Goal: Task Accomplishment & Management: Complete application form

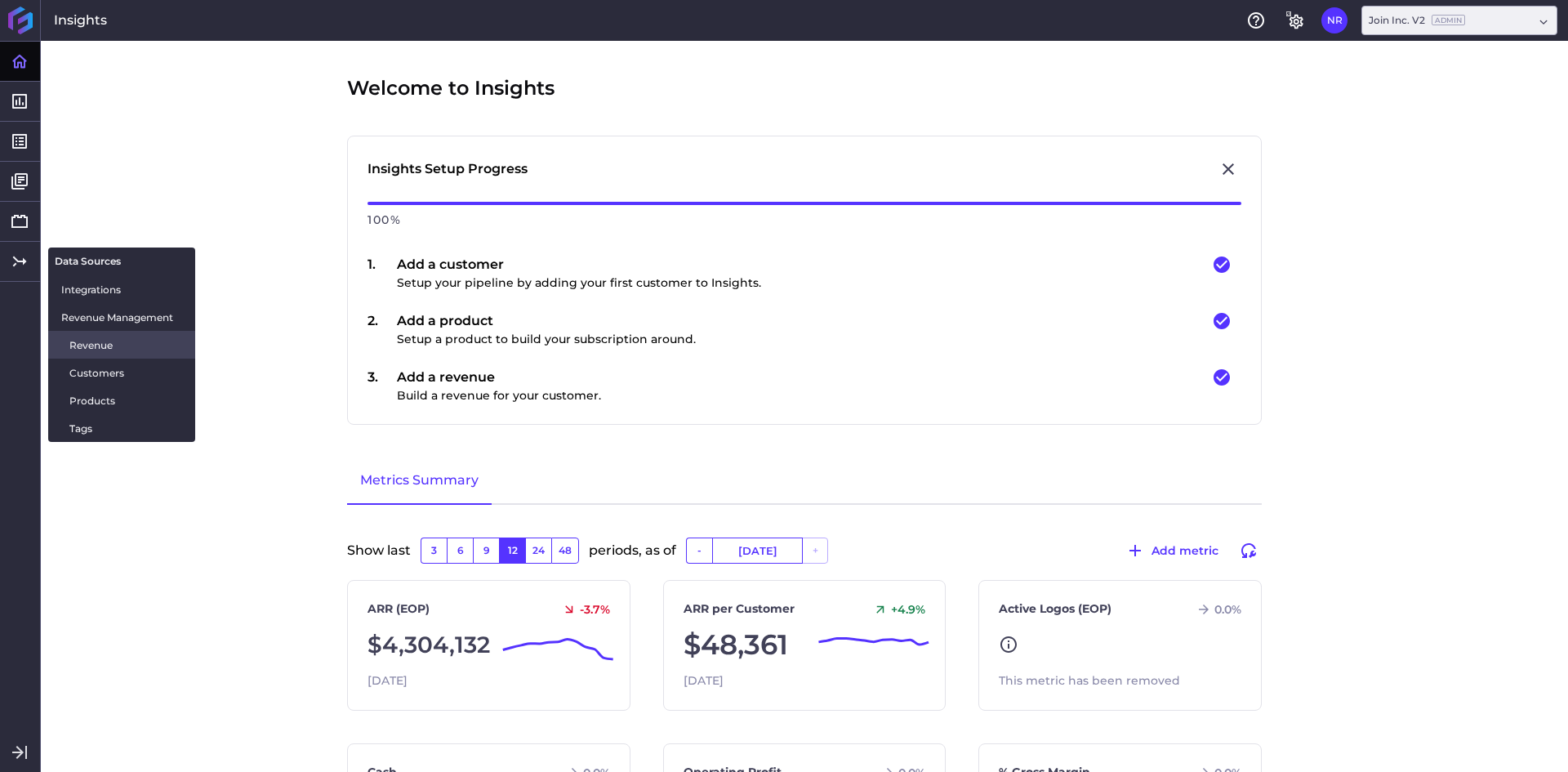
click at [97, 351] on span "Revenue" at bounding box center [126, 345] width 113 height 18
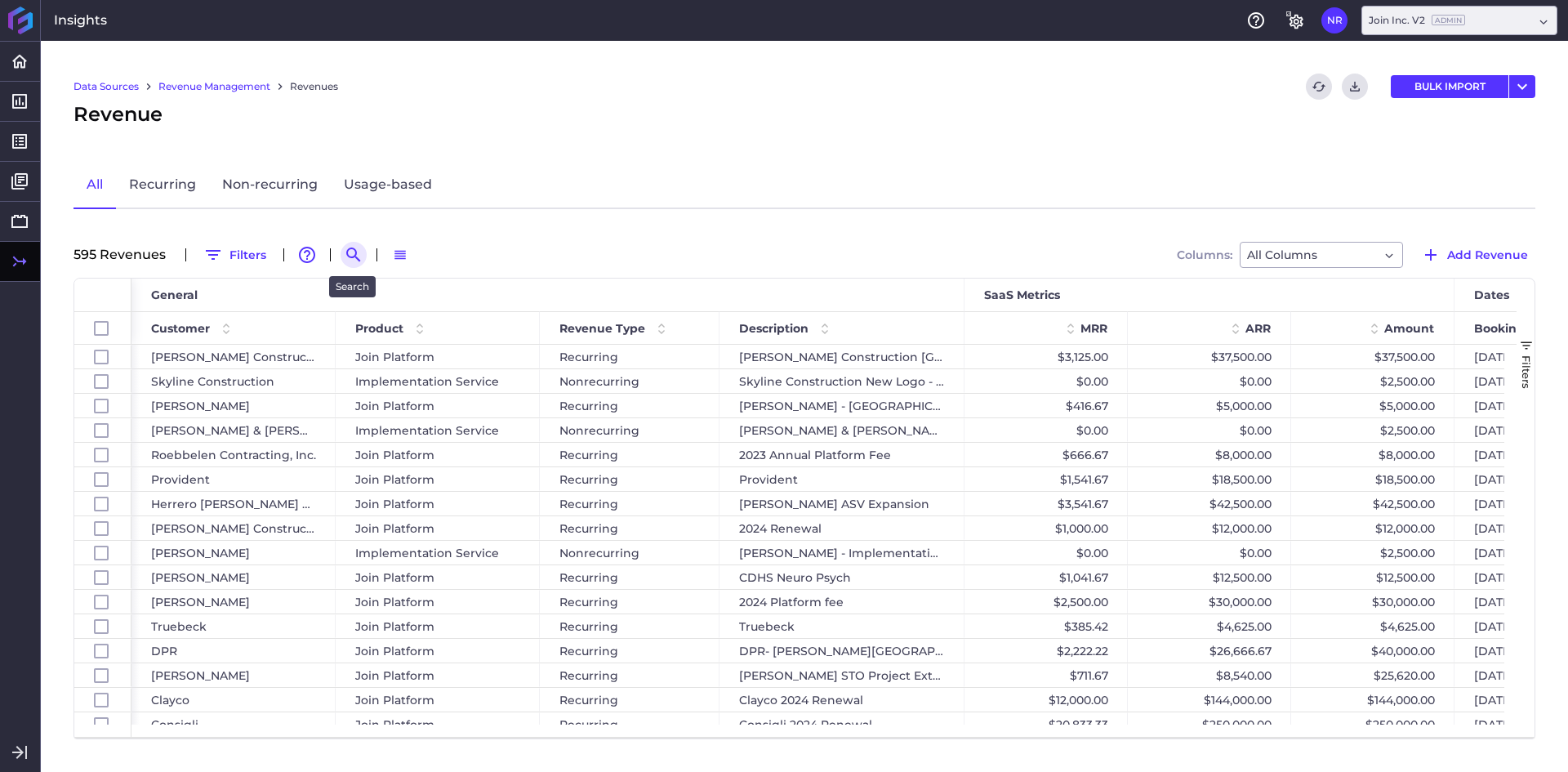
click at [341, 249] on button "Search by" at bounding box center [353, 255] width 26 height 26
click at [390, 255] on input at bounding box center [433, 255] width 130 height 24
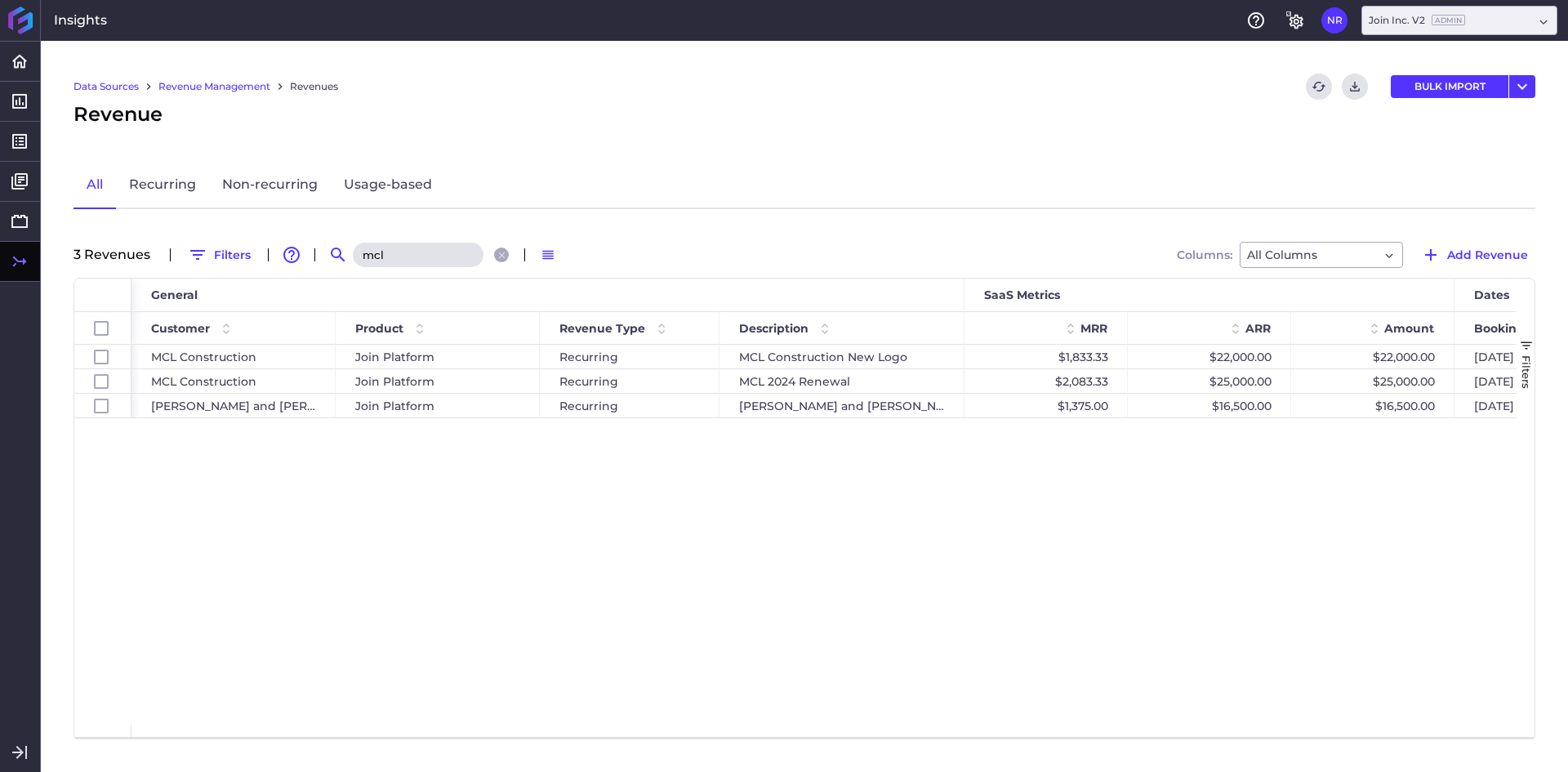
type input "mcl"
click at [1512, 258] on span "Add Revenue" at bounding box center [1488, 255] width 80 height 18
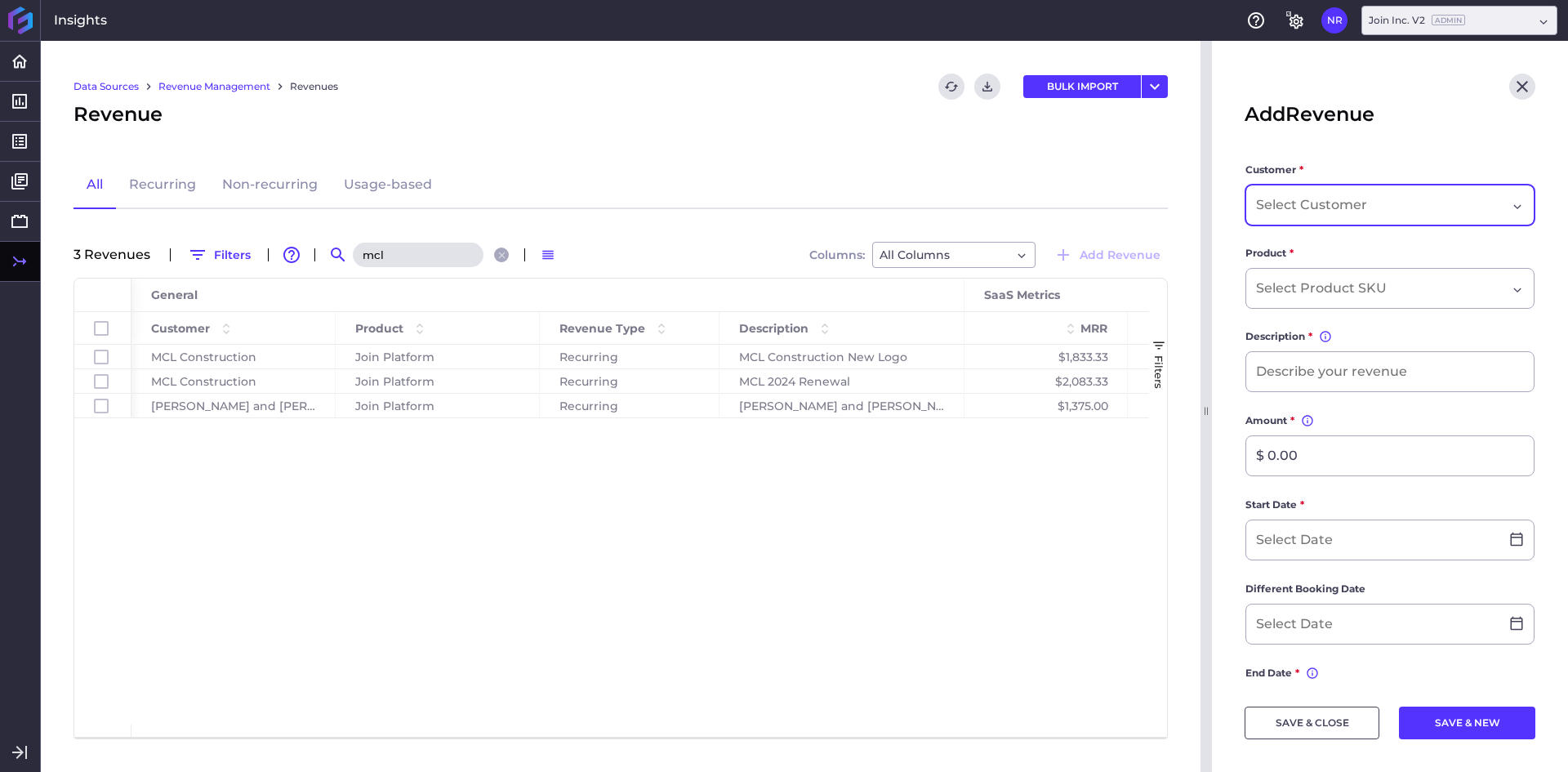
click at [1394, 191] on div "Dropdown select" at bounding box center [1390, 205] width 290 height 41
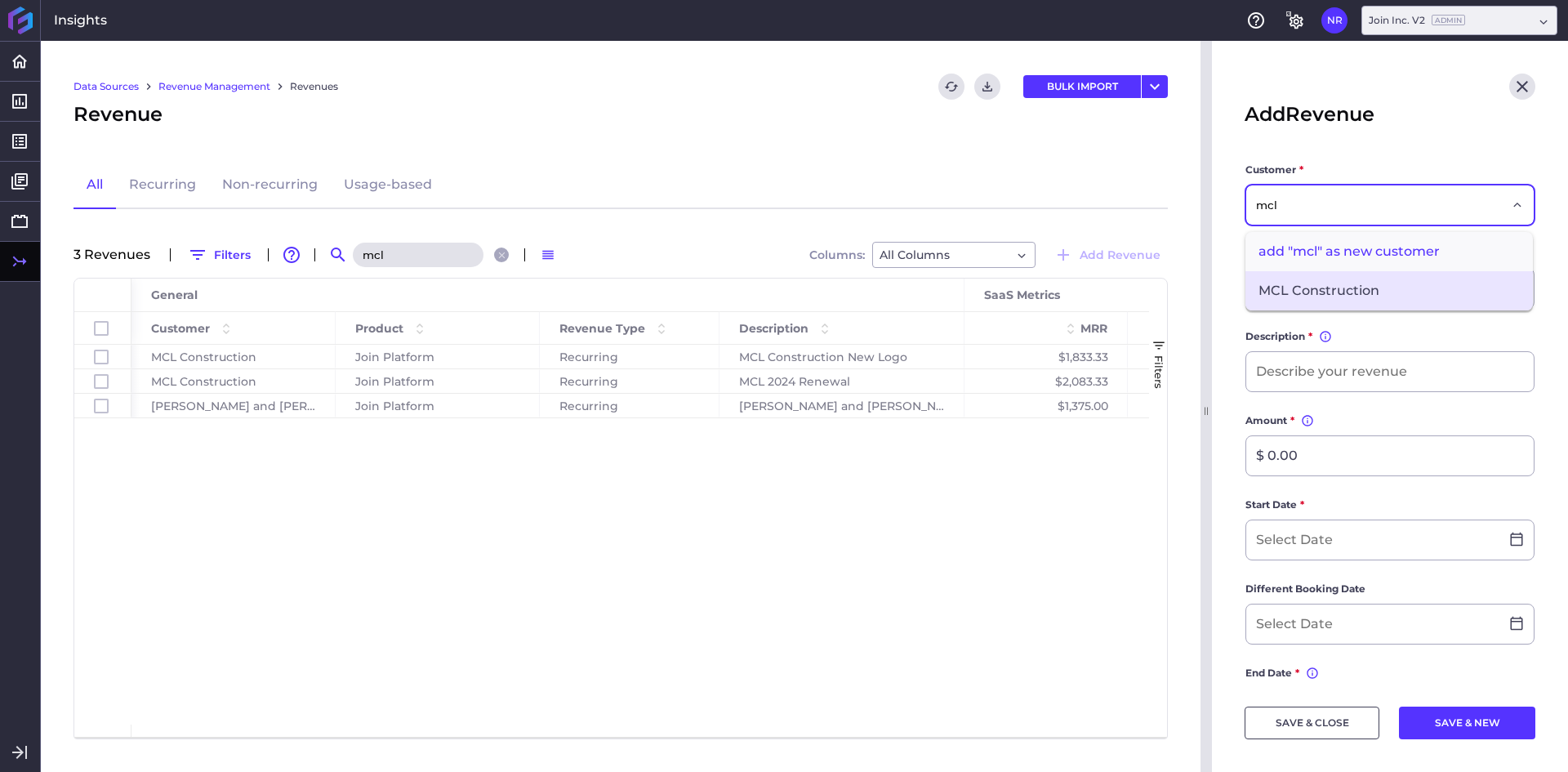
type input "mcl"
click at [1365, 285] on span "MCL Construction" at bounding box center [1389, 291] width 288 height 39
click at [1331, 284] on input "Dropdown select" at bounding box center [1324, 288] width 136 height 19
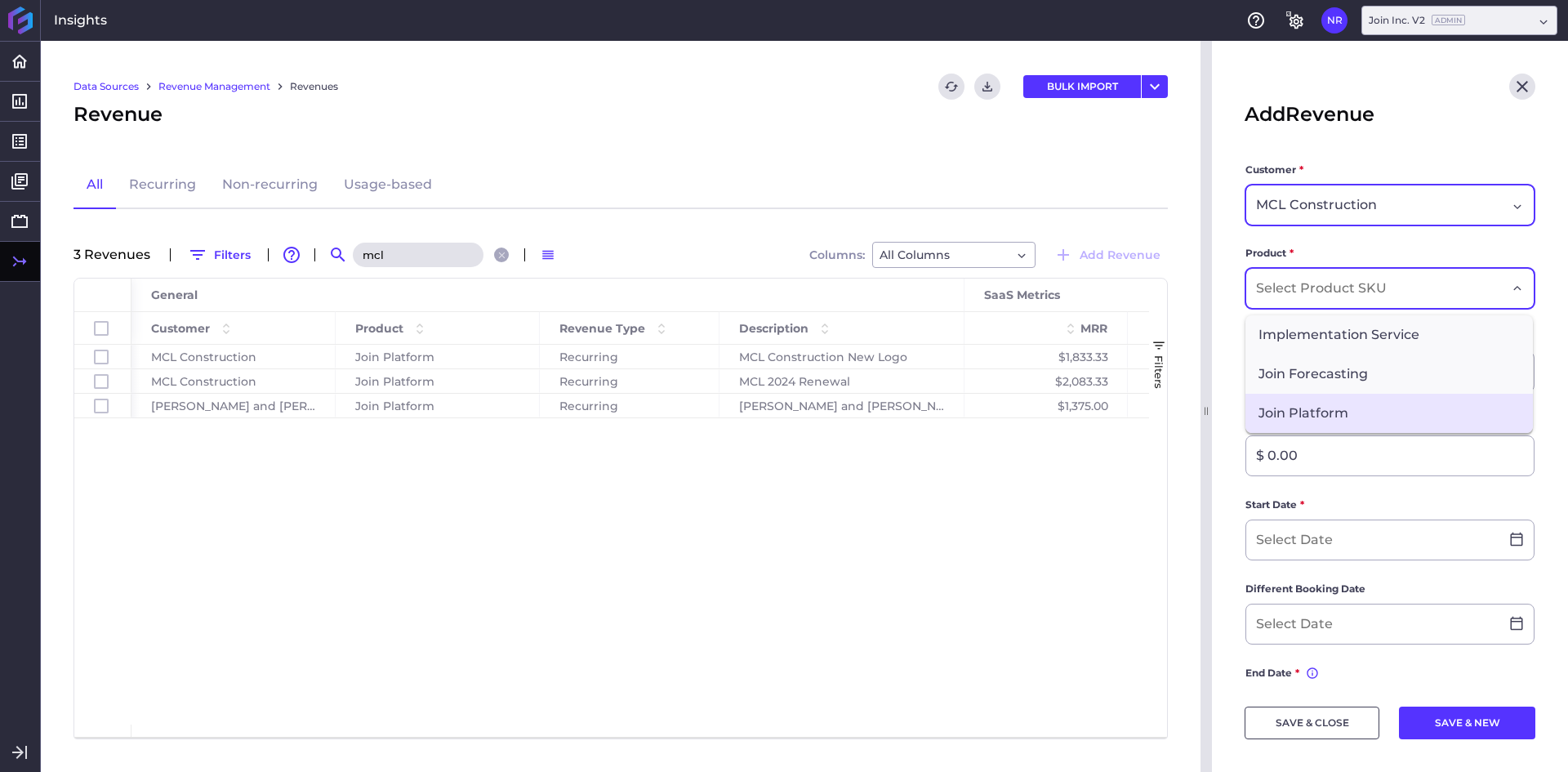
click at [1330, 423] on span "Join Platform" at bounding box center [1389, 414] width 288 height 39
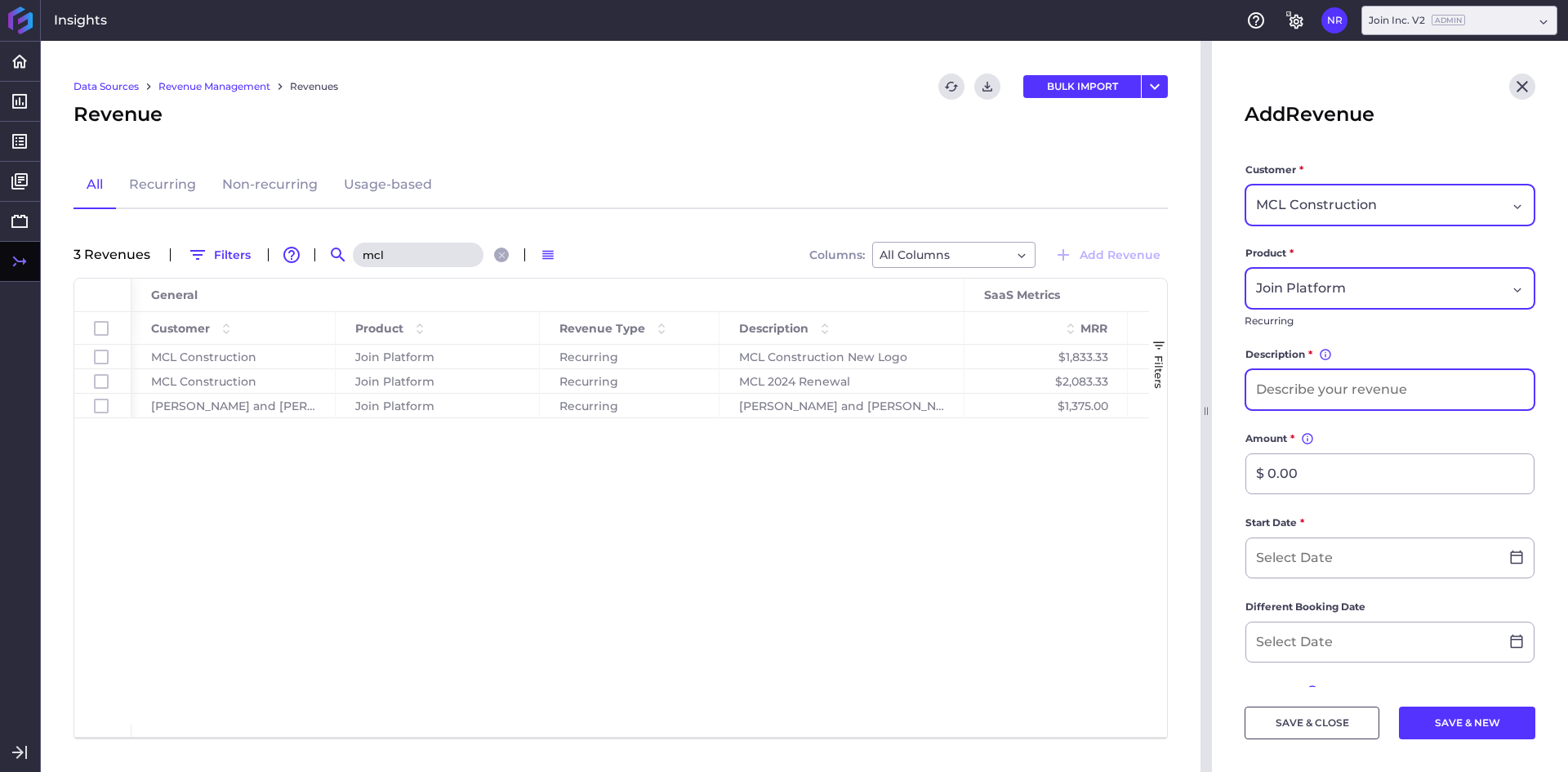
click at [1355, 394] on input at bounding box center [1390, 390] width 288 height 39
type input "MCL 2025 Renewal"
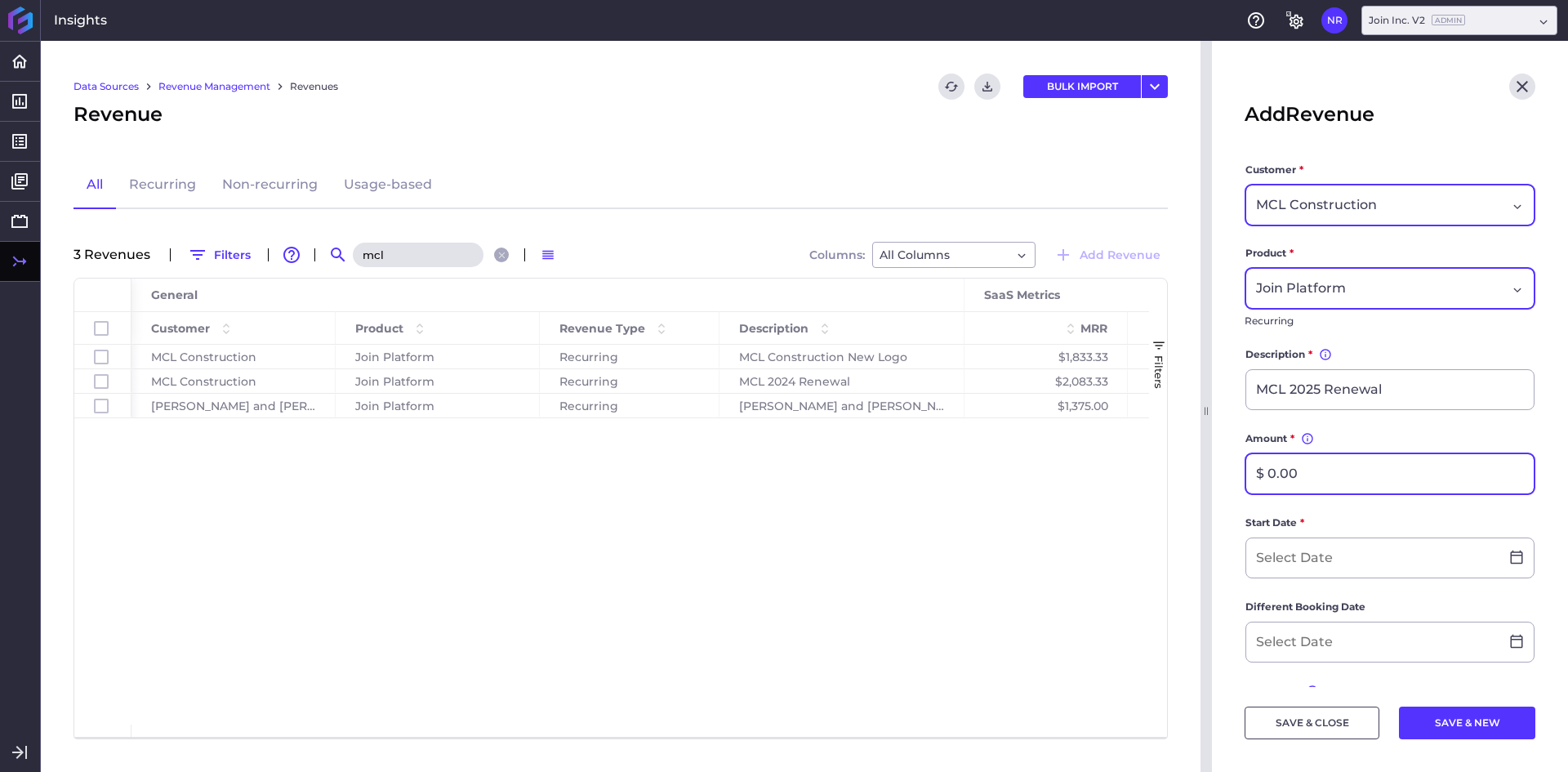
click at [1352, 483] on input "$ 0.00" at bounding box center [1390, 474] width 288 height 39
type input "$ 30,000.00"
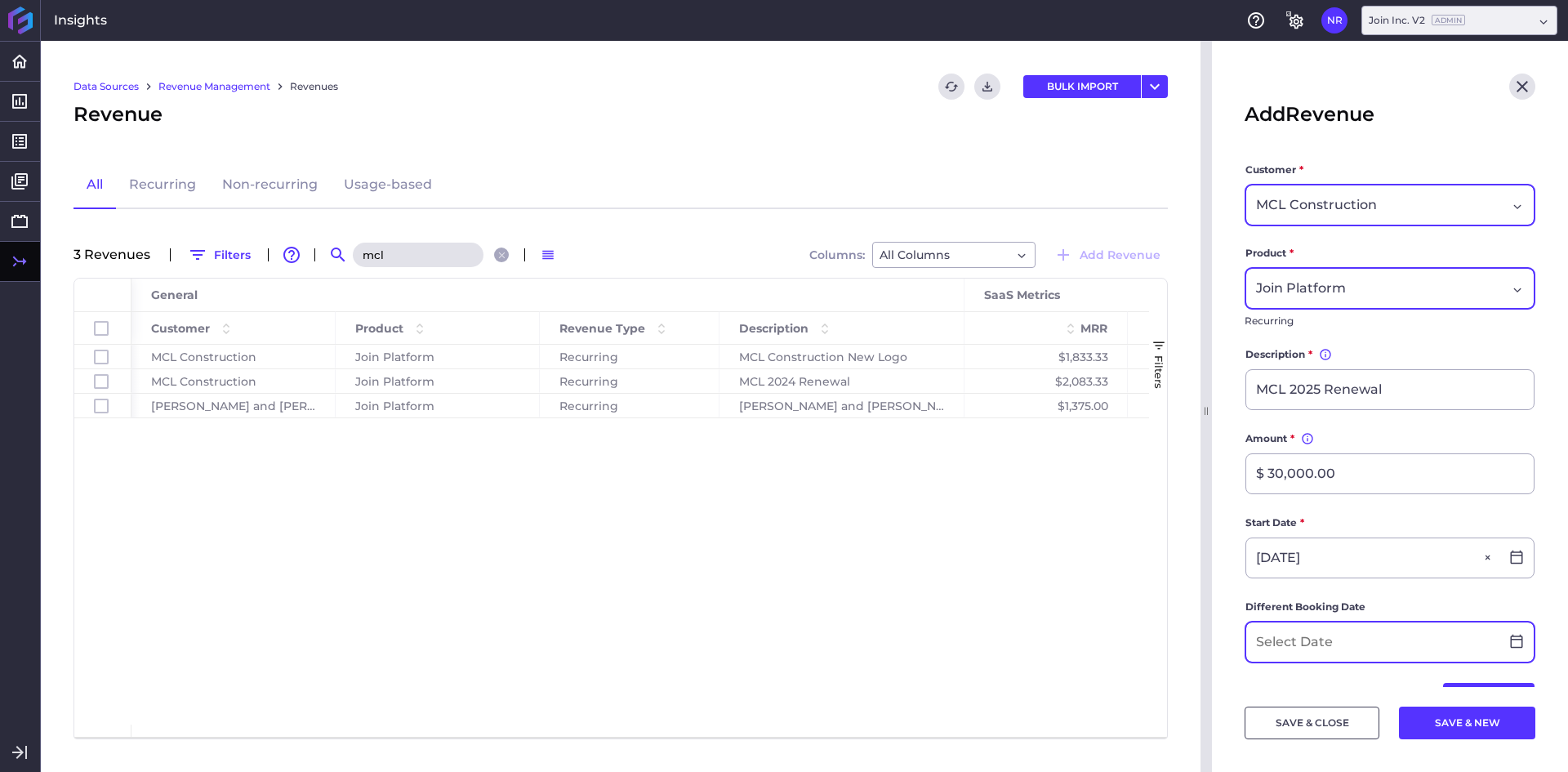
type input "[DATE]"
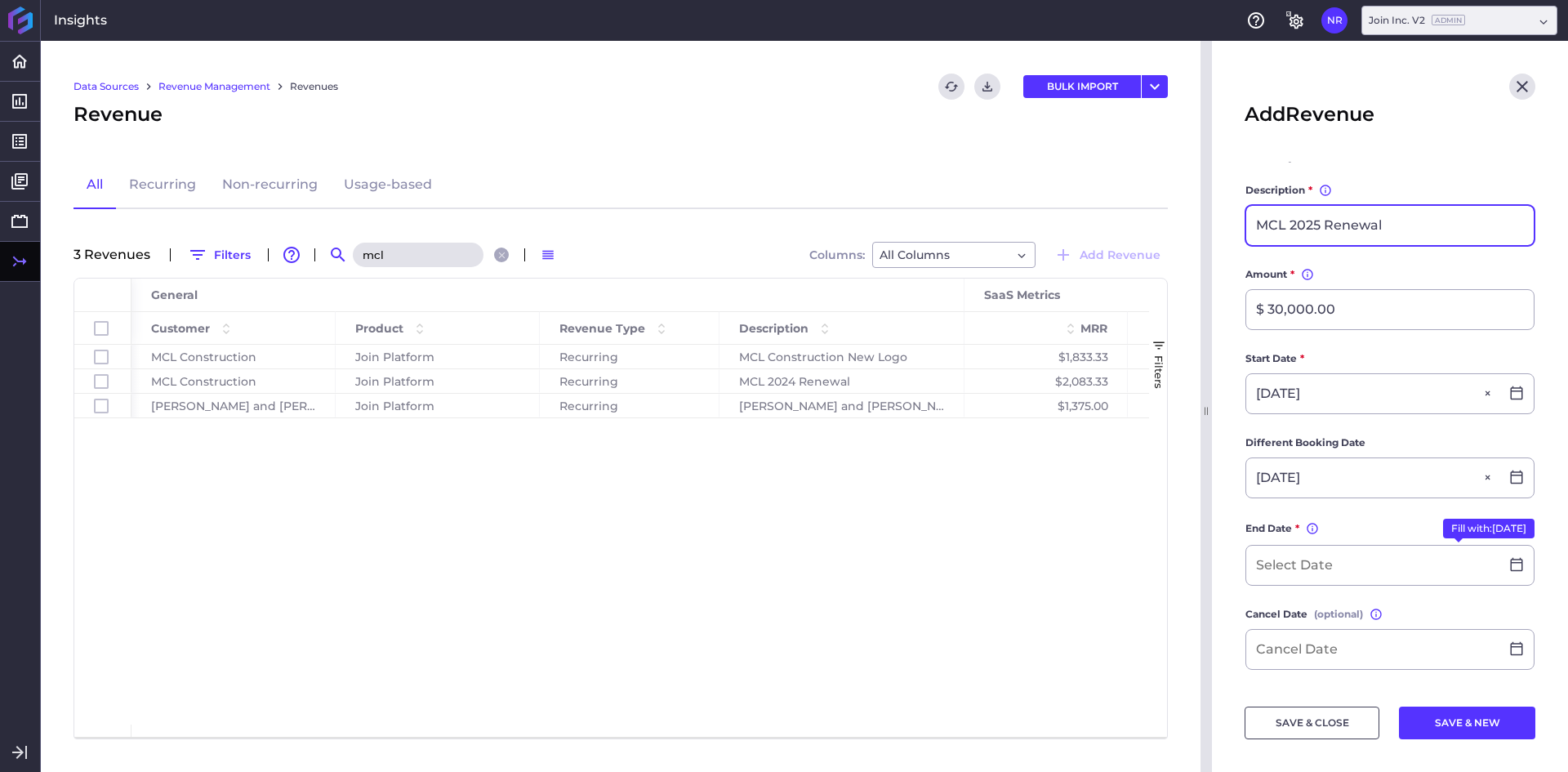
scroll to position [245, 0]
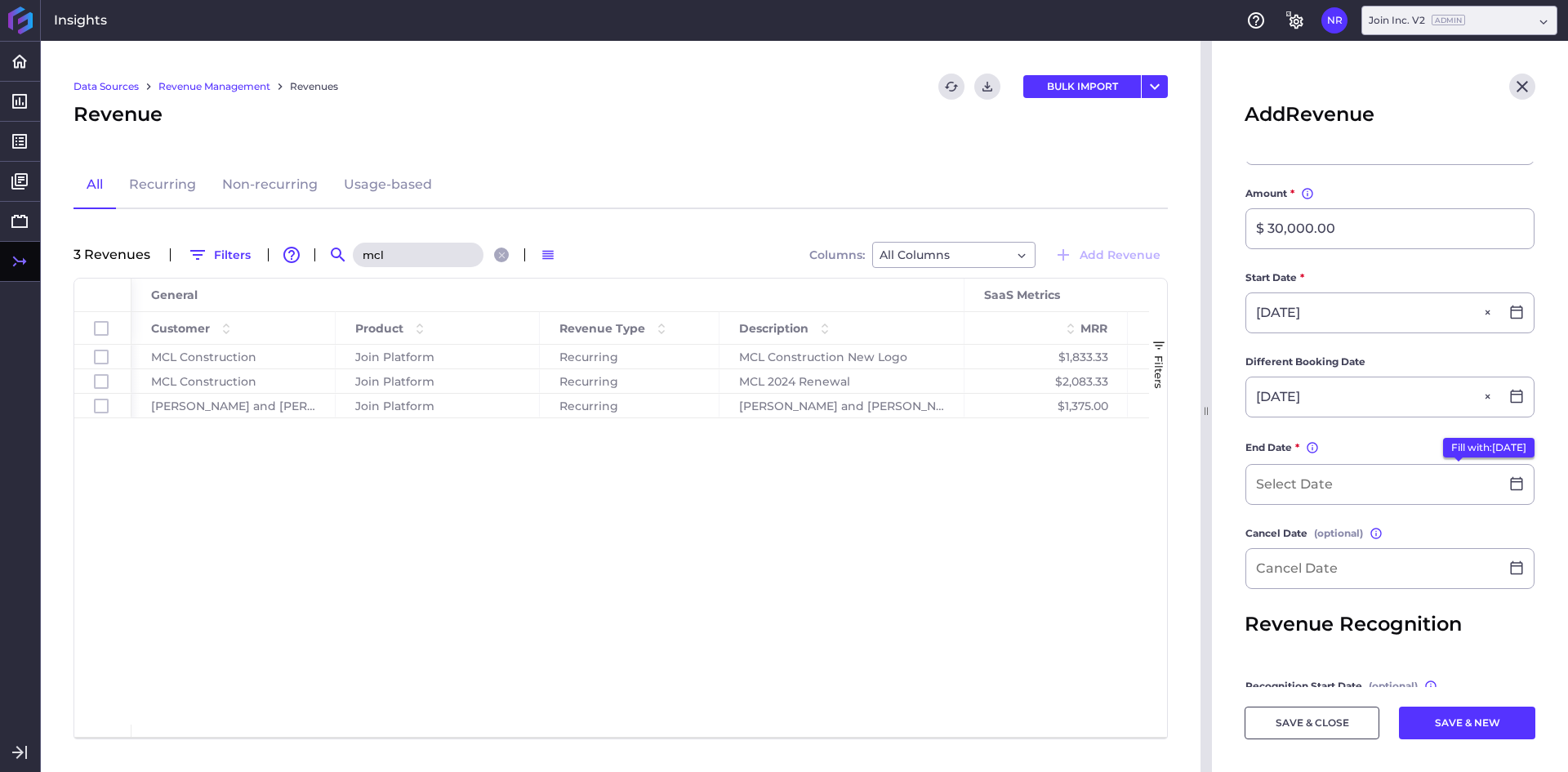
click at [1463, 451] on button "Fill with: [DATE]" at bounding box center [1488, 447] width 92 height 19
type input "[DATE]"
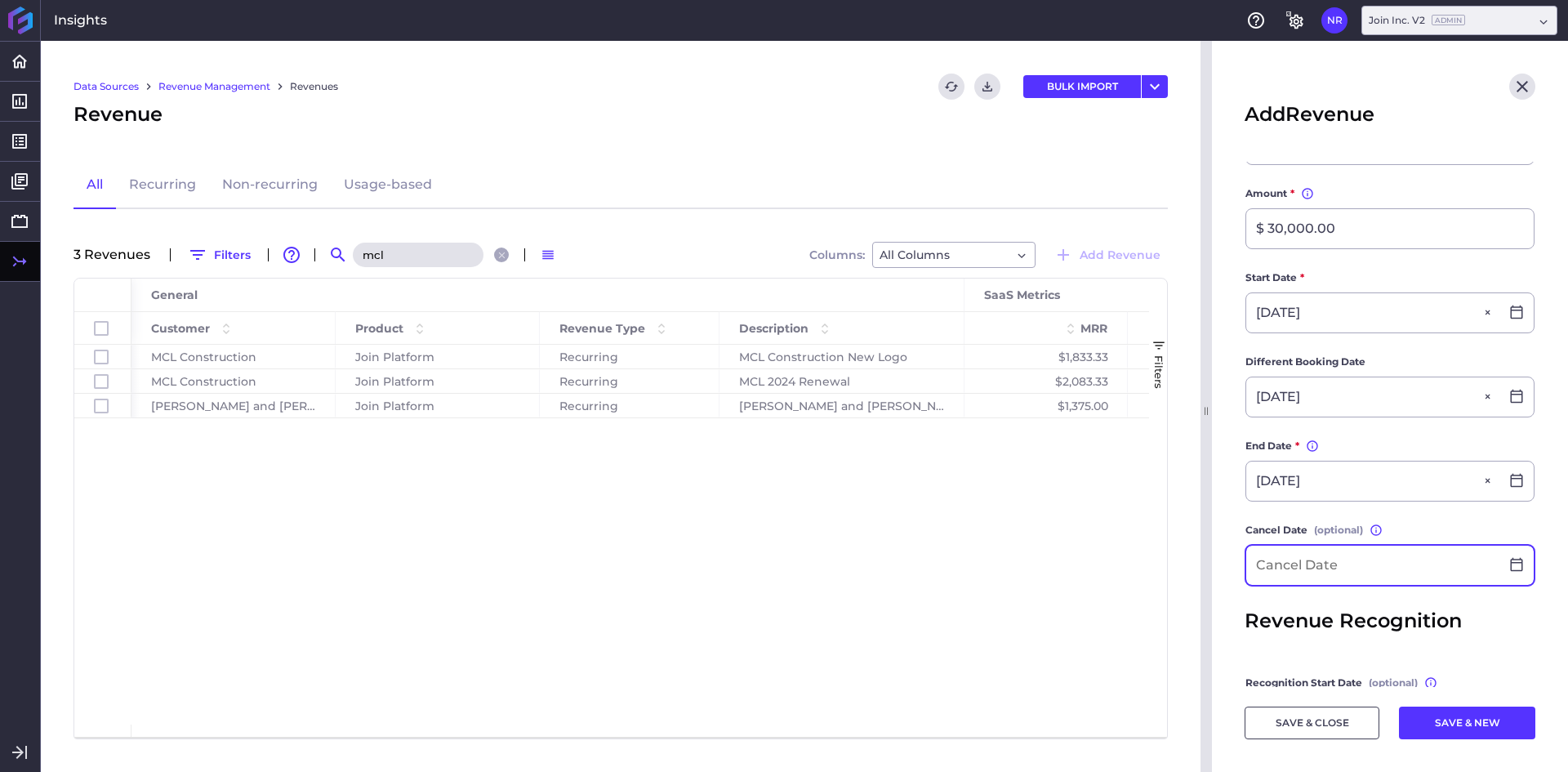
click at [1342, 568] on input at bounding box center [1374, 566] width 253 height 39
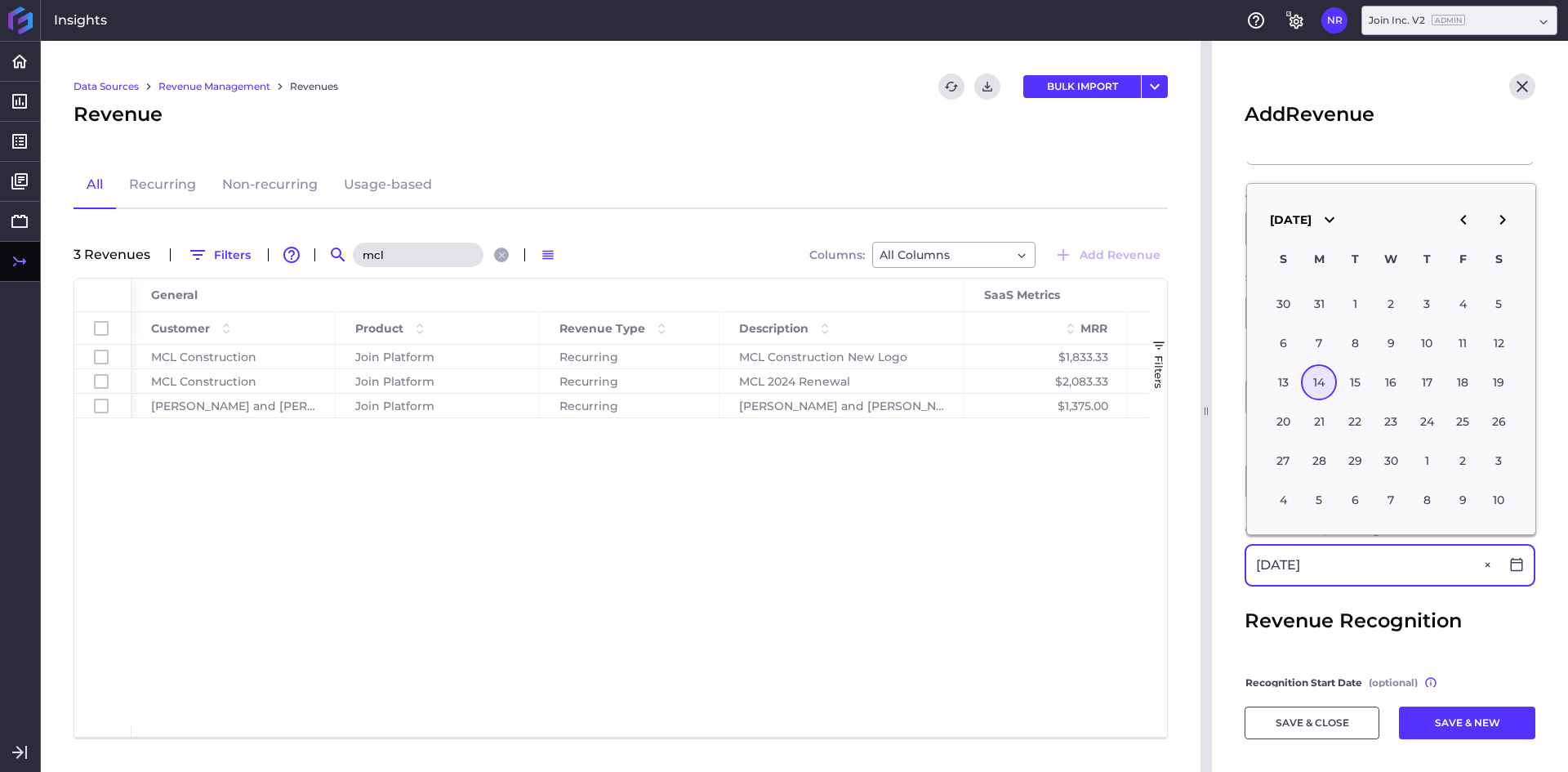
type input "[DATE]"
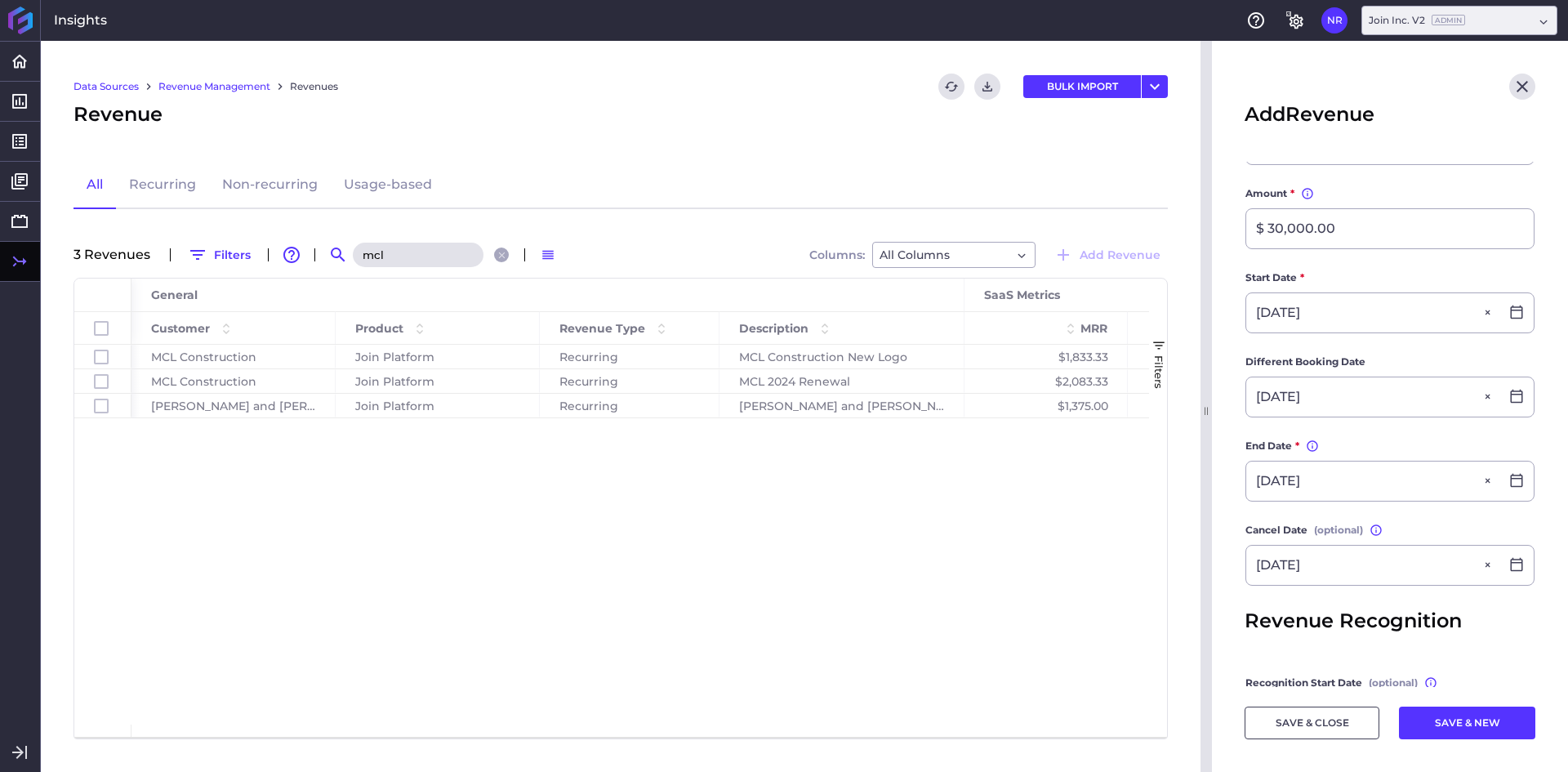
click at [1233, 577] on main "Customer * MCL Construction Product * Join Platform Recurring Description * You…" at bounding box center [1389, 404] width 356 height 975
click at [1332, 734] on button "SAVE & CLOSE" at bounding box center [1313, 723] width 135 height 32
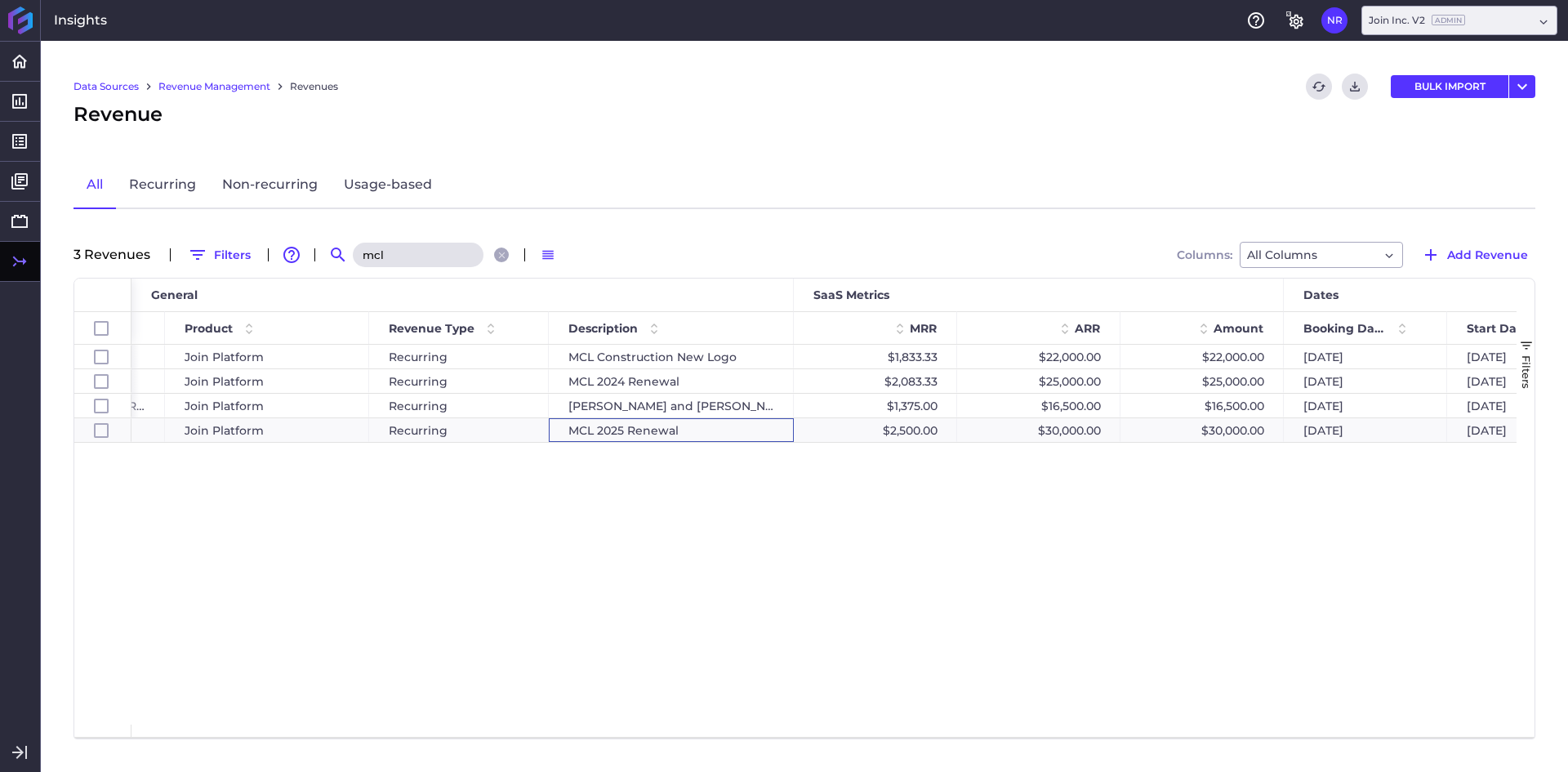
scroll to position [0, 226]
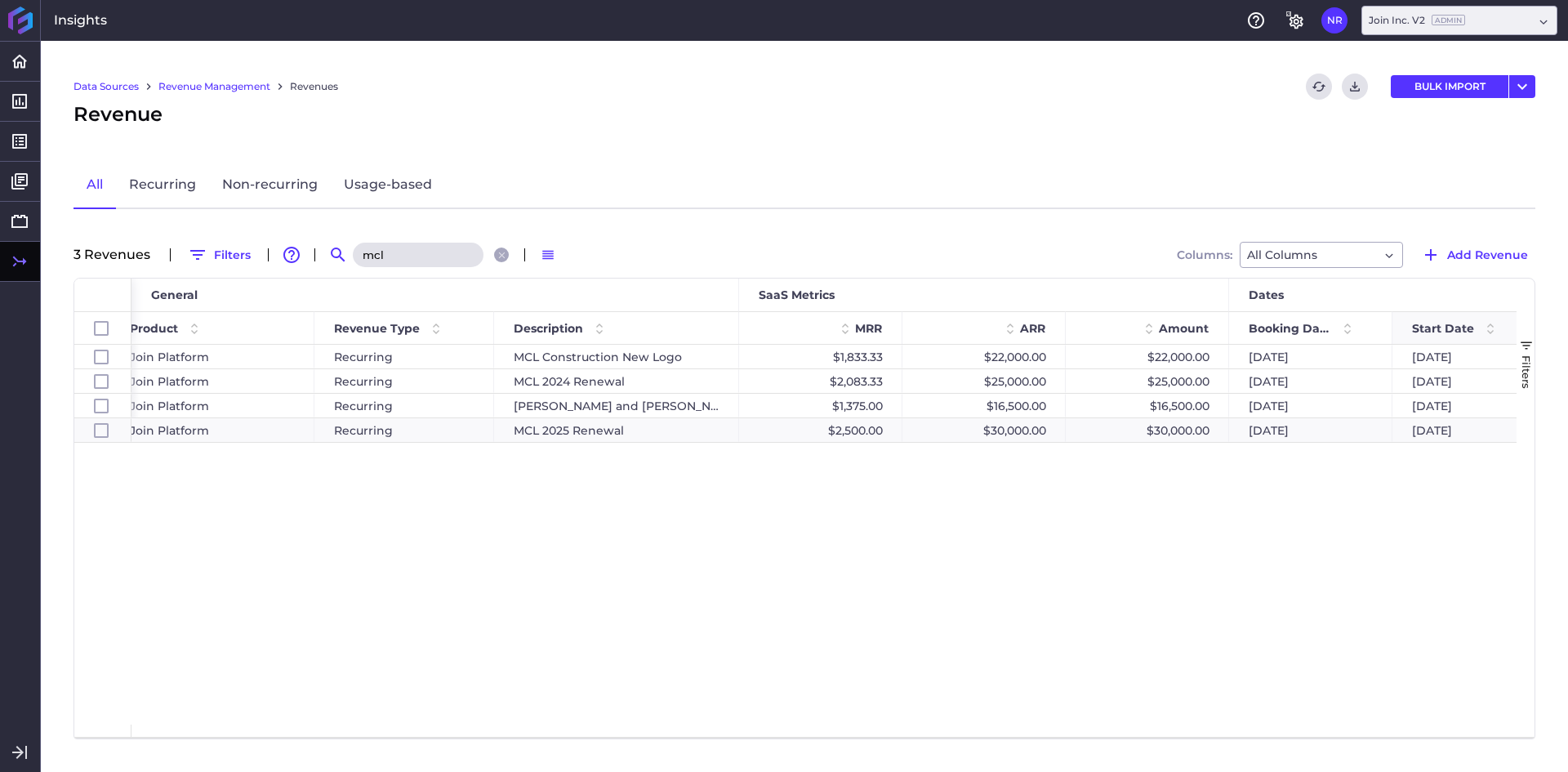
click at [1494, 324] on span at bounding box center [1490, 328] width 19 height 19
click at [632, 433] on div "MCL 2025 Renewal" at bounding box center [616, 430] width 245 height 24
checkbox input "false"
checkbox input "true"
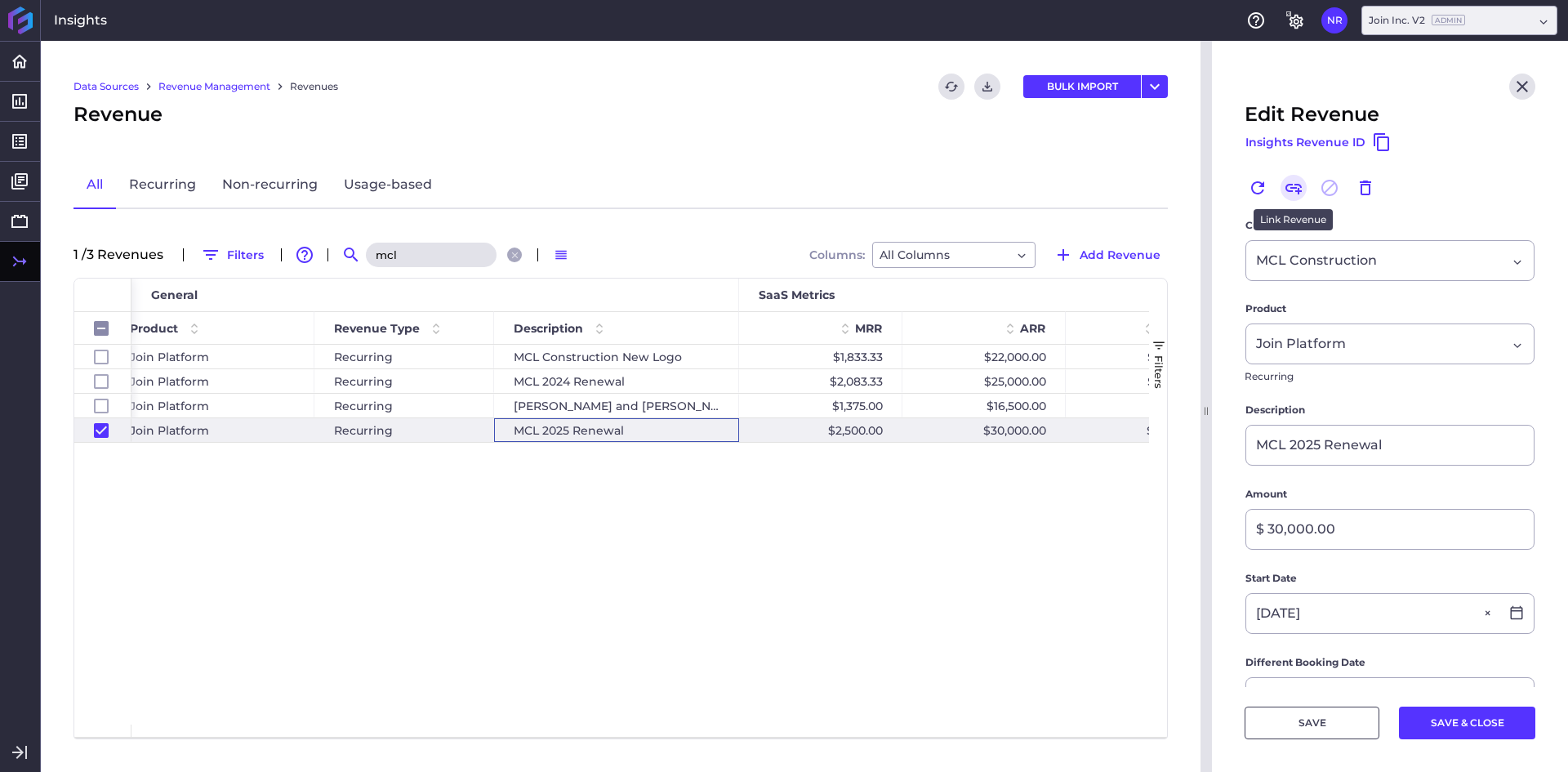
click at [1291, 185] on icon "Link" at bounding box center [1294, 189] width 17 height 10
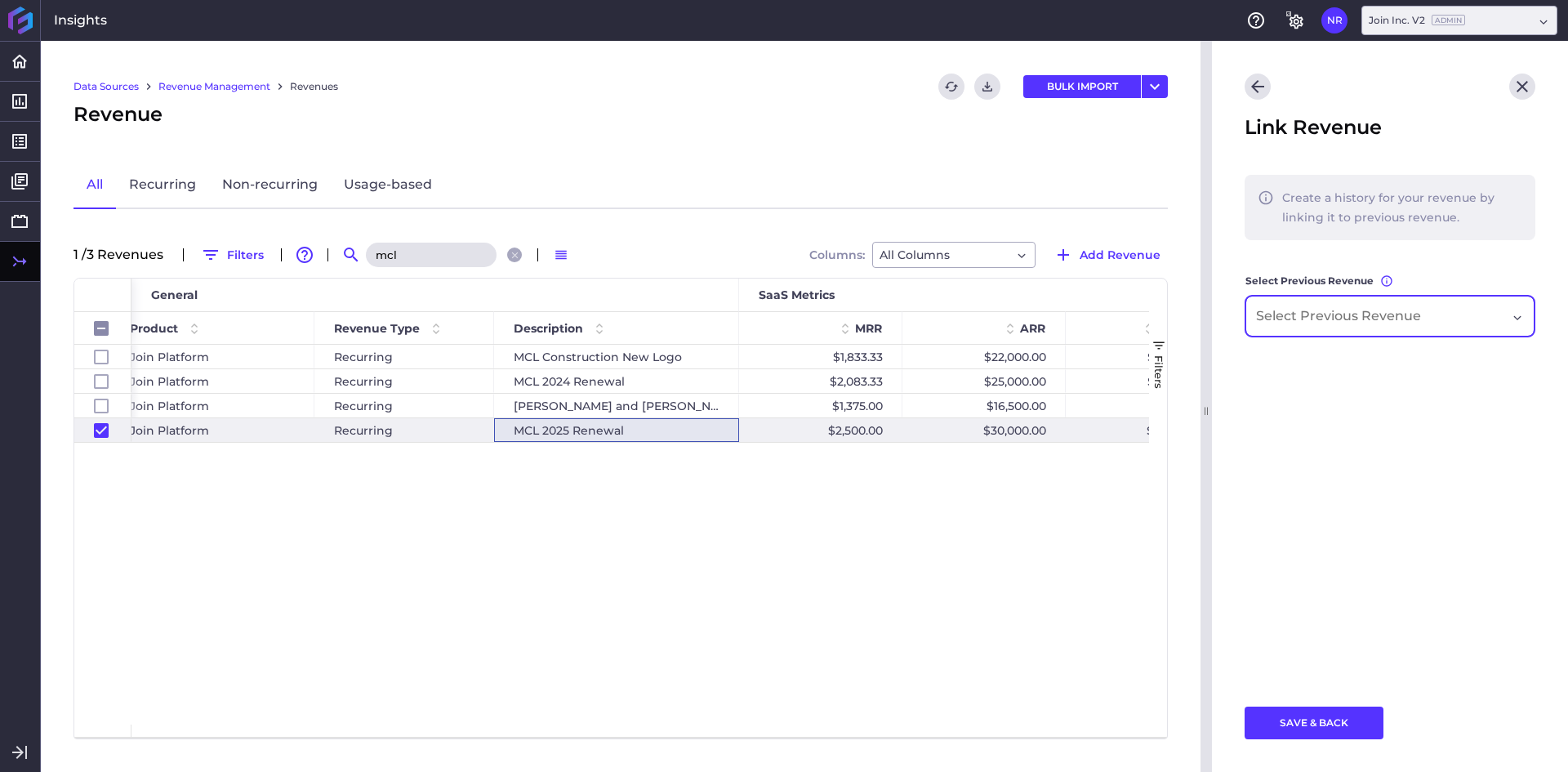
click at [1379, 317] on input "Dropdown select" at bounding box center [1342, 316] width 173 height 19
click at [1343, 359] on span "MCL 2024 Renewal" at bounding box center [1389, 363] width 288 height 39
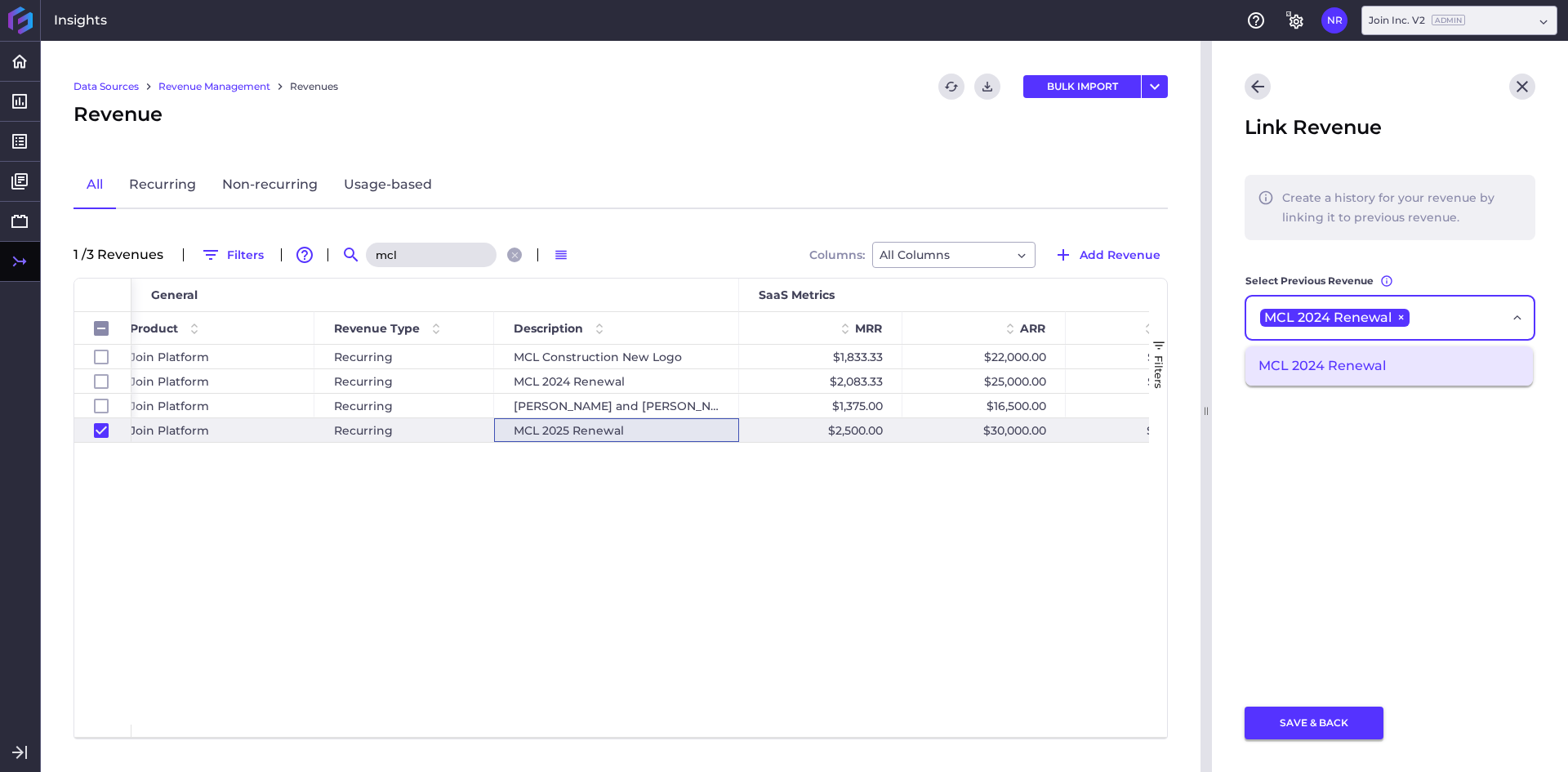
click at [1308, 718] on button "SAVE & BACK" at bounding box center [1315, 723] width 139 height 32
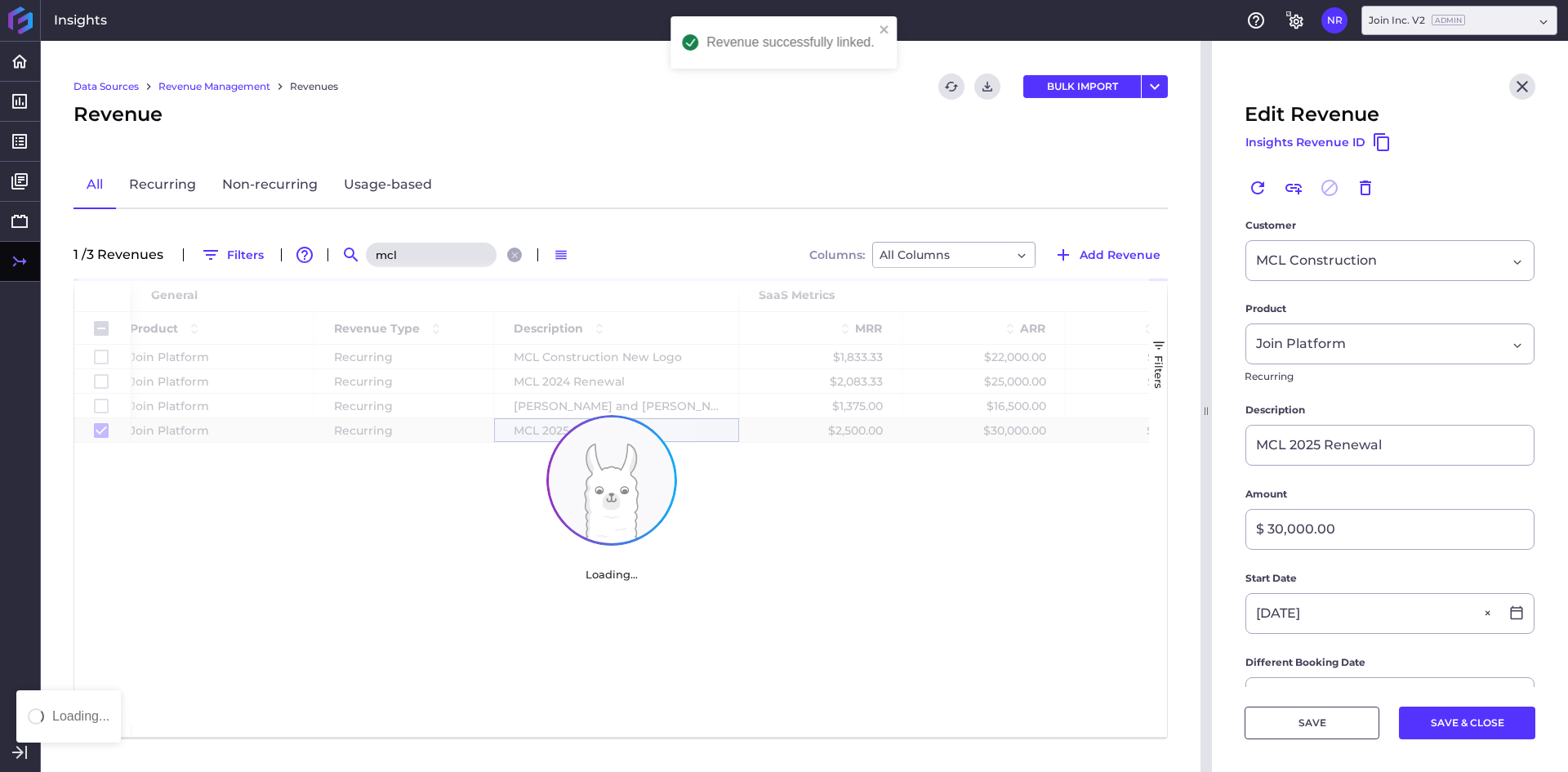
checkbox input "false"
checkbox input "true"
checkbox input "false"
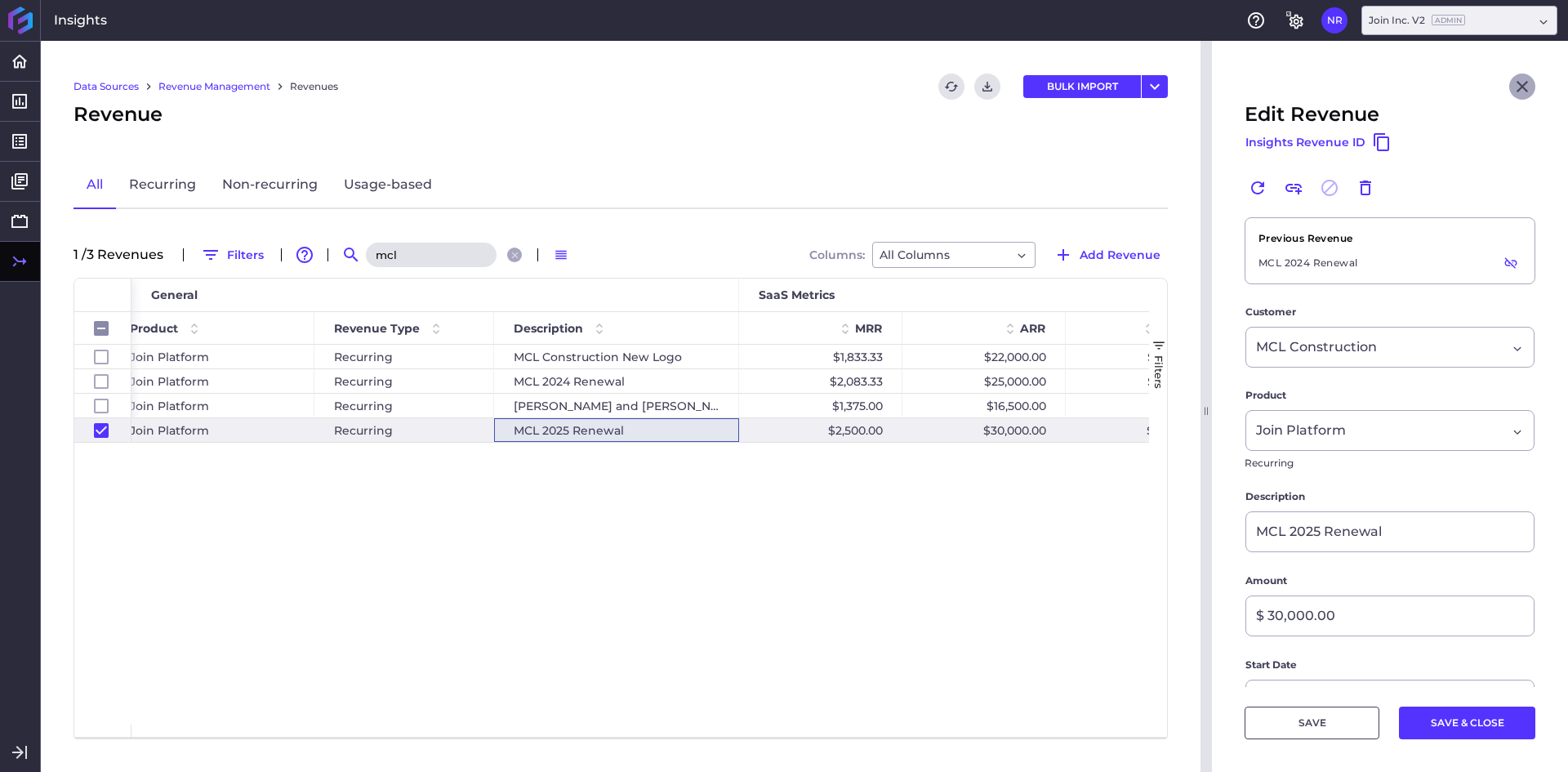
click at [1522, 93] on button "Close" at bounding box center [1523, 86] width 26 height 26
checkbox input "false"
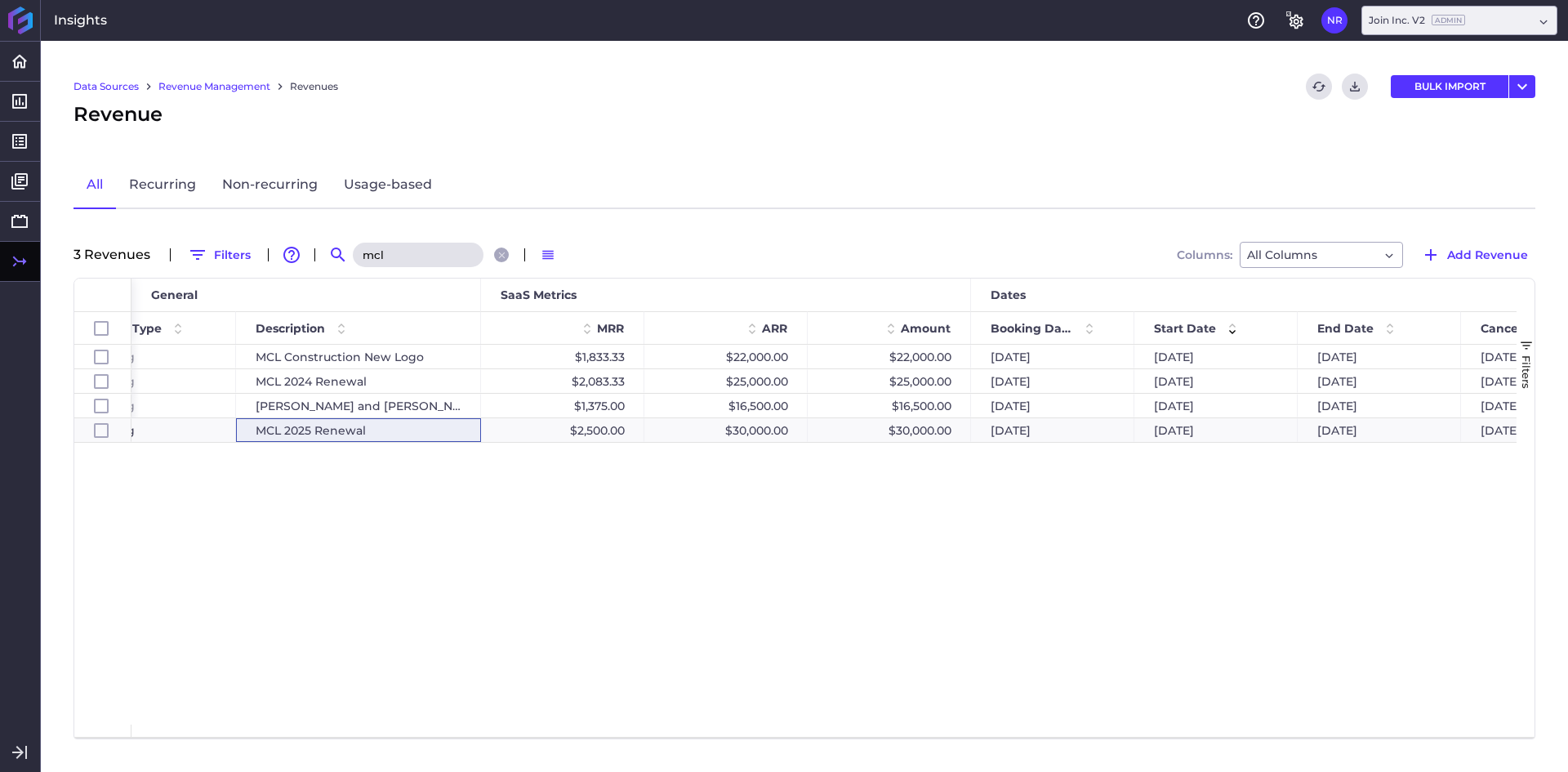
scroll to position [0, 519]
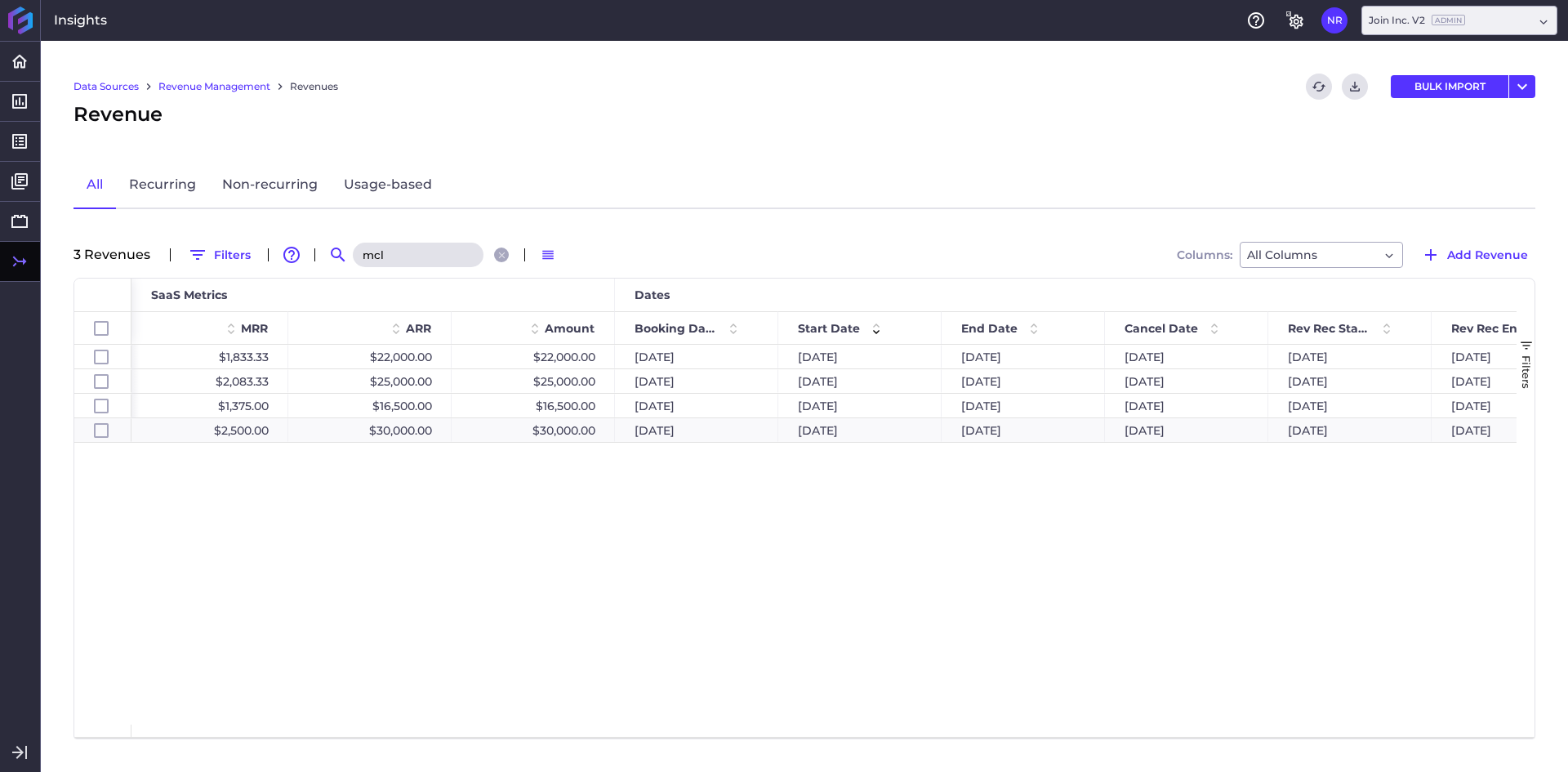
click at [445, 259] on input "mcl" at bounding box center [417, 255] width 130 height 24
click at [445, 256] on input "mcl" at bounding box center [417, 255] width 130 height 24
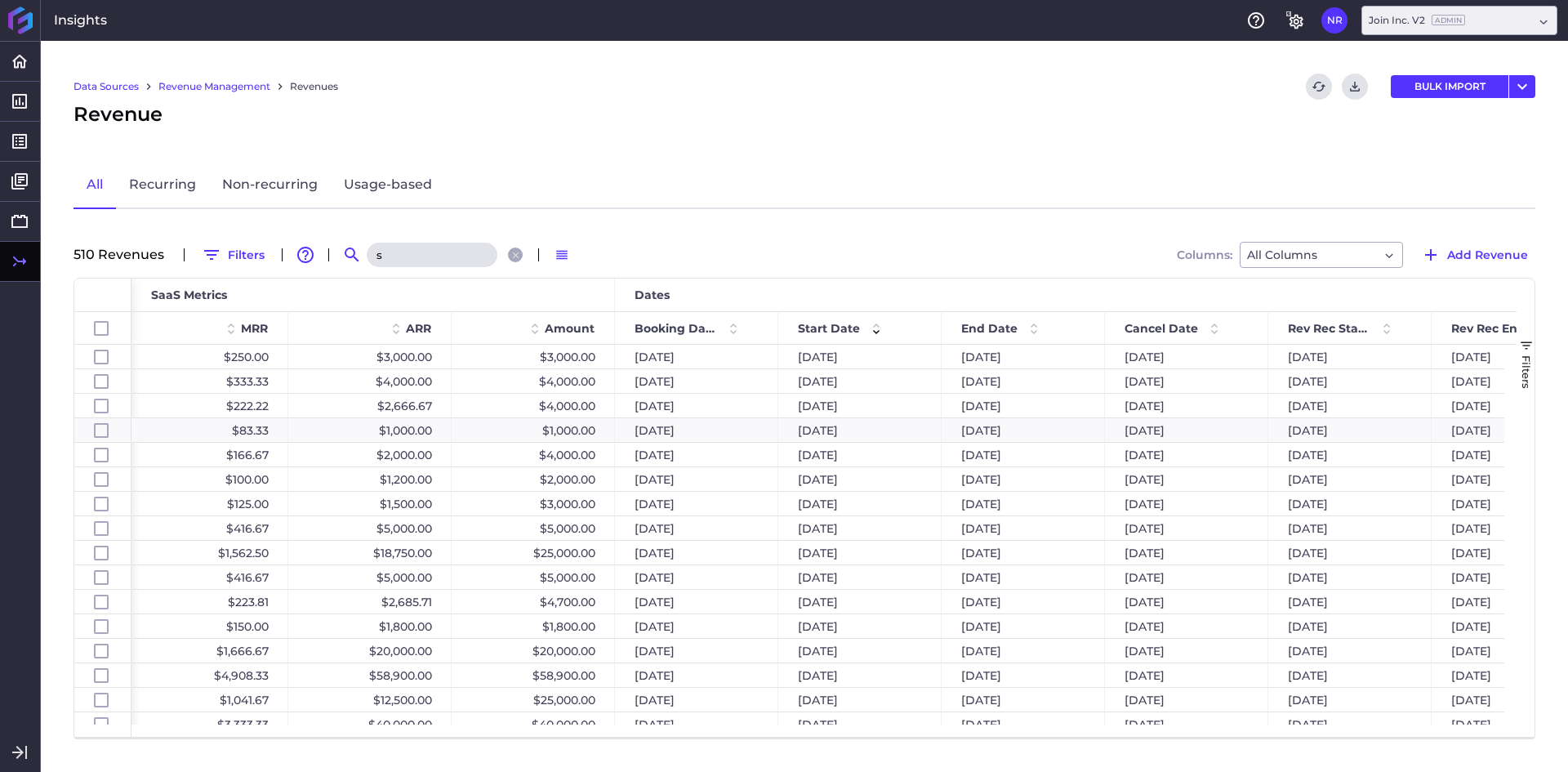
click at [445, 256] on input "s" at bounding box center [431, 255] width 130 height 24
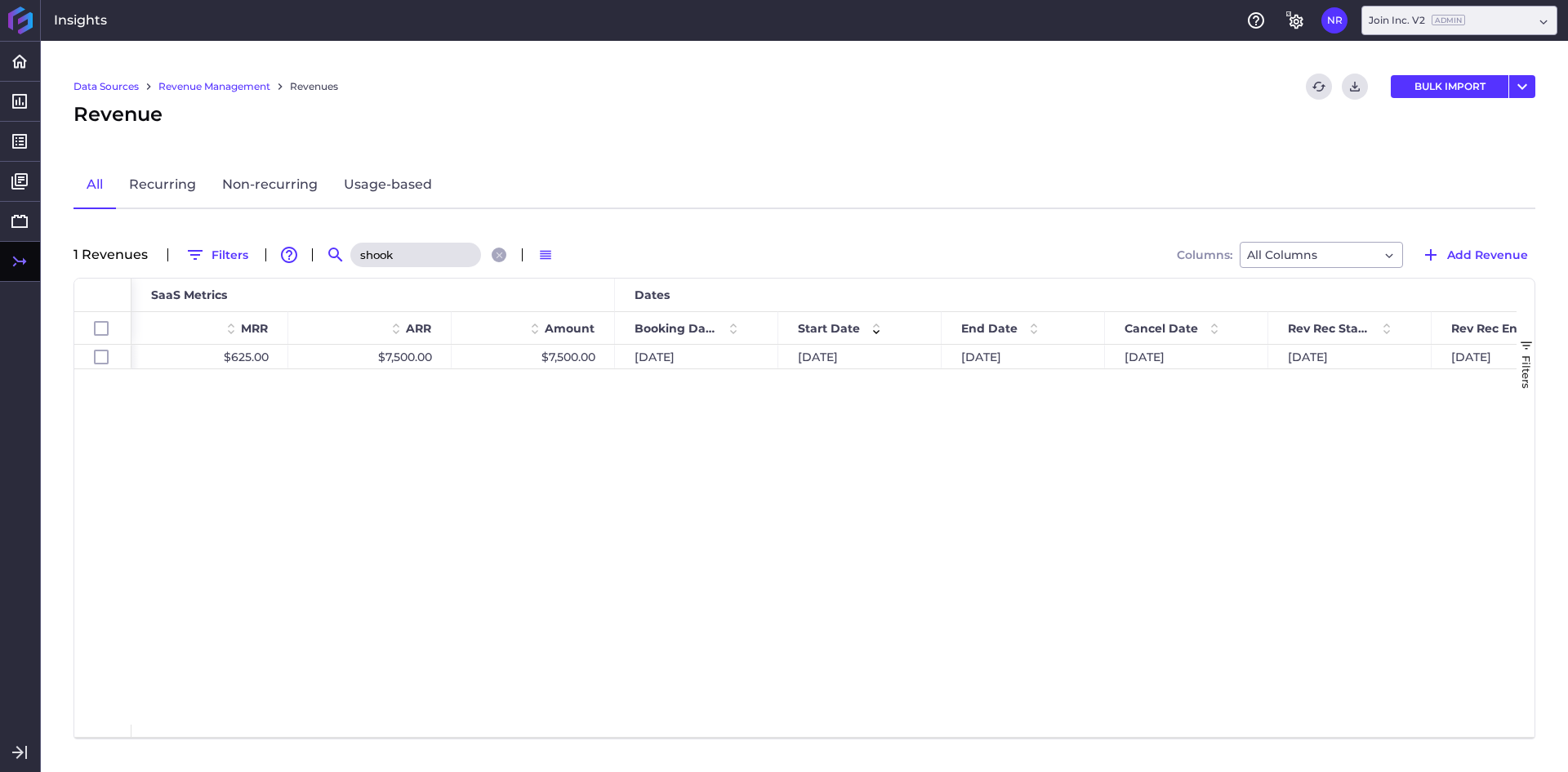
type input "shook"
click at [620, 548] on div "Shook - Think Dayton Building Project $625.00 $7,500.00 $7,500.00 [DATE] [DATE]…" at bounding box center [824, 535] width 1386 height 380
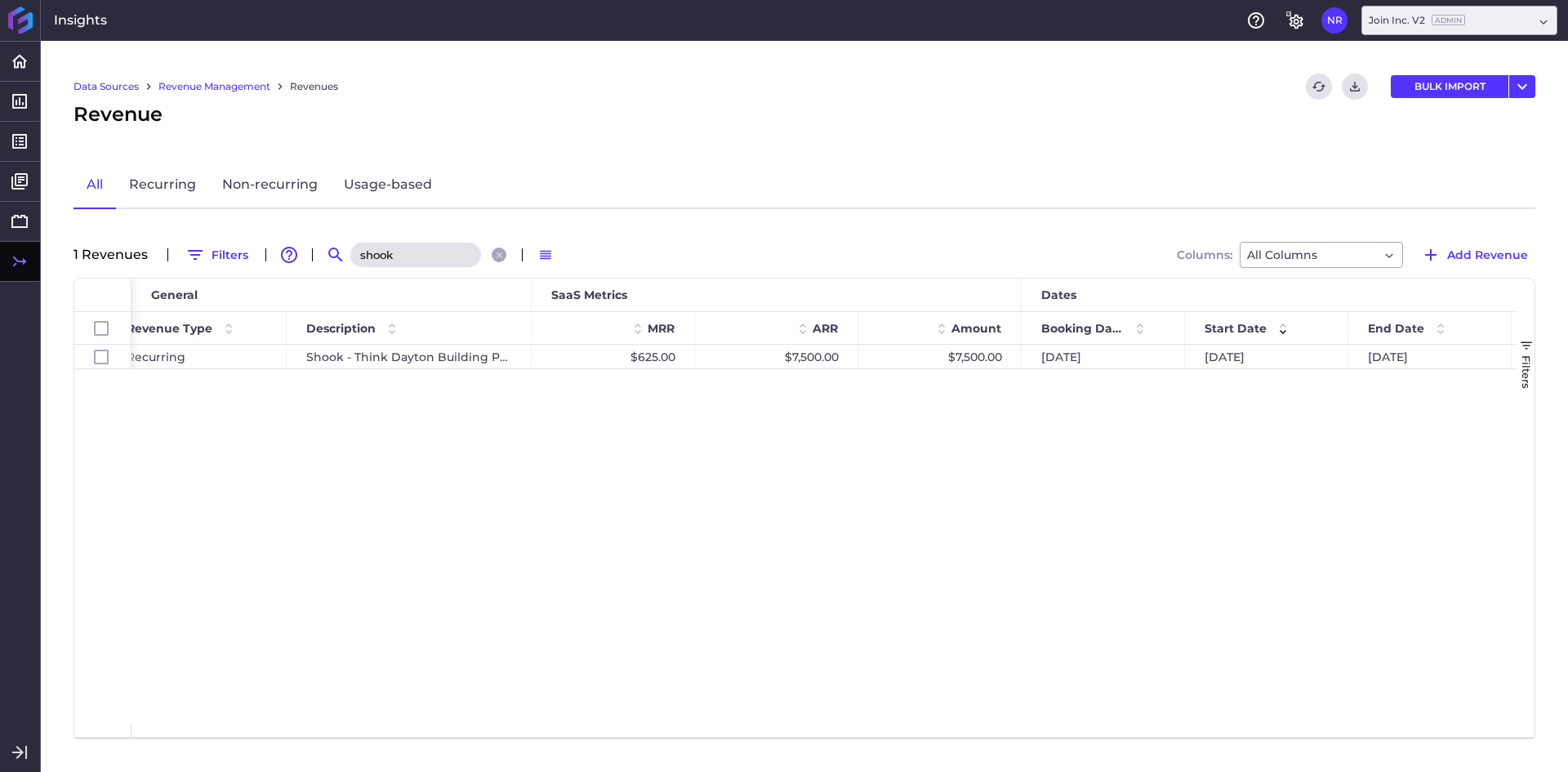
click at [982, 220] on div "Data Sources Revenue Management Revenues Refresh table data Download CSV BULK I…" at bounding box center [804, 406] width 1527 height 731
click at [1444, 191] on div "All Recurring Non-recurring Usage-based" at bounding box center [804, 185] width 1463 height 47
click at [1473, 258] on span "Add Revenue" at bounding box center [1488, 255] width 80 height 18
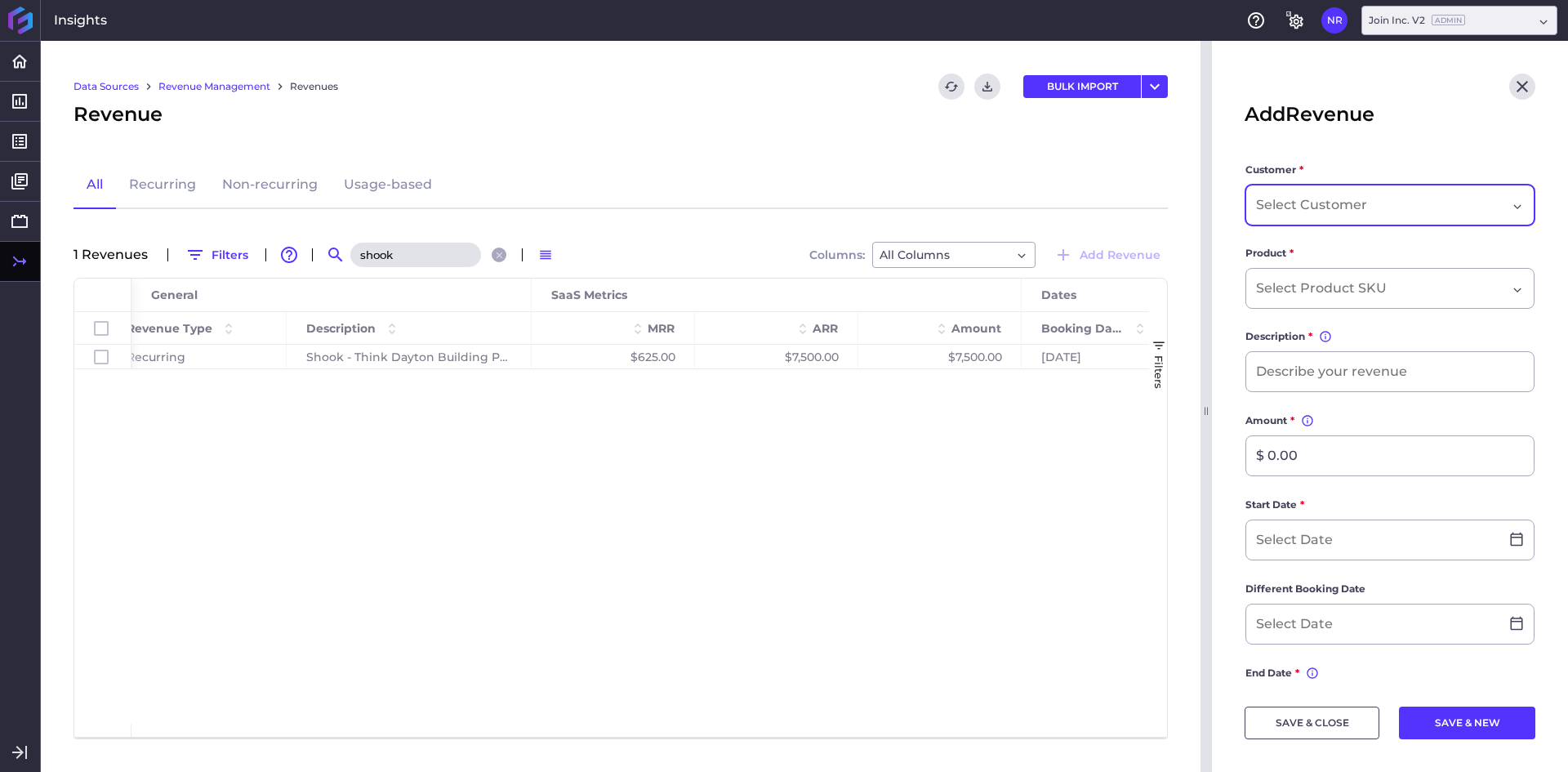
click at [1467, 206] on div "Dropdown select" at bounding box center [1381, 205] width 251 height 19
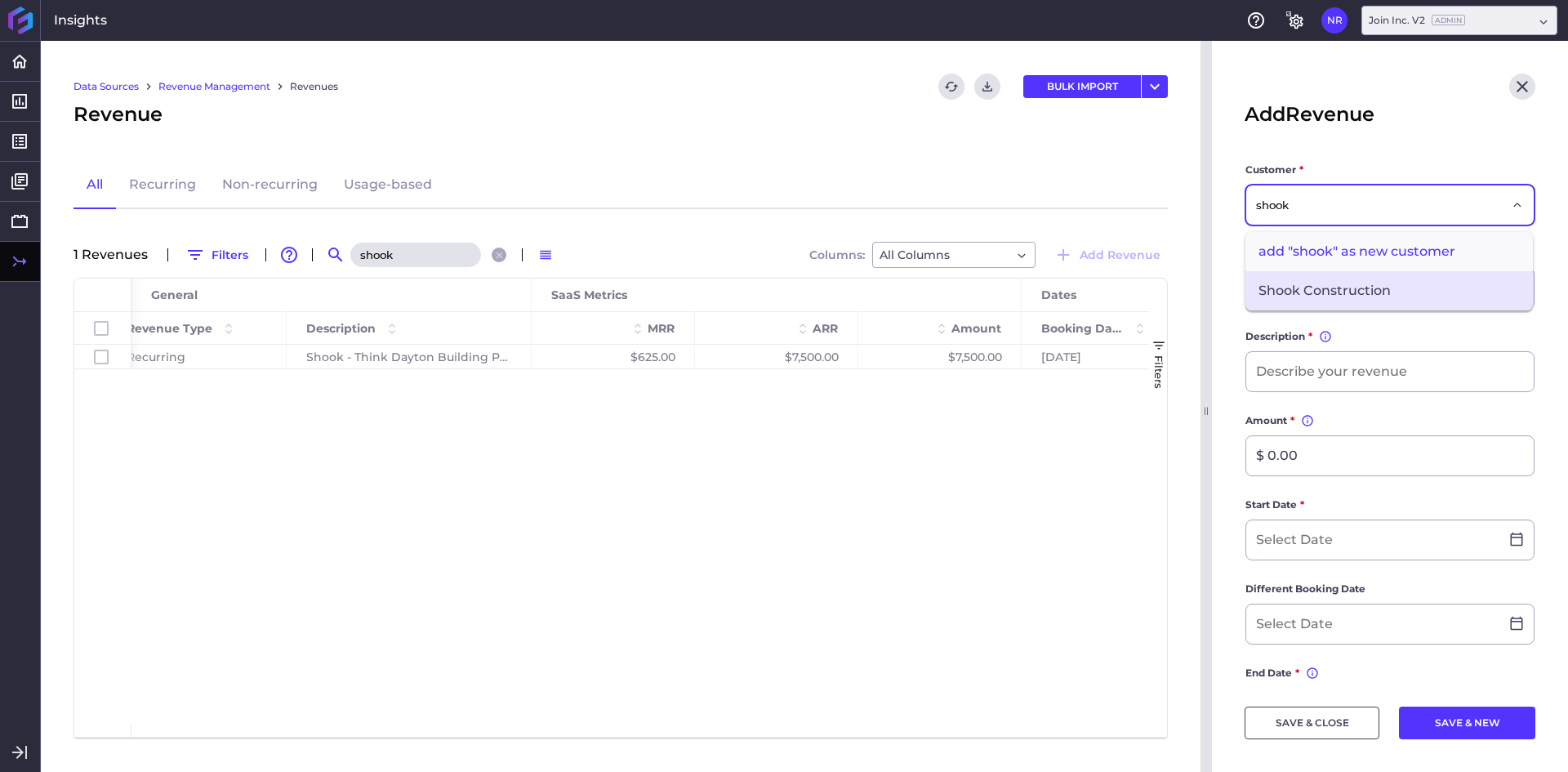
type input "shook"
click at [1388, 295] on span "Shook Construction" at bounding box center [1389, 291] width 288 height 39
click at [1377, 291] on input "Dropdown select" at bounding box center [1324, 288] width 136 height 19
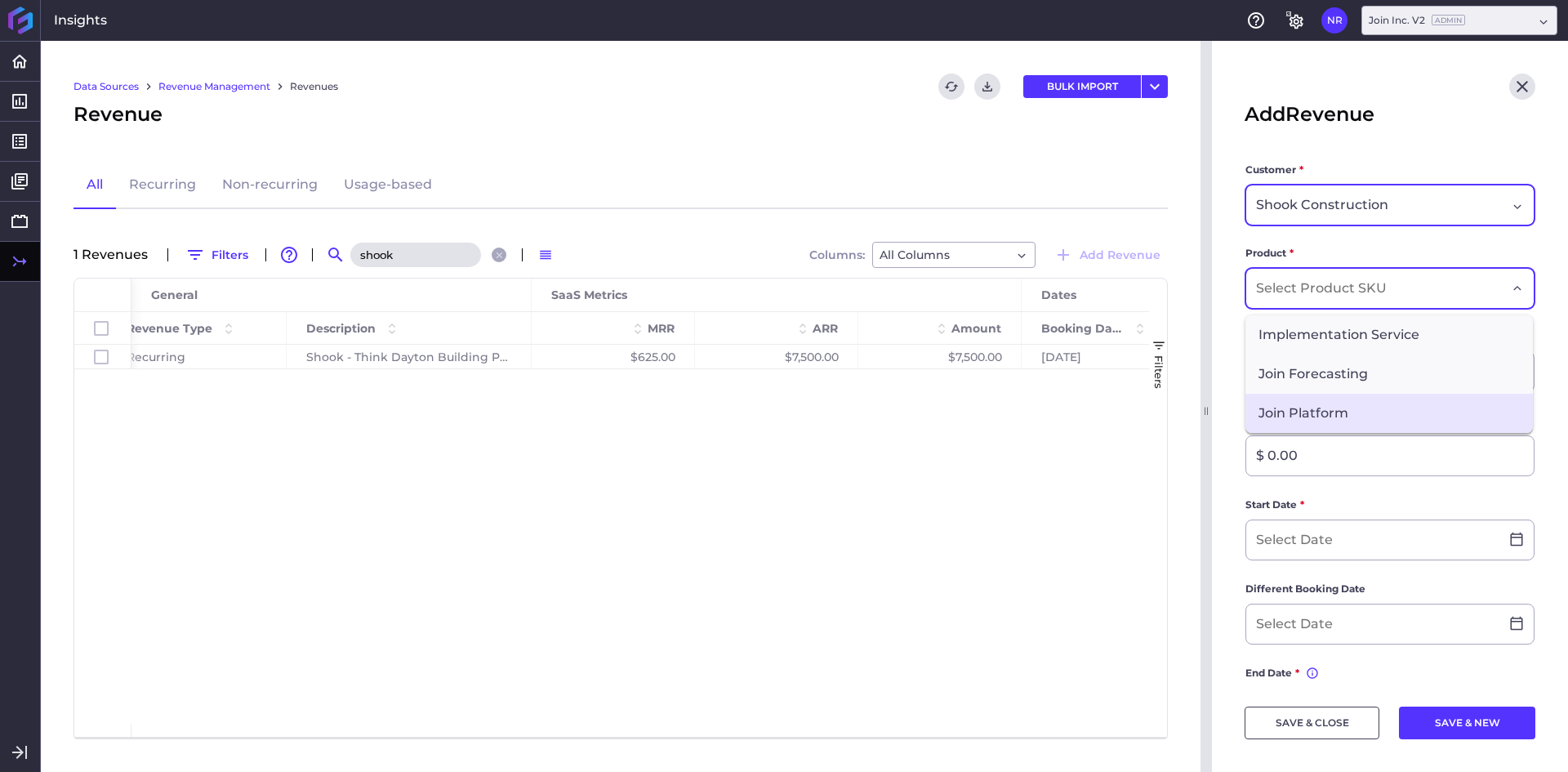
click at [1323, 402] on span "Join Platform" at bounding box center [1389, 414] width 288 height 39
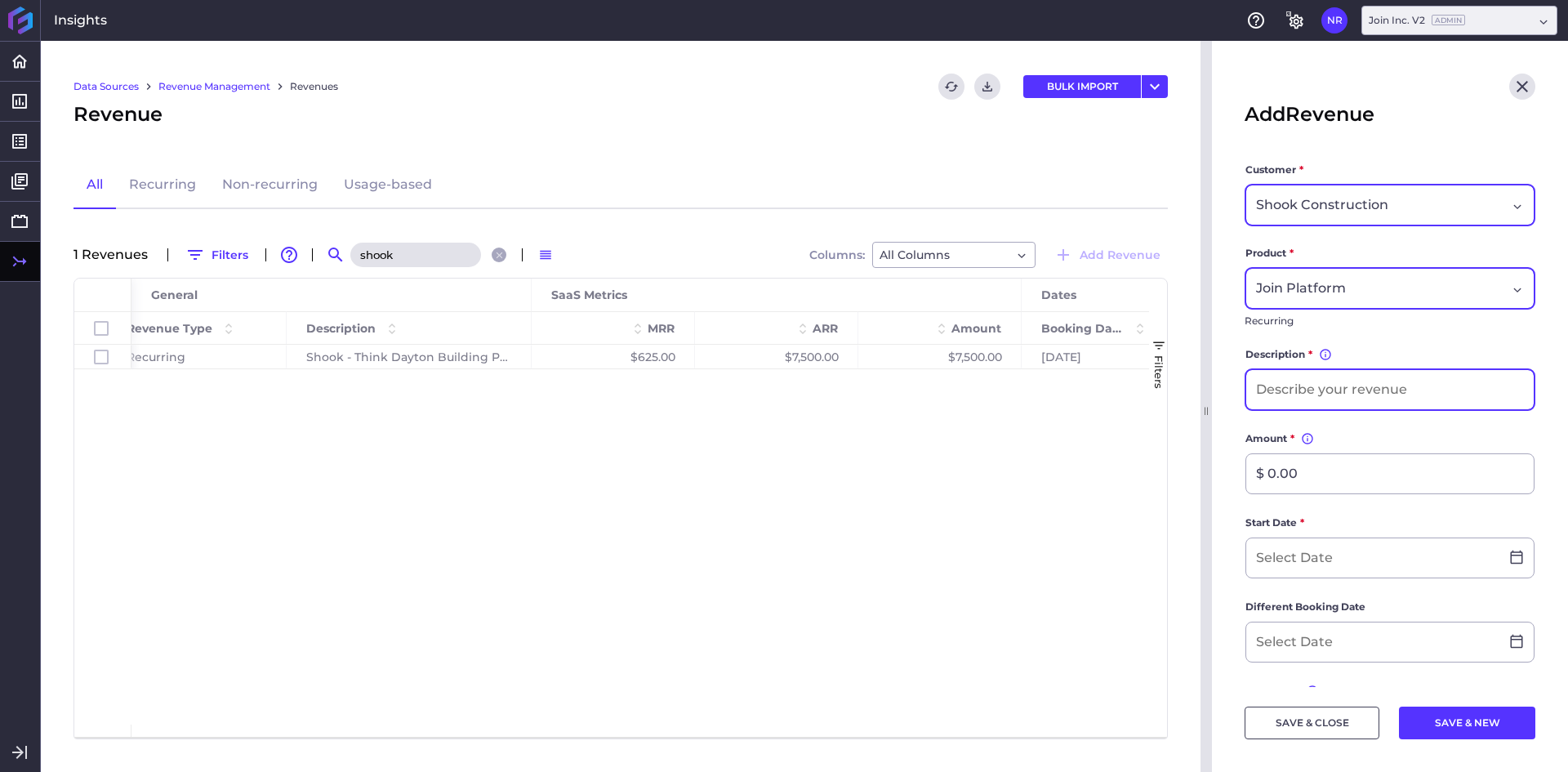
click at [1325, 393] on input at bounding box center [1390, 390] width 288 height 39
type input "2"
type input "Shook - [GEOGRAPHIC_DATA] WTP - Advanced Treatment Project"
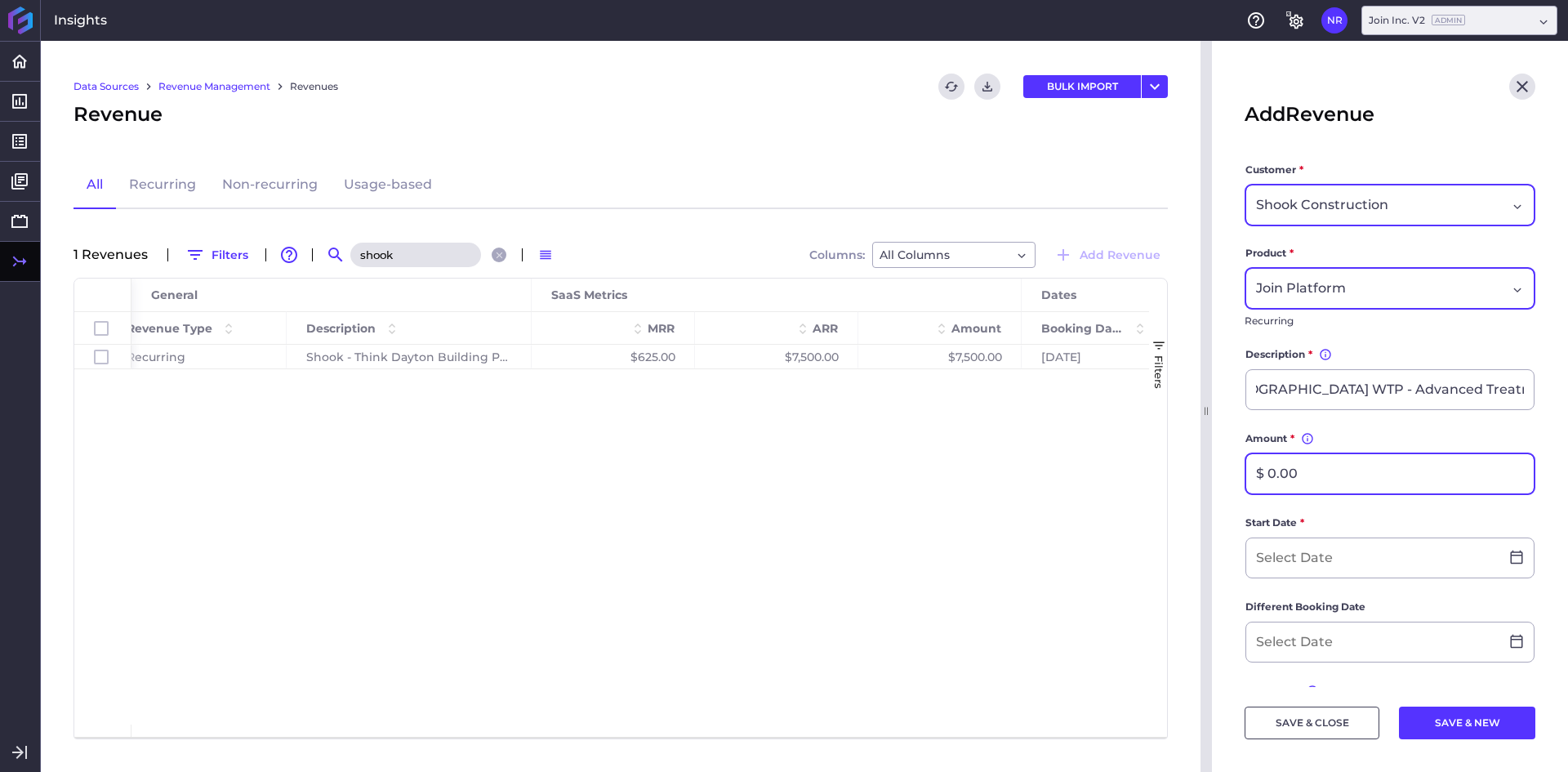
scroll to position [0, 0]
type input "$ 30,000.00"
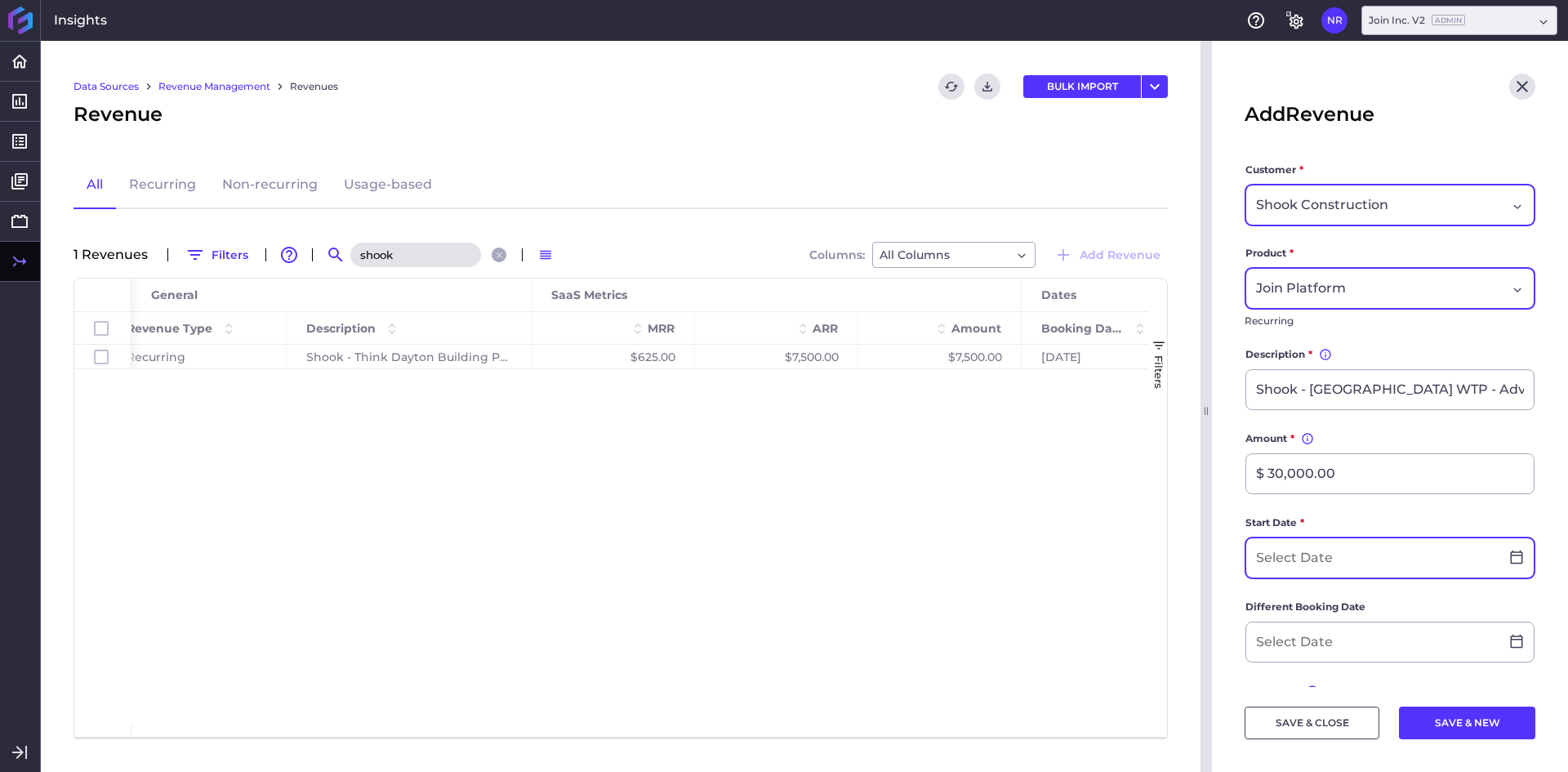
click at [1303, 571] on input at bounding box center [1374, 558] width 253 height 39
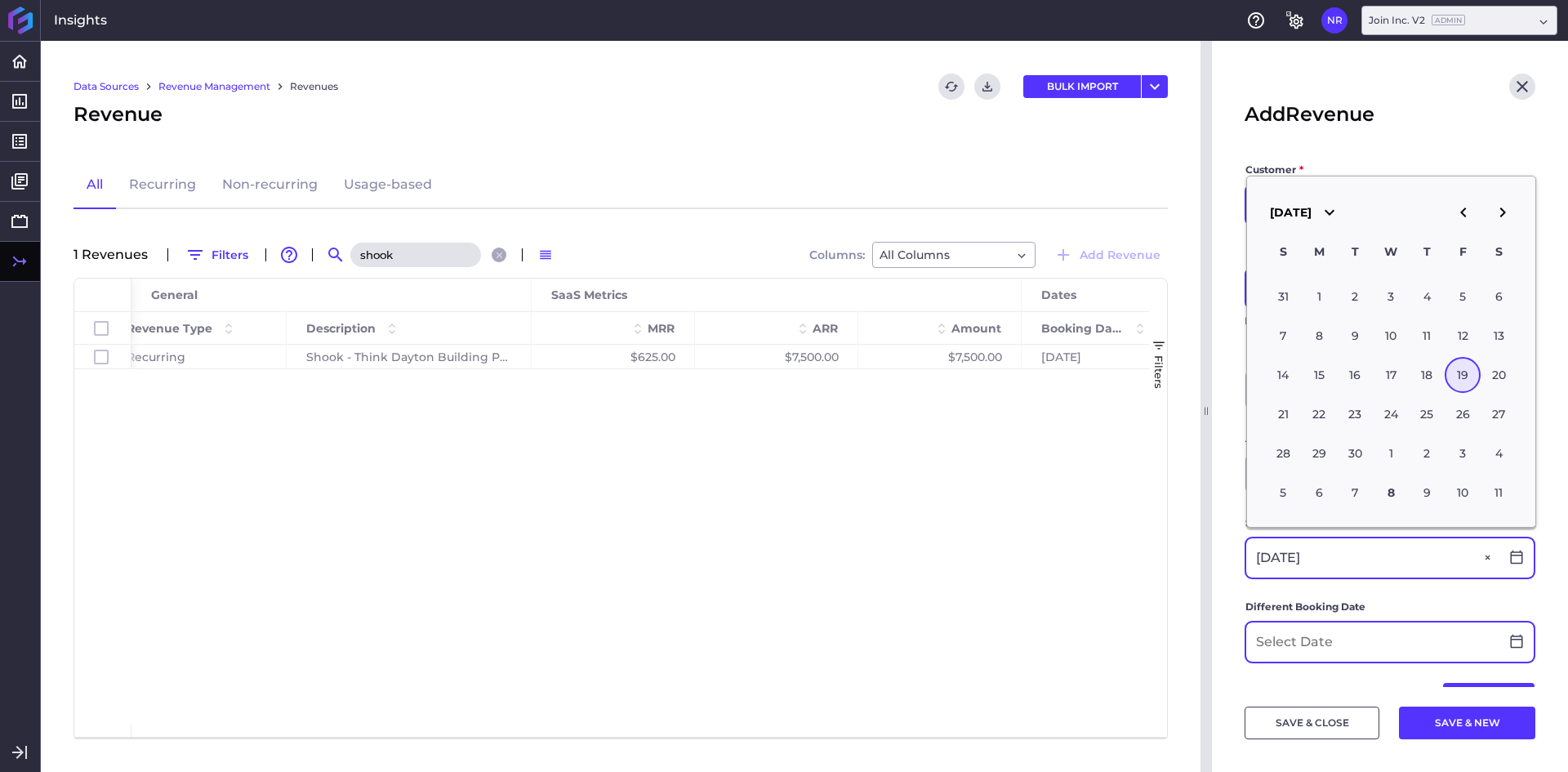
type input "[DATE]"
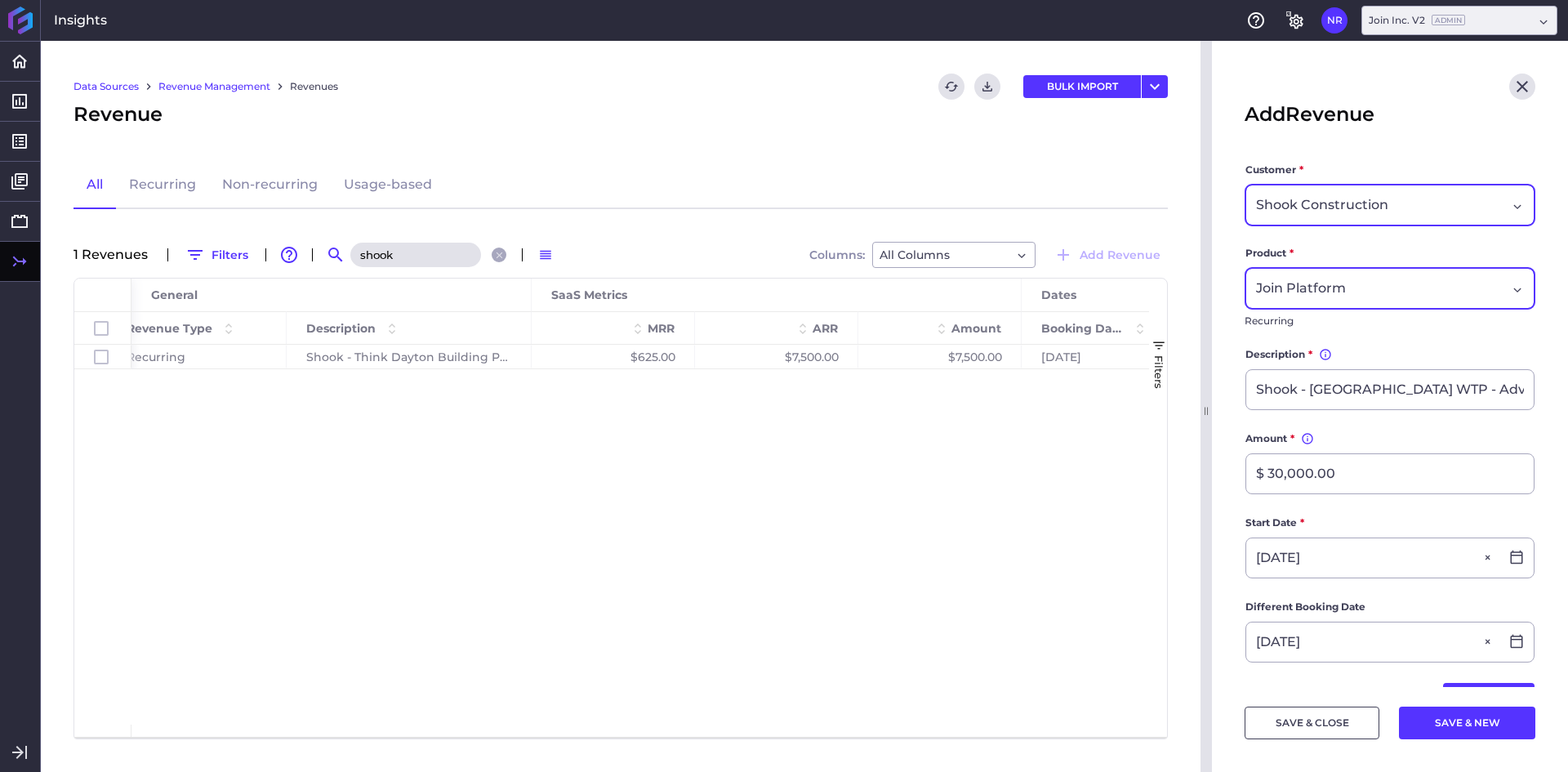
type input "[DATE]"
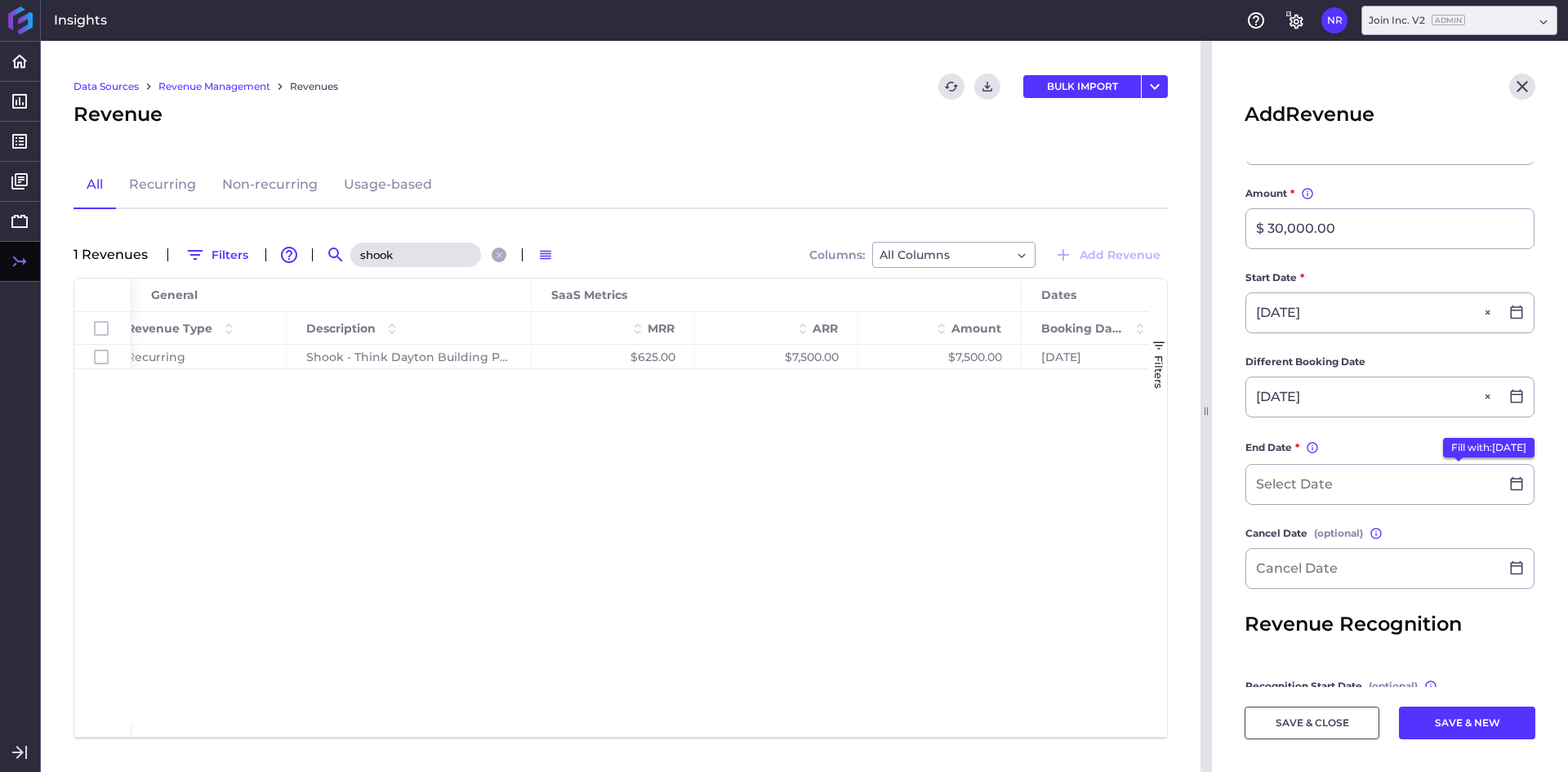
click at [1446, 449] on button "Fill with: [DATE]" at bounding box center [1488, 447] width 92 height 19
type input "[DATE]"
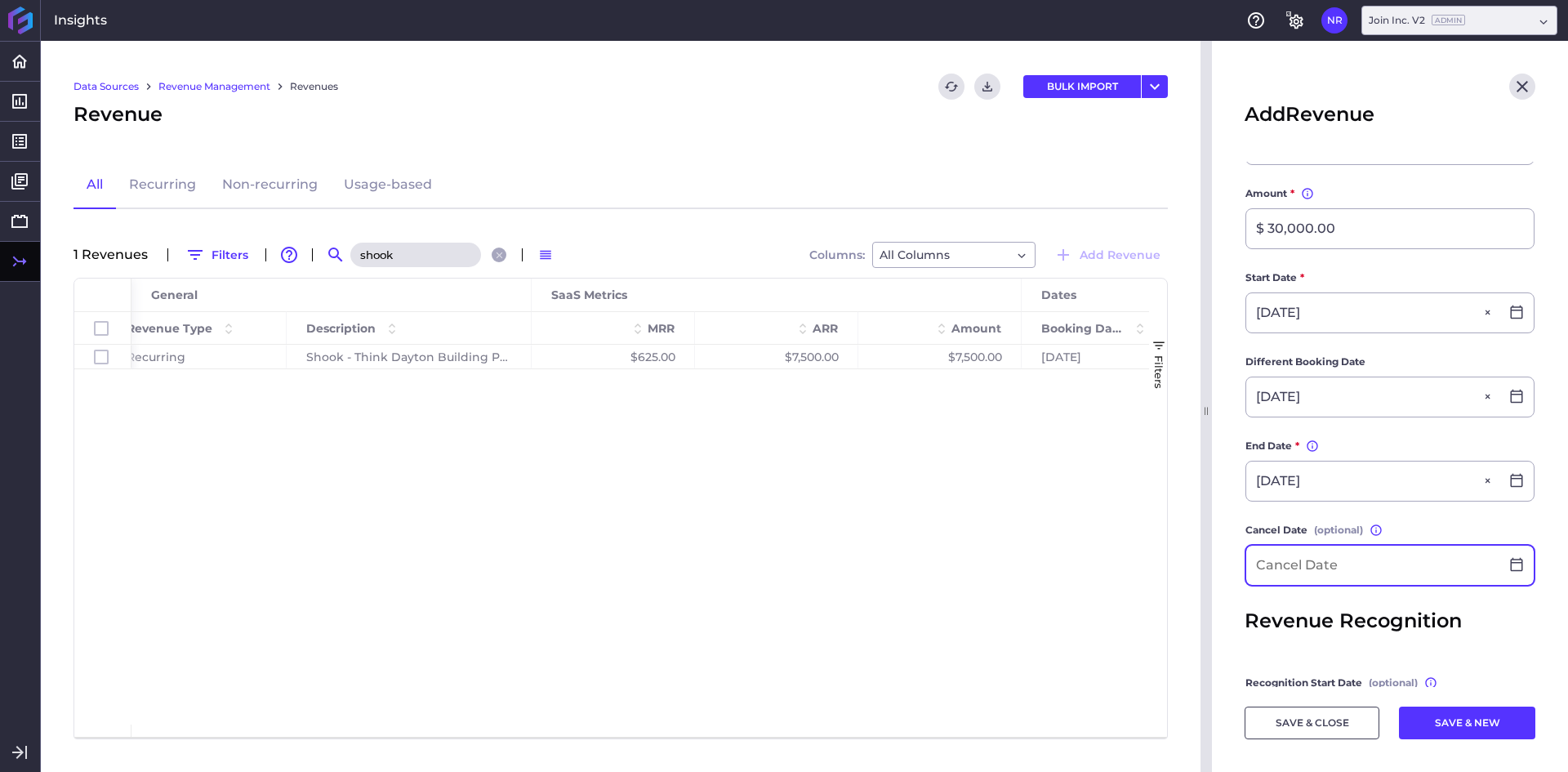
click at [1310, 557] on input at bounding box center [1374, 566] width 253 height 39
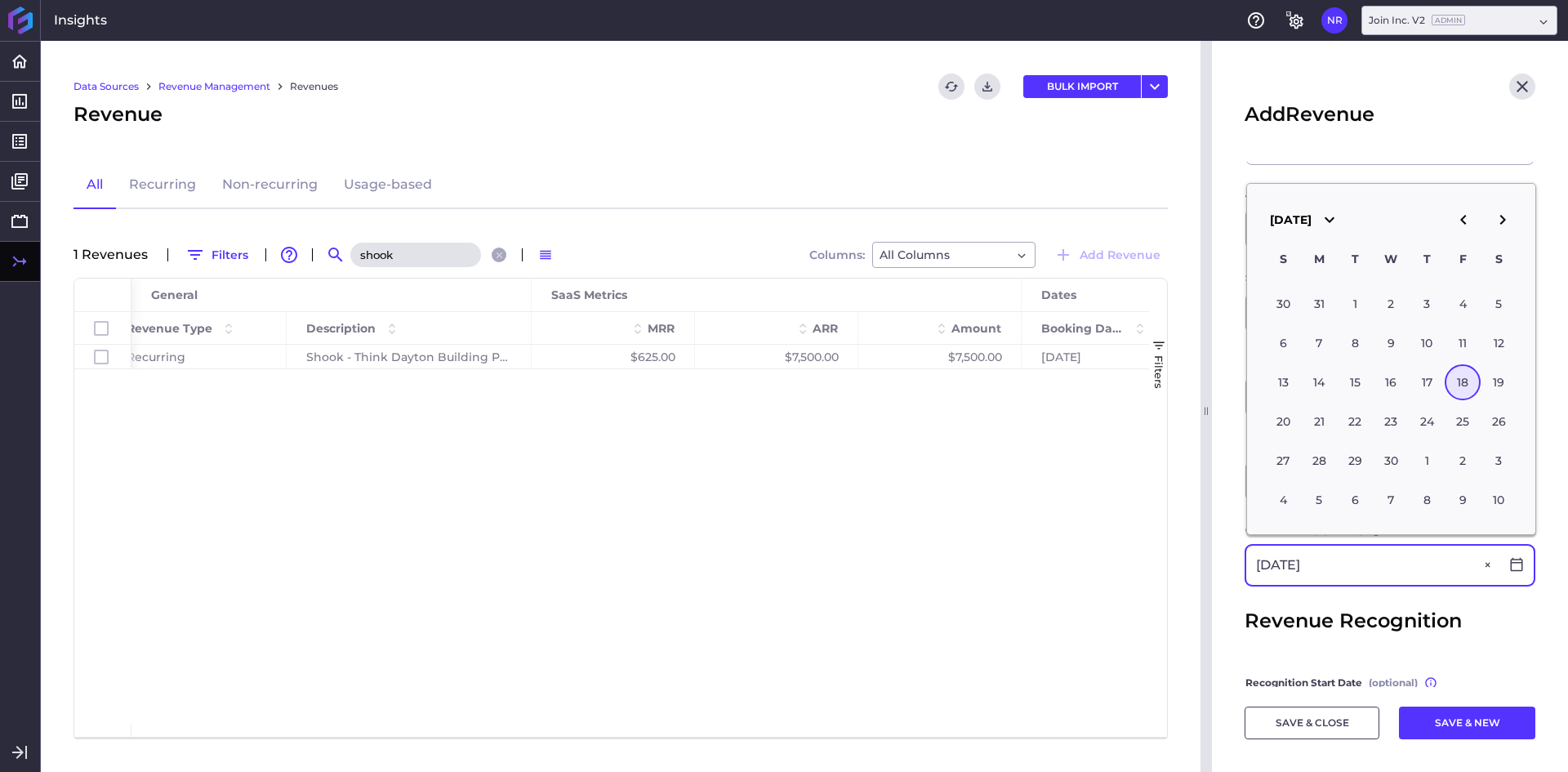
type input "[DATE]"
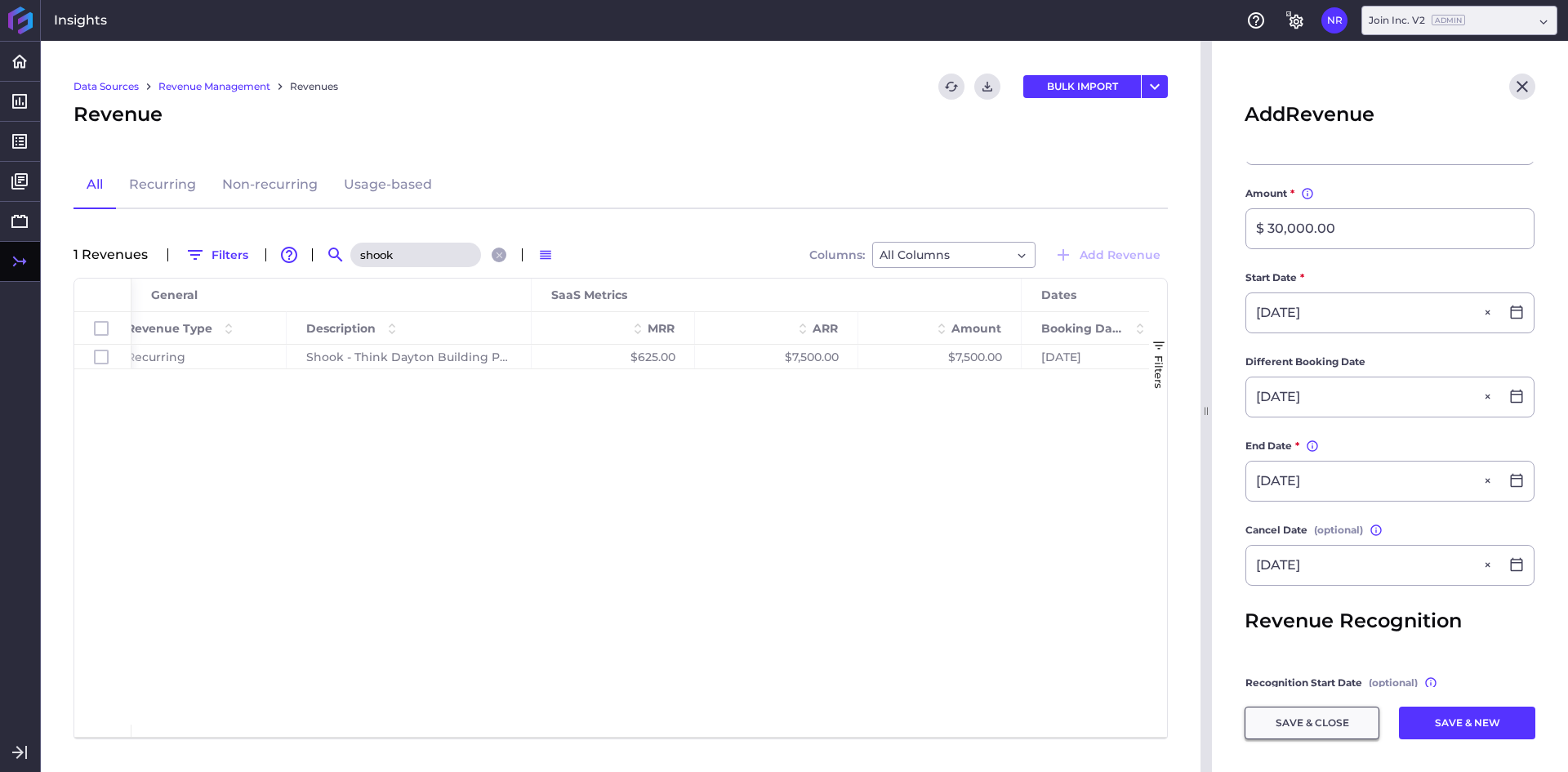
click at [1343, 728] on button "SAVE & CLOSE" at bounding box center [1313, 723] width 135 height 32
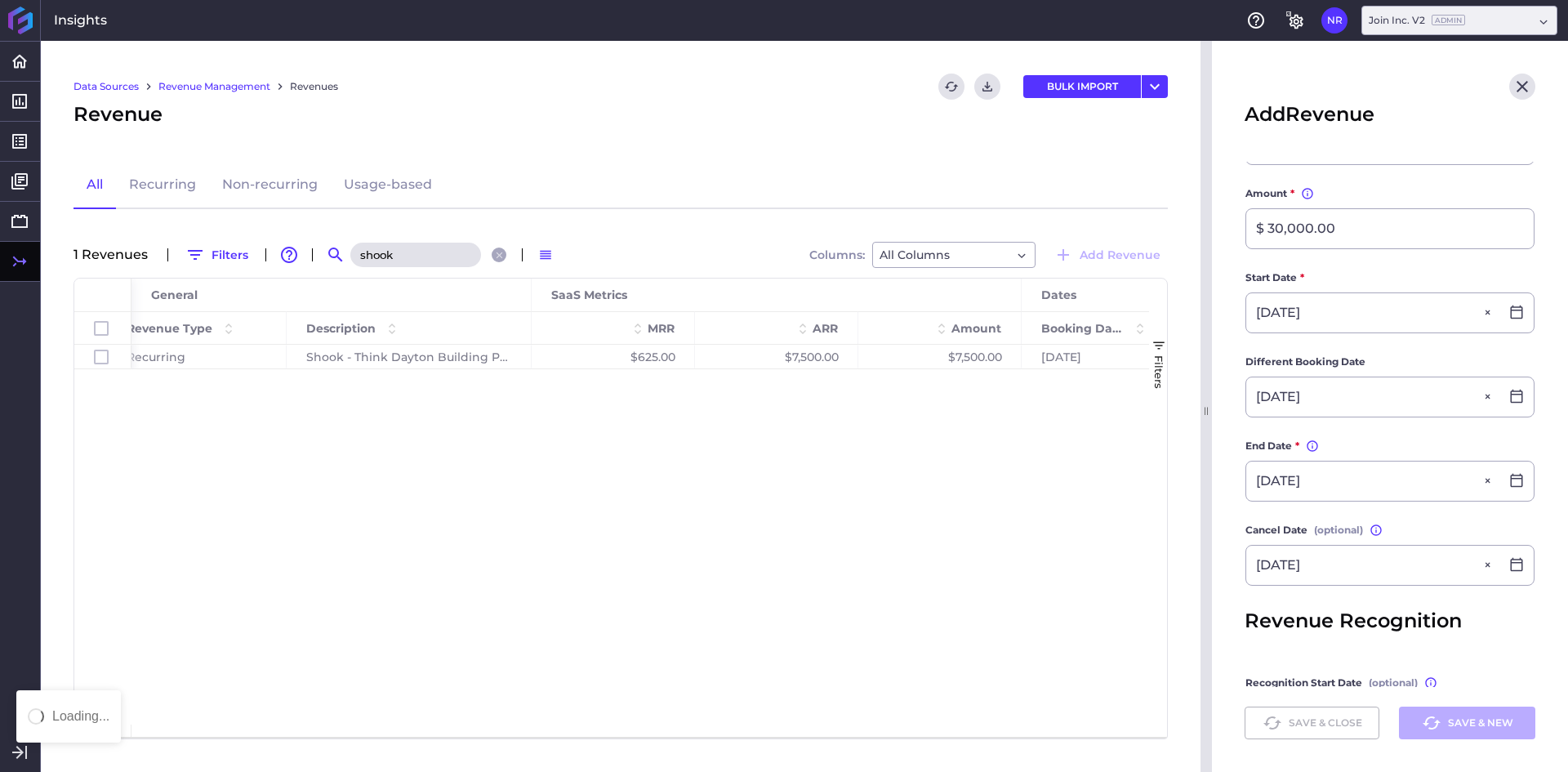
scroll to position [0, 0]
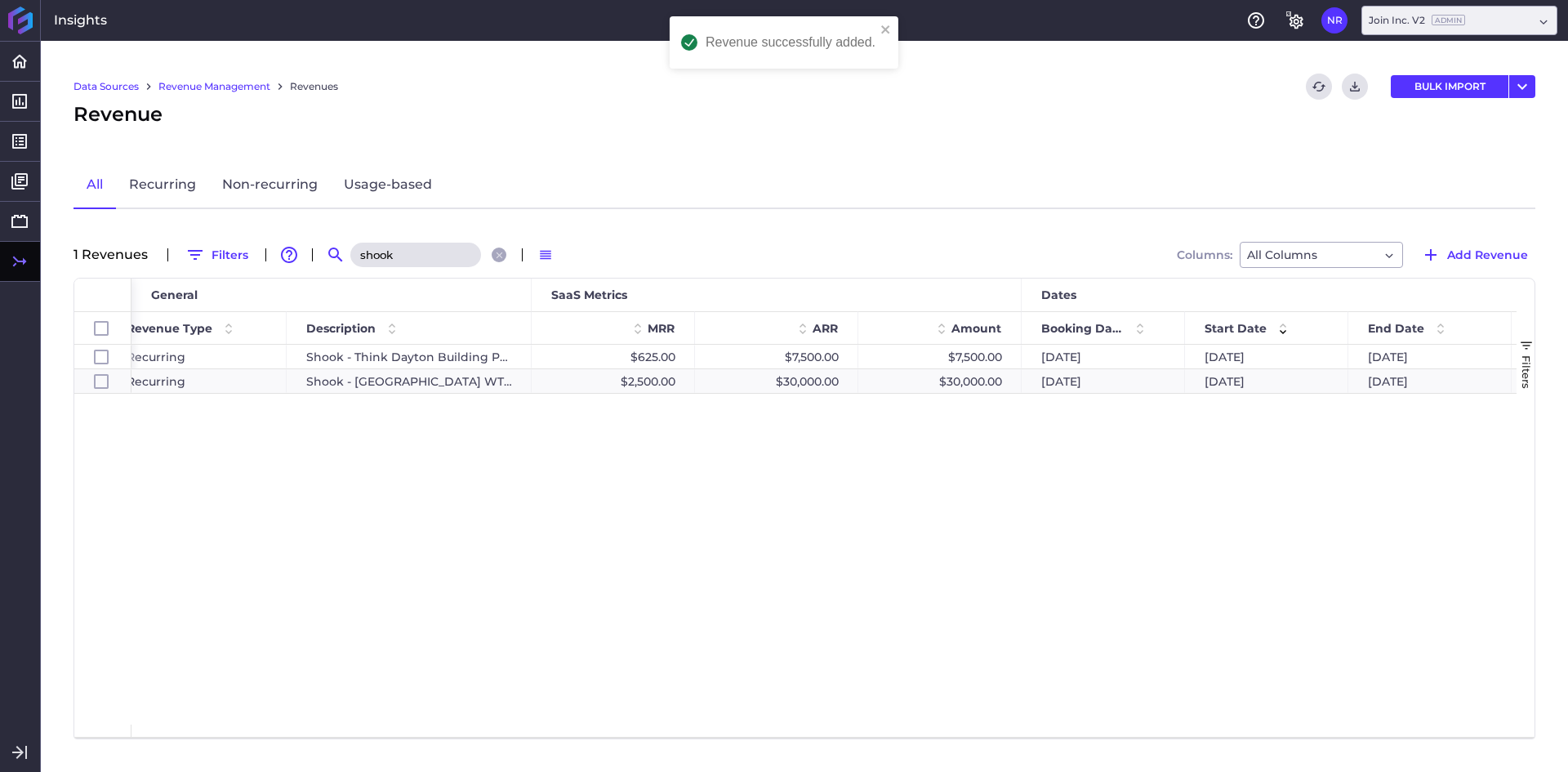
click at [478, 560] on div "Shook - Think Dayton Building Project $625.00 $7,500.00 $7,500.00 [DATE] [DATE]…" at bounding box center [824, 535] width 1386 height 380
click at [408, 264] on input "shook" at bounding box center [415, 255] width 130 height 24
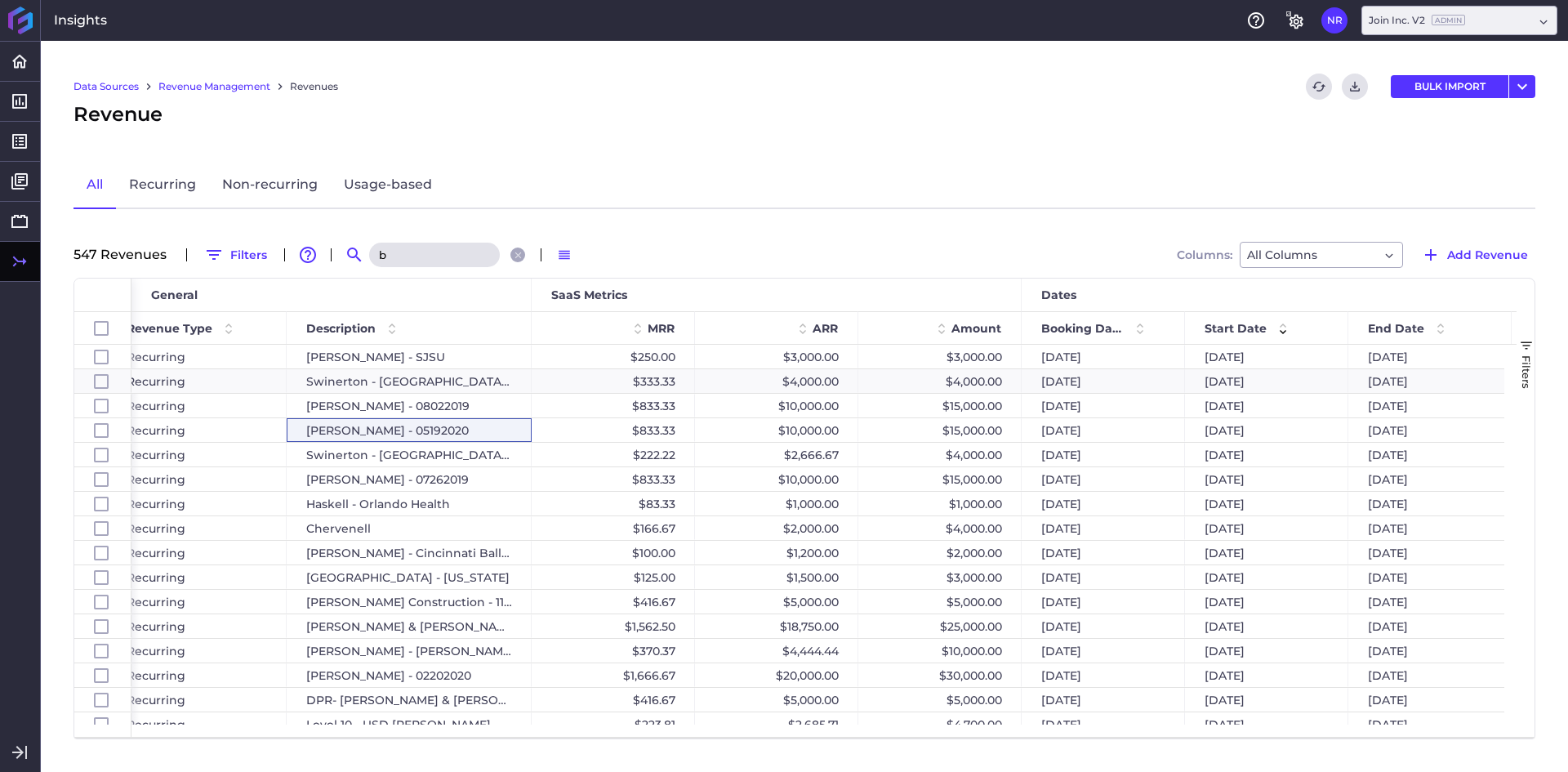
click at [408, 262] on input "b" at bounding box center [434, 255] width 130 height 24
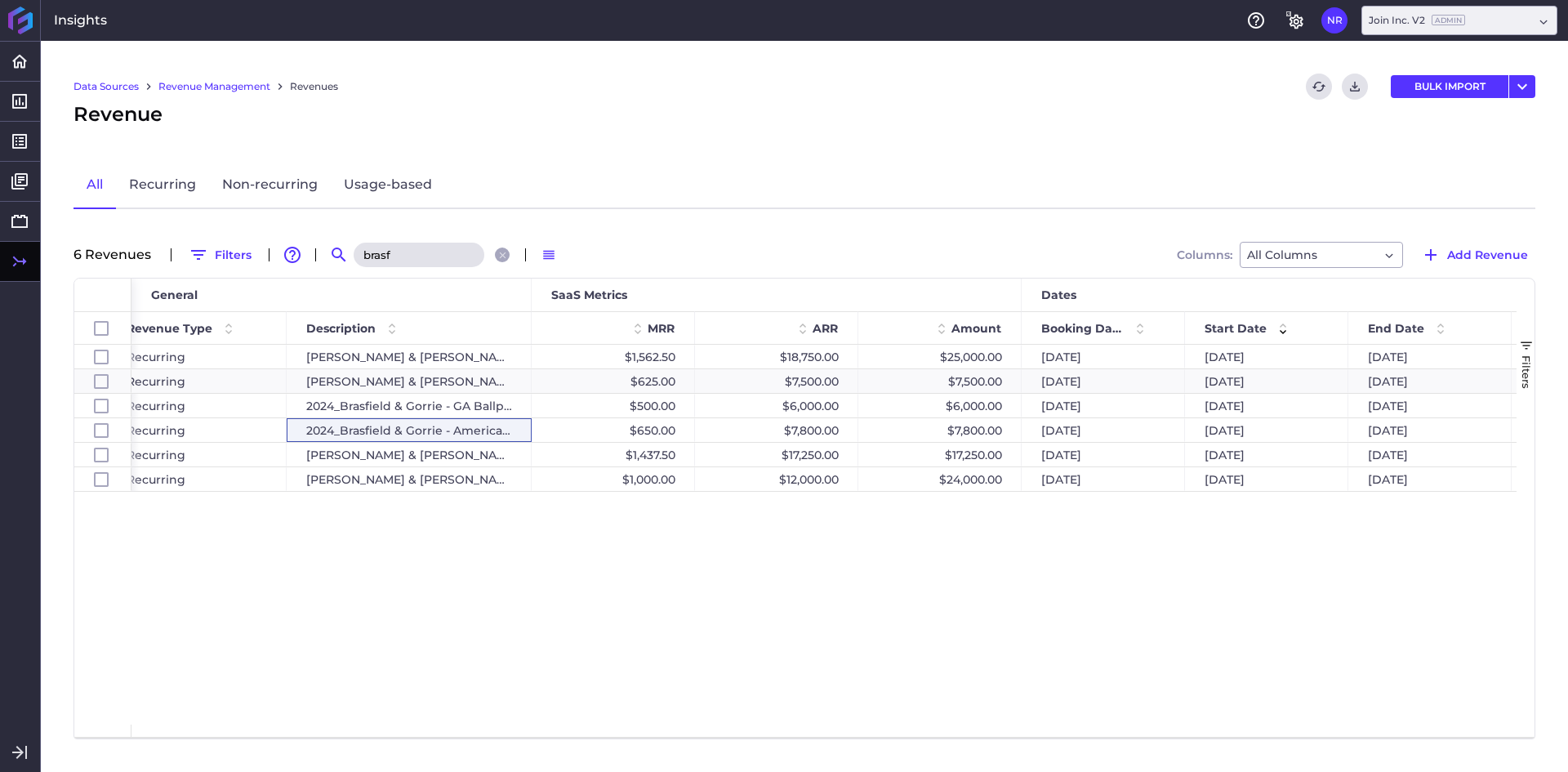
type input "brasf"
click at [1450, 262] on span "Add Revenue" at bounding box center [1488, 255] width 80 height 18
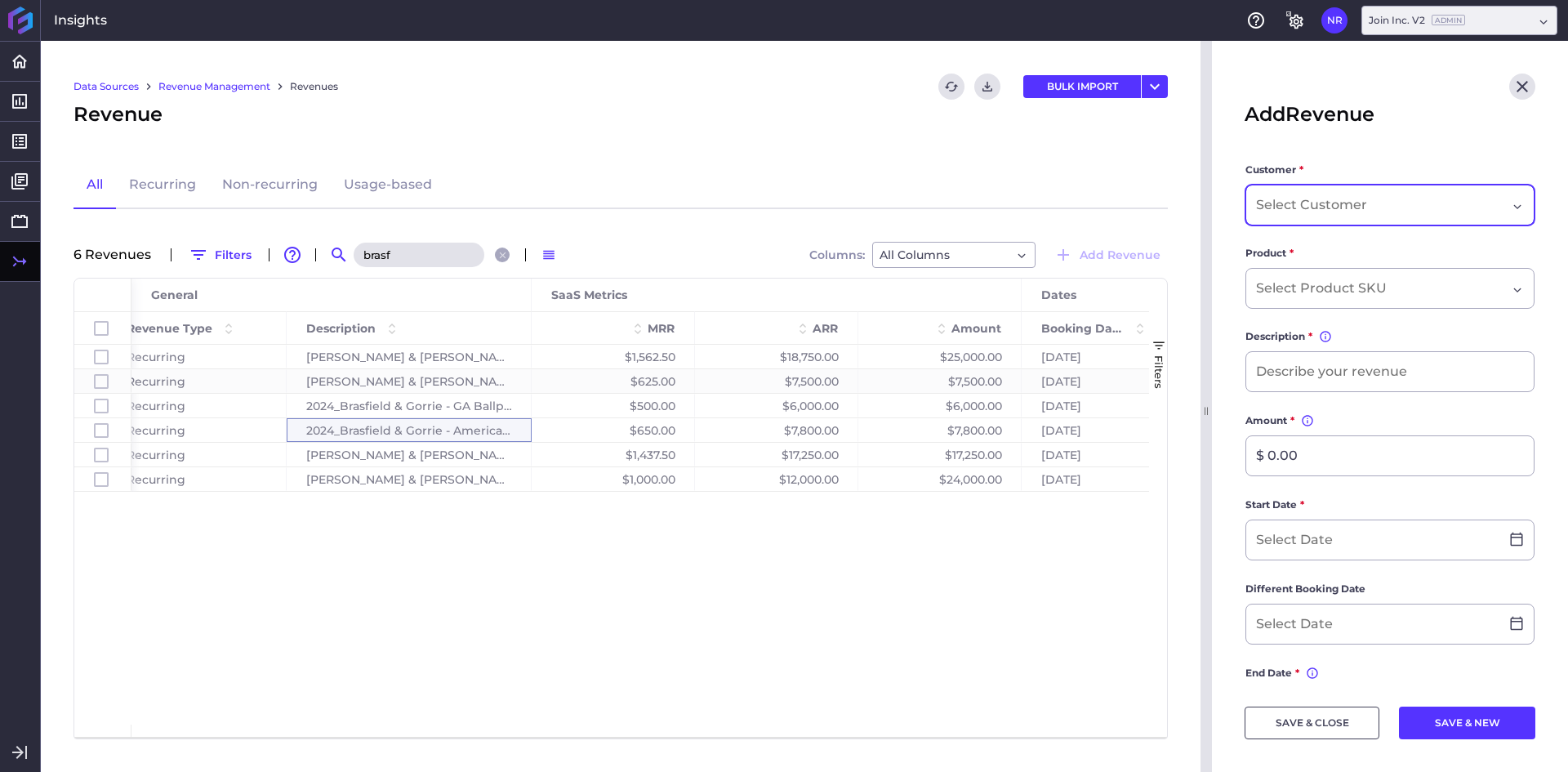
click at [1340, 224] on div "Dropdown select" at bounding box center [1390, 205] width 290 height 41
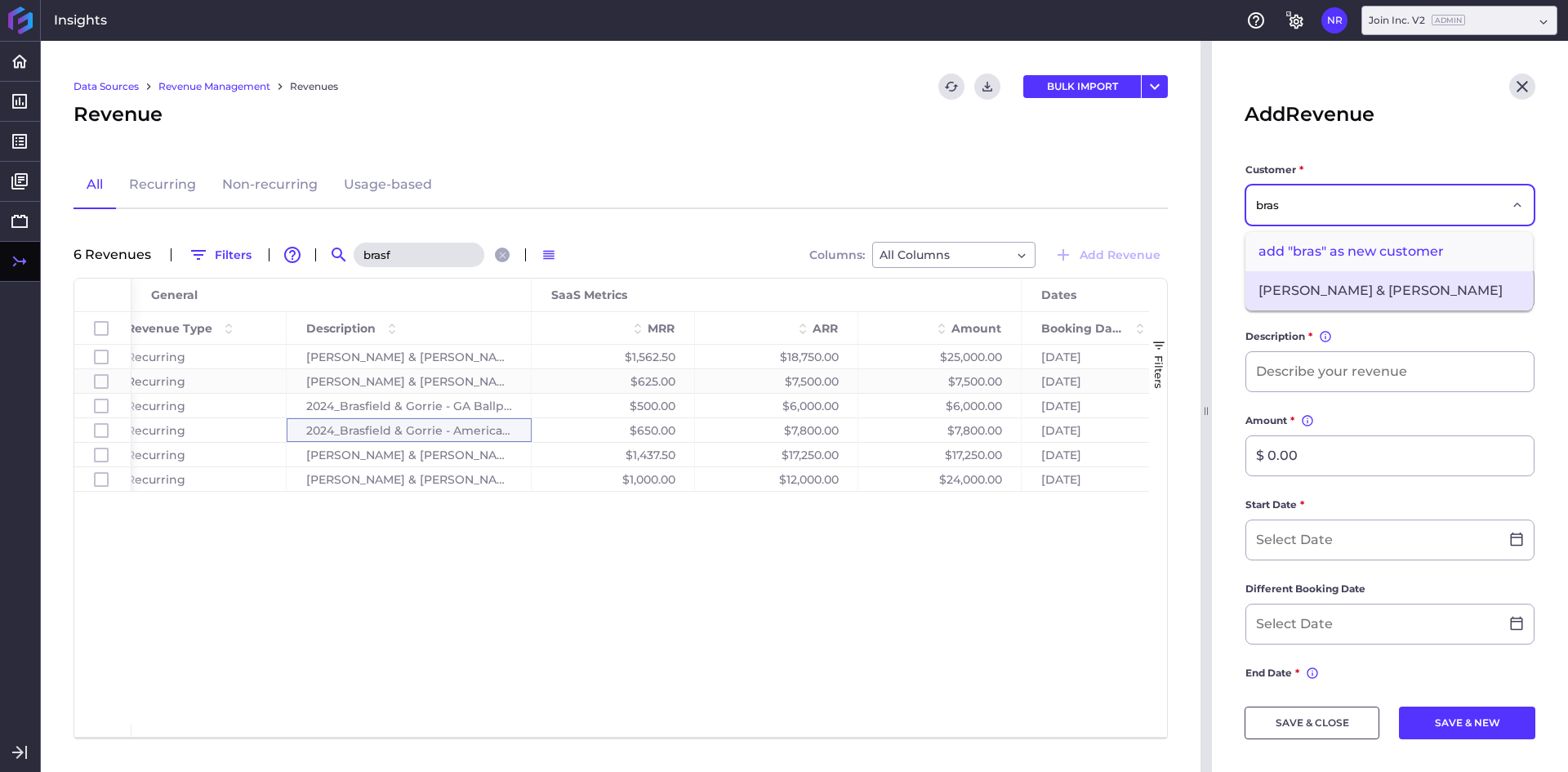
type input "bras"
click at [1340, 294] on span "[PERSON_NAME] & [PERSON_NAME]" at bounding box center [1389, 291] width 288 height 39
click at [1346, 293] on input "Dropdown select" at bounding box center [1324, 288] width 136 height 19
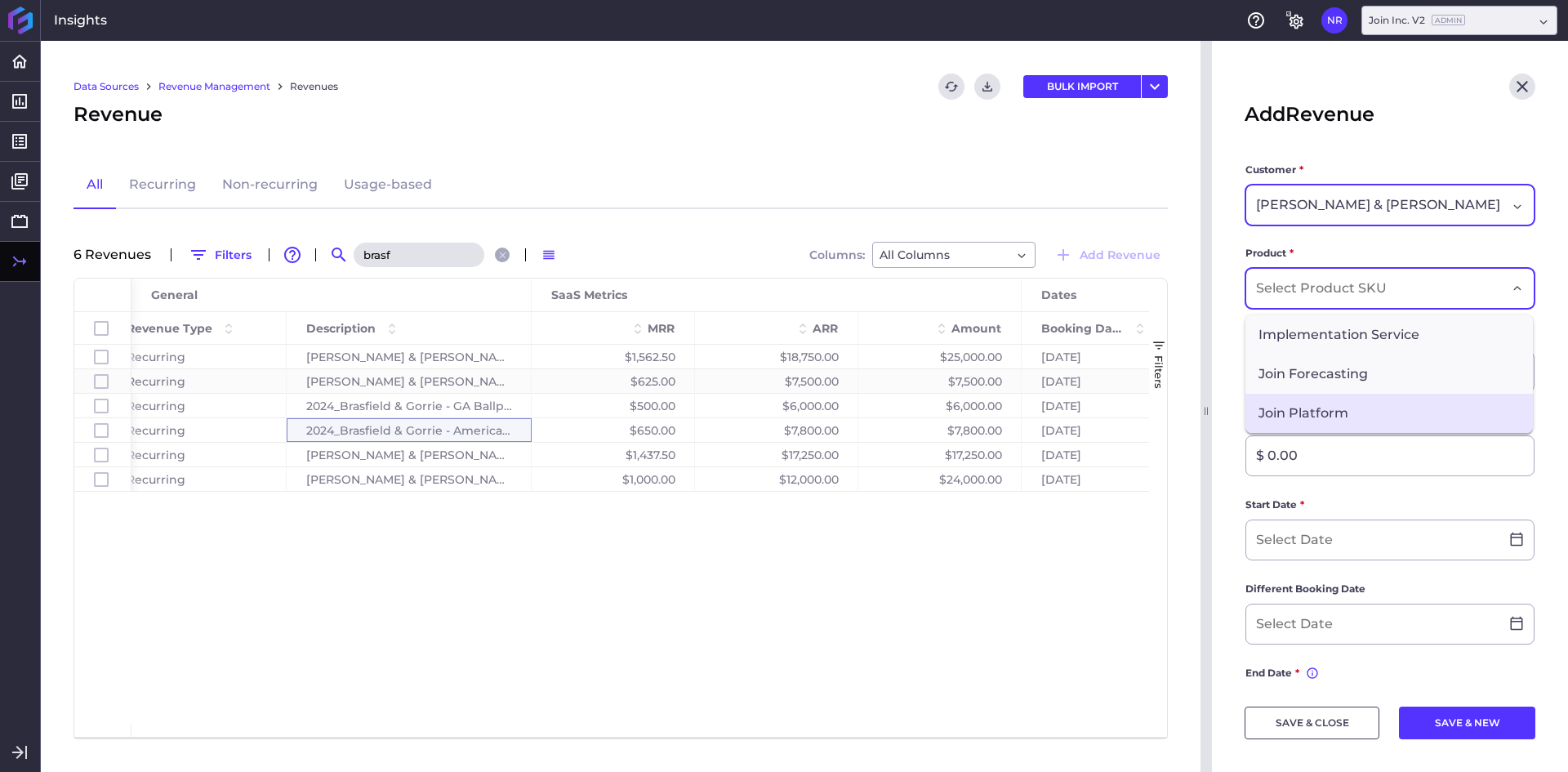
click at [1328, 404] on span "Join Platform" at bounding box center [1389, 414] width 288 height 39
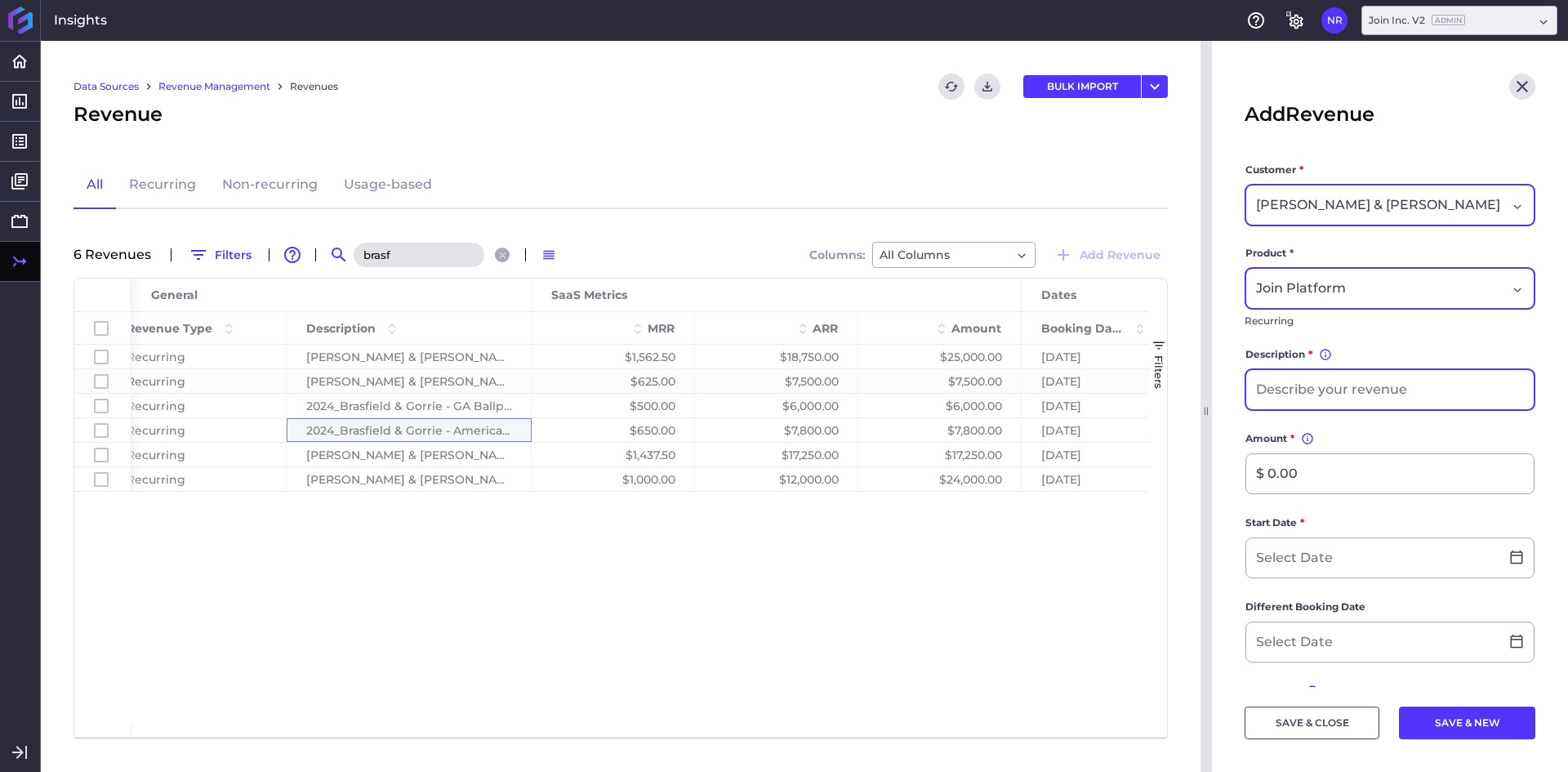
click at [1350, 384] on input at bounding box center [1390, 390] width 288 height 39
type input "[PERSON_NAME] & [PERSON_NAME]"
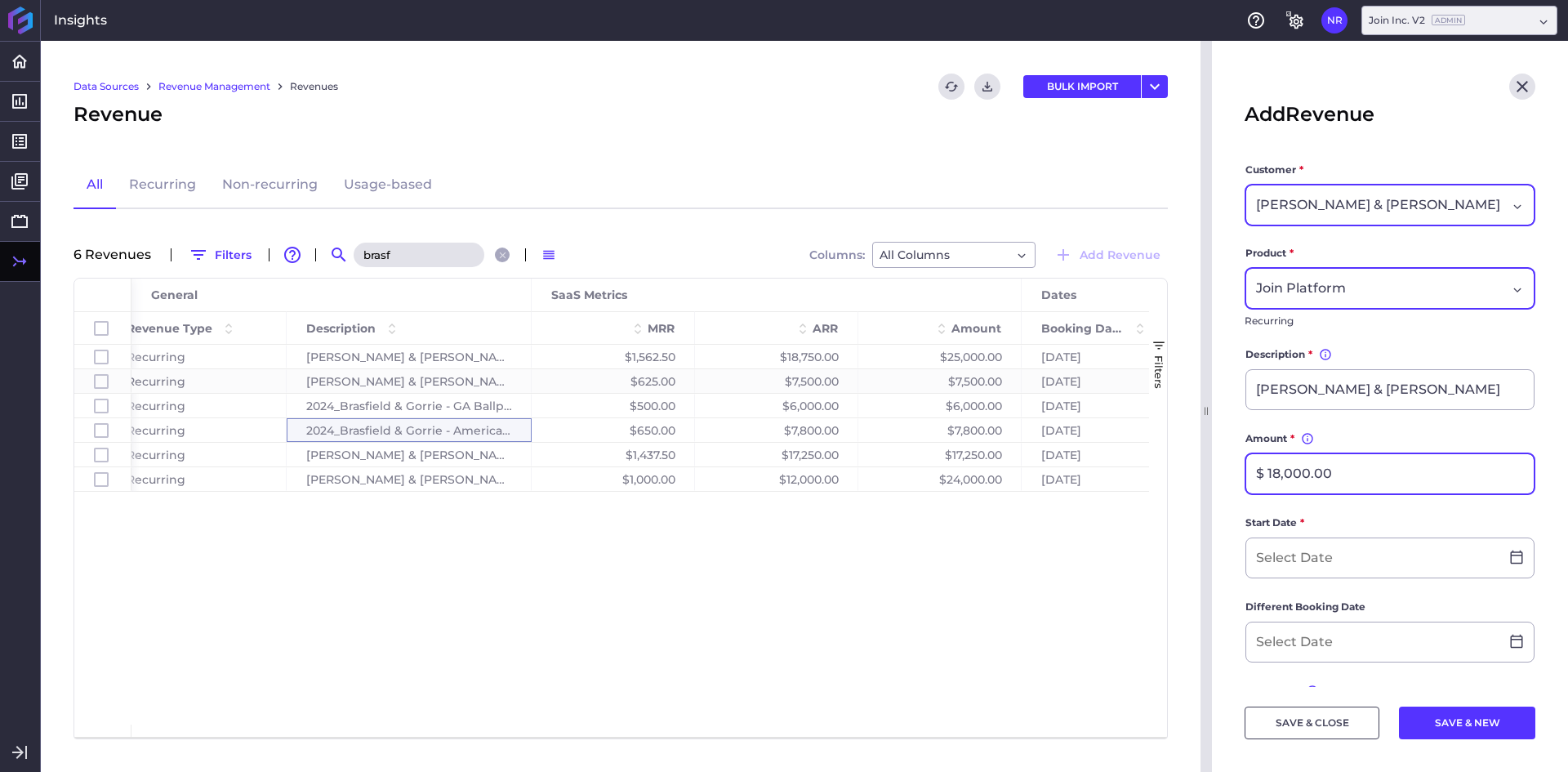
type input "$ 18,000.00"
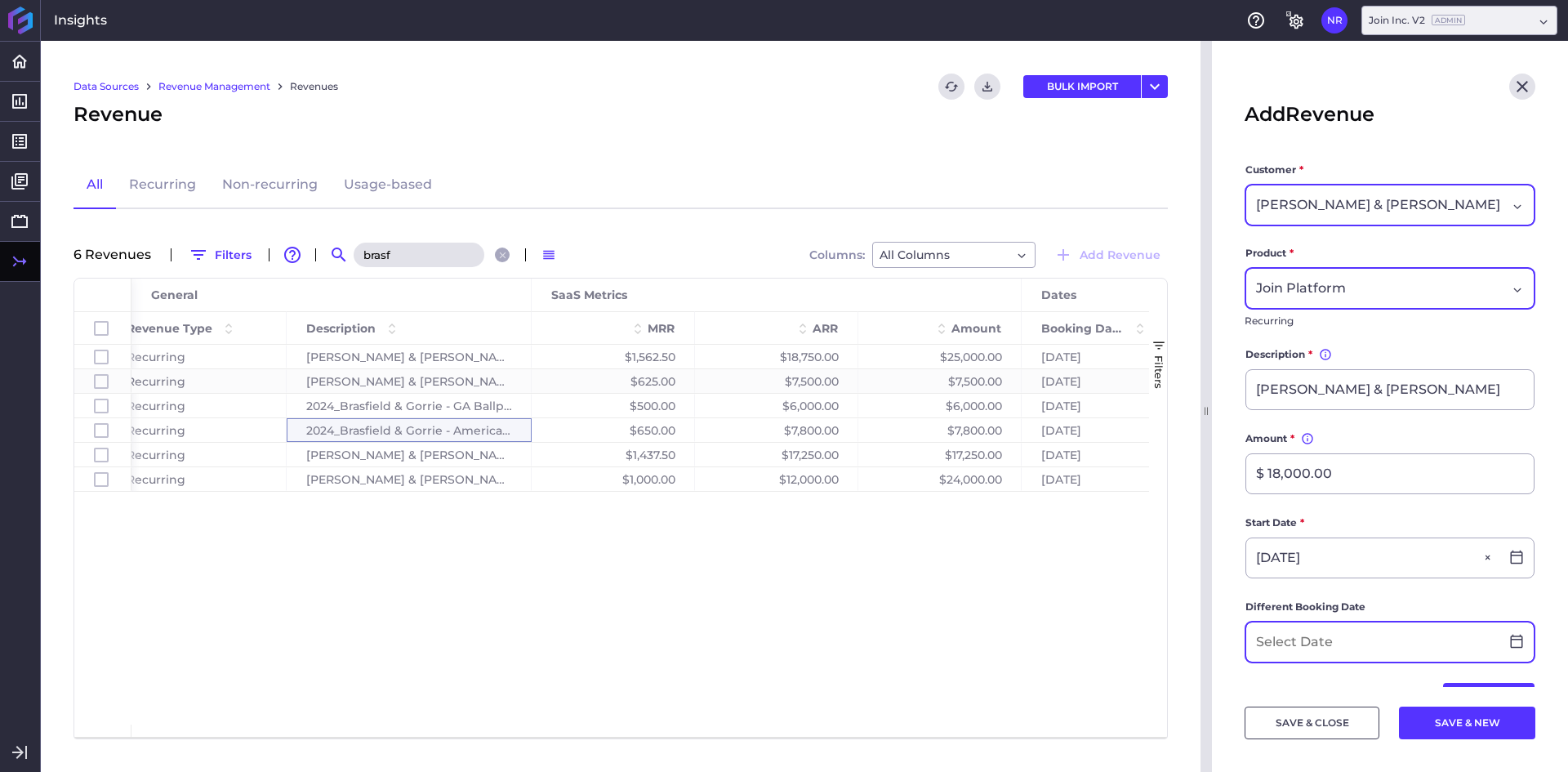
type input "[DATE]"
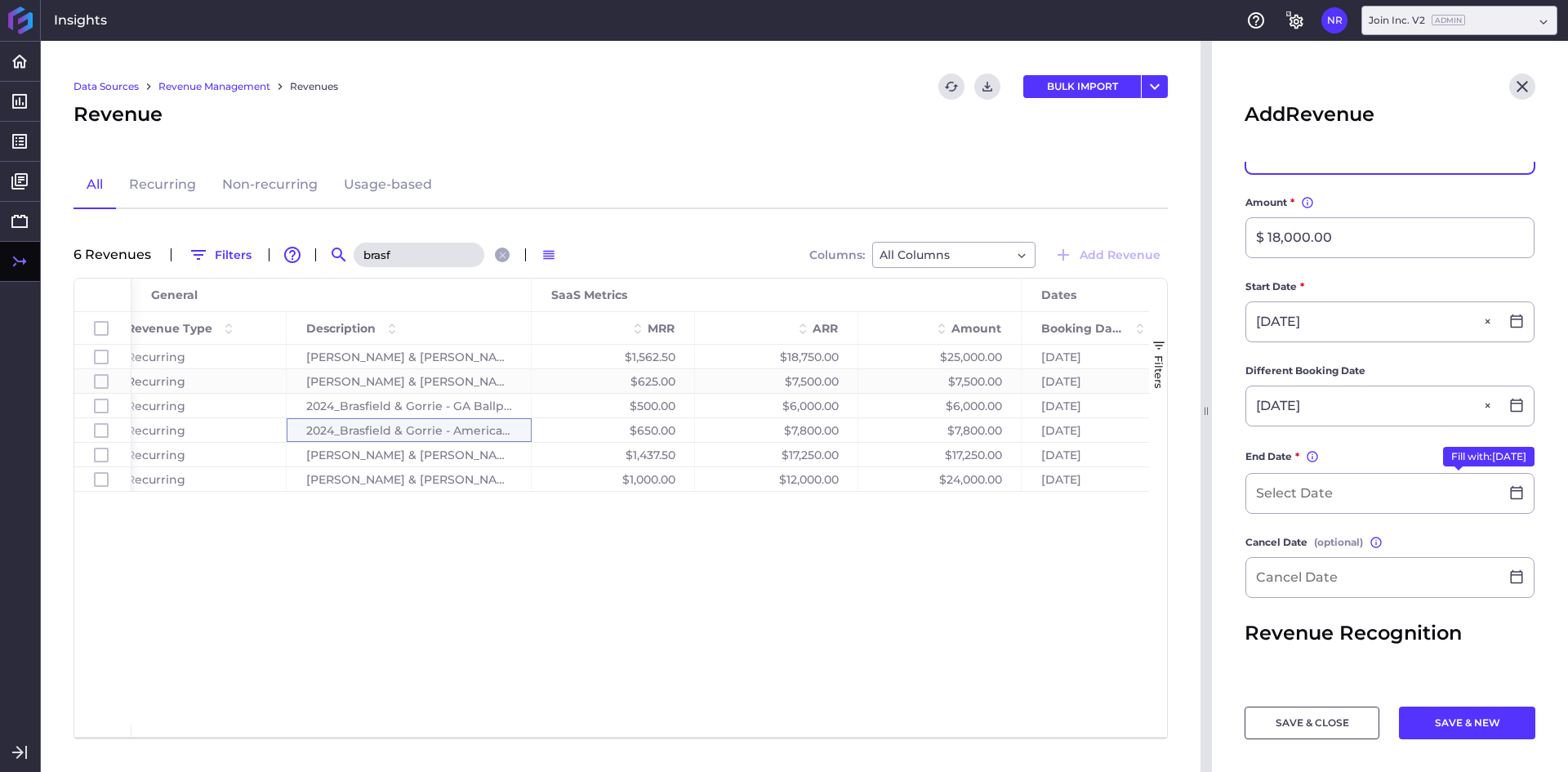
scroll to position [245, 0]
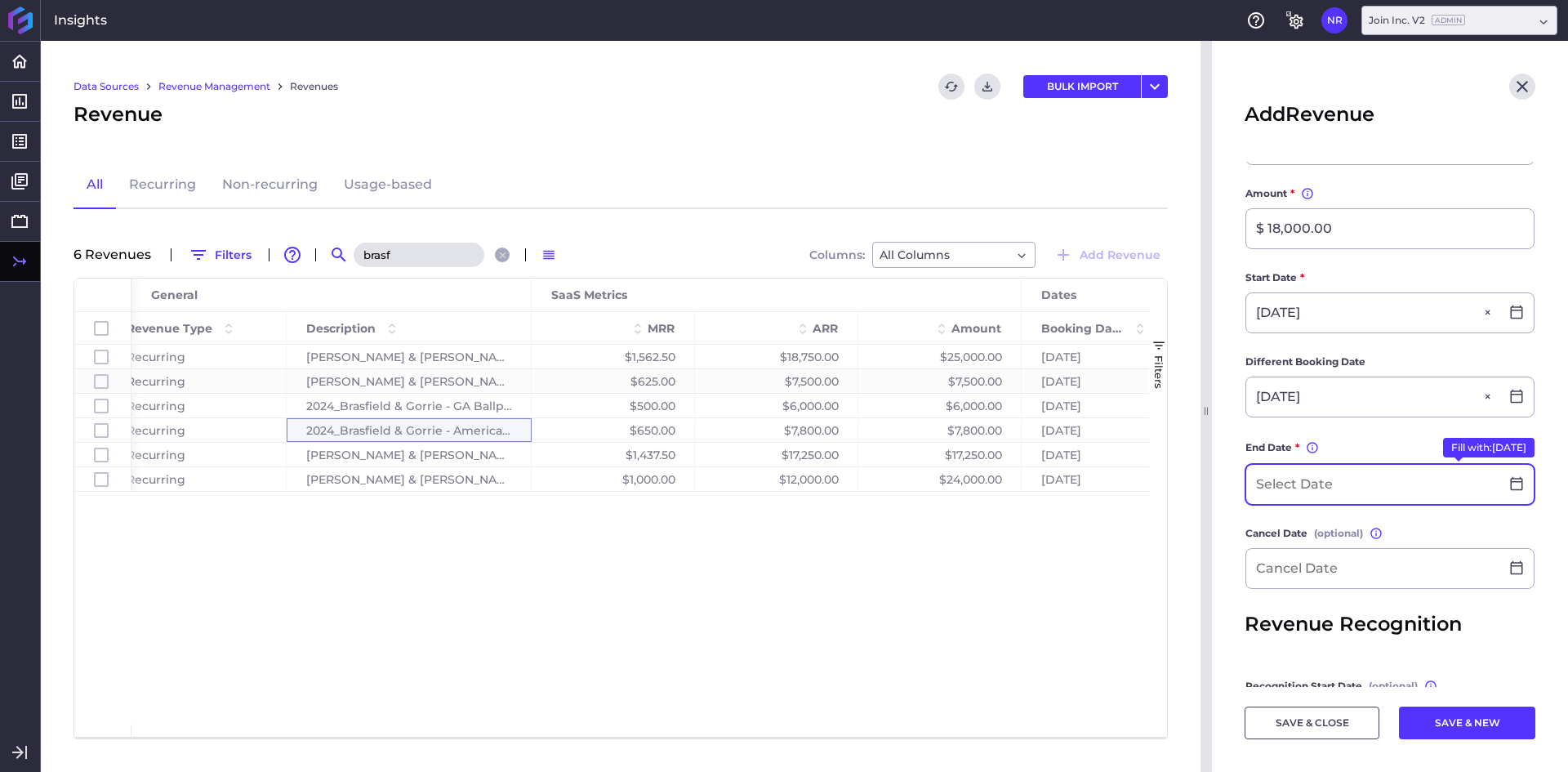
click at [1370, 486] on input at bounding box center [1374, 484] width 253 height 39
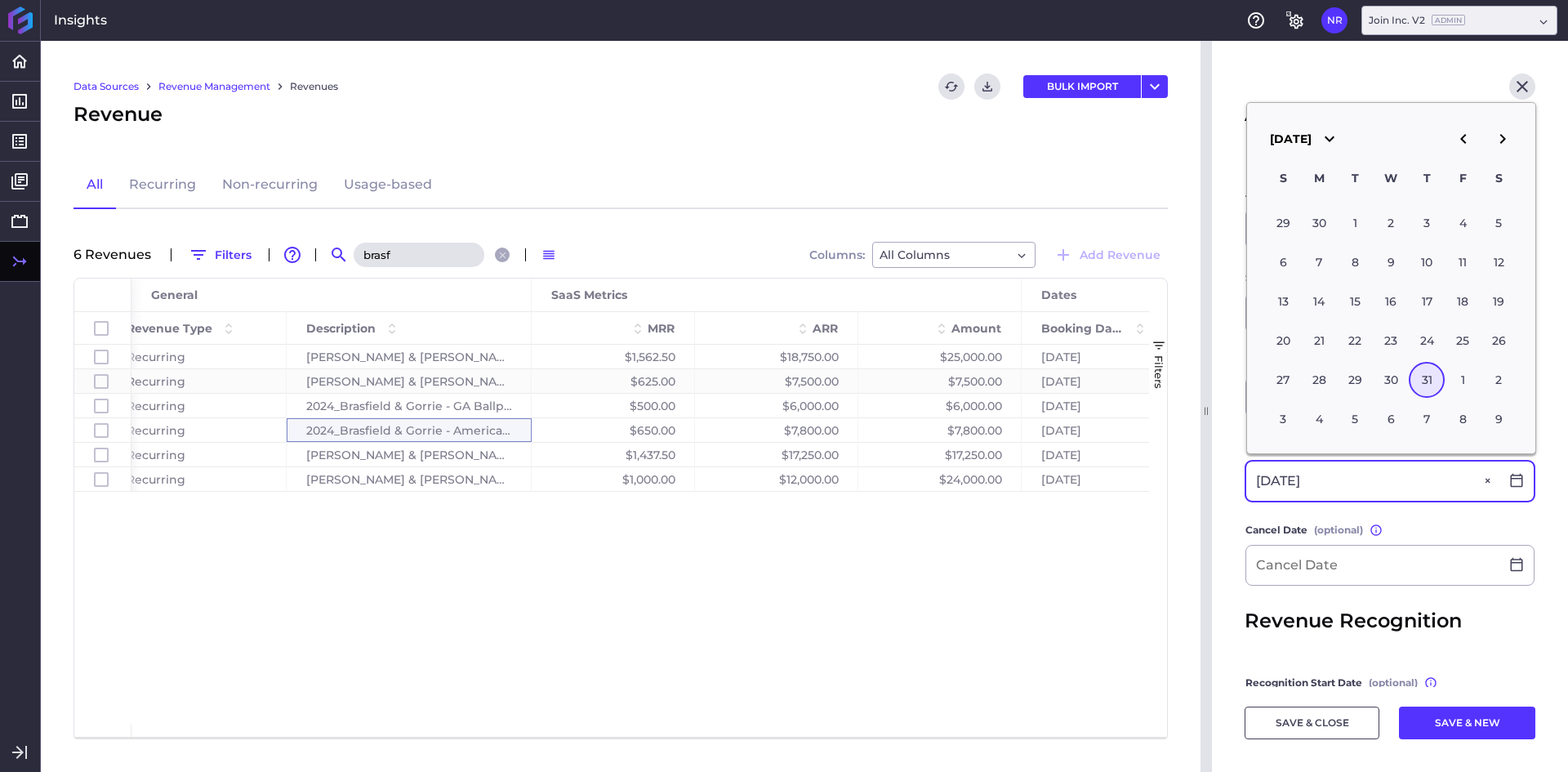
type input "[DATE]"
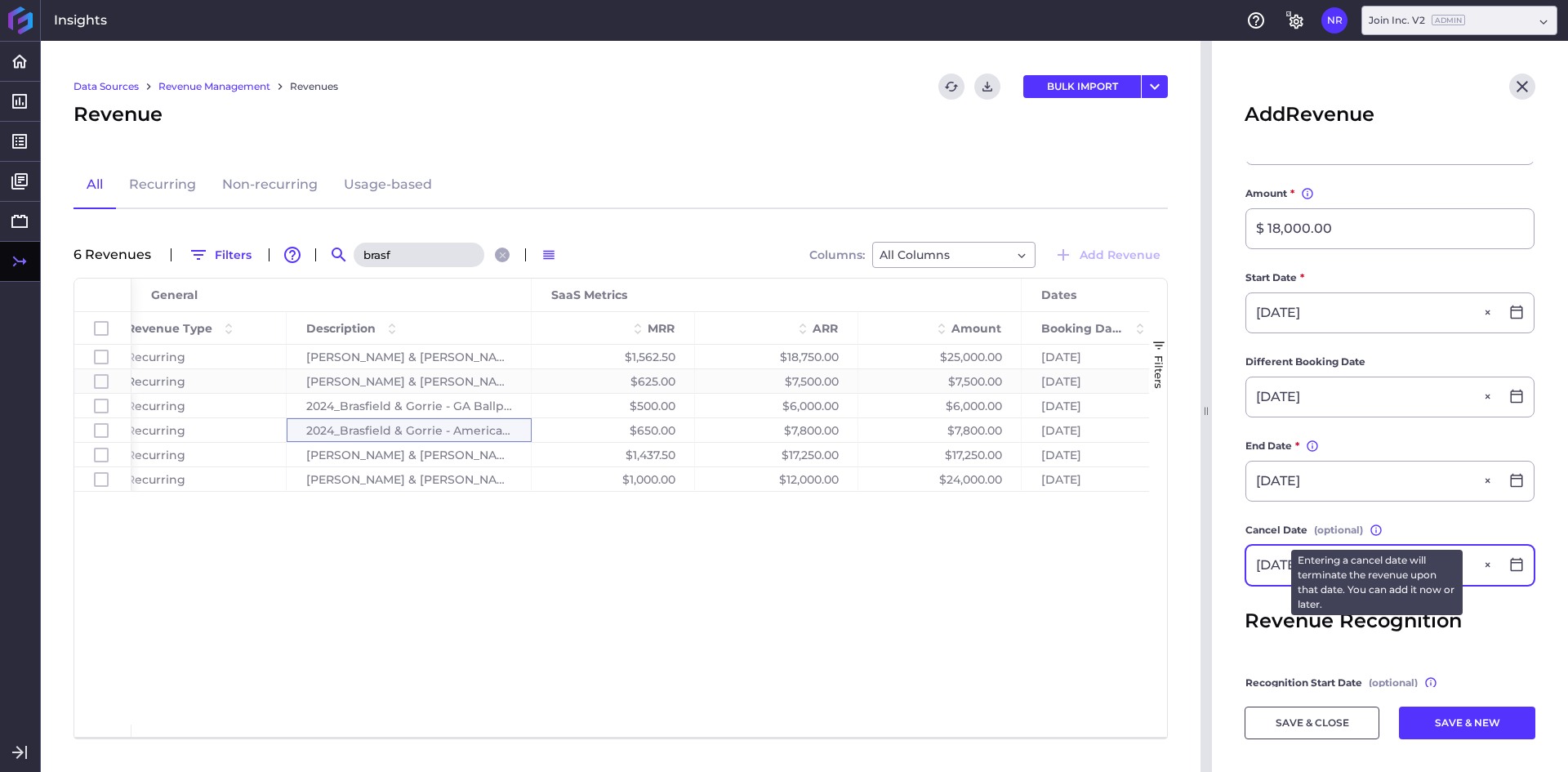
type input "[DATE]"
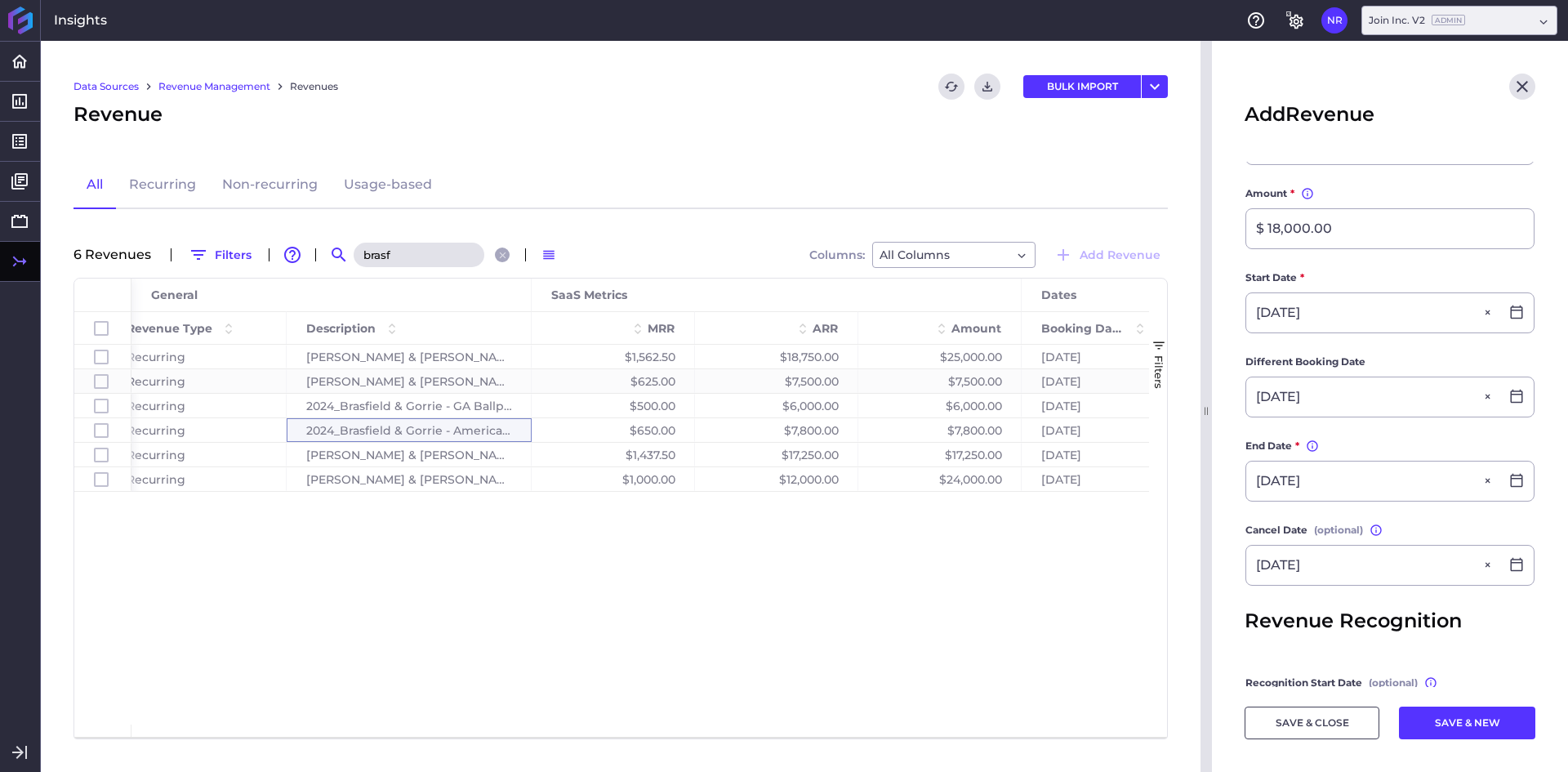
click at [1231, 526] on main "Customer * [PERSON_NAME] & [PERSON_NAME] Product * Join Platform Recurring Desc…" at bounding box center [1389, 404] width 356 height 975
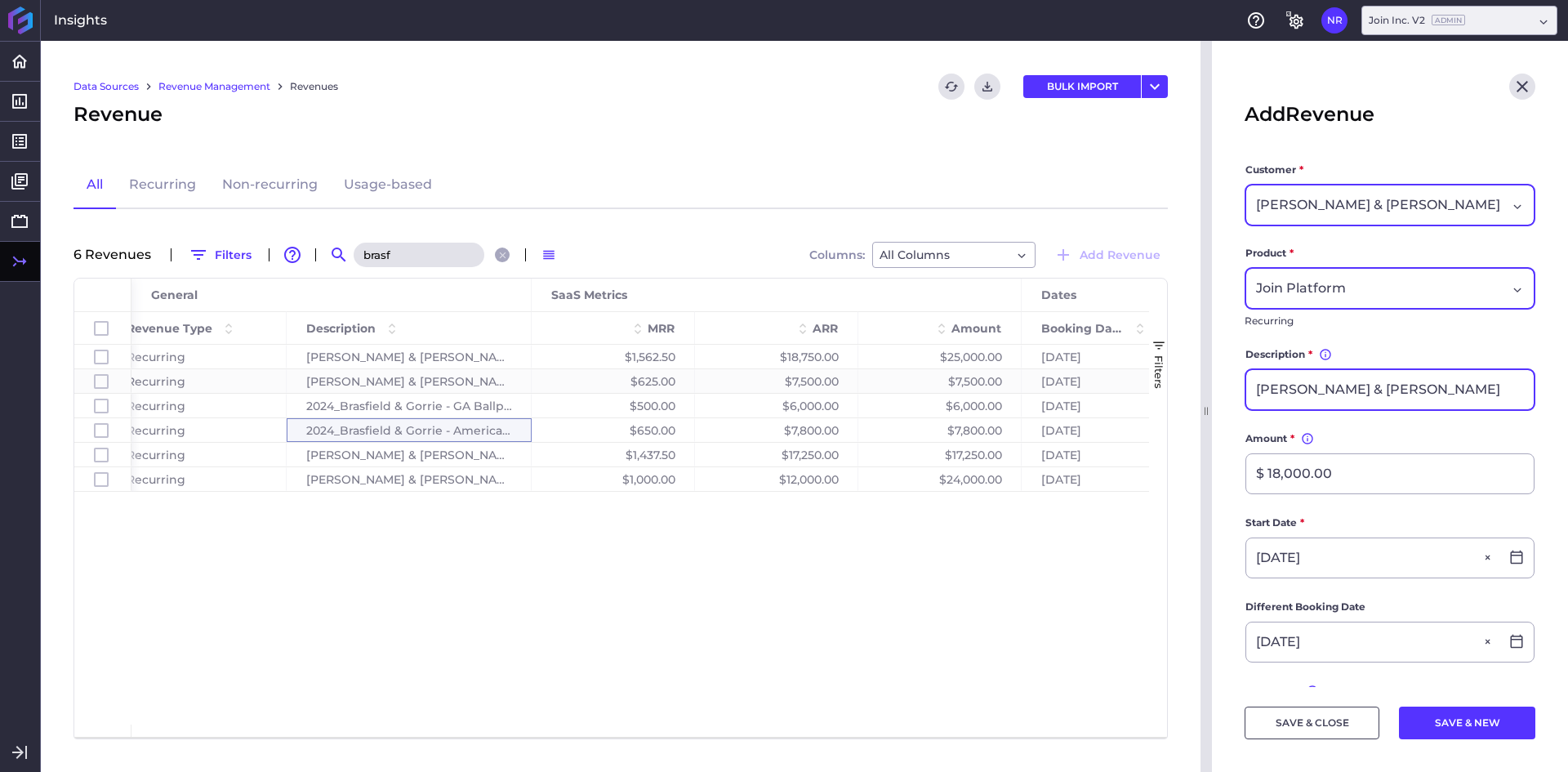
click at [1450, 390] on input "[PERSON_NAME] & [PERSON_NAME]" at bounding box center [1390, 390] width 288 height 39
type input "[PERSON_NAME] & [PERSON_NAME] - [GEOGRAPHIC_DATA], [GEOGRAPHIC_DATA] Project"
click at [1285, 729] on button "SAVE & CLOSE" at bounding box center [1313, 723] width 135 height 32
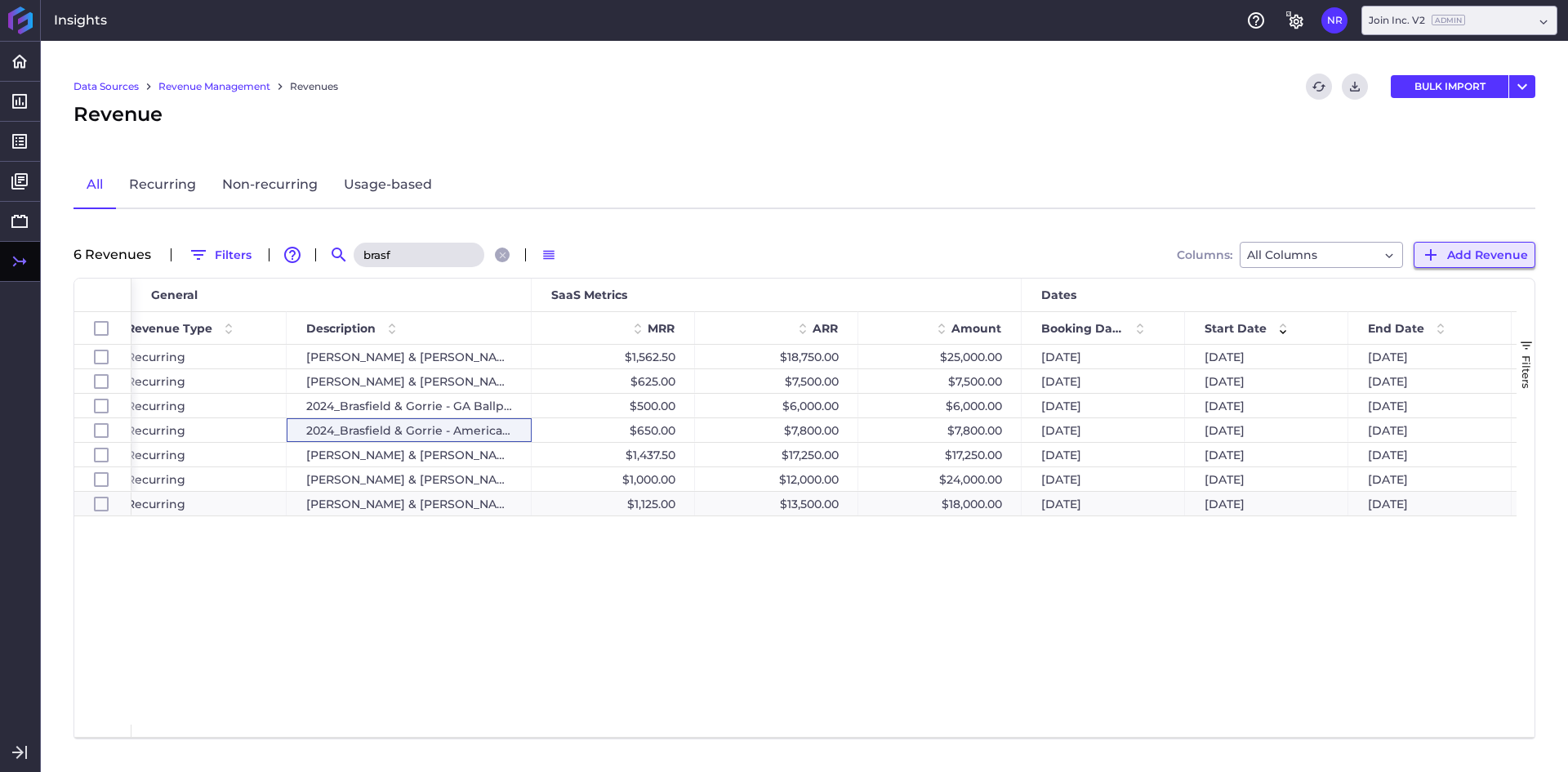
click at [1444, 250] on button "Add Revenue" at bounding box center [1475, 255] width 122 height 26
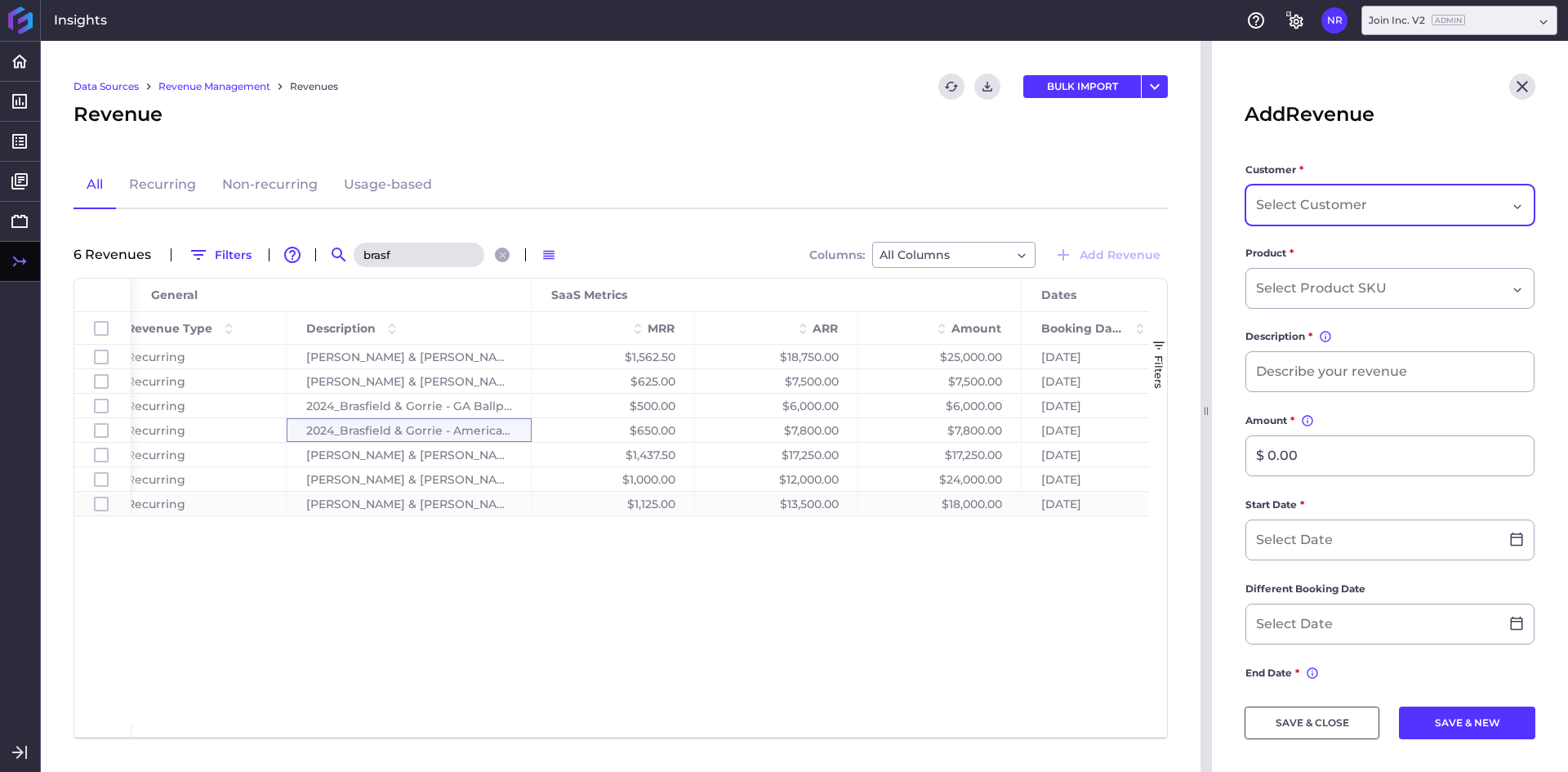
click at [1258, 193] on div "Dropdown select" at bounding box center [1390, 205] width 290 height 41
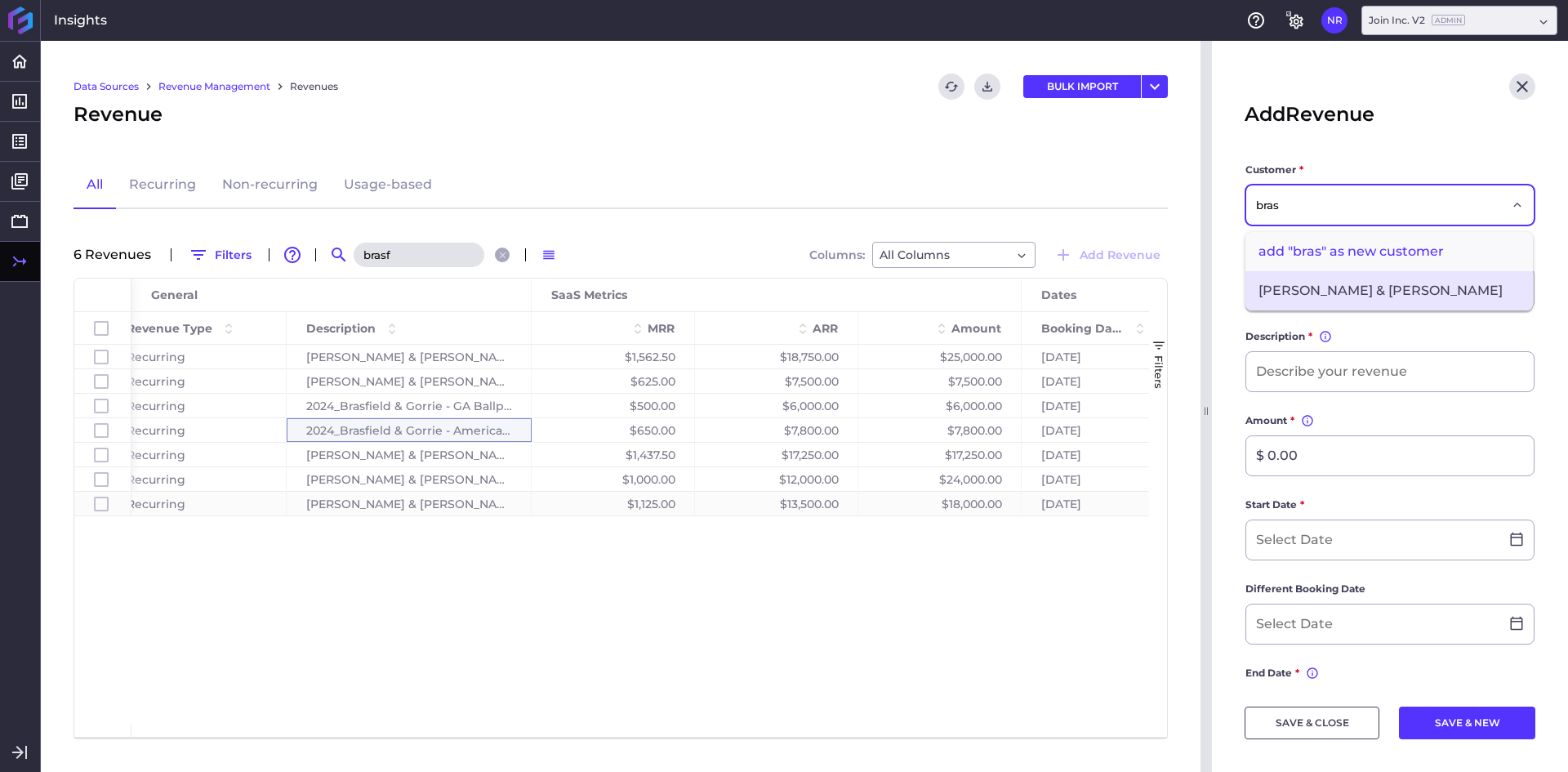
type input "bras"
click at [1351, 289] on span "[PERSON_NAME] & [PERSON_NAME]" at bounding box center [1389, 291] width 288 height 39
click at [1342, 289] on input "Dropdown select" at bounding box center [1324, 288] width 136 height 19
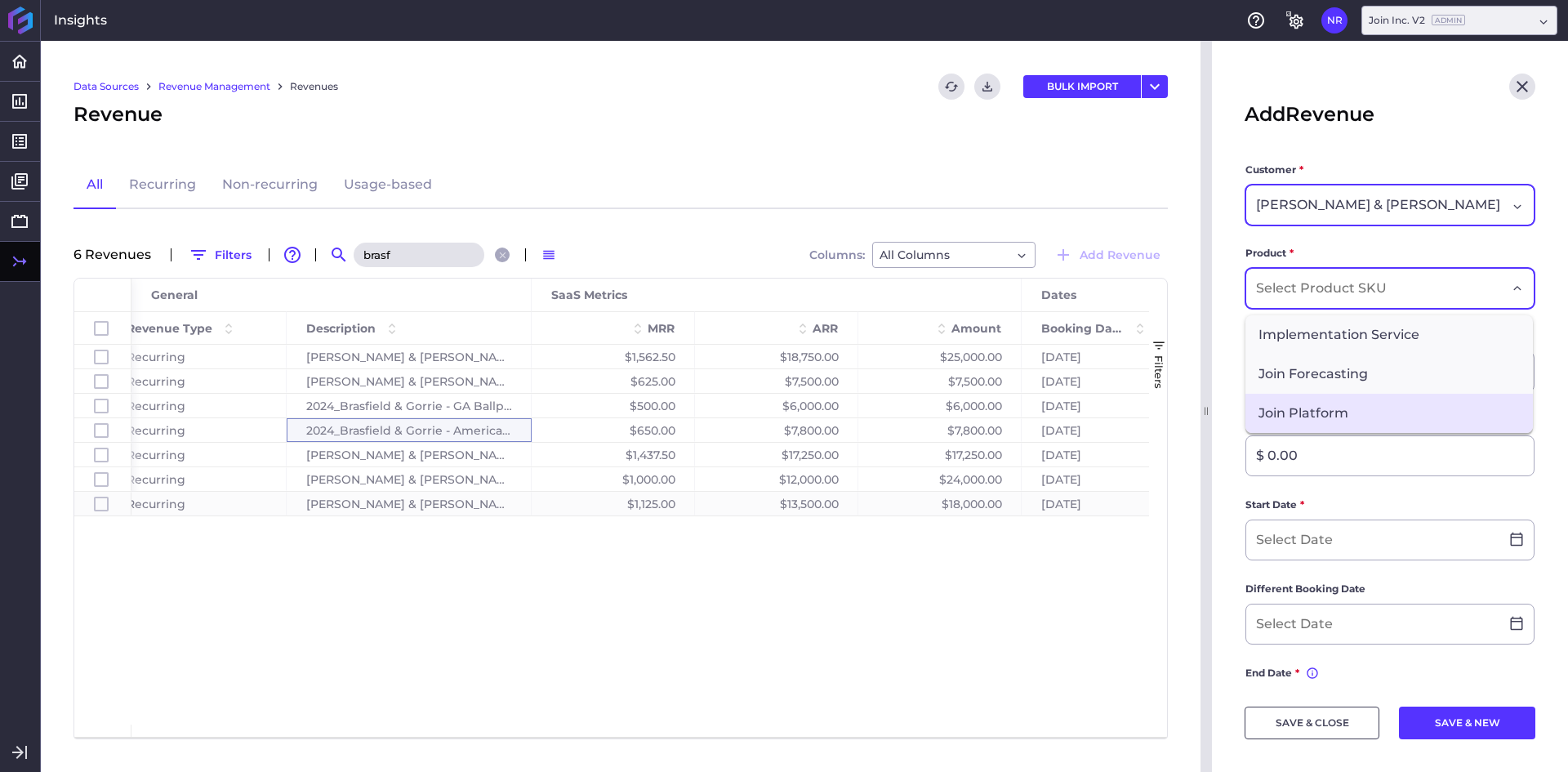
click at [1352, 417] on span "Join Platform" at bounding box center [1389, 414] width 288 height 39
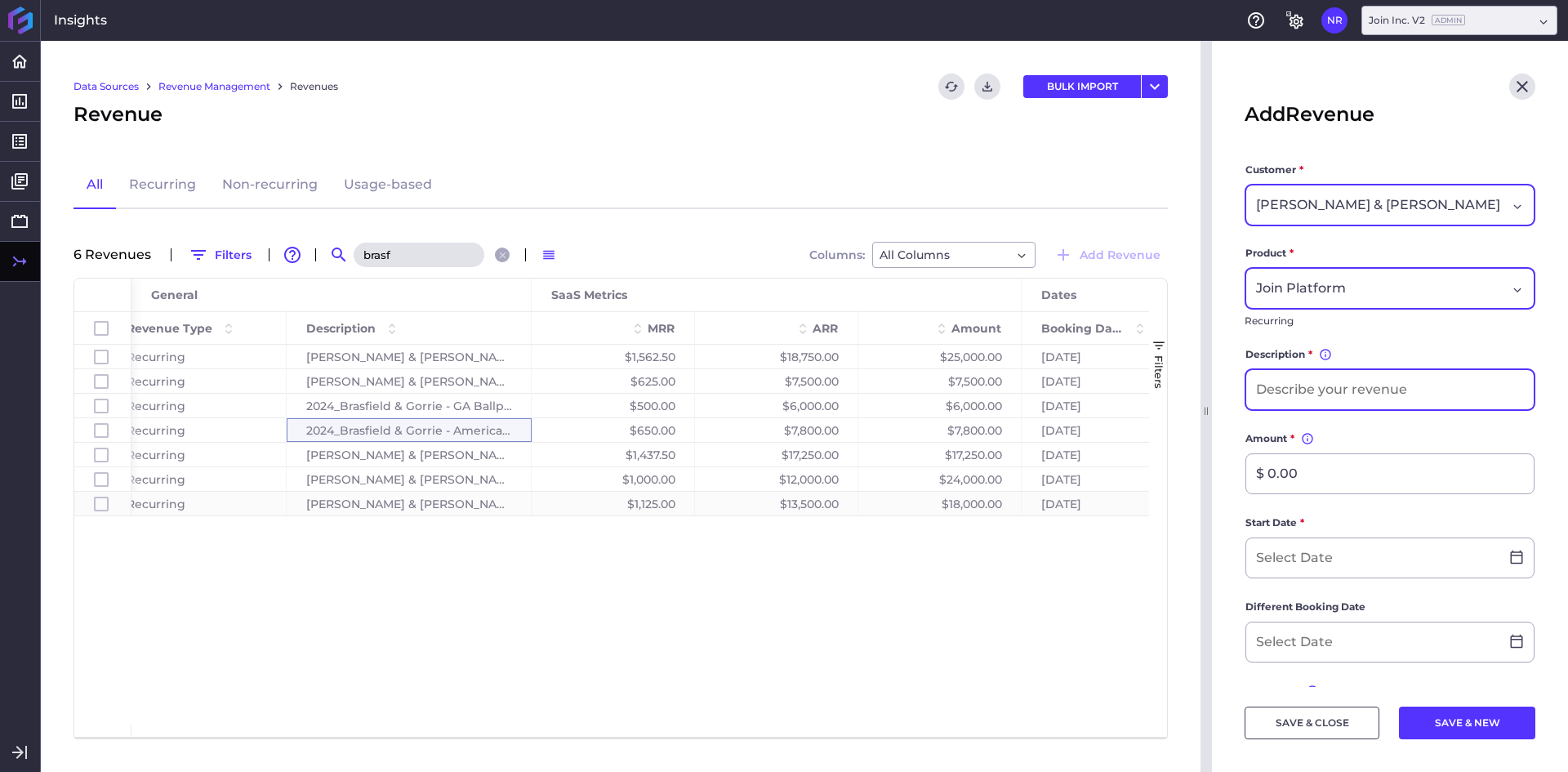
click at [1352, 397] on input at bounding box center [1390, 390] width 288 height 39
type input "[PERSON_NAME] & [PERSON_NAME] - CFLA Lubbock Project"
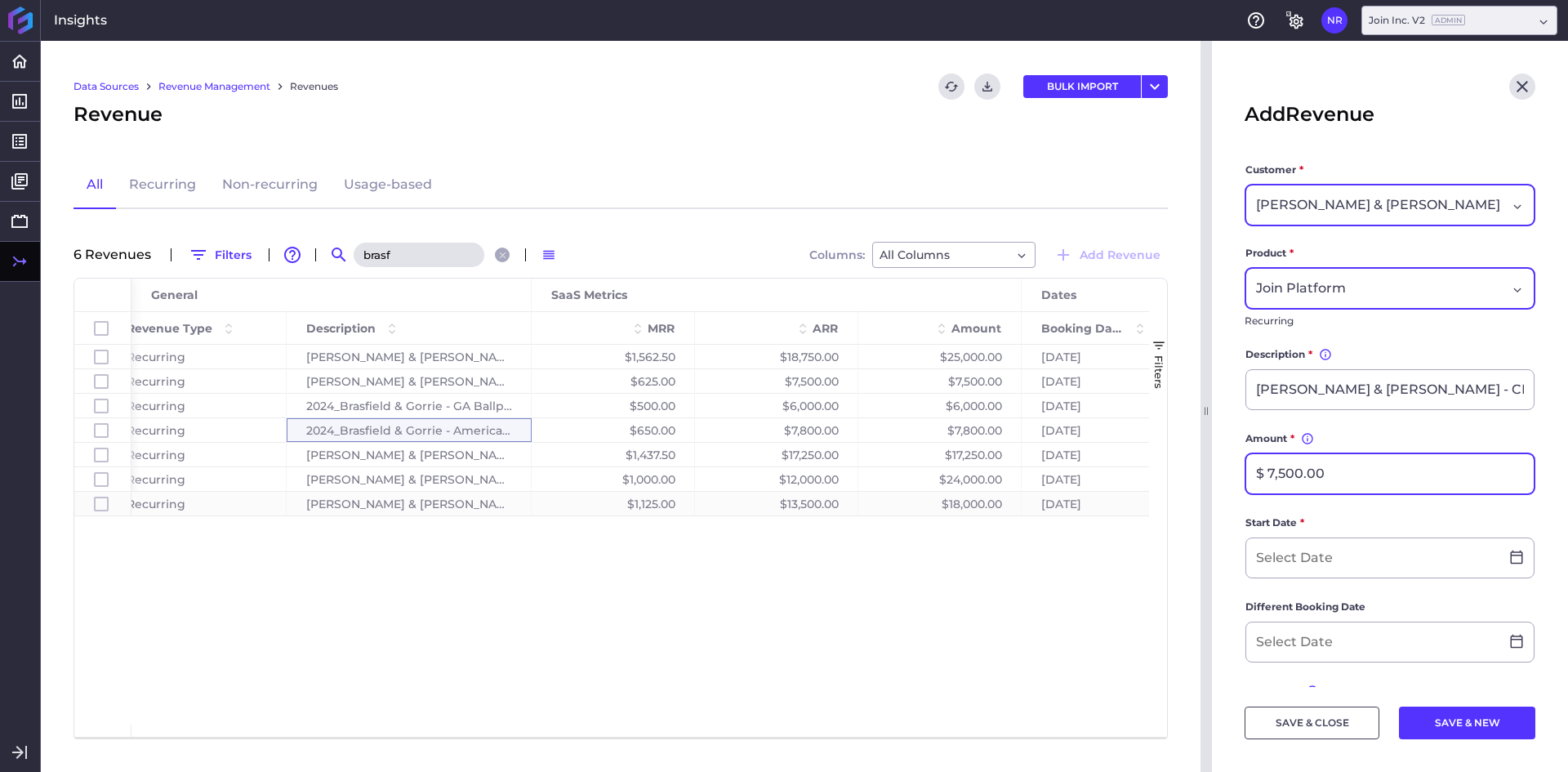
type input "$ 7,500.00"
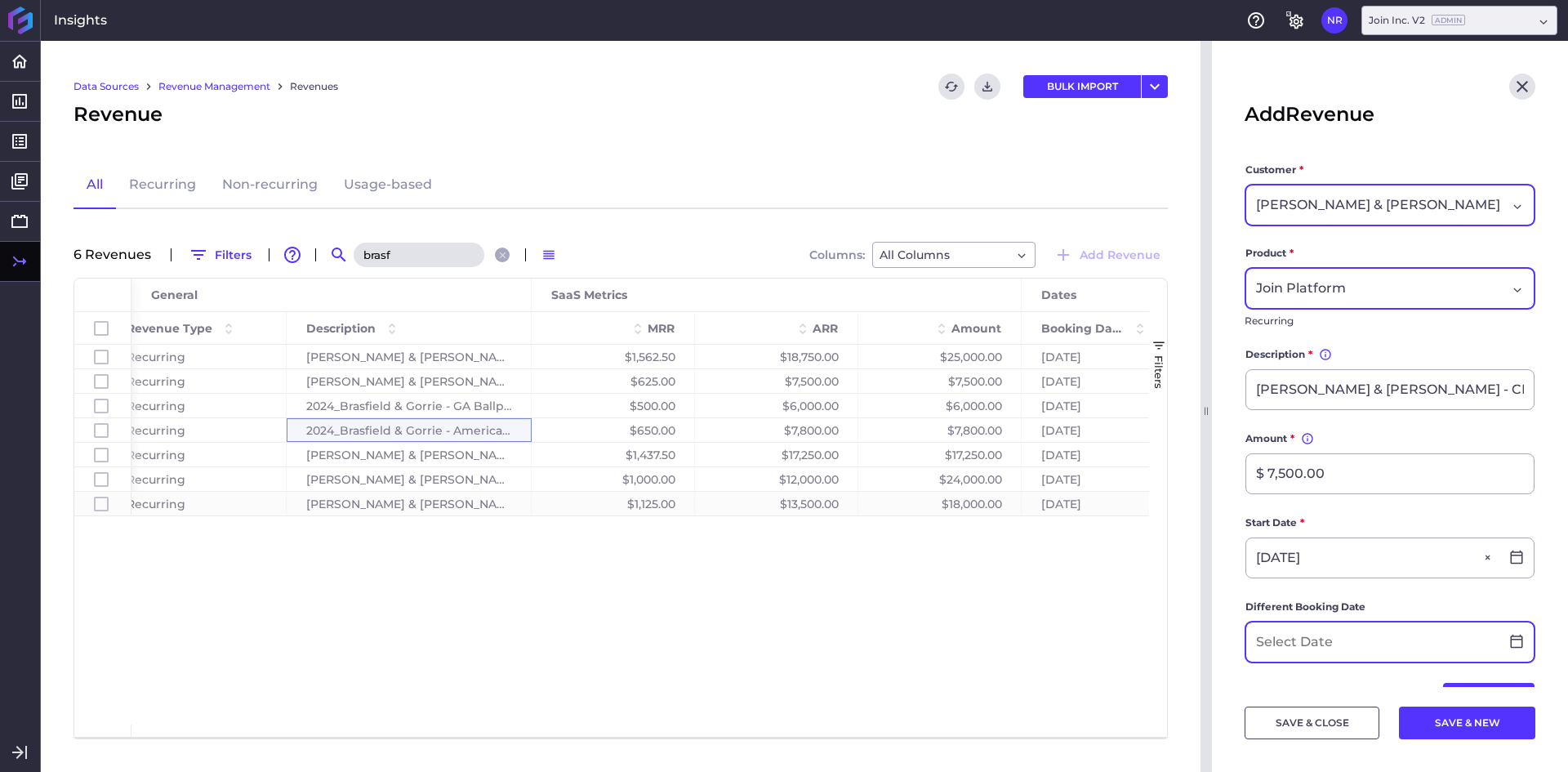
type input "[DATE]"
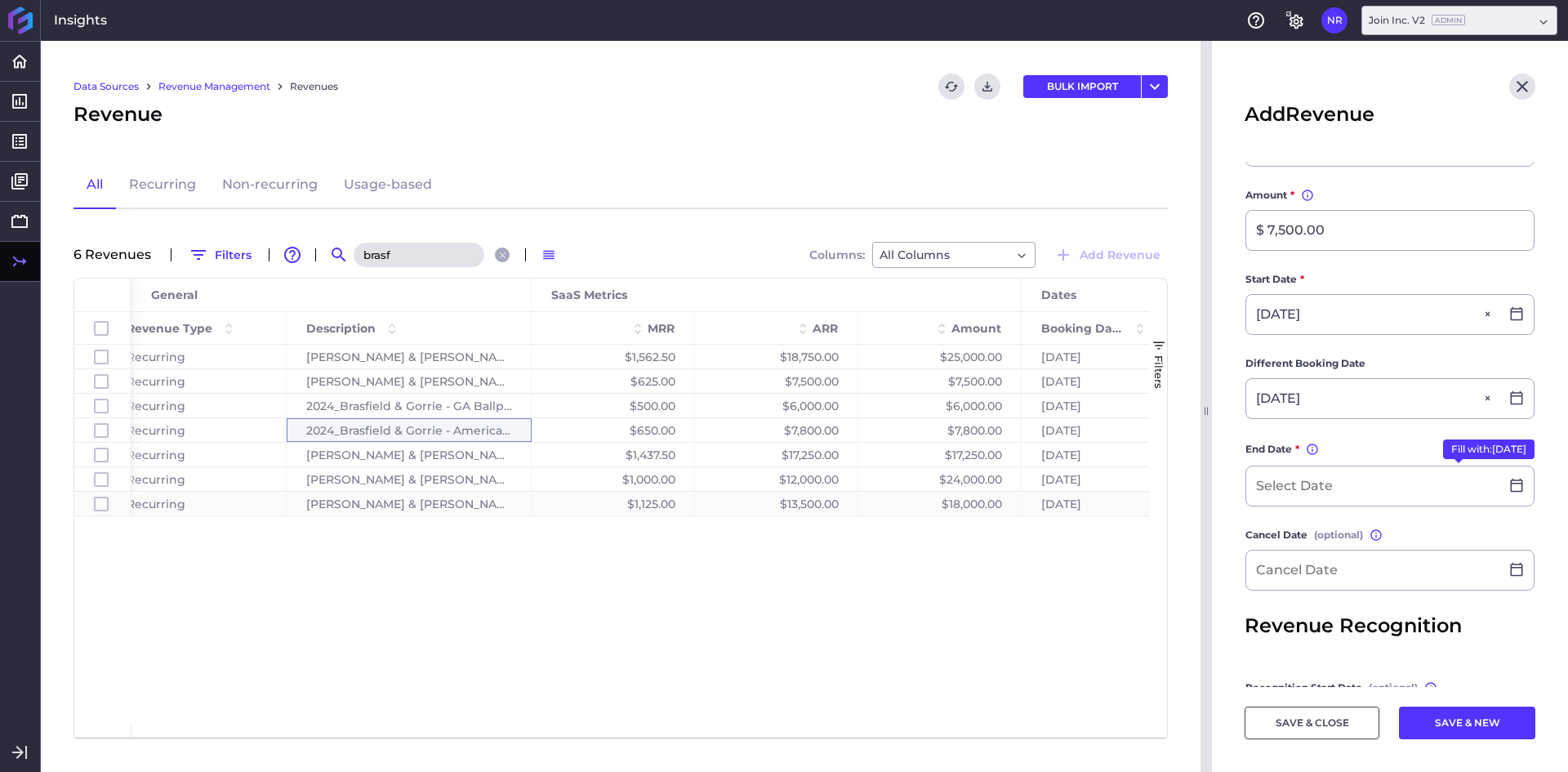
scroll to position [245, 0]
click at [1497, 450] on button "Fill with: [DATE]" at bounding box center [1488, 447] width 92 height 19
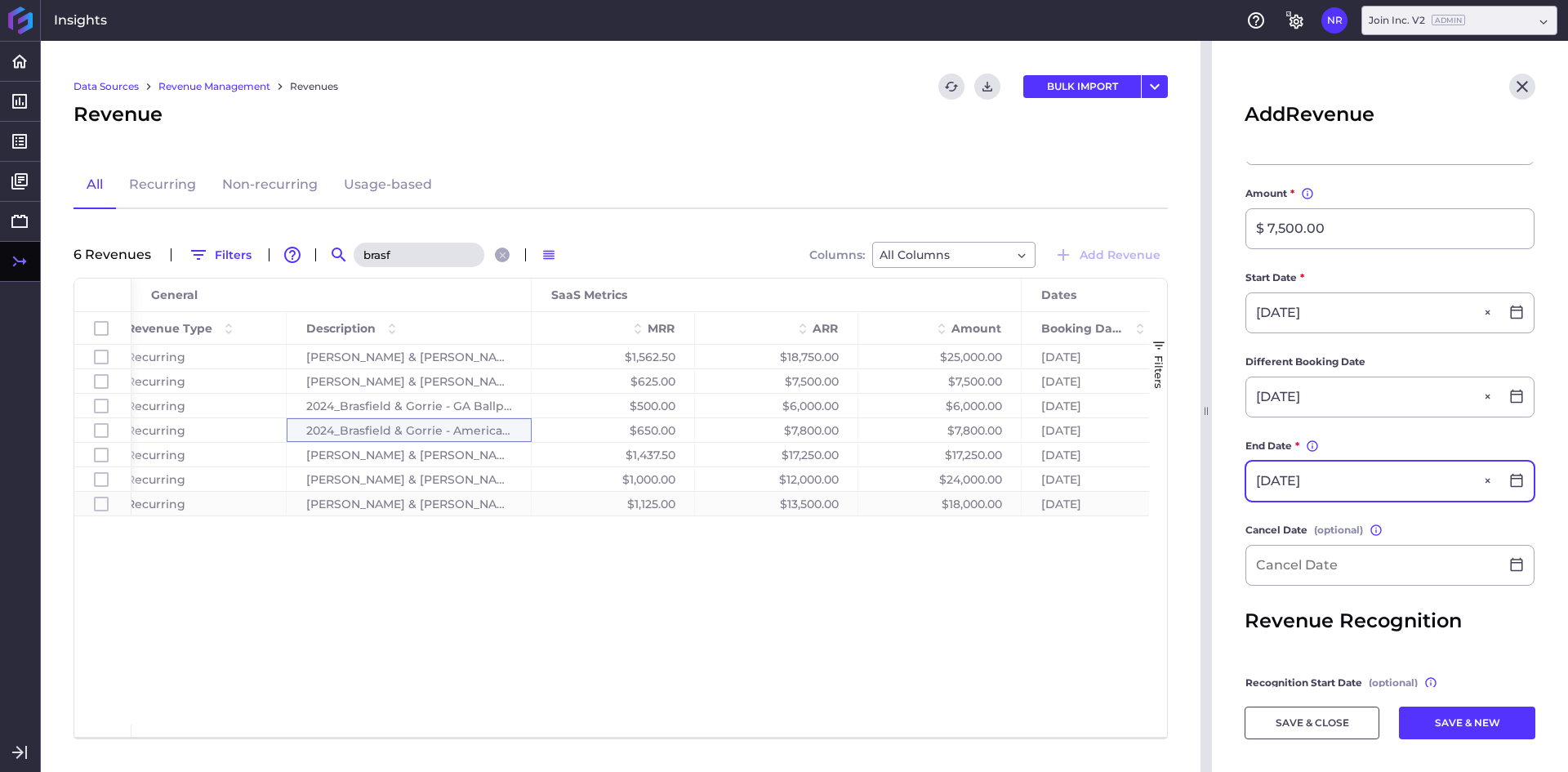
click at [1344, 483] on input "[DATE]" at bounding box center [1374, 481] width 253 height 39
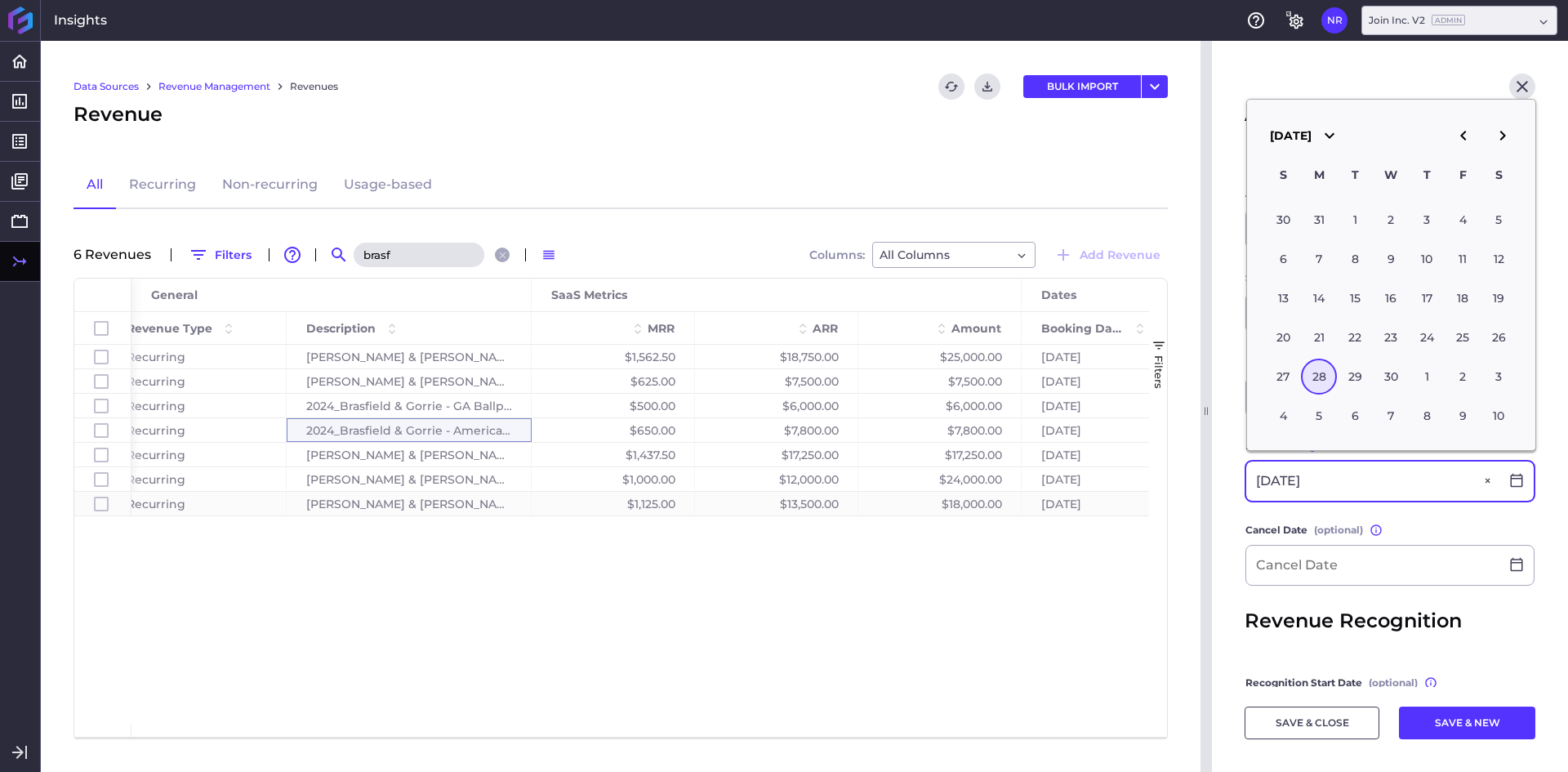
click at [1347, 482] on input "[DATE]" at bounding box center [1374, 481] width 253 height 39
type input "[DATE]"
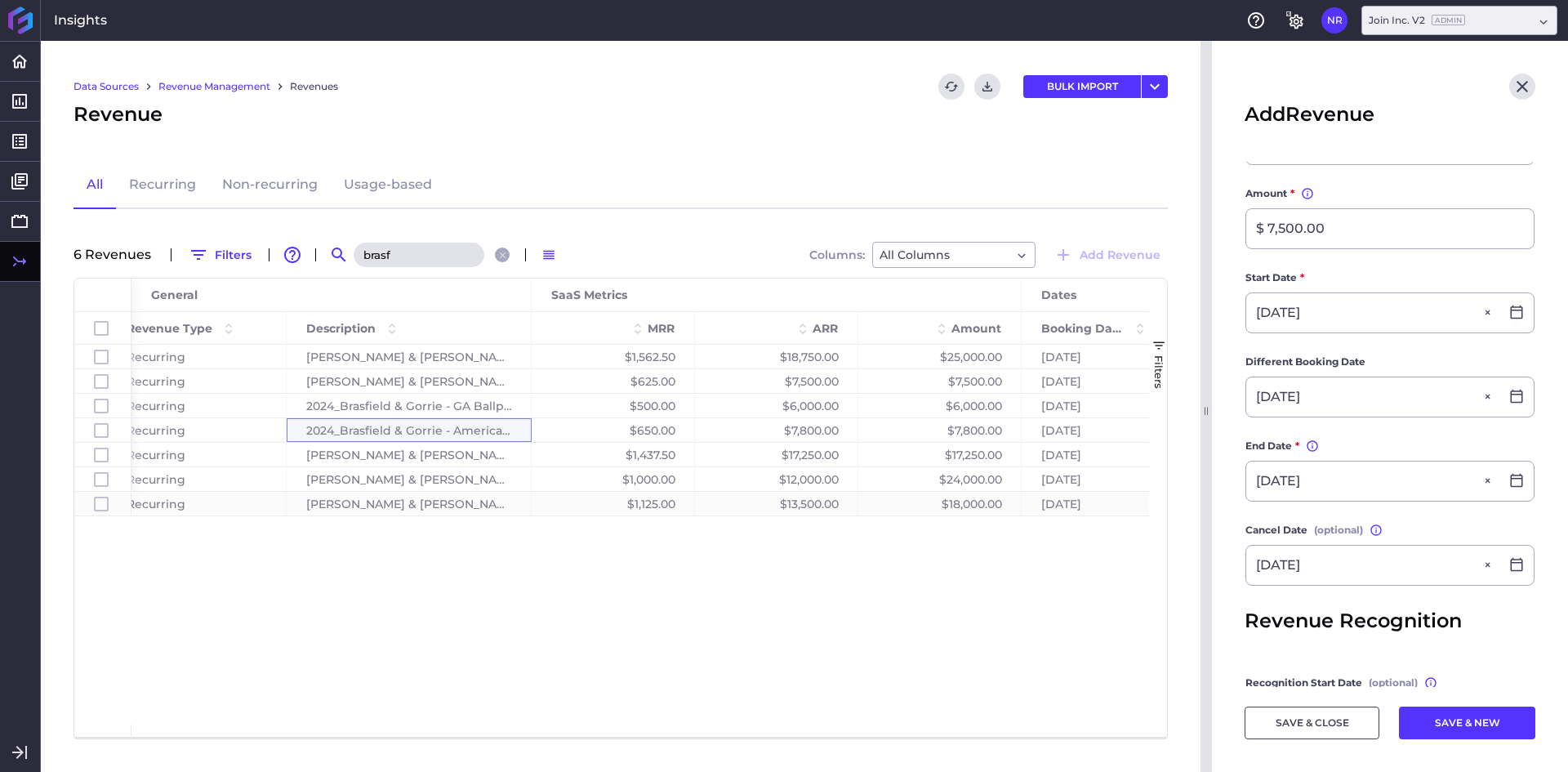
type input "[DATE]"
click at [1228, 540] on main "Customer * [PERSON_NAME] & [PERSON_NAME] Product * Join Platform Recurring Desc…" at bounding box center [1389, 404] width 356 height 975
click at [1312, 737] on button "SAVE & CLOSE" at bounding box center [1313, 723] width 135 height 32
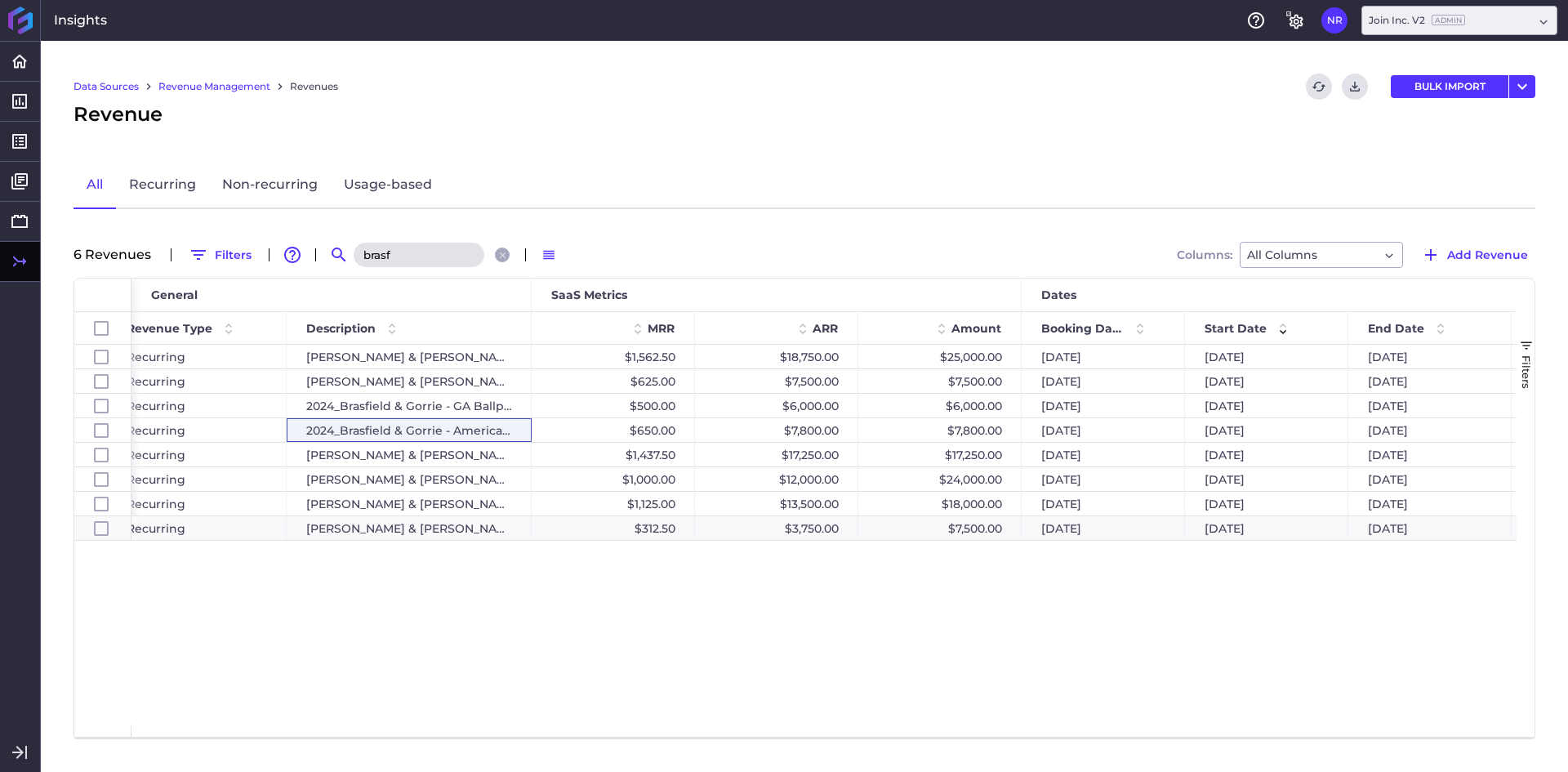
click at [402, 262] on input "brasf" at bounding box center [418, 255] width 130 height 24
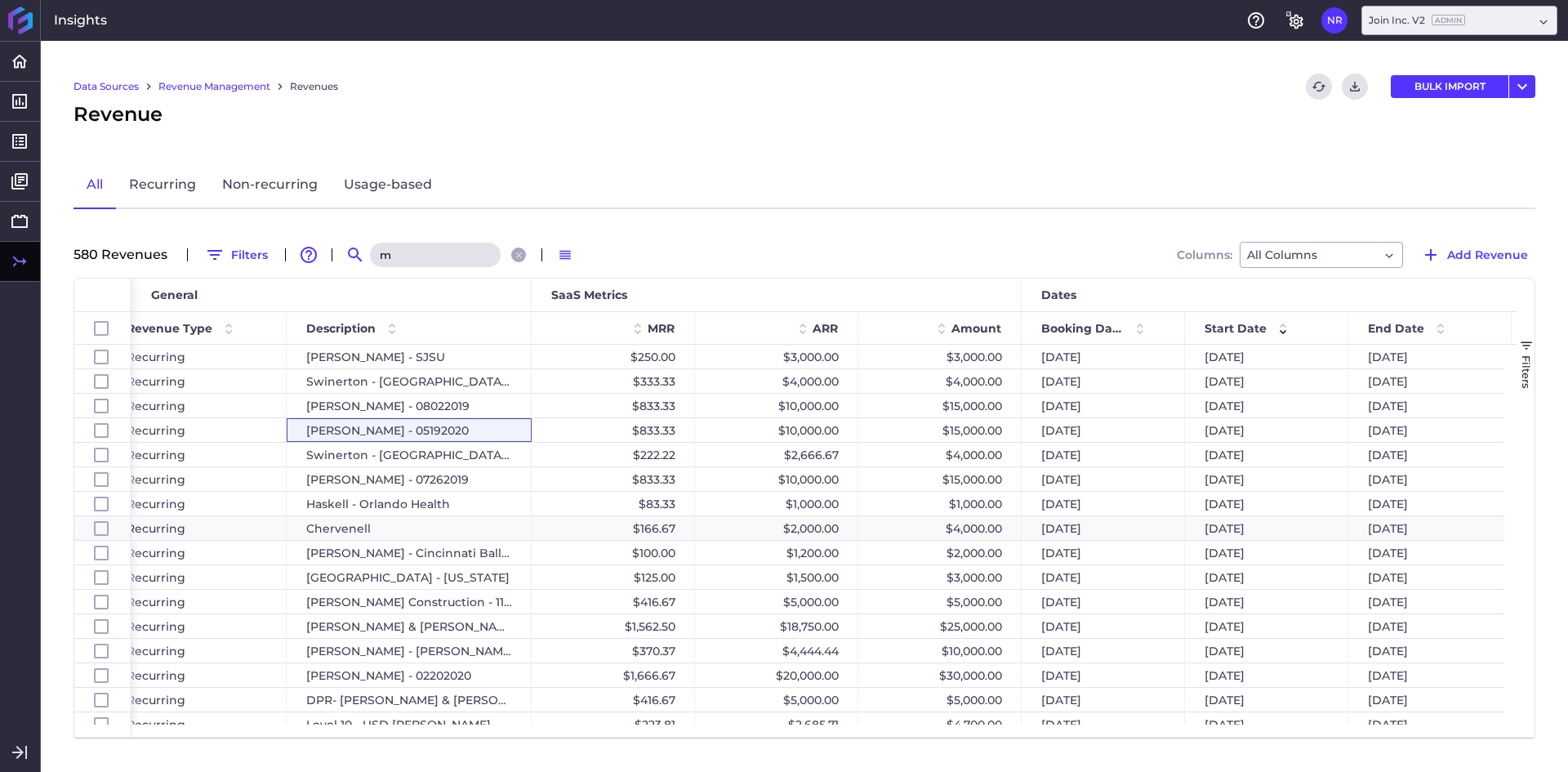
click at [401, 253] on input "m" at bounding box center [435, 255] width 130 height 24
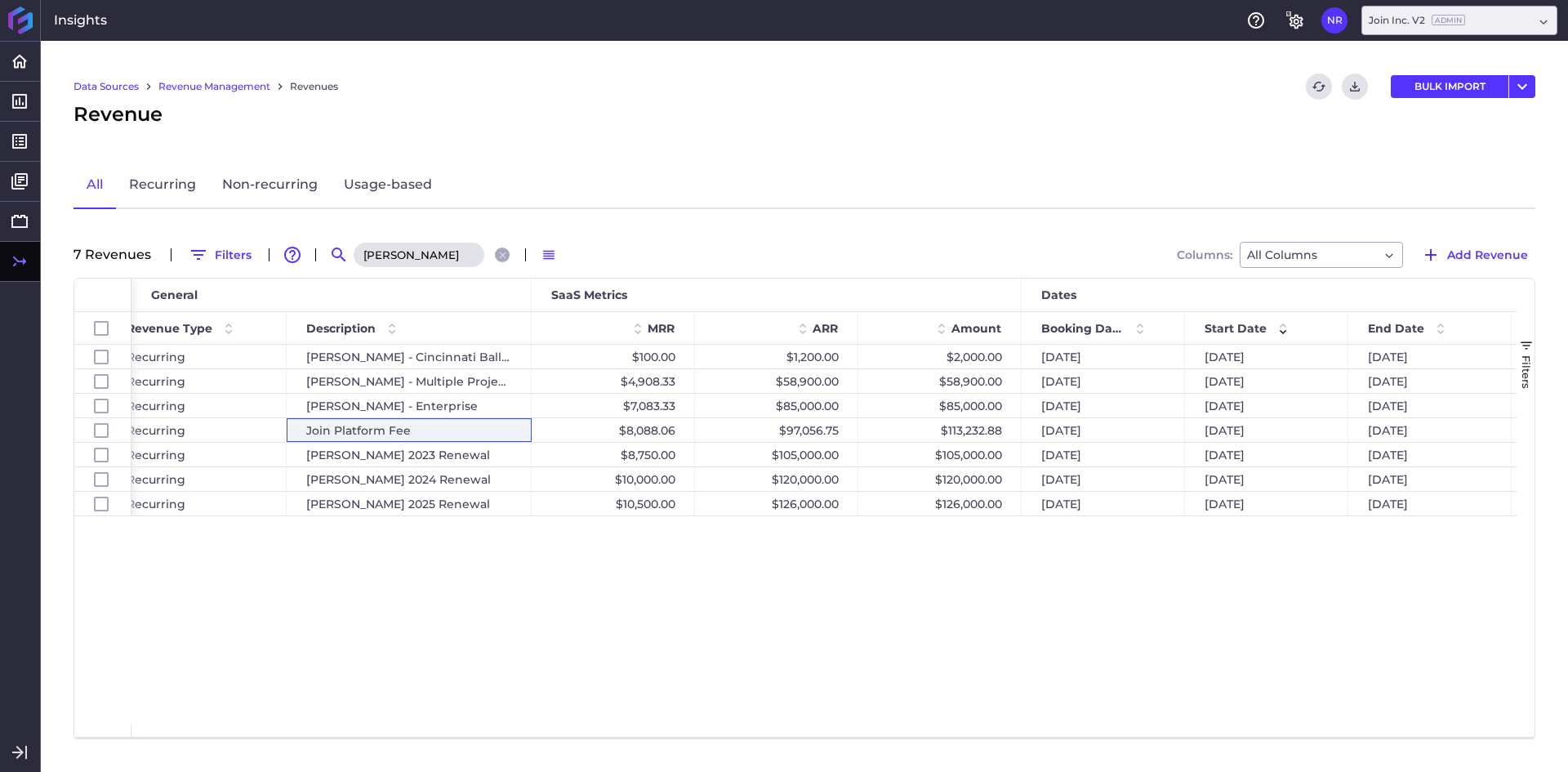
click at [532, 693] on div "Join Platform Recurring [PERSON_NAME] - Cincinnati Ballet $100.00 $1,200.00 $2,…" at bounding box center [824, 535] width 1386 height 380
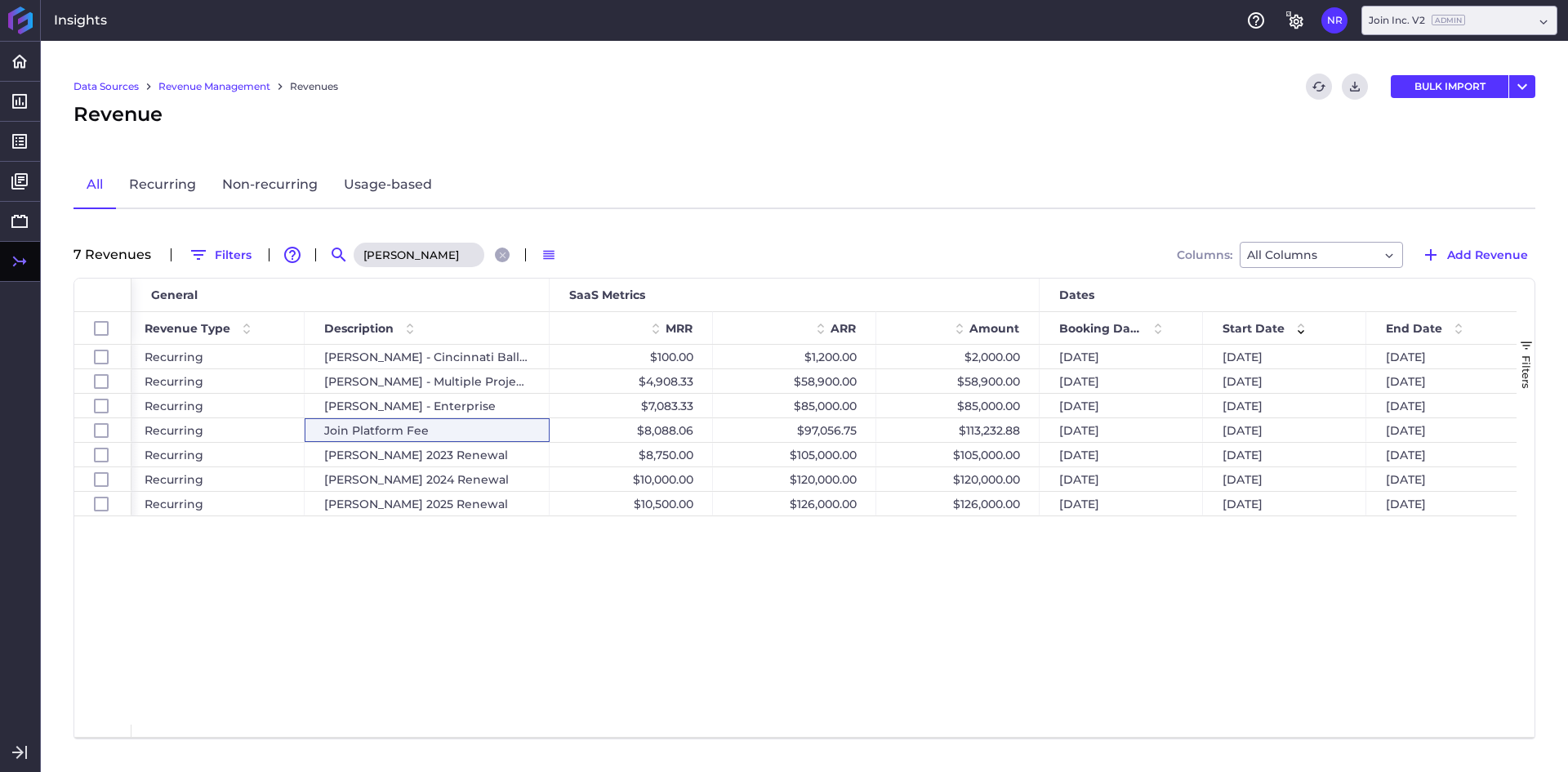
click at [409, 246] on input "[PERSON_NAME]" at bounding box center [418, 255] width 130 height 24
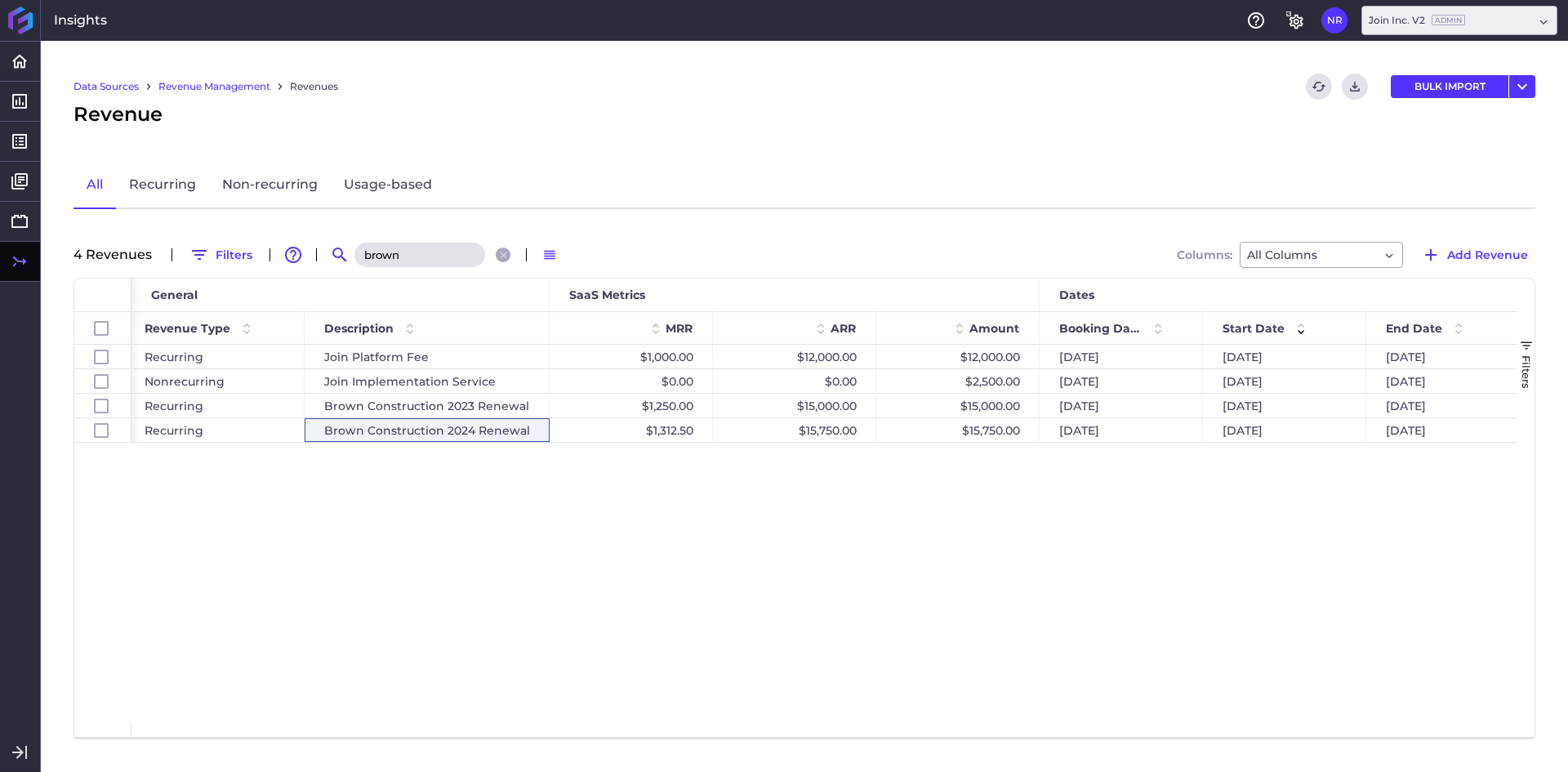
click at [486, 538] on div "Join Platform Recurring Join Platform Fee $1,000.00 $12,000.00 $12,000.00 [DATE…" at bounding box center [824, 535] width 1386 height 380
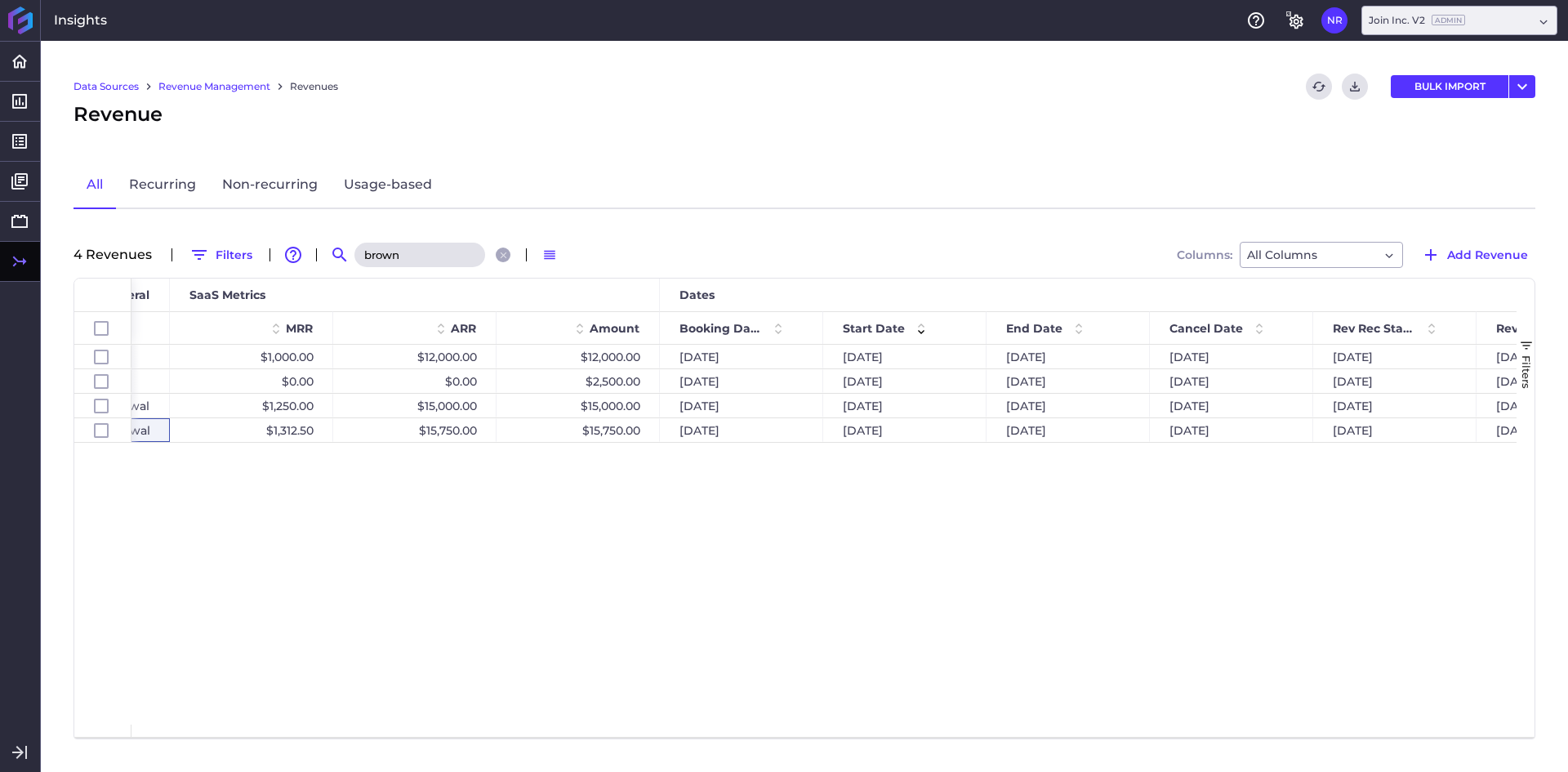
scroll to position [0, 799]
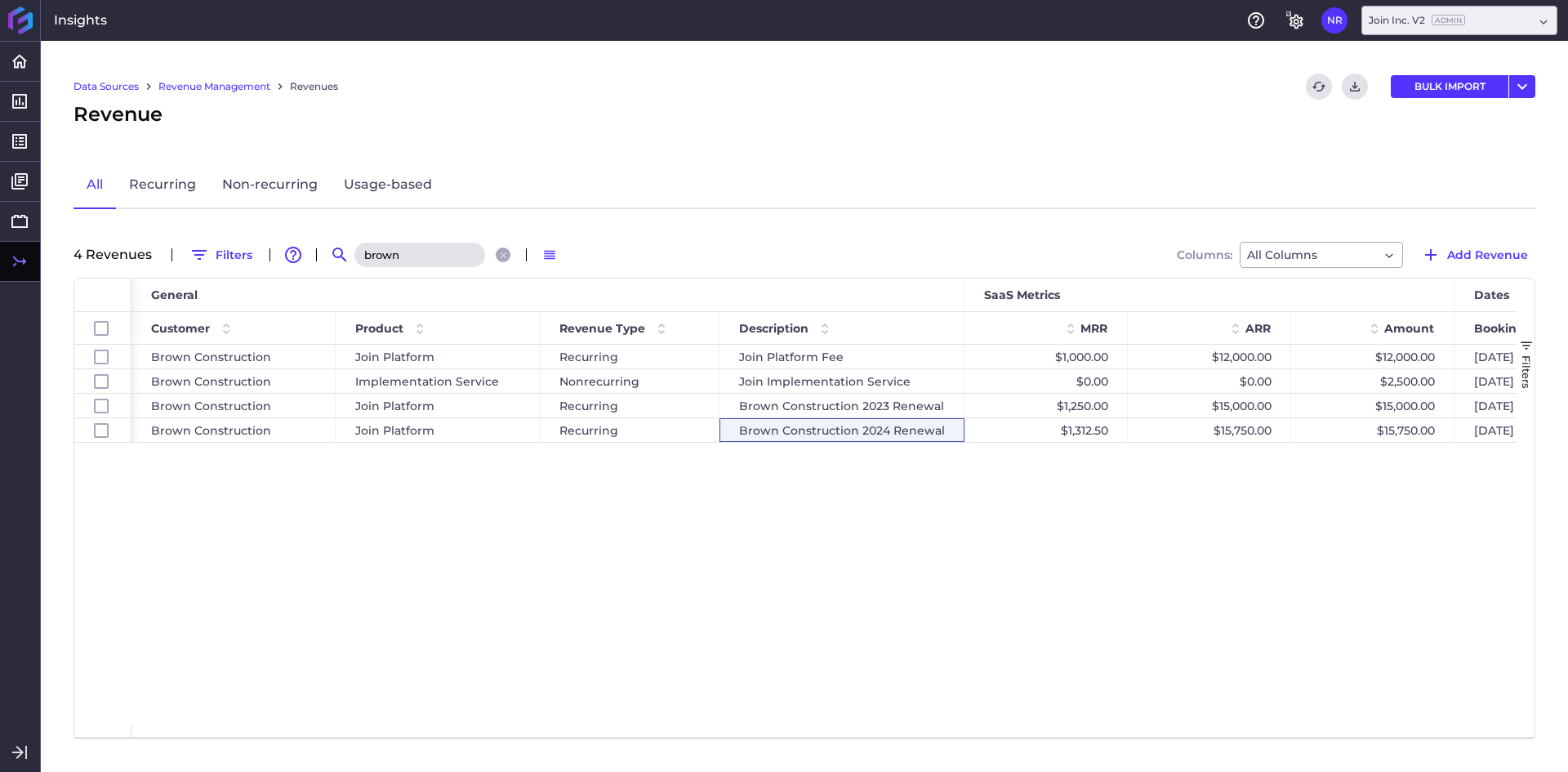
click at [445, 264] on input "brown" at bounding box center [419, 255] width 130 height 24
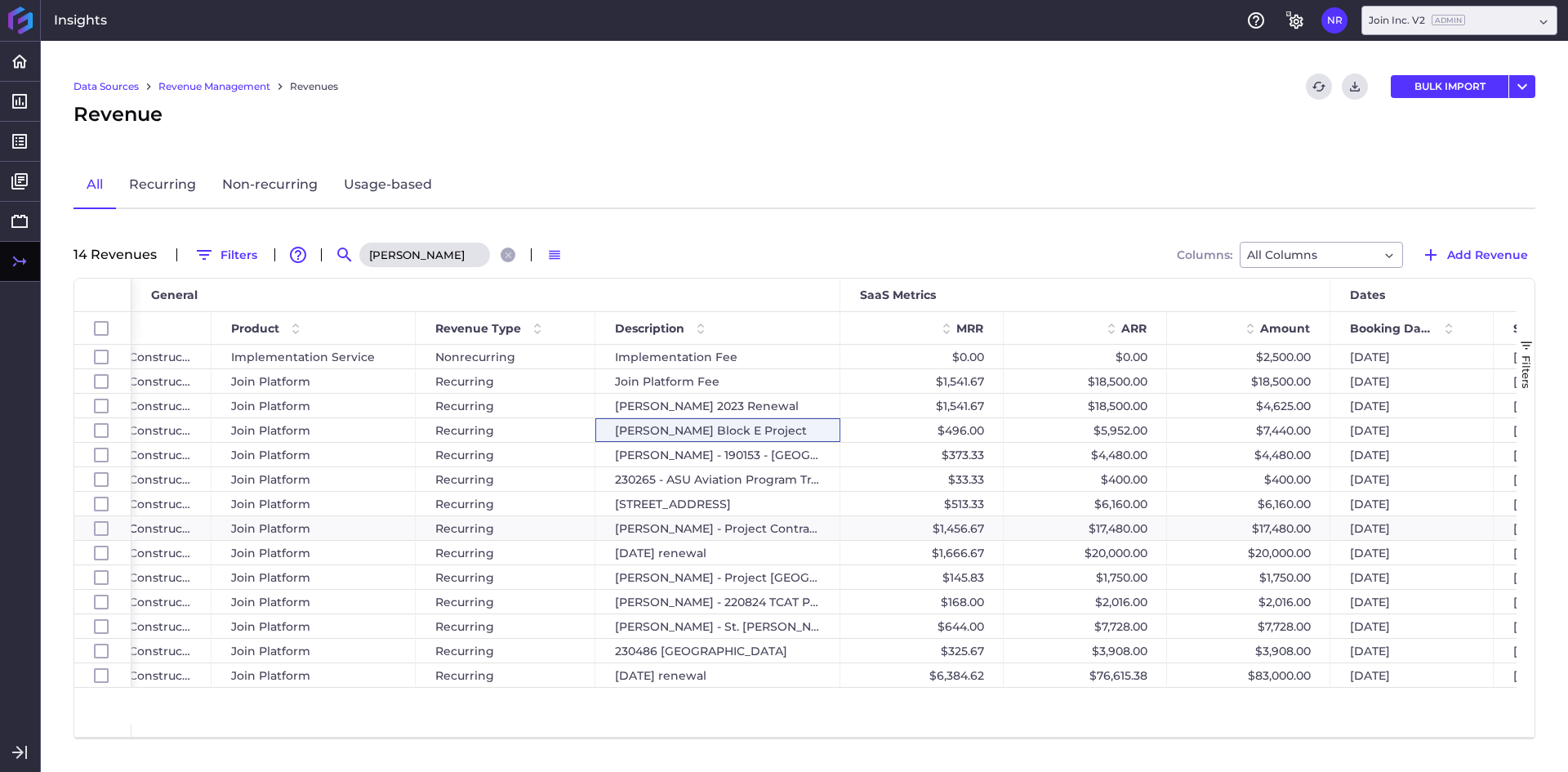
scroll to position [0, 439]
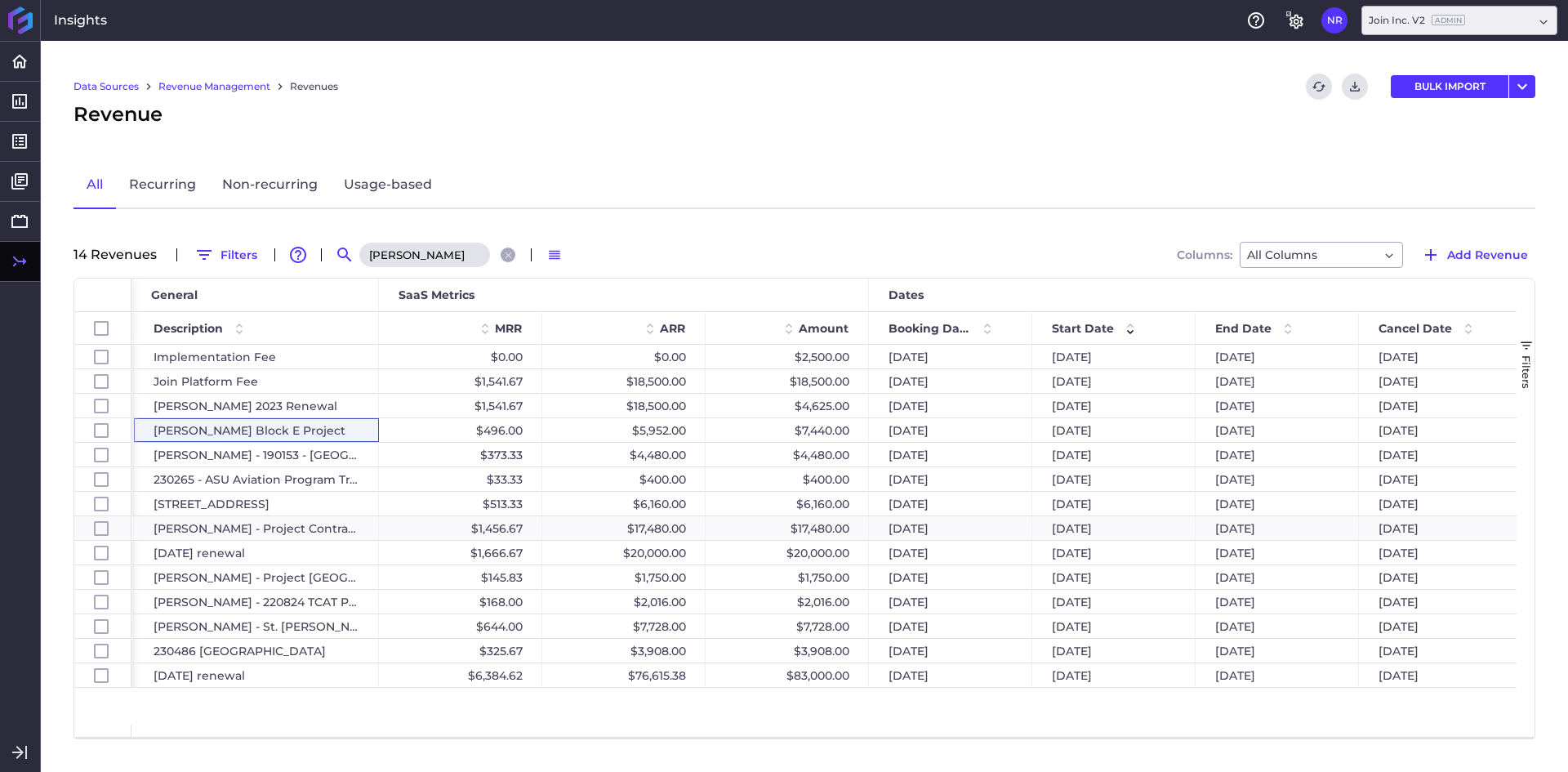
type input "[PERSON_NAME]"
click at [1515, 243] on button "Add Revenue" at bounding box center [1475, 255] width 122 height 26
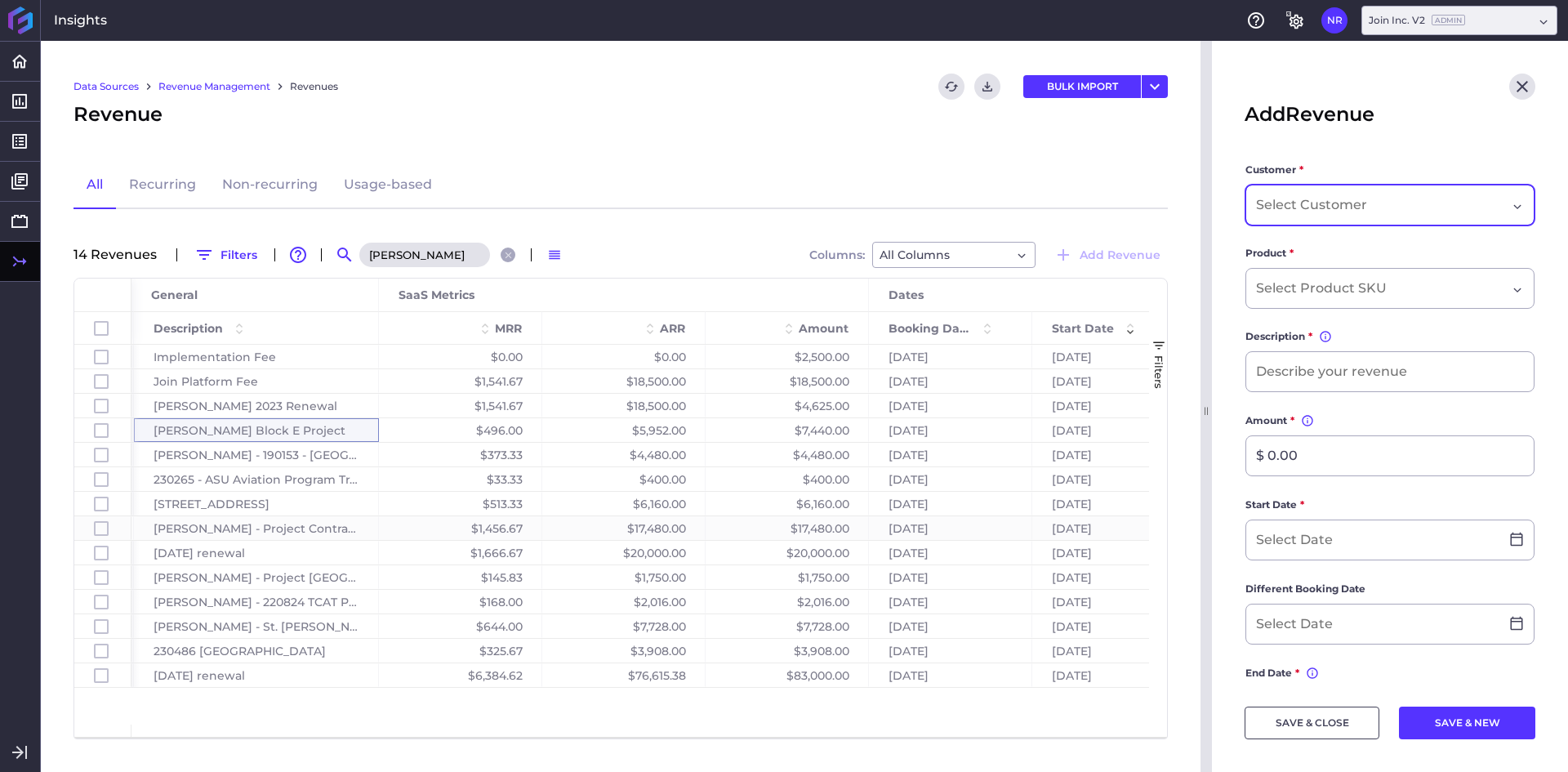
click at [1320, 218] on div "Dropdown select" at bounding box center [1390, 205] width 290 height 41
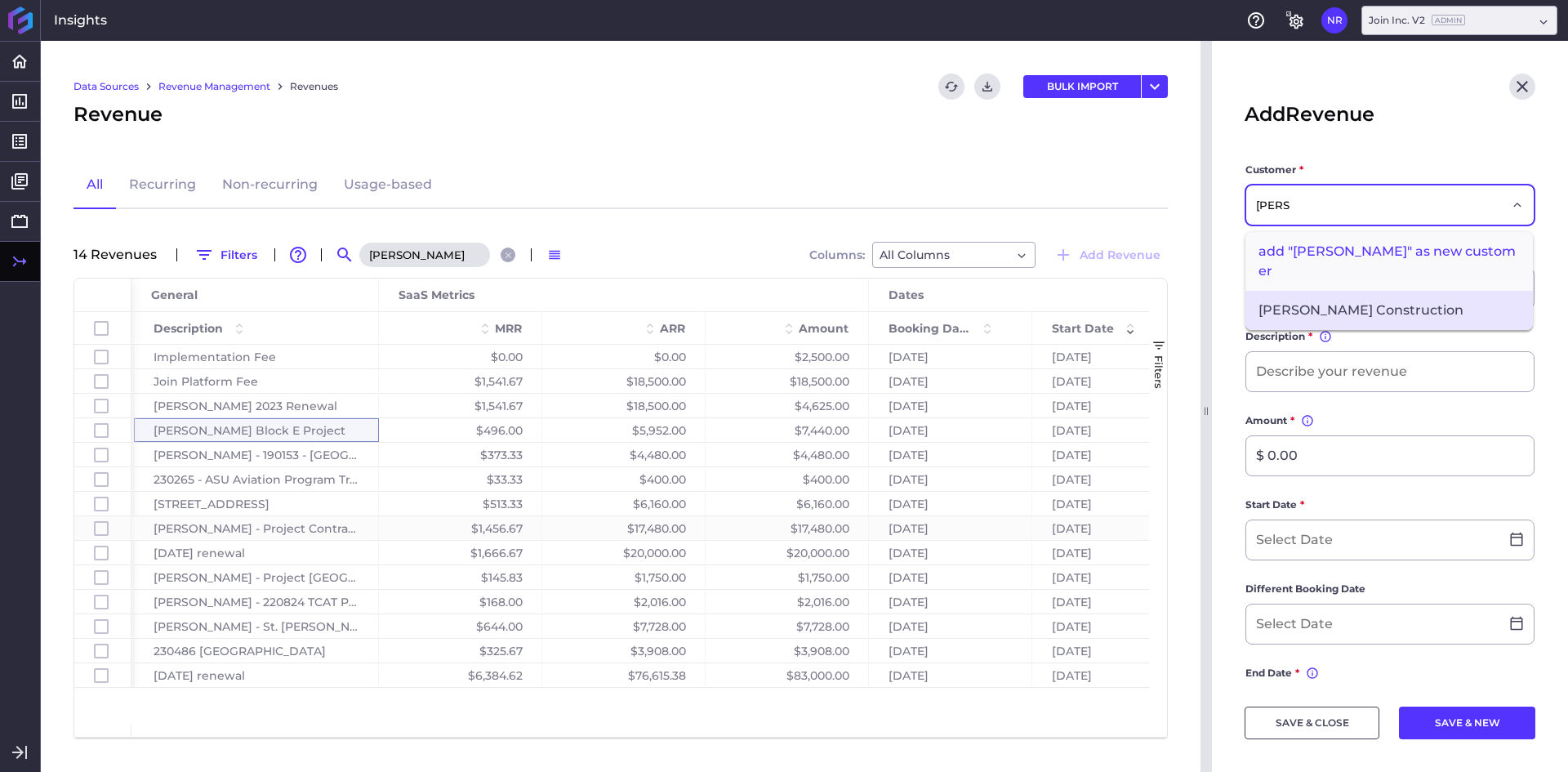
type input "[PERSON_NAME]"
click at [1344, 291] on span "[PERSON_NAME] Construction" at bounding box center [1389, 310] width 288 height 39
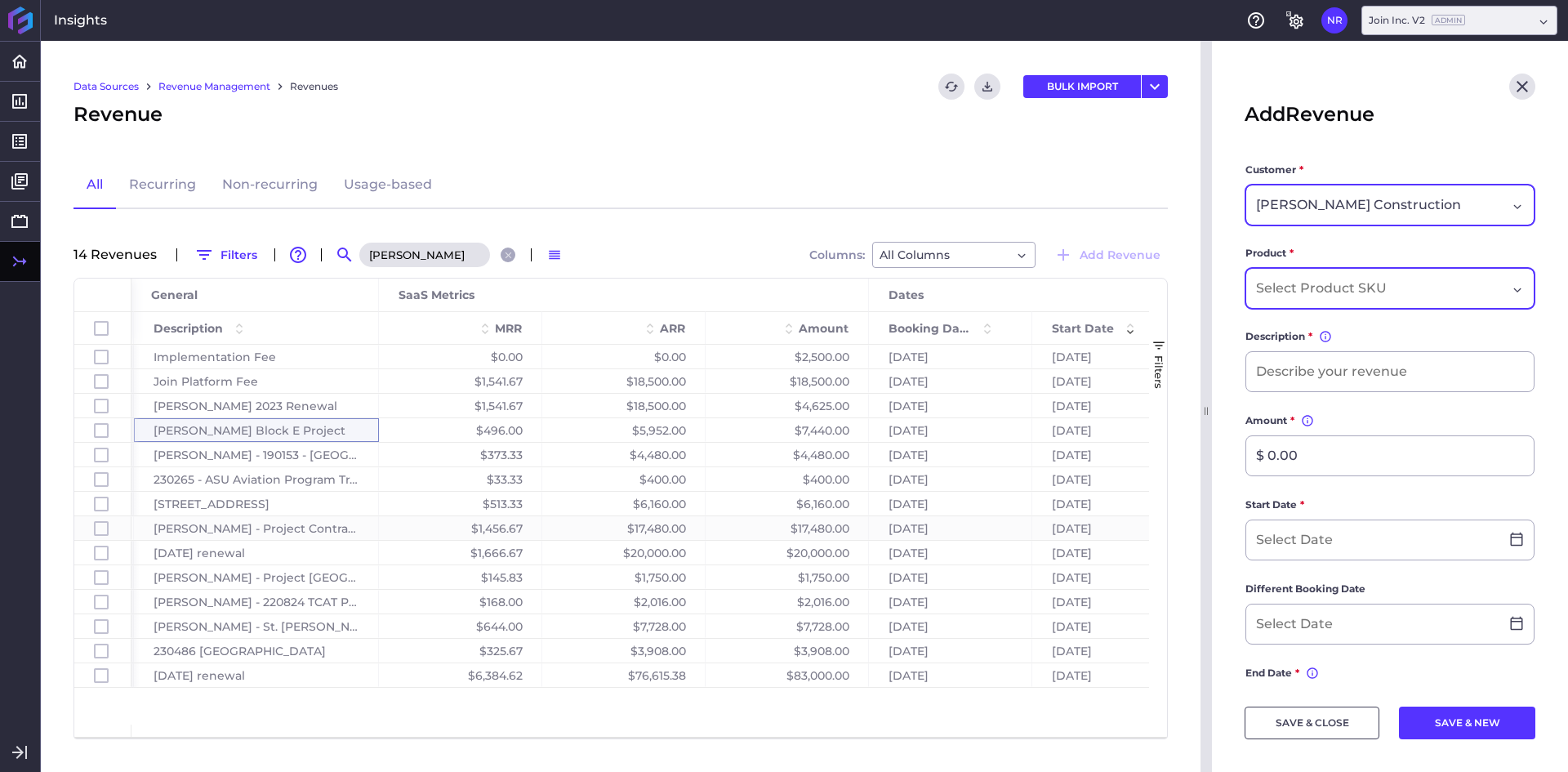
click at [1328, 289] on input "Dropdown select" at bounding box center [1324, 288] width 136 height 19
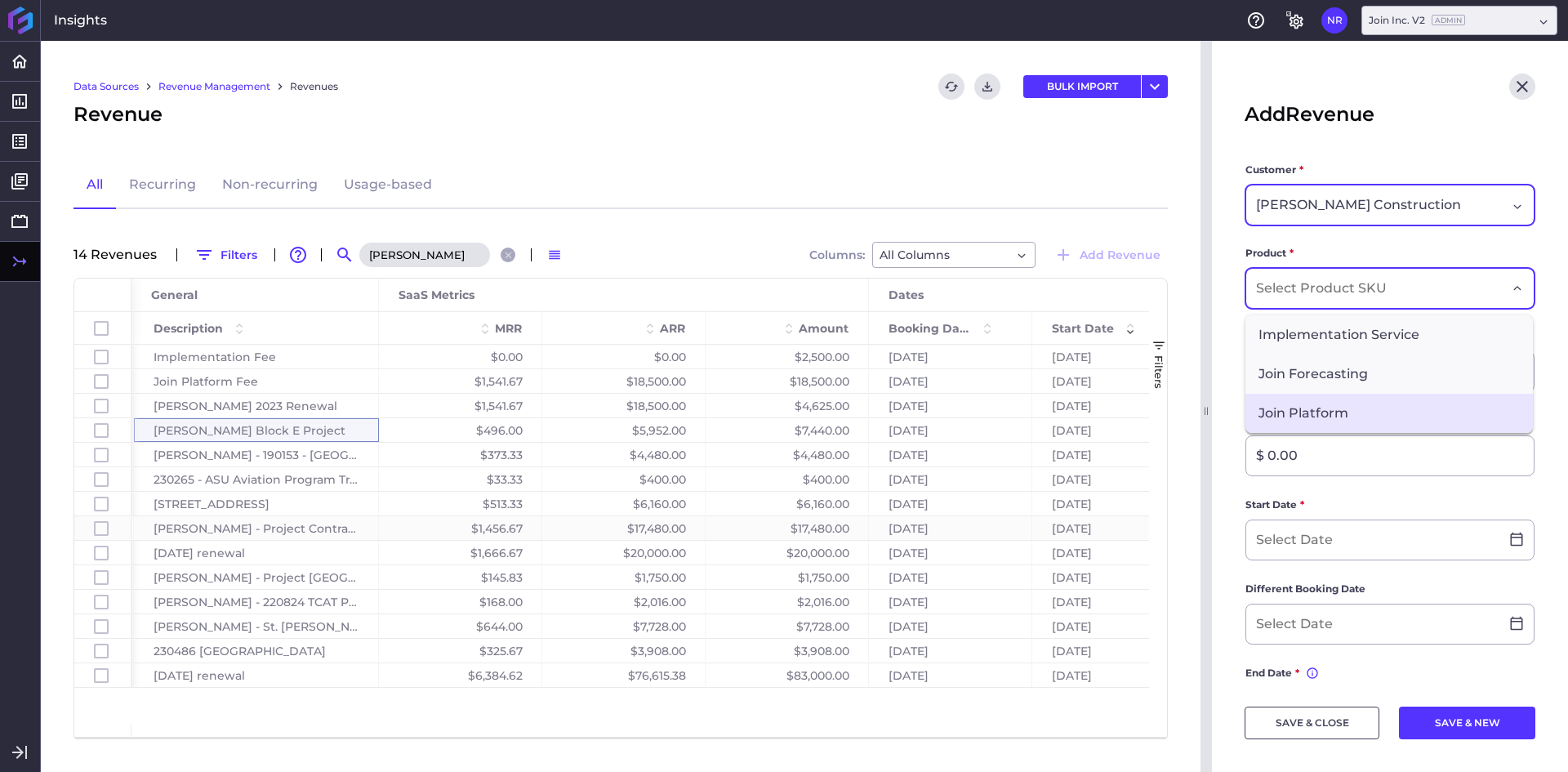
click at [1306, 402] on span "Join Platform" at bounding box center [1389, 414] width 288 height 39
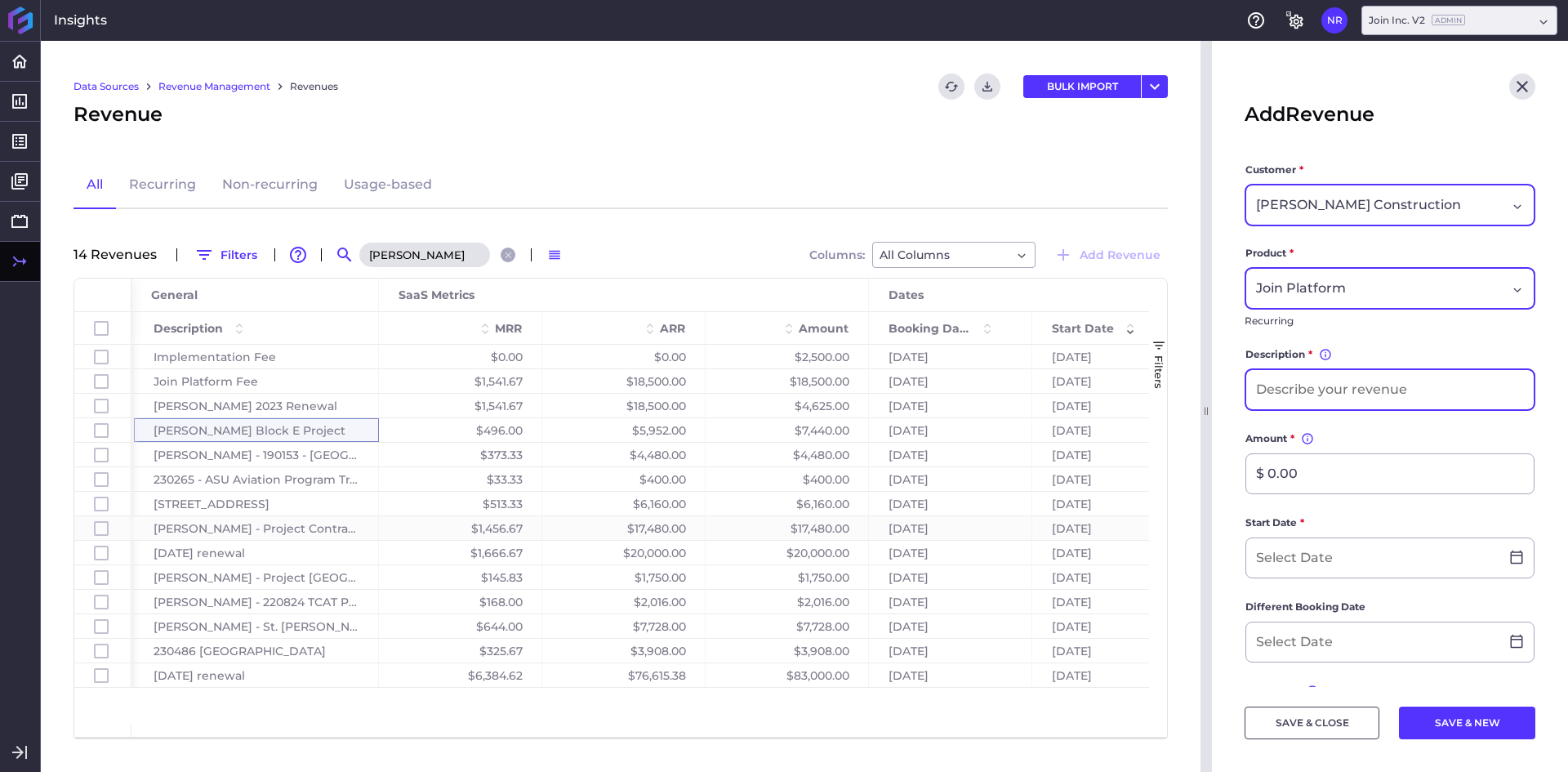
click at [1308, 388] on input at bounding box center [1390, 390] width 288 height 39
type input "H"
type input "[DATE] renewal"
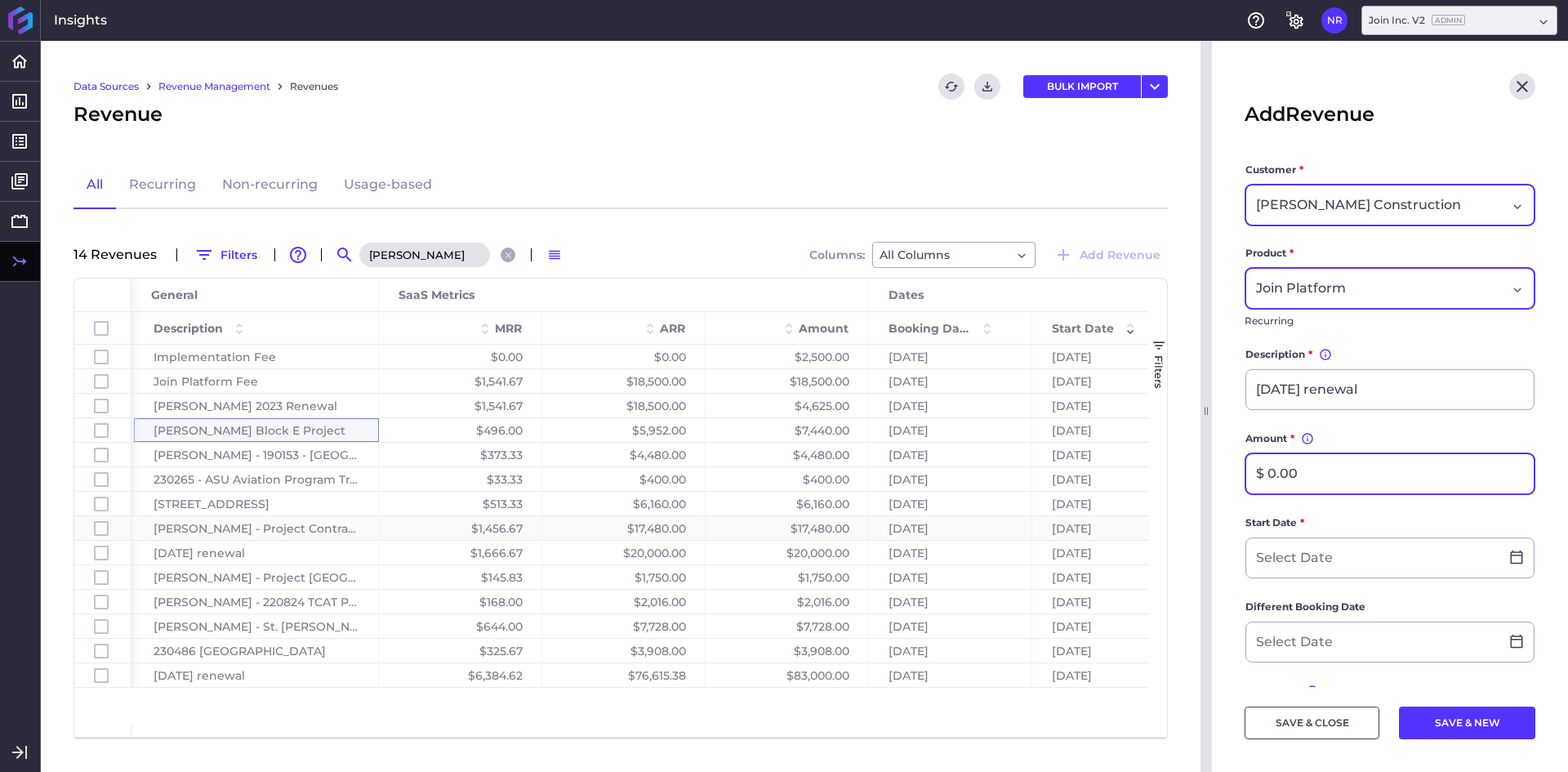
click at [1364, 479] on input "$ 0.00" at bounding box center [1390, 474] width 288 height 39
type input "$ 84,660.00"
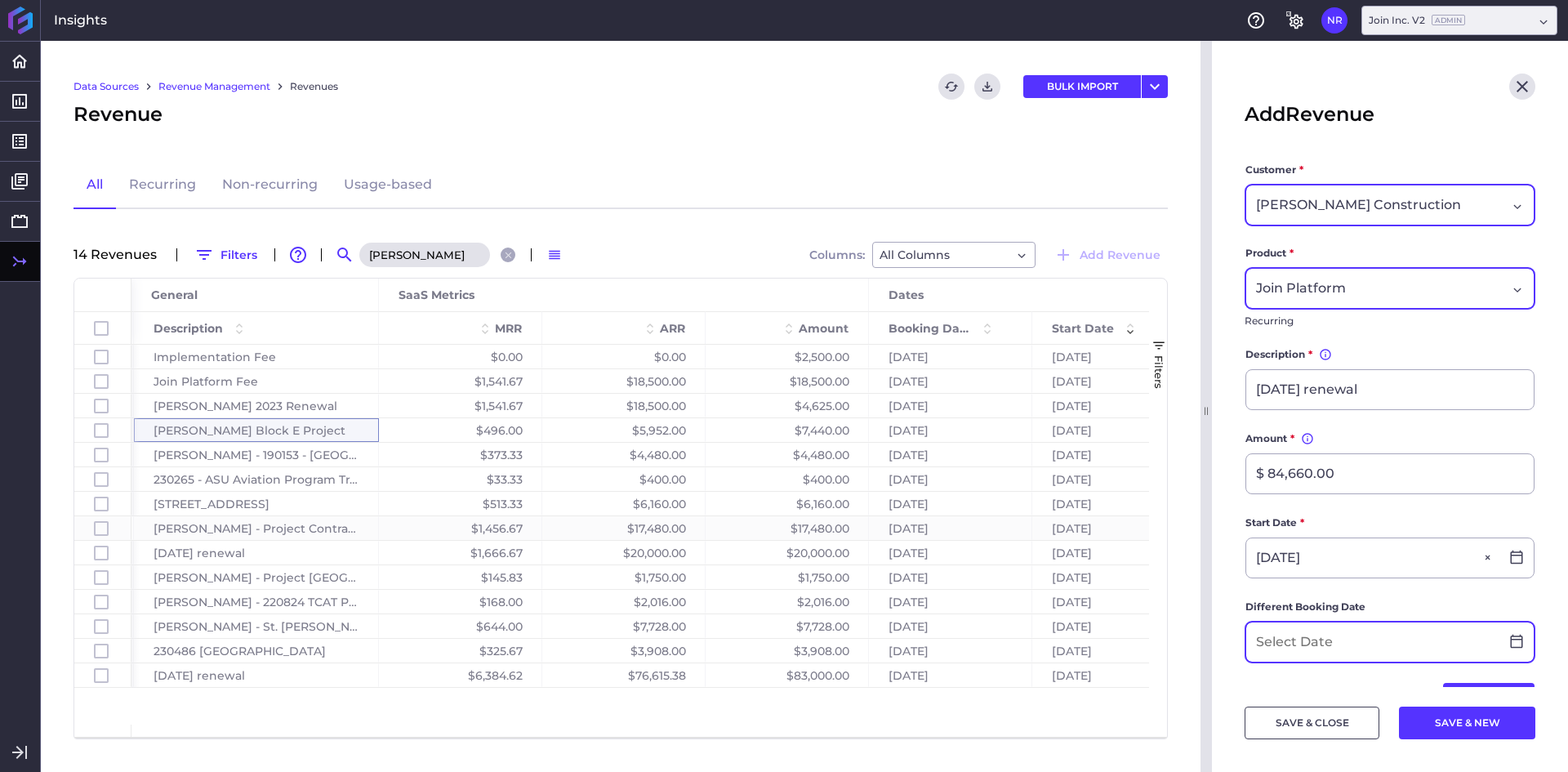
type input "[DATE]"
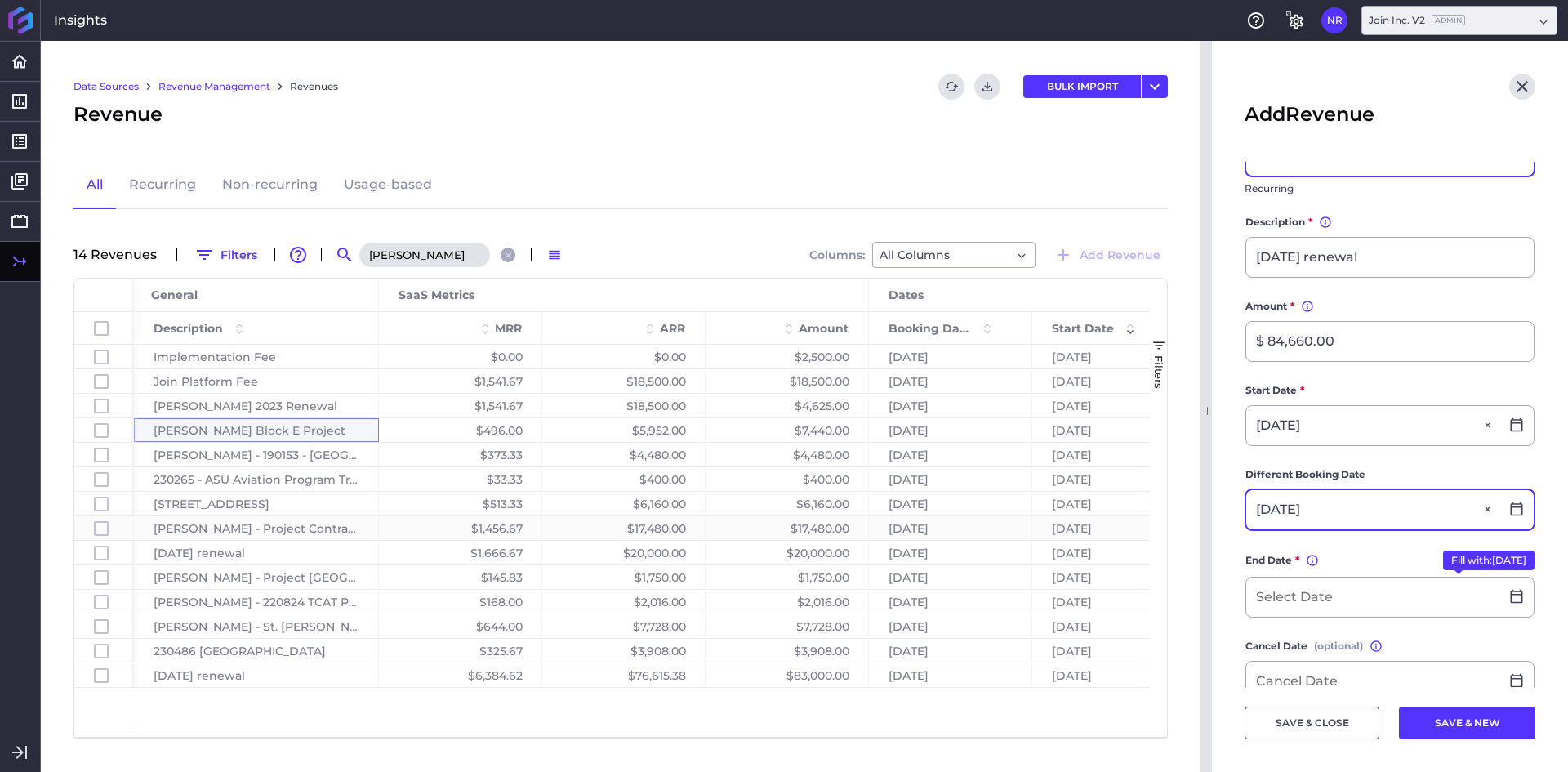
scroll to position [245, 0]
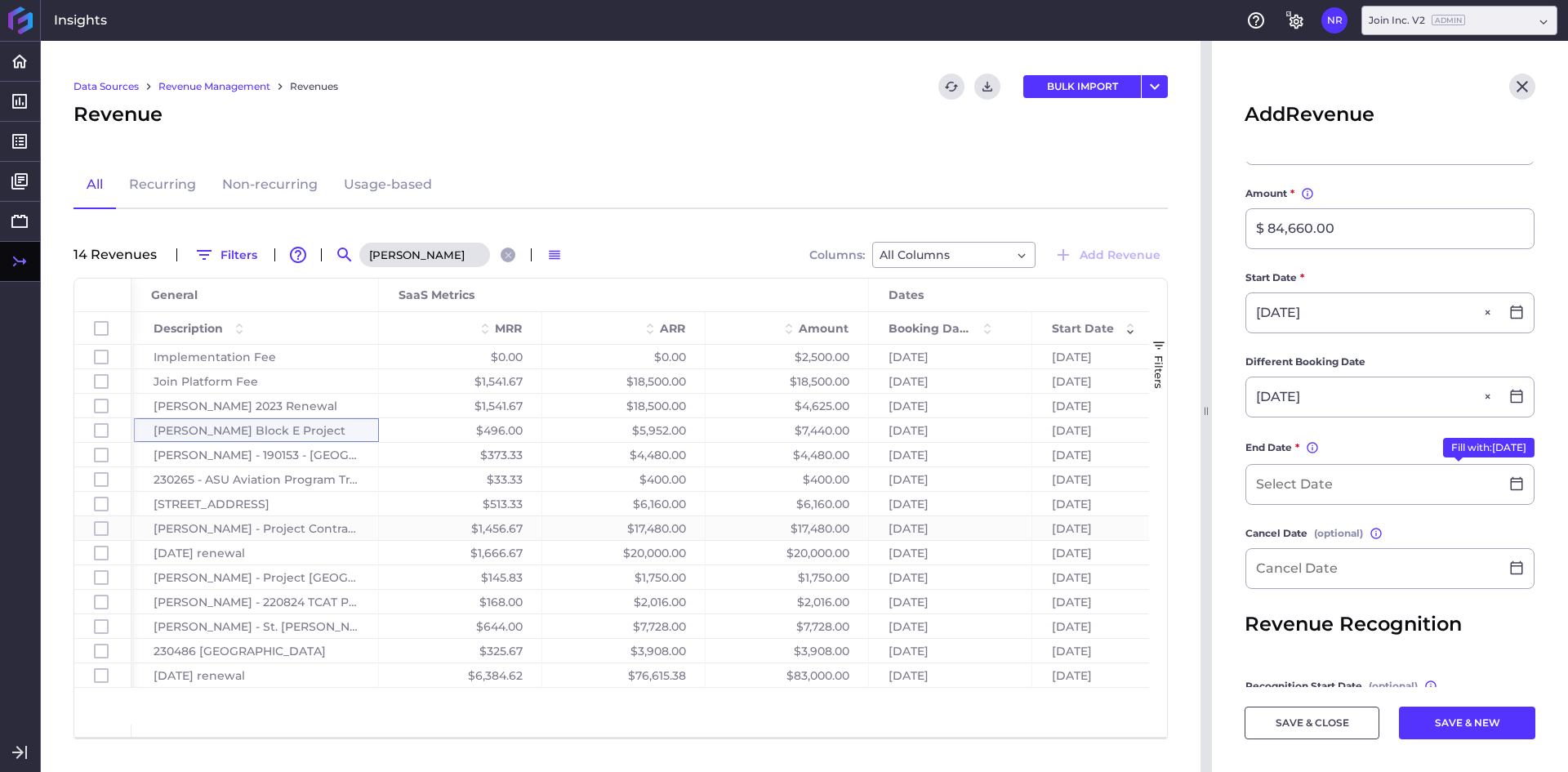
type input "[DATE]"
click at [1448, 445] on button "Fill with: [DATE]" at bounding box center [1488, 447] width 92 height 19
type input "[DATE]"
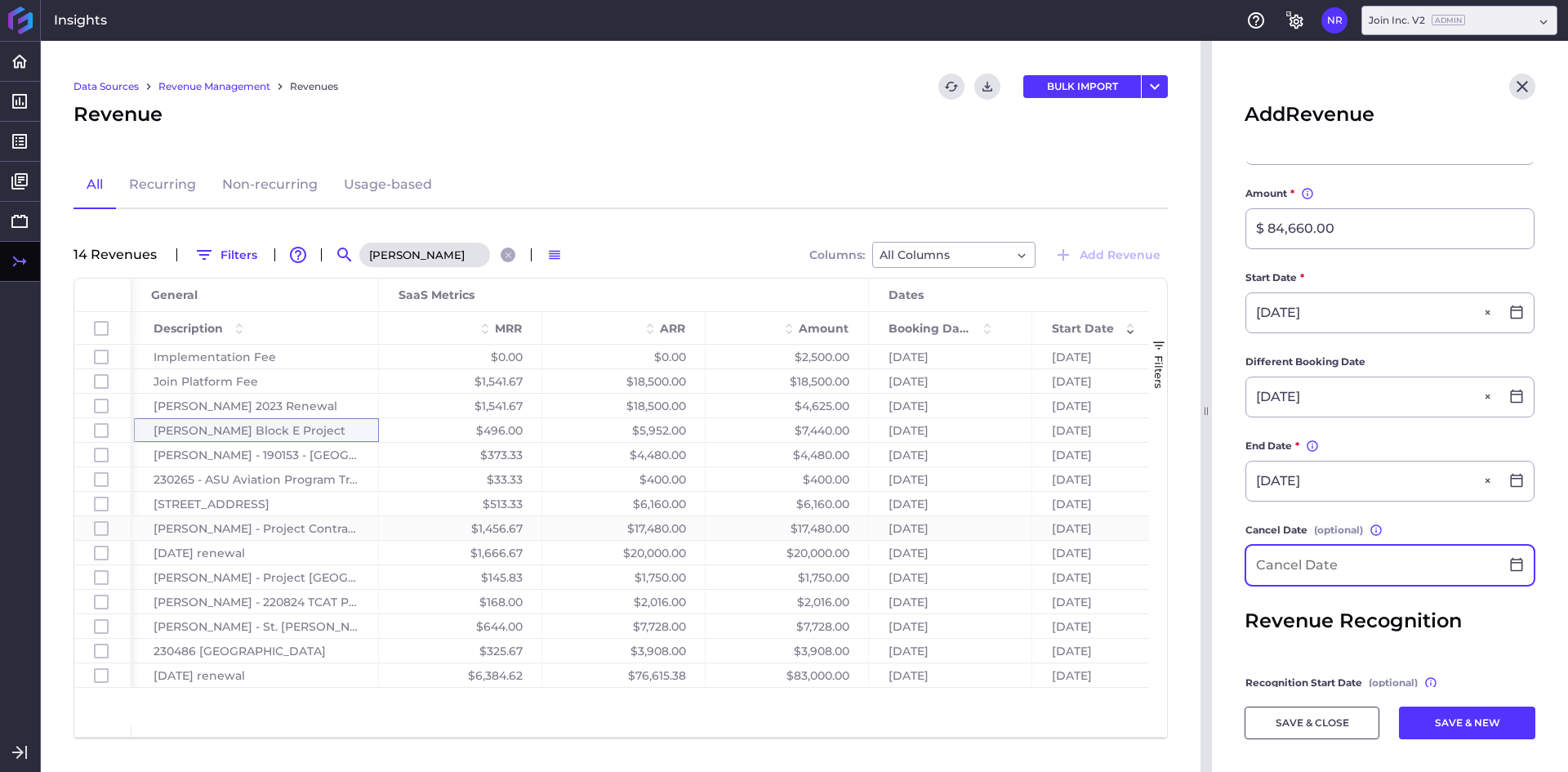
click at [1387, 581] on input at bounding box center [1374, 566] width 253 height 39
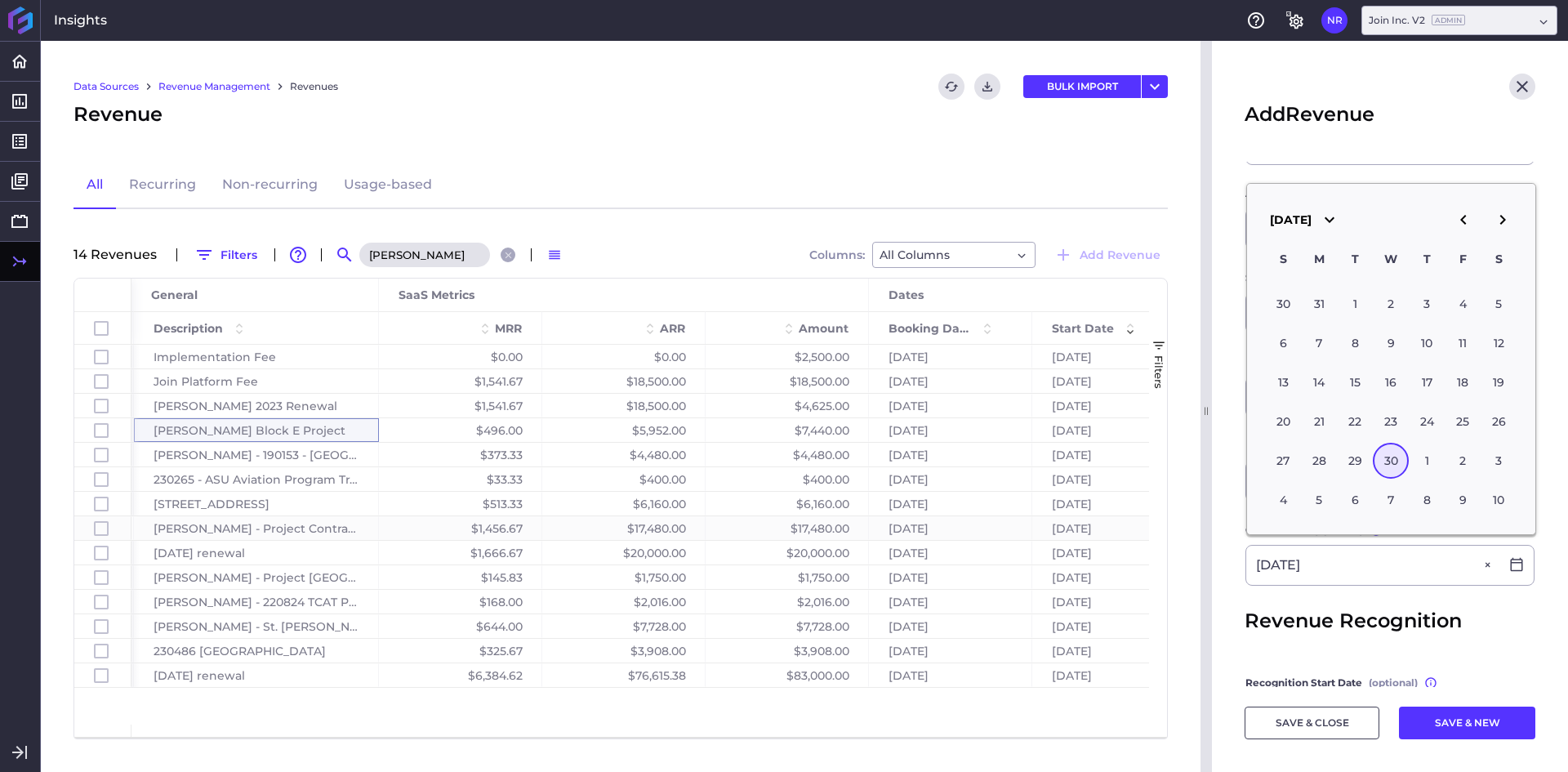
type input "[DATE]"
click at [1230, 523] on main "Customer * [PERSON_NAME] Construction Product * Join Platform Recurring Descrip…" at bounding box center [1389, 404] width 356 height 975
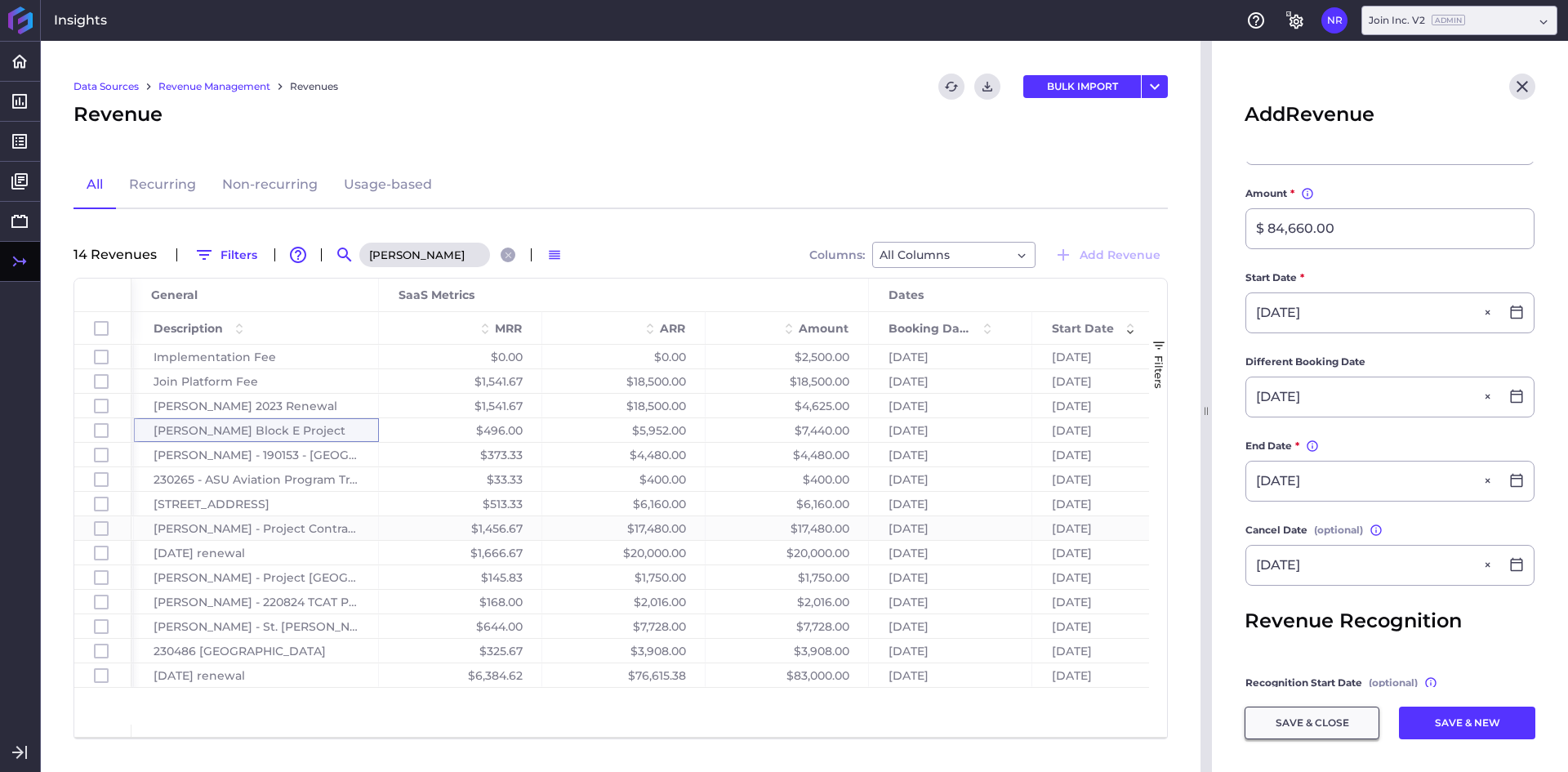
click at [1334, 730] on button "SAVE & CLOSE" at bounding box center [1313, 723] width 135 height 32
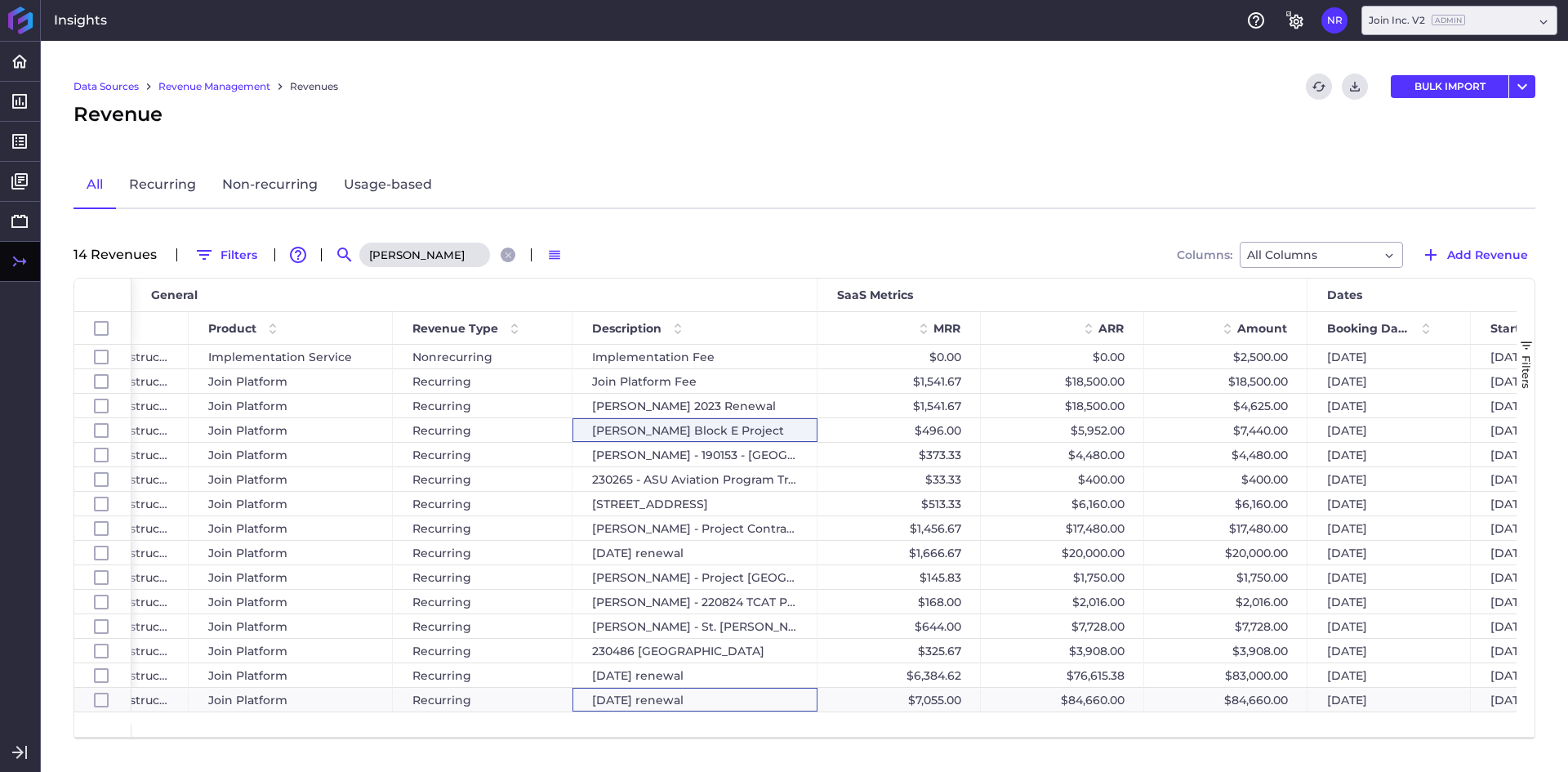
scroll to position [0, 533]
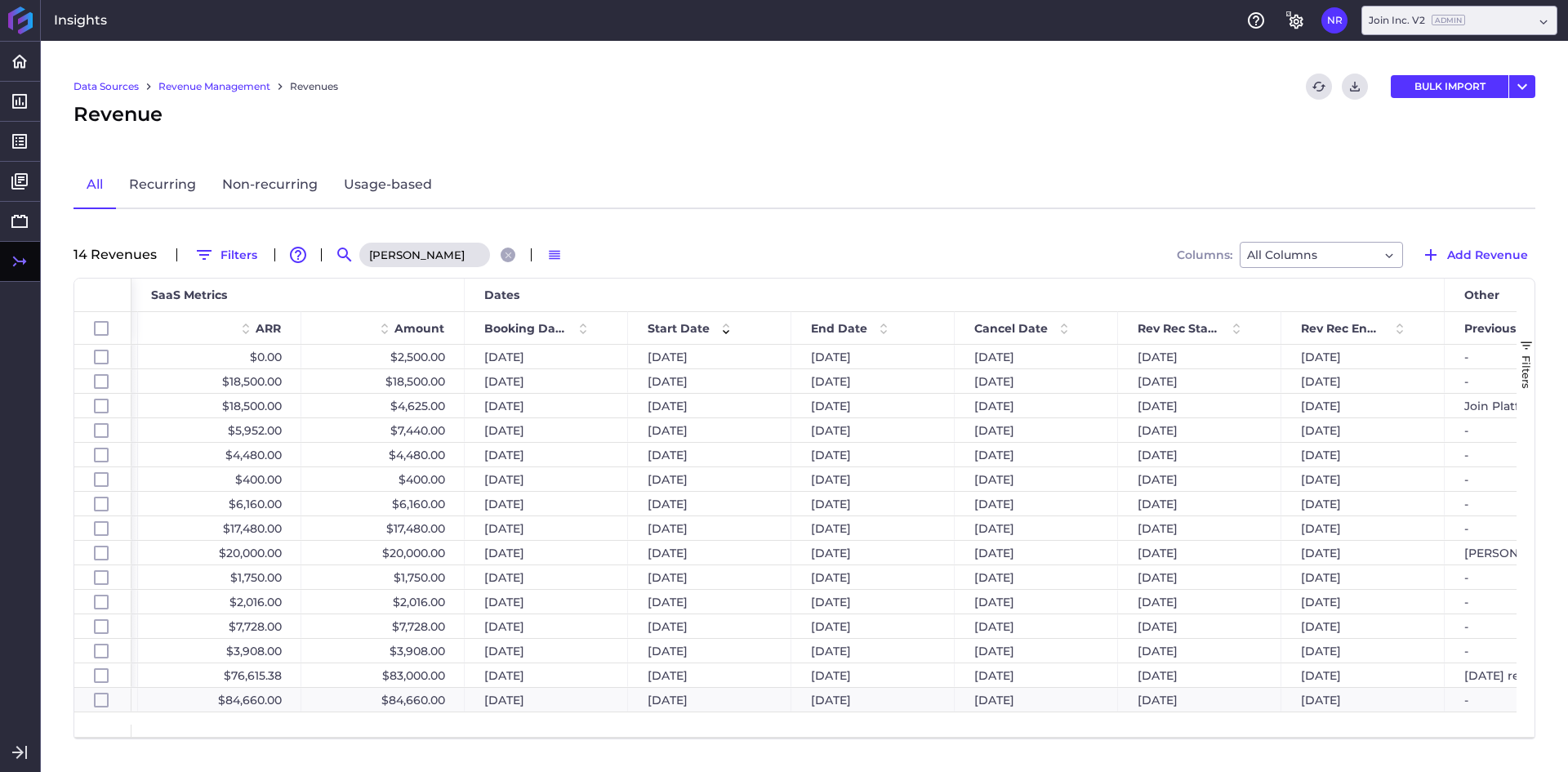
drag, startPoint x: 744, startPoint y: 741, endPoint x: 690, endPoint y: 740, distance: 54.0
click at [690, 740] on div "Data Sources Revenue Management Revenues Refresh table data Download CSV BULK I…" at bounding box center [804, 406] width 1527 height 731
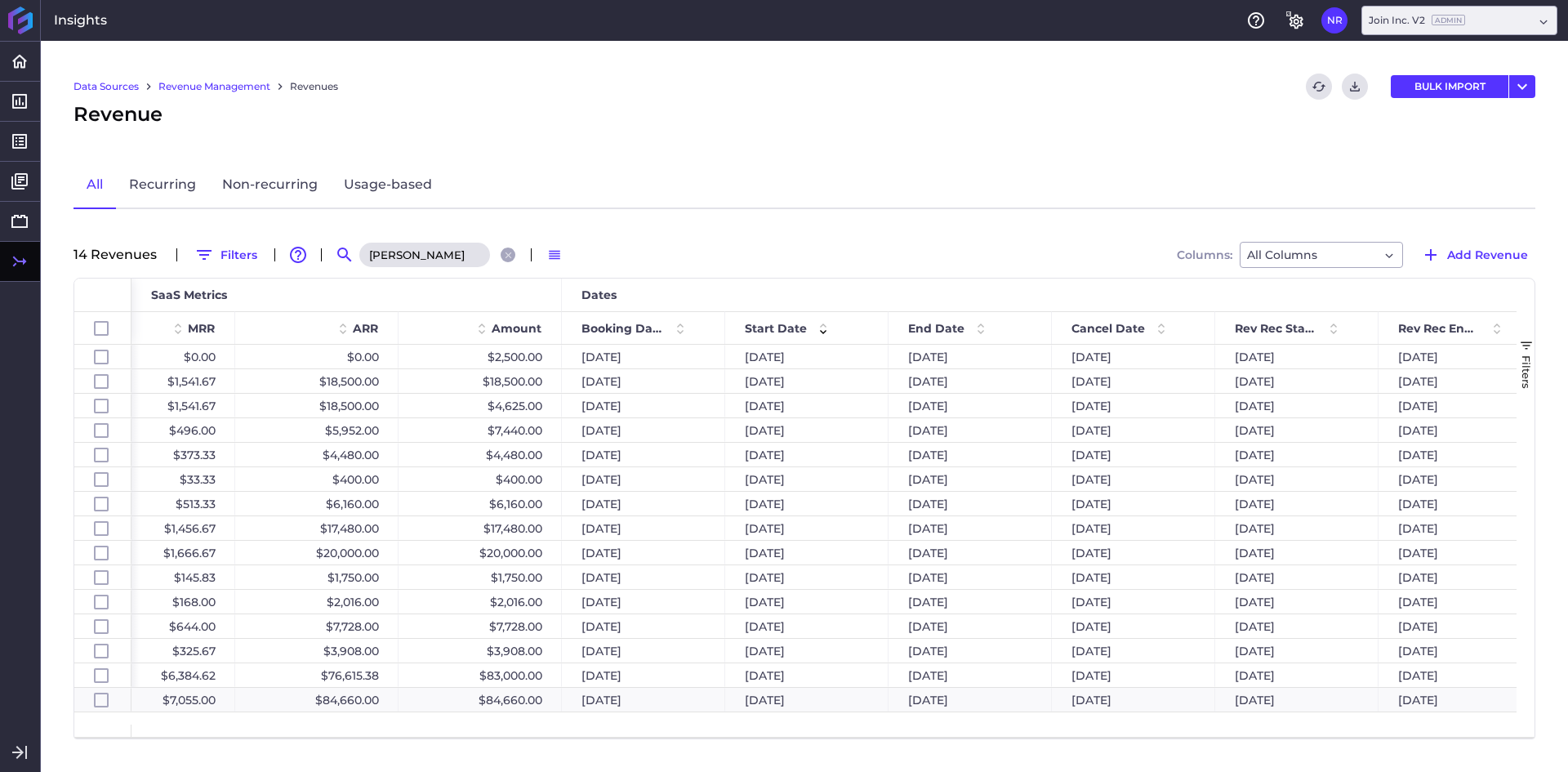
scroll to position [0, 883]
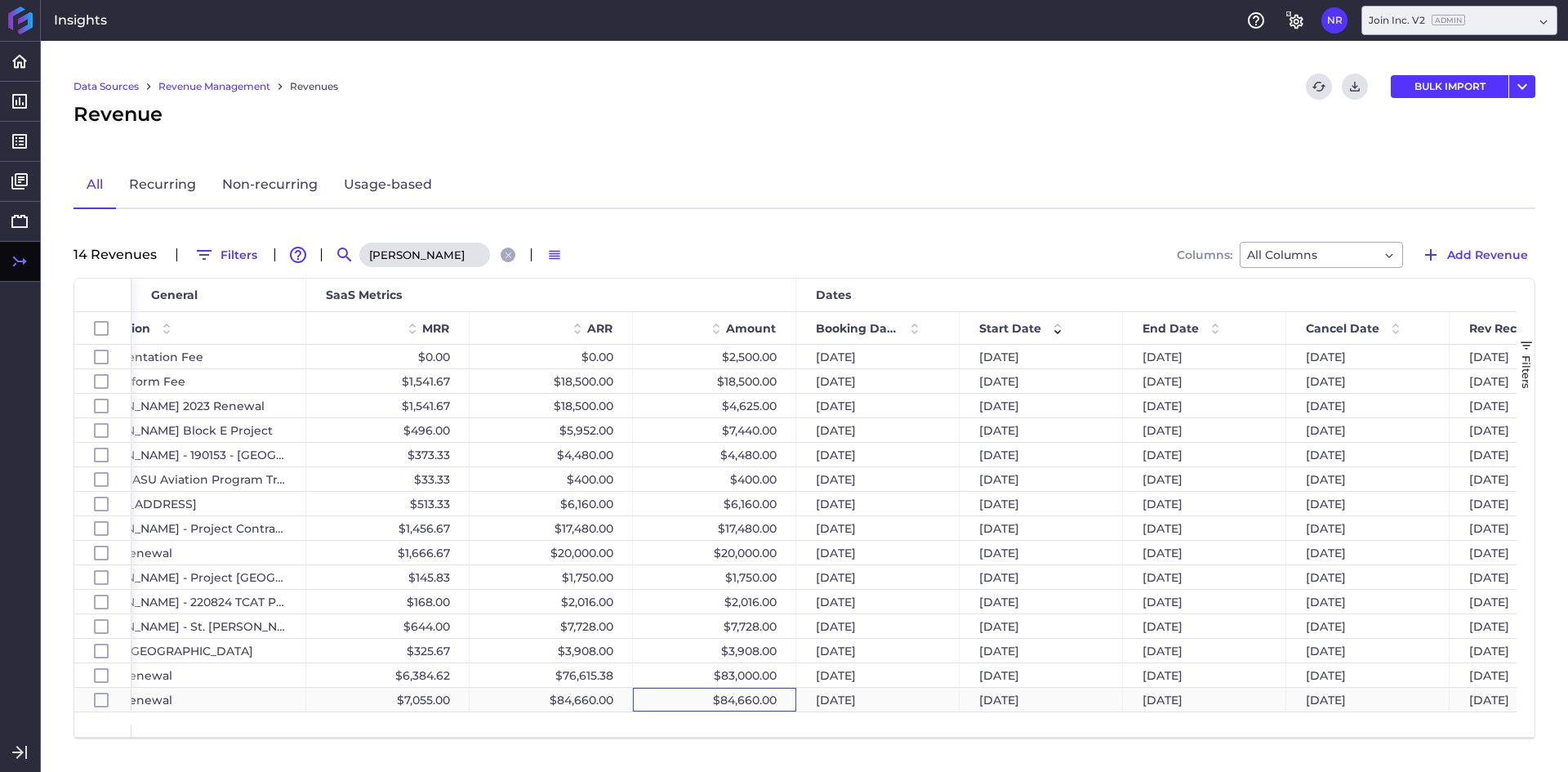
click at [717, 699] on div "$84,660.00" at bounding box center [714, 701] width 164 height 24
checkbox input "false"
checkbox input "true"
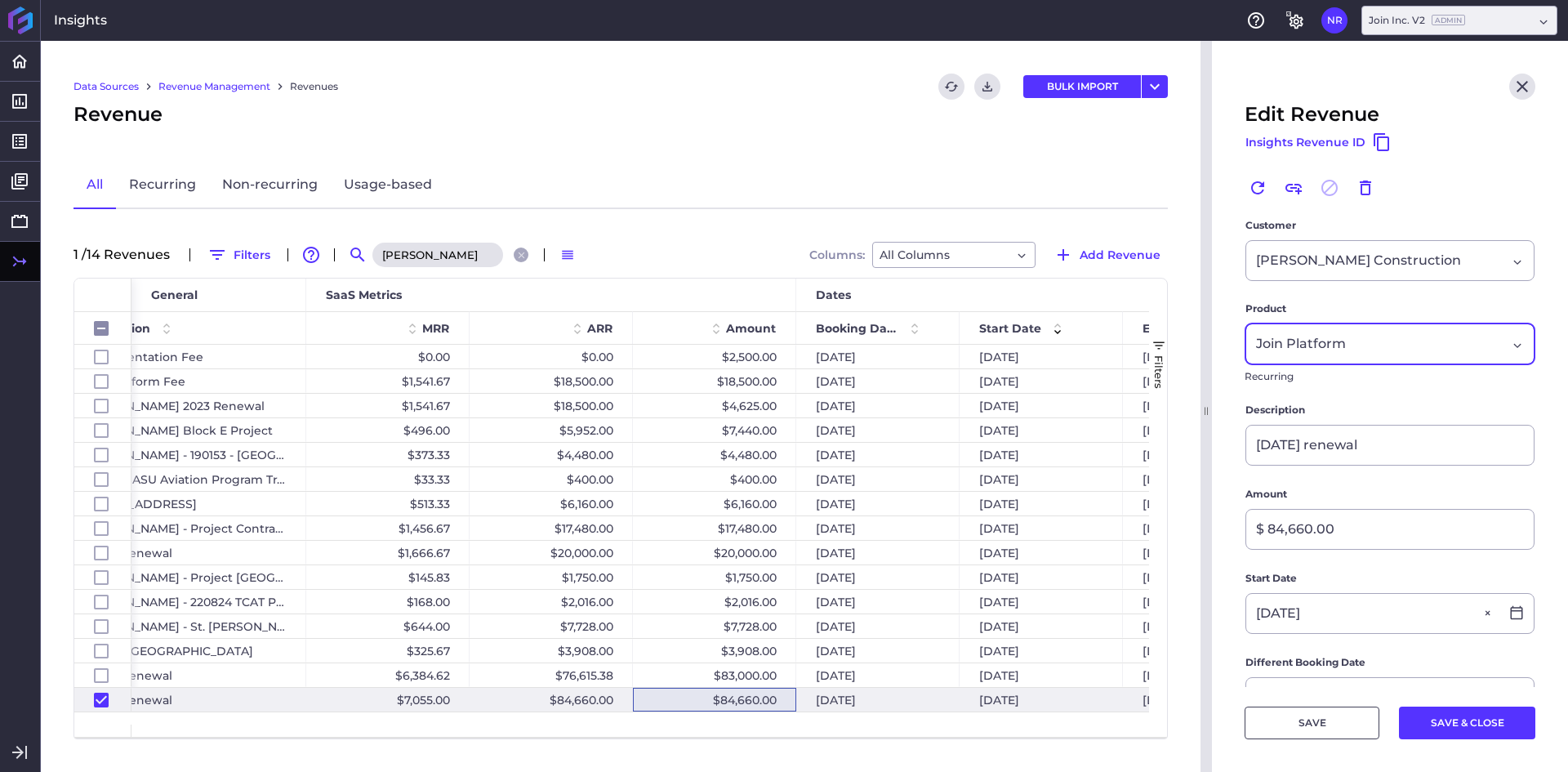
click at [1355, 332] on div "Join Platform Join Platform" at bounding box center [1390, 344] width 290 height 41
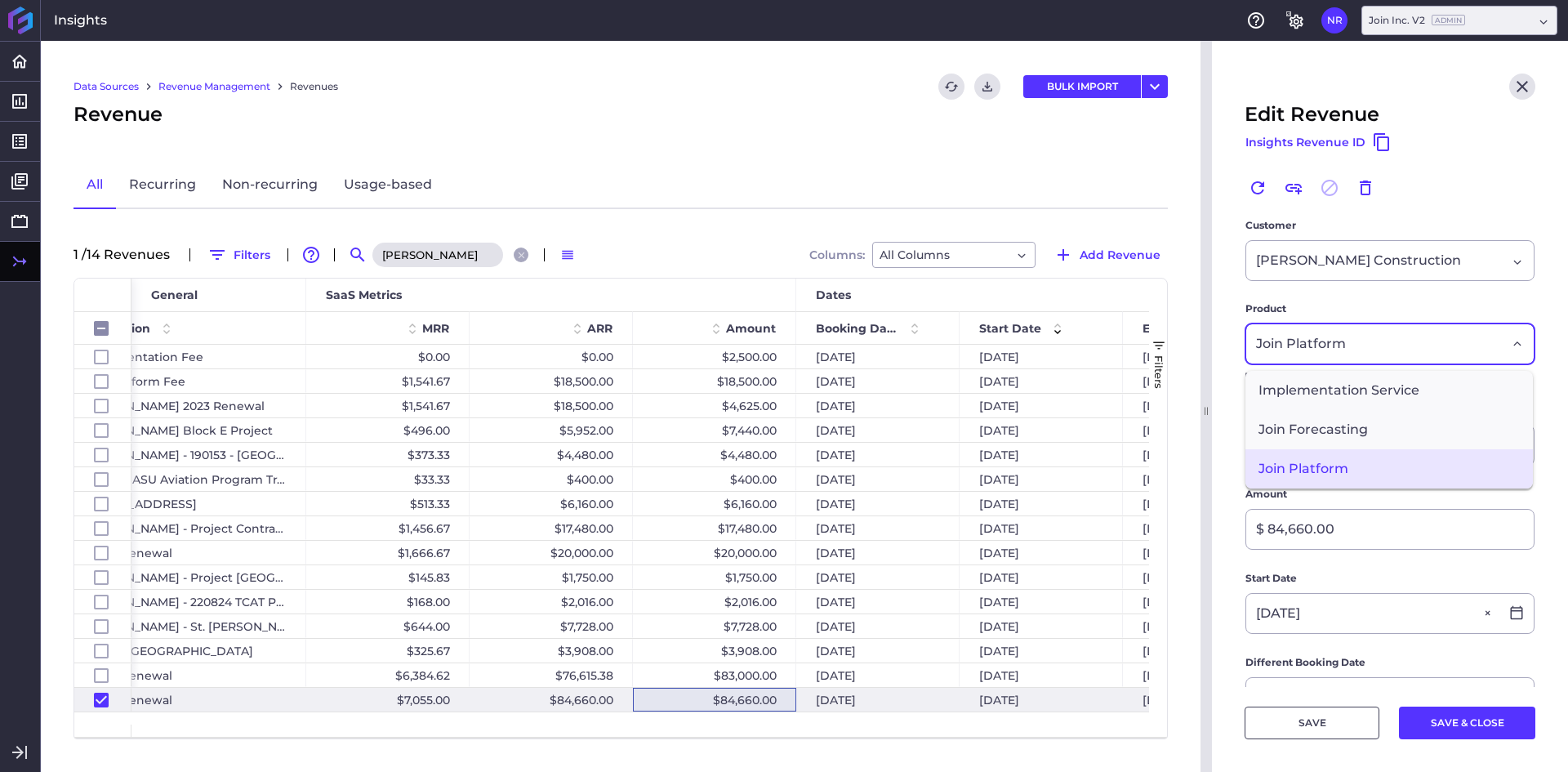
click at [1355, 332] on div "Join Platform Join Platform Implementation Service Join Forecasting Join Platfo…" at bounding box center [1390, 344] width 290 height 41
click at [1306, 190] on button "Link" at bounding box center [1294, 188] width 26 height 26
checkbox input "false"
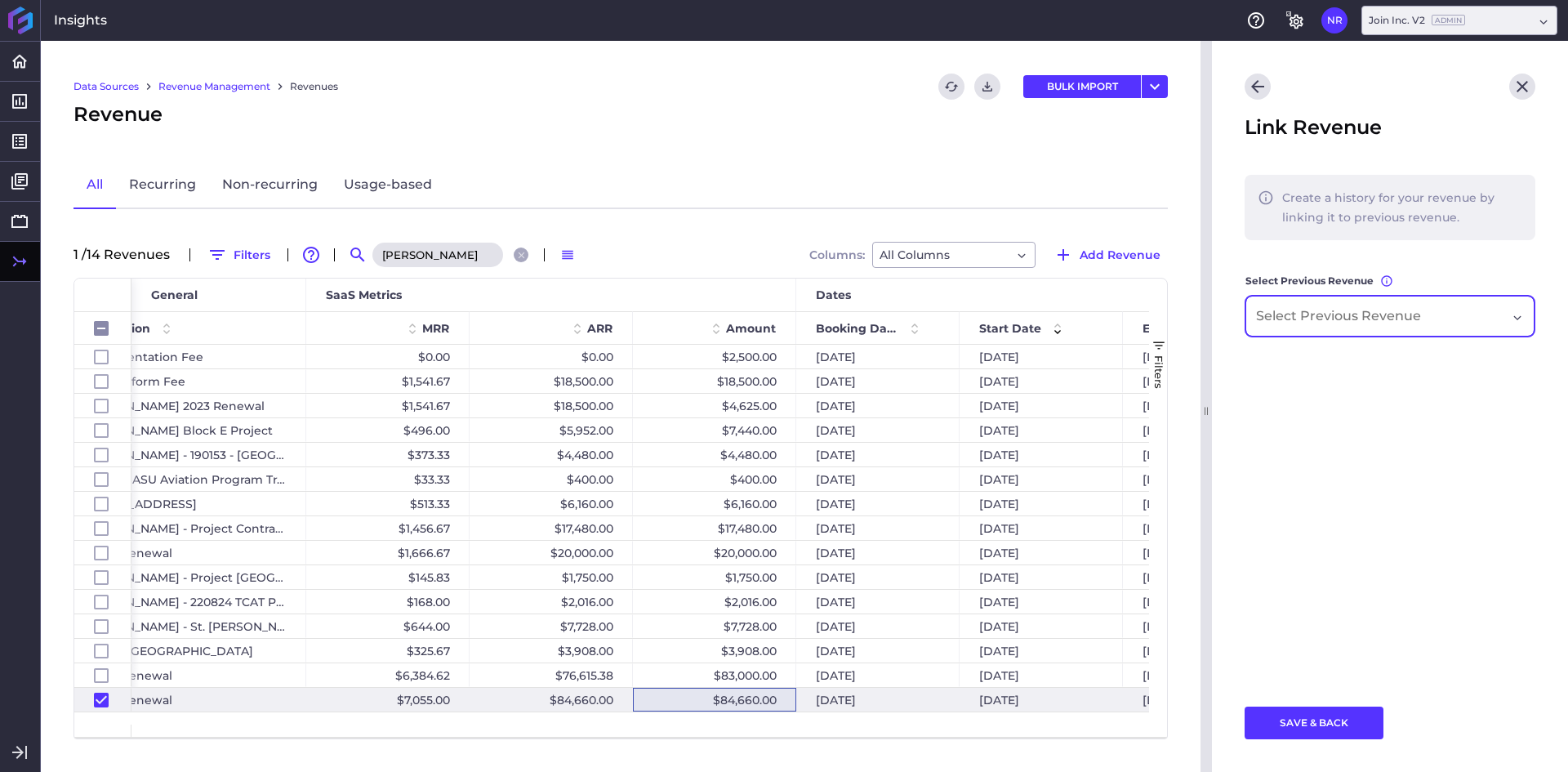
click at [1324, 307] on input "Dropdown select" at bounding box center [1342, 316] width 173 height 19
type input "octo"
click at [1339, 365] on span "[DATE] renewal" at bounding box center [1389, 363] width 288 height 39
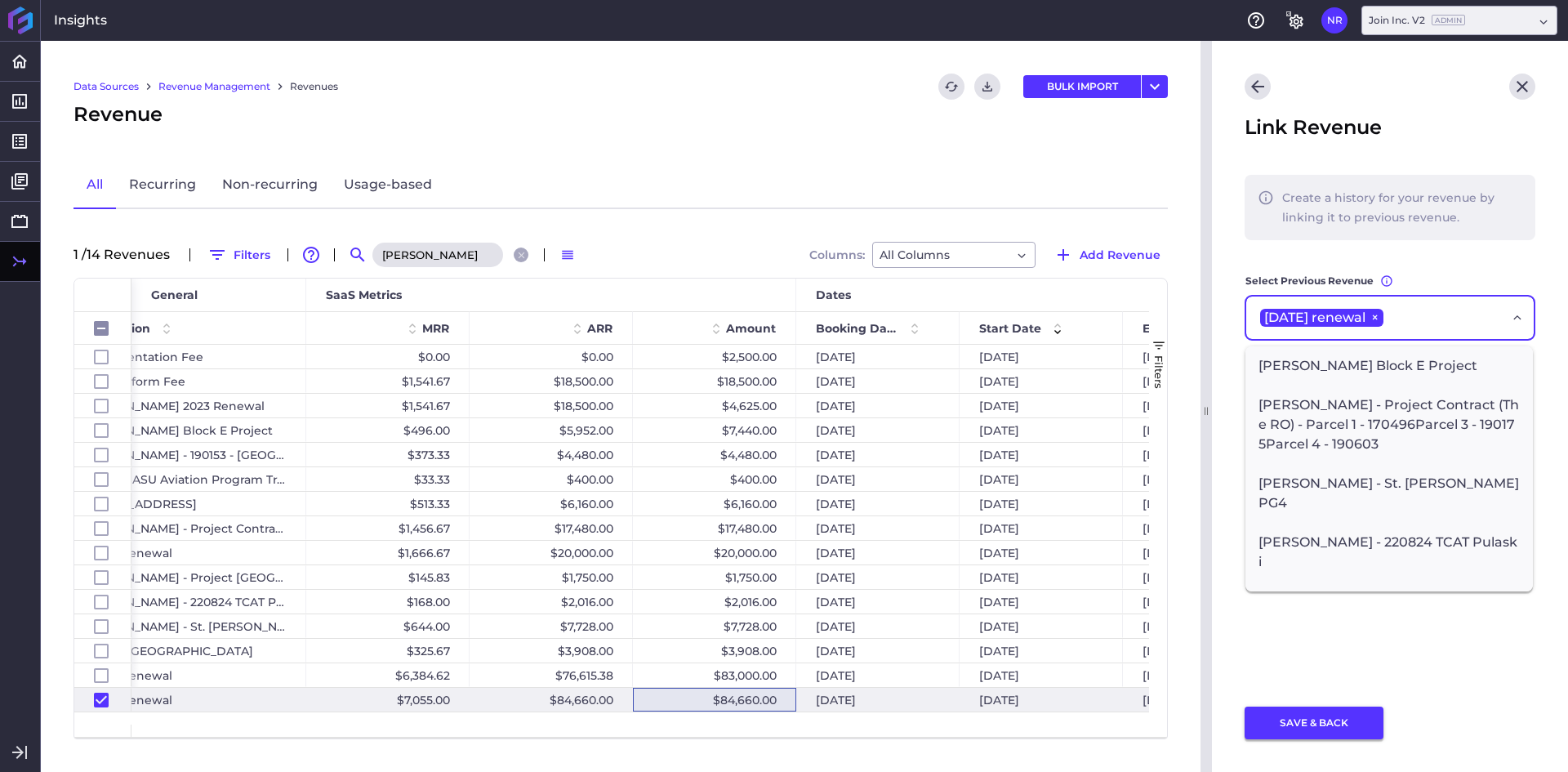
click at [1324, 716] on button "SAVE & BACK" at bounding box center [1315, 723] width 139 height 32
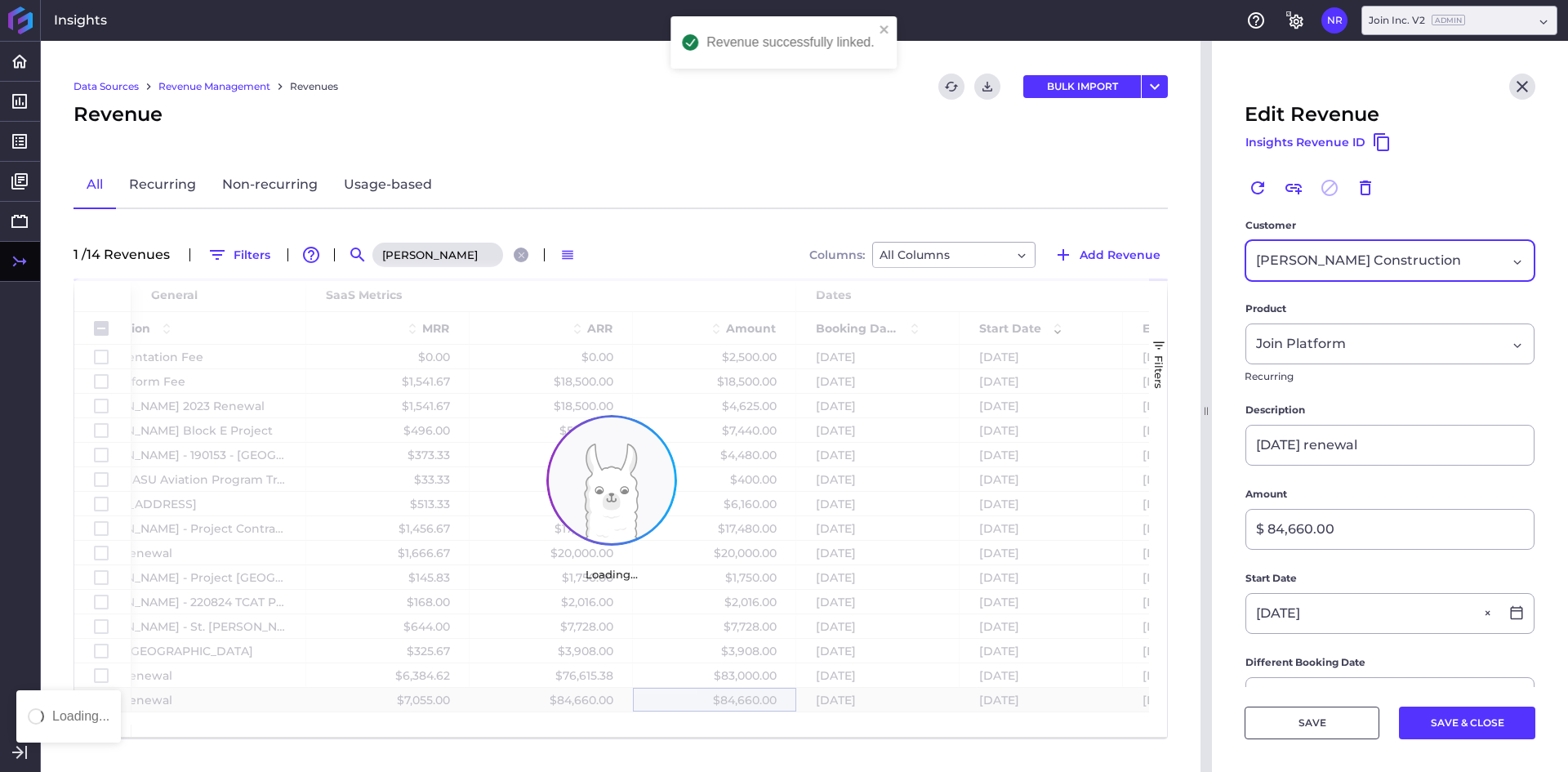
checkbox input "false"
checkbox input "true"
checkbox input "false"
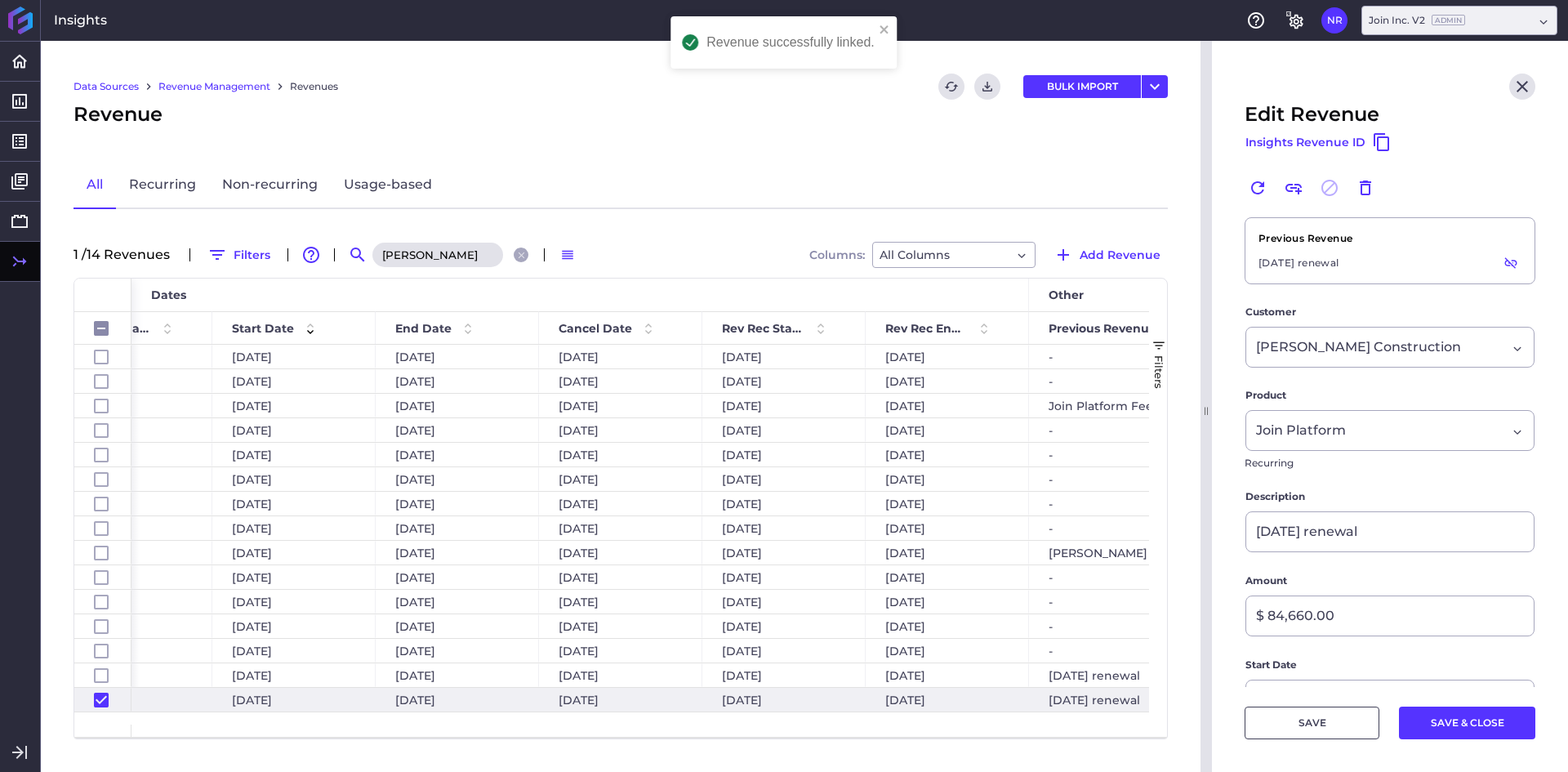
scroll to position [0, 2069]
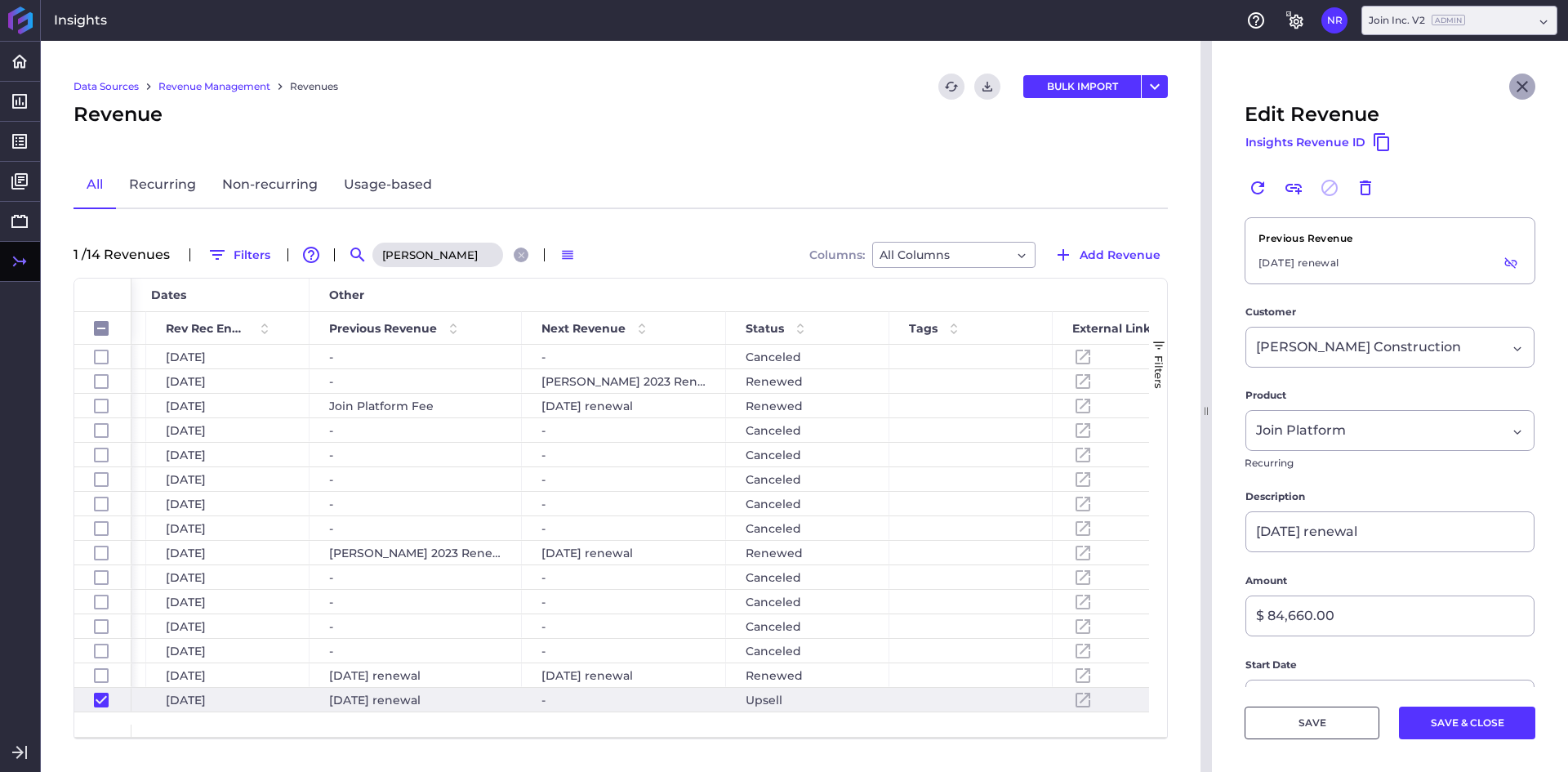
click at [1517, 85] on icon "Close" at bounding box center [1523, 86] width 11 height 11
checkbox input "false"
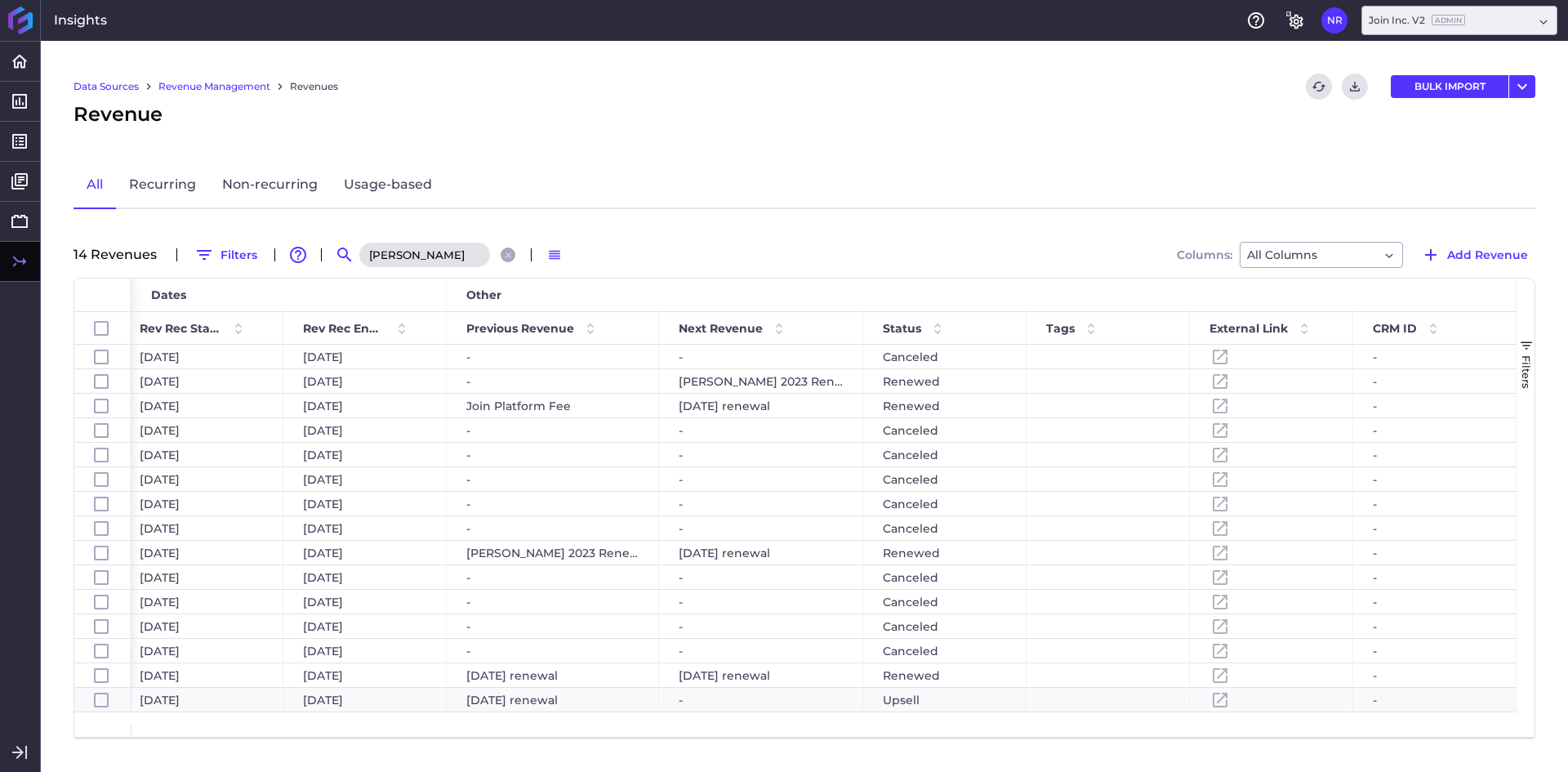
drag, startPoint x: 1024, startPoint y: 163, endPoint x: 688, endPoint y: 445, distance: 438.7
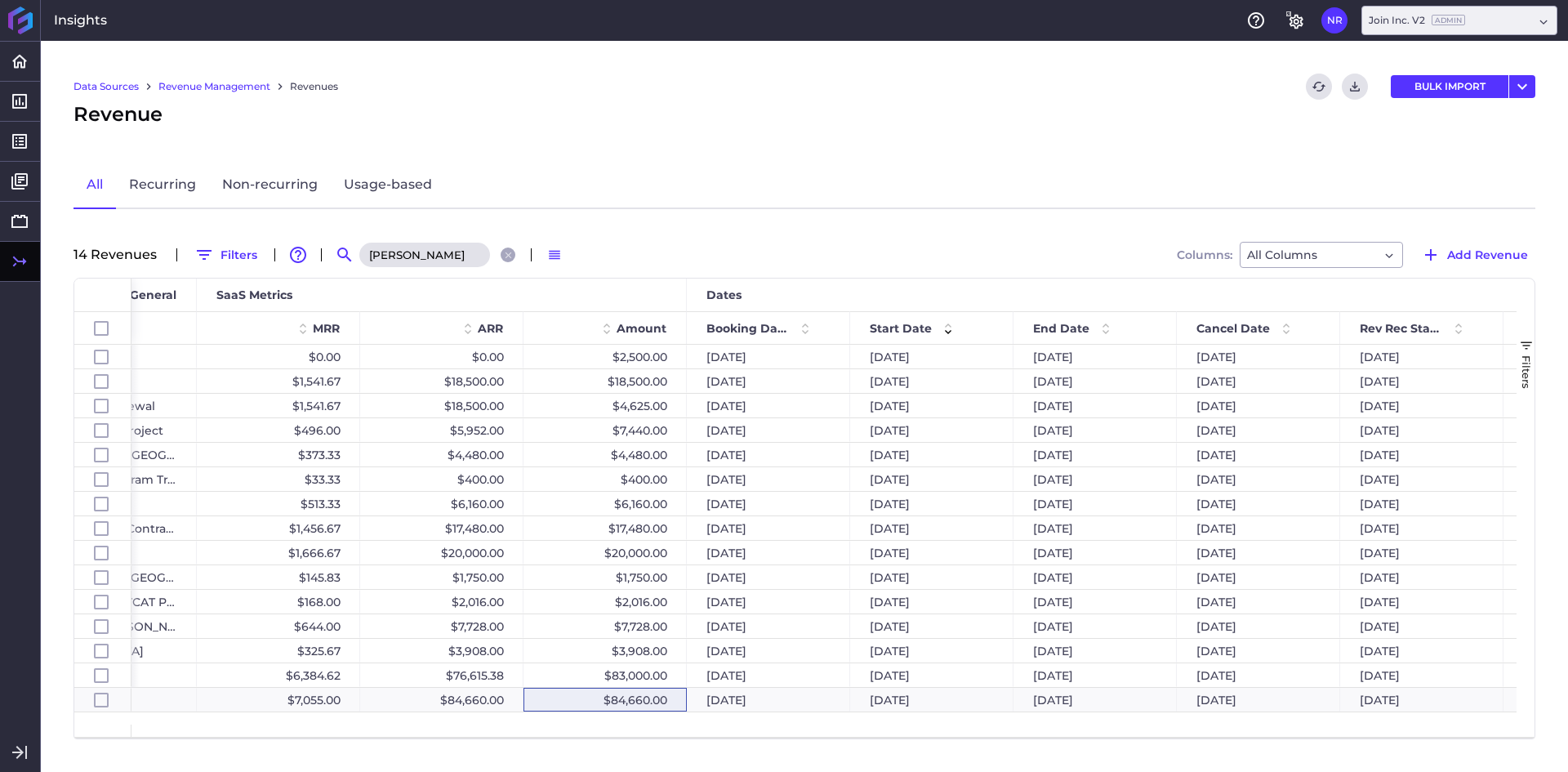
click at [416, 251] on input "[PERSON_NAME]" at bounding box center [425, 255] width 130 height 24
click at [415, 253] on input "b" at bounding box center [434, 255] width 130 height 24
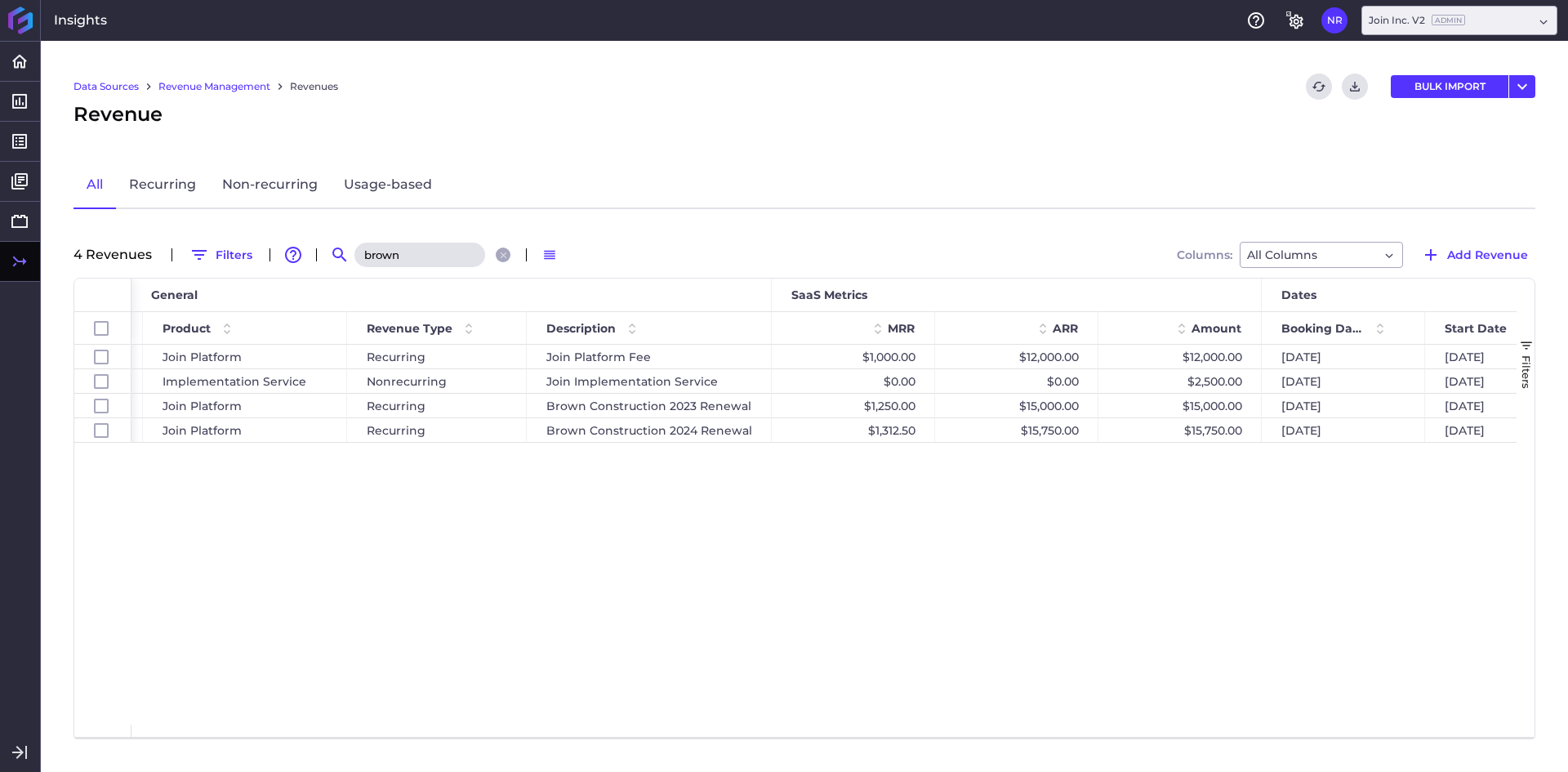
scroll to position [0, 217]
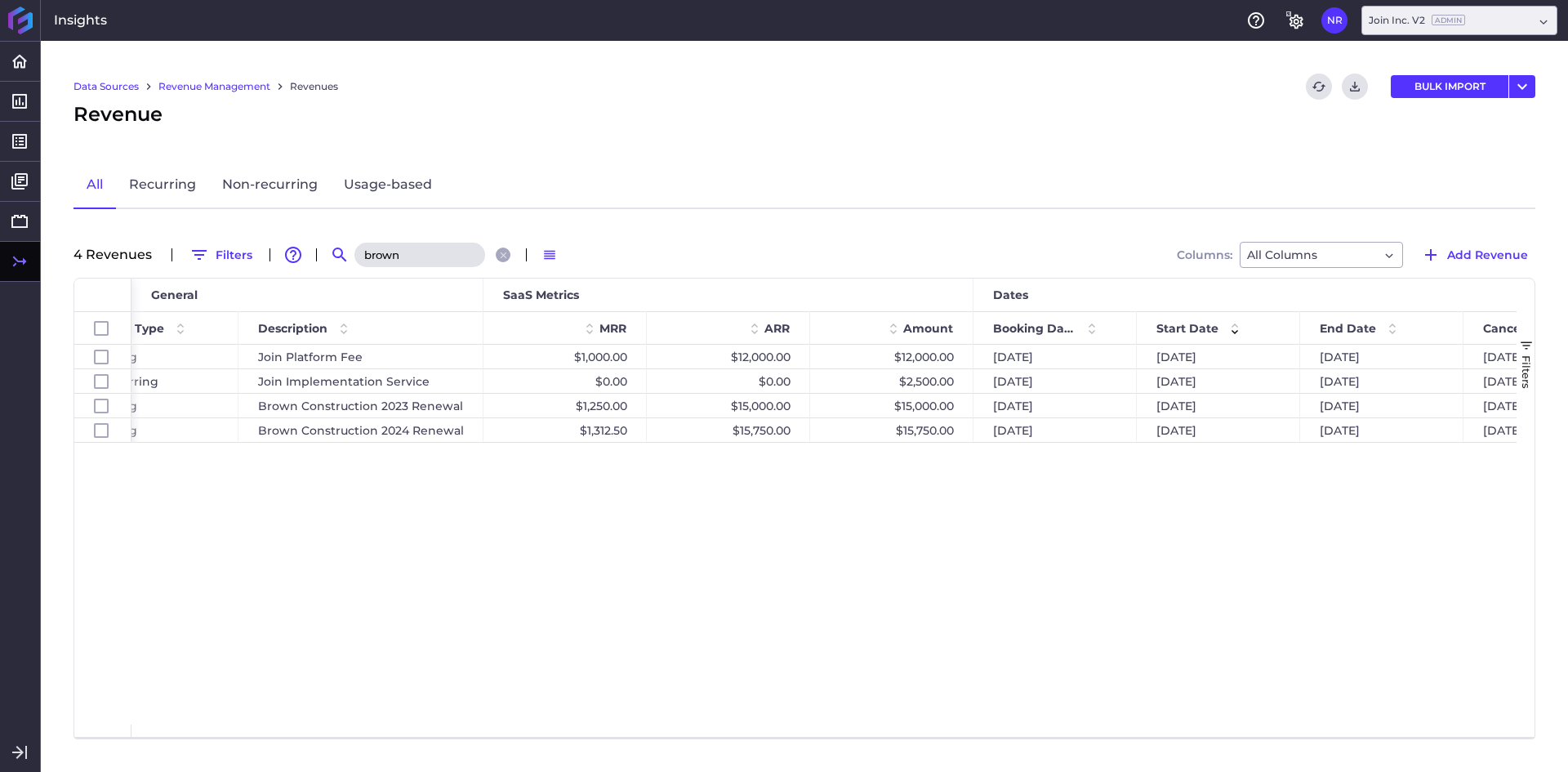
type input "brown"
click at [1472, 258] on span "Add Revenue" at bounding box center [1488, 255] width 80 height 18
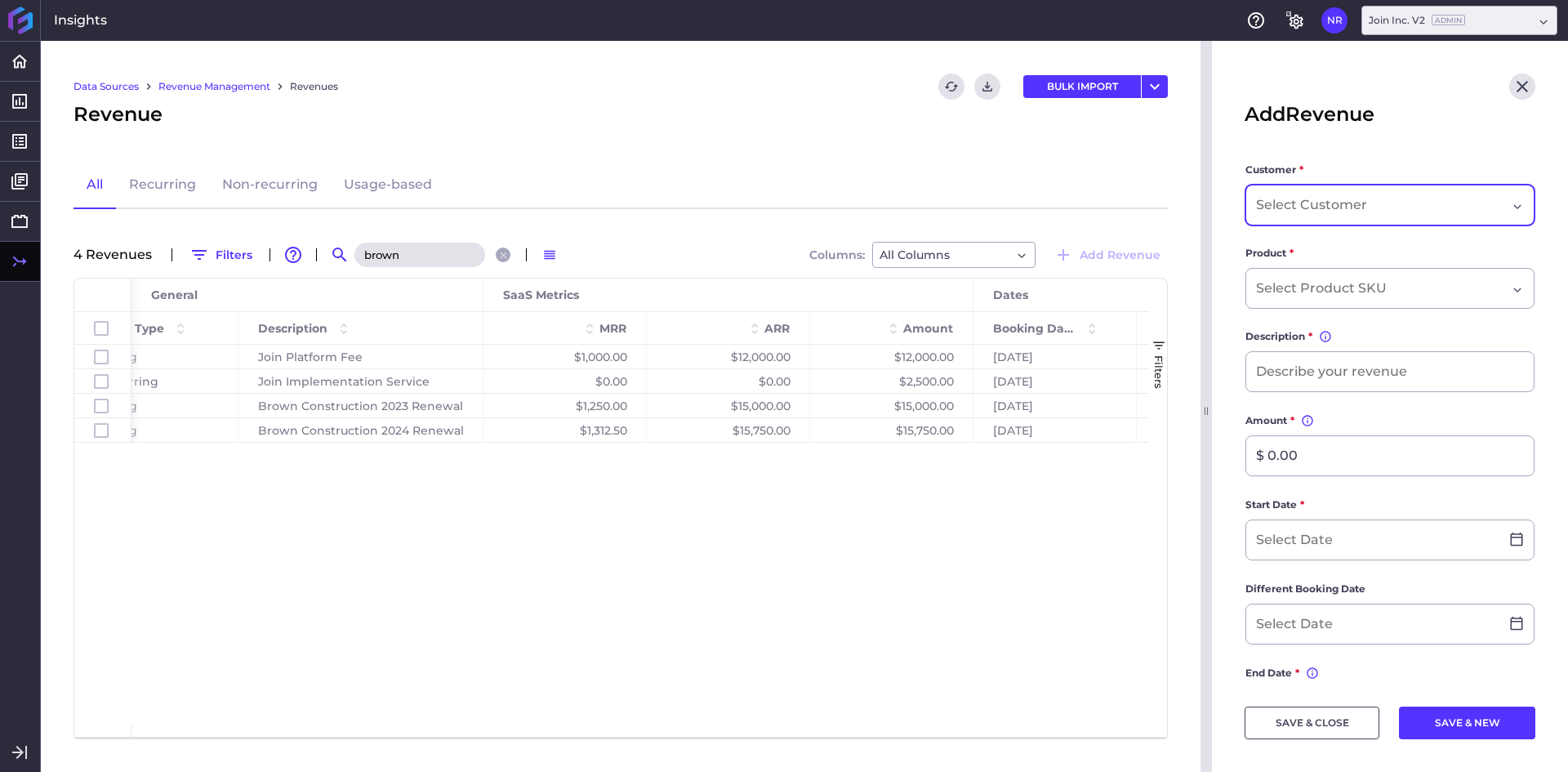
click at [1328, 217] on div "Dropdown select" at bounding box center [1390, 205] width 290 height 41
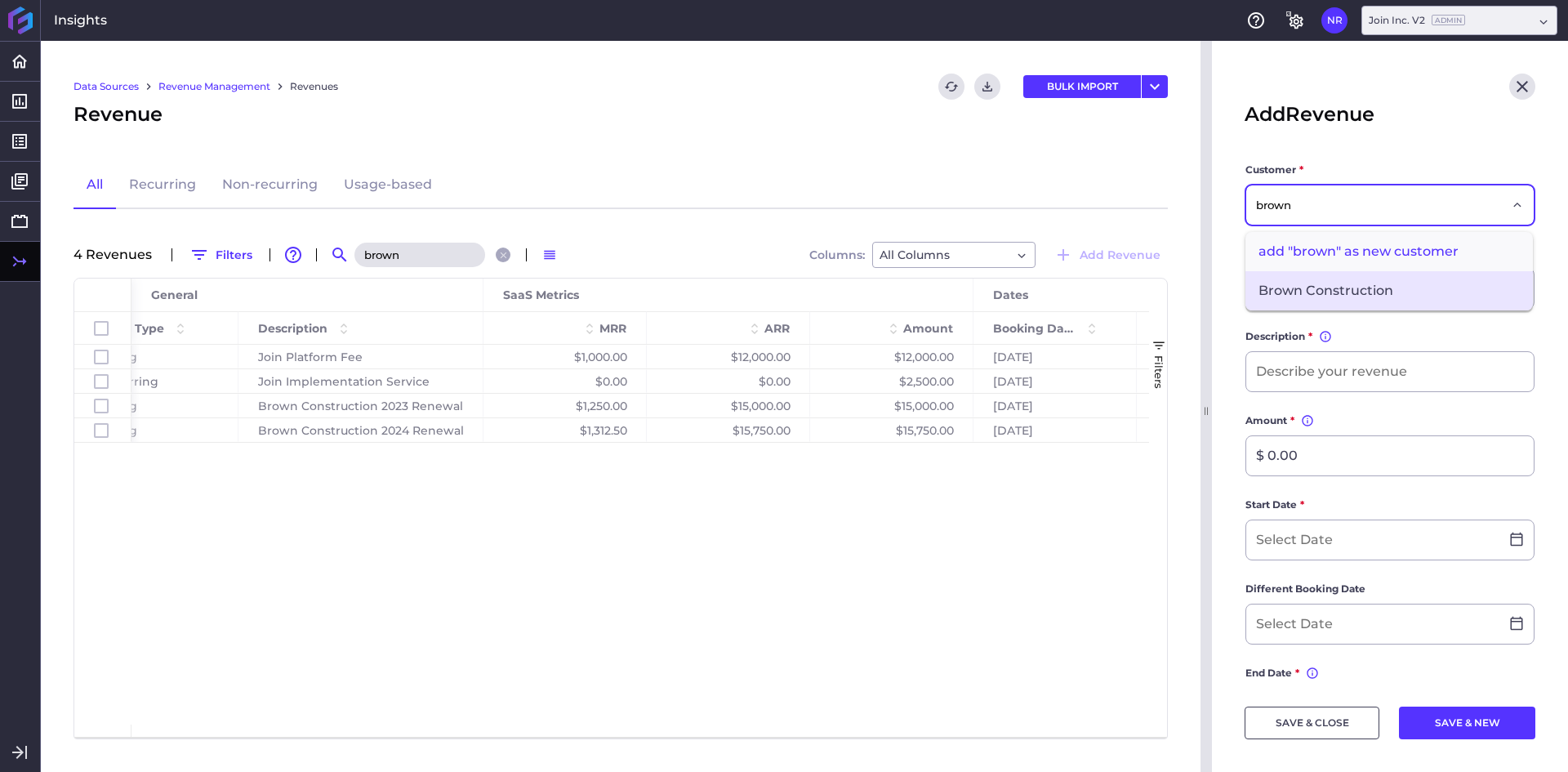
type input "brown"
click at [1321, 286] on span "Brown Construction" at bounding box center [1389, 291] width 288 height 39
click at [1353, 299] on div "Dropdown select" at bounding box center [1390, 289] width 290 height 41
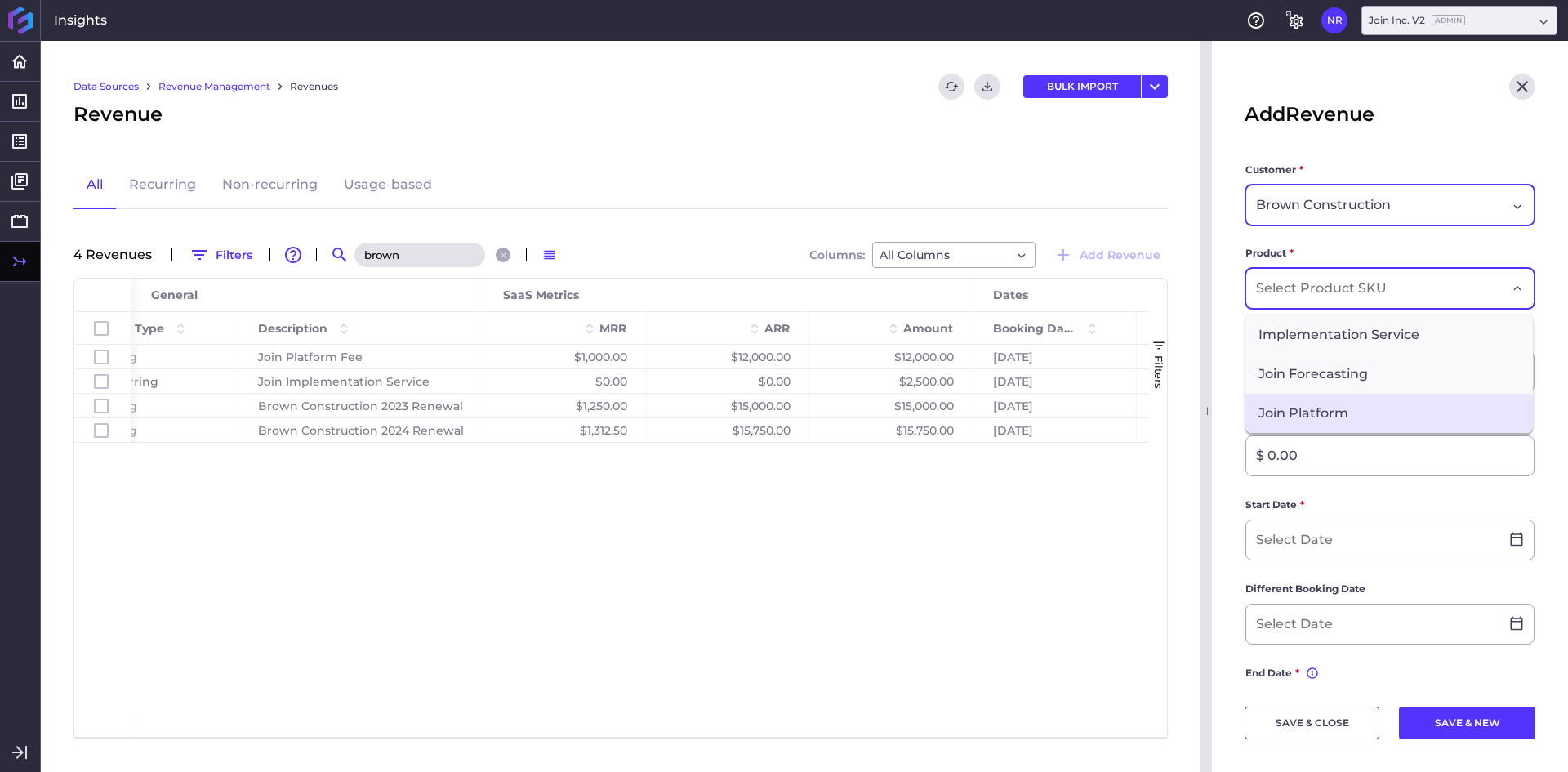
click at [1332, 415] on span "Join Platform" at bounding box center [1389, 414] width 288 height 39
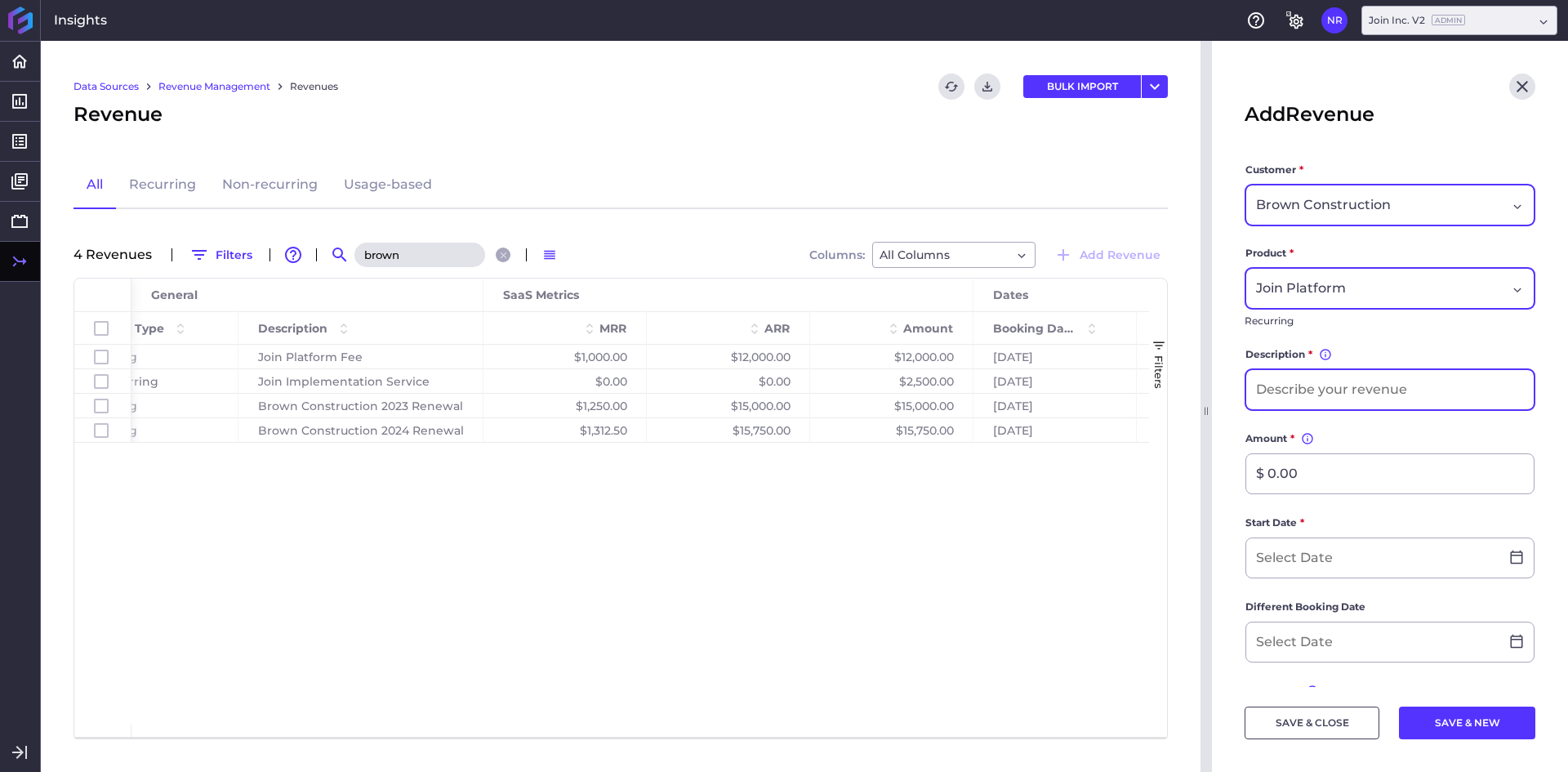
click at [1339, 386] on input at bounding box center [1390, 390] width 288 height 39
type input "Brown Construction 2025 Renewal"
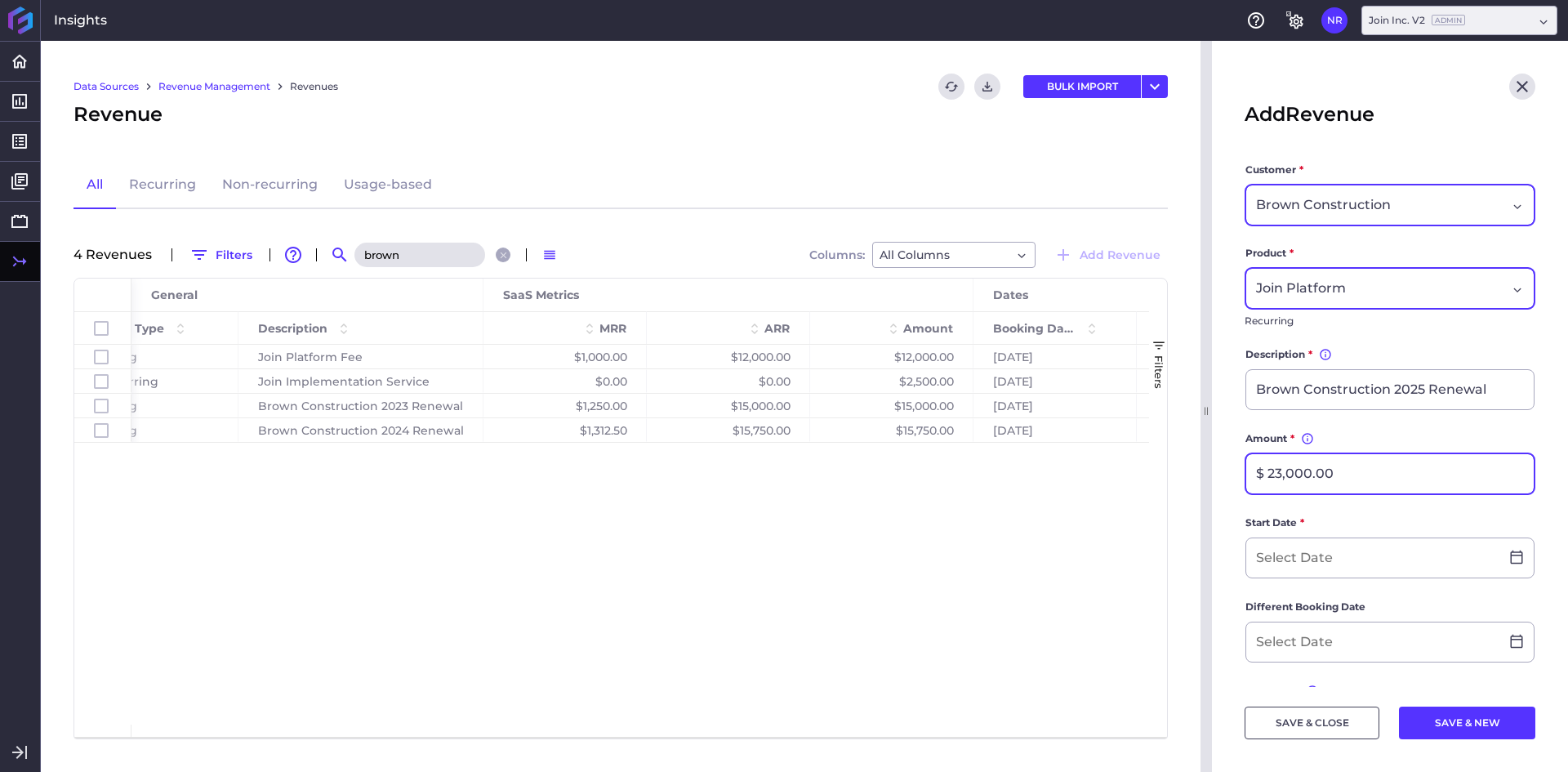
type input "$ 23,000.00"
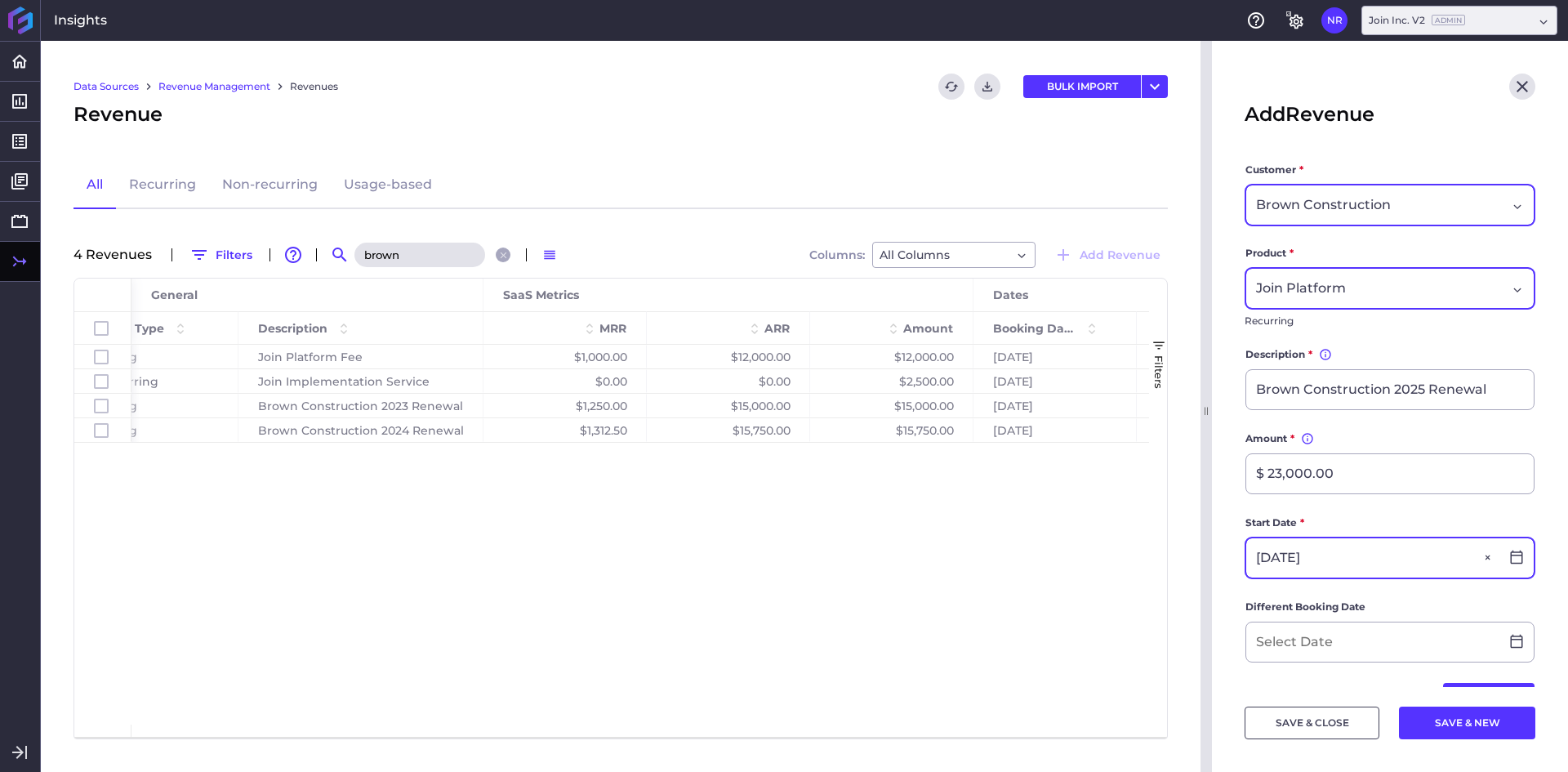
type input "[DATE]"
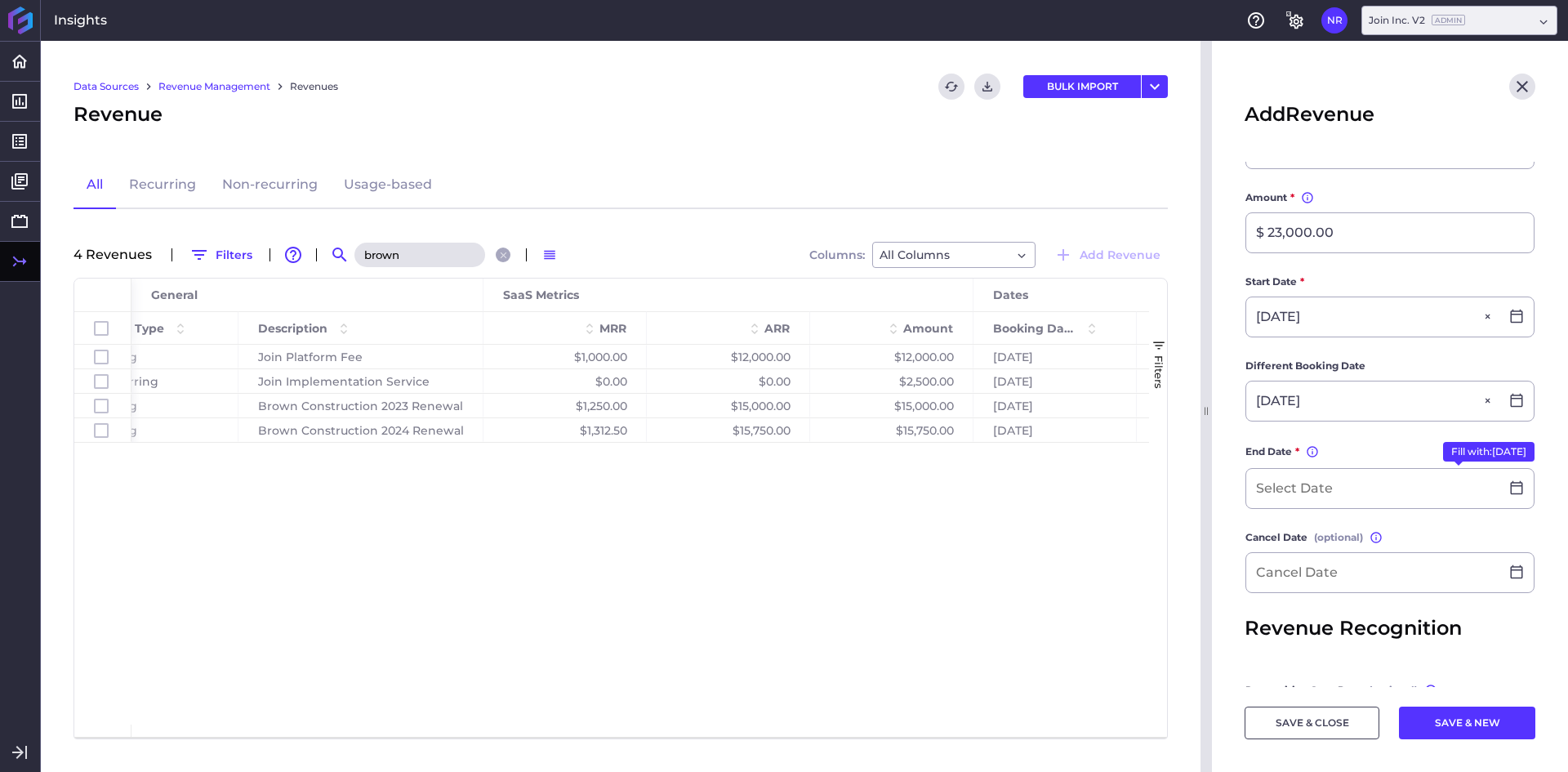
scroll to position [245, 0]
click at [1443, 451] on button "Fill with: [DATE]" at bounding box center [1488, 447] width 92 height 19
type input "[DATE]"
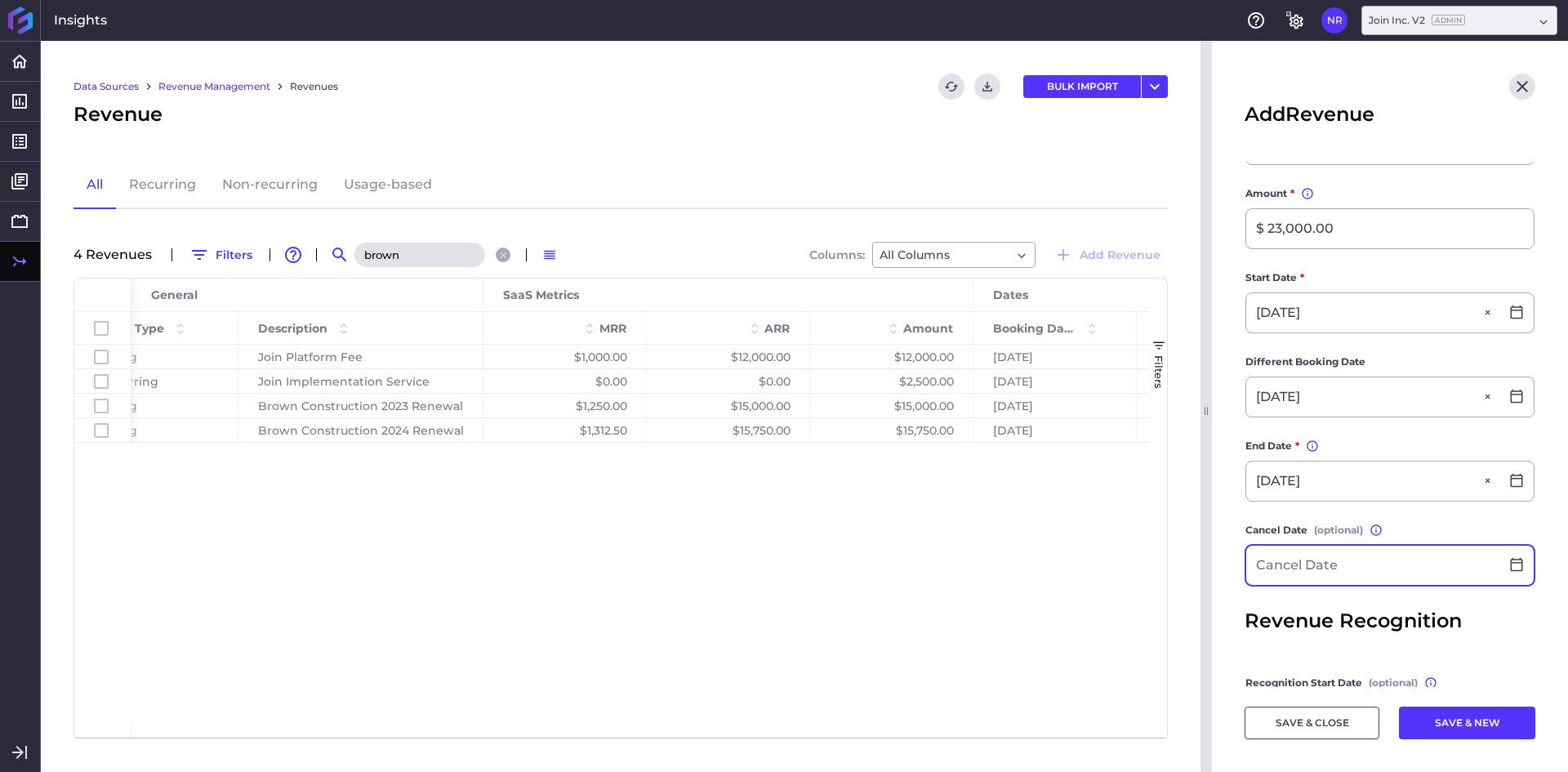
click at [1332, 568] on input at bounding box center [1374, 566] width 253 height 39
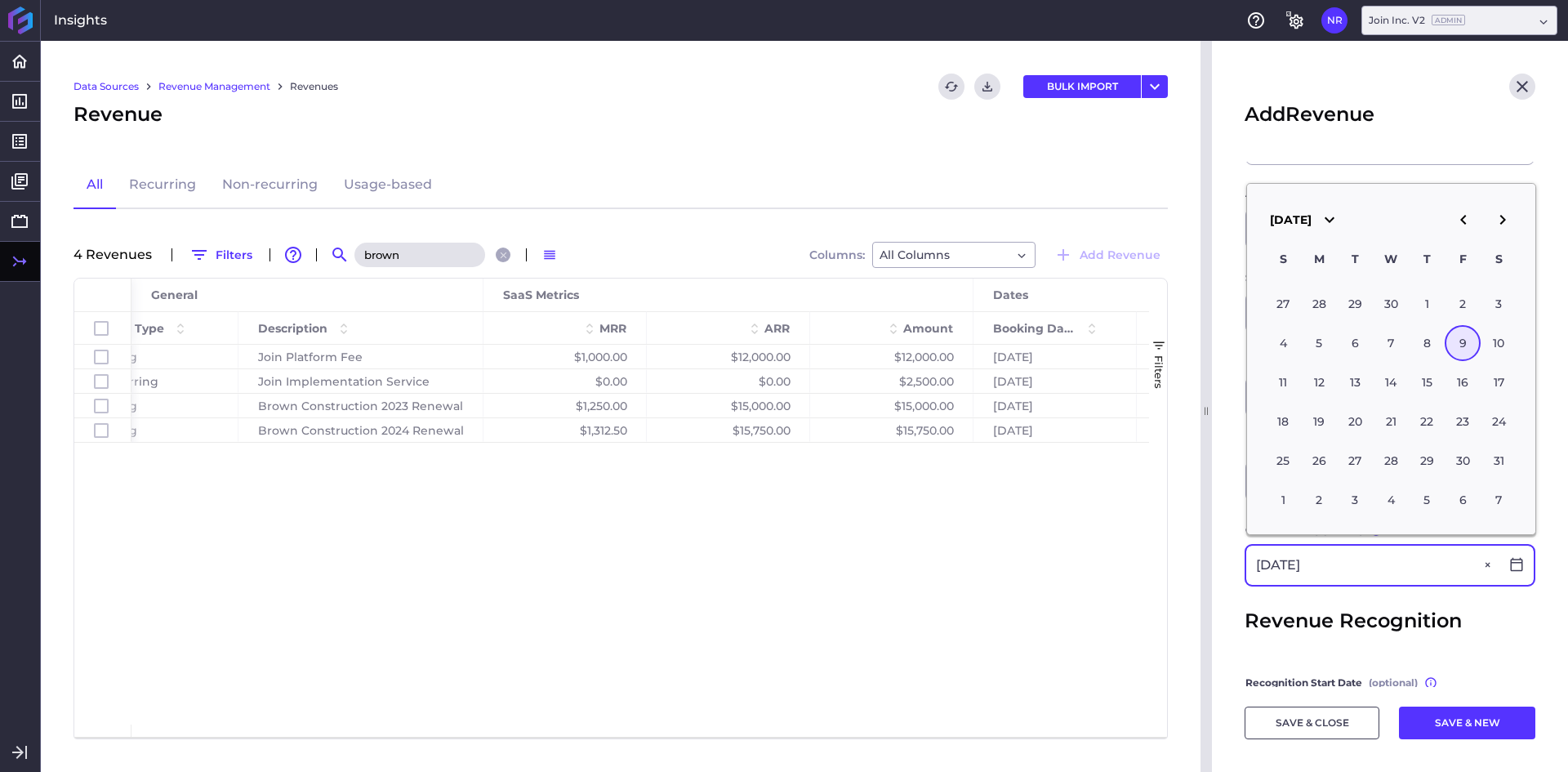
click at [1248, 582] on input "[DATE]" at bounding box center [1374, 566] width 253 height 39
type input "[DATE]"
click at [1288, 723] on button "SAVE & CLOSE" at bounding box center [1313, 723] width 135 height 32
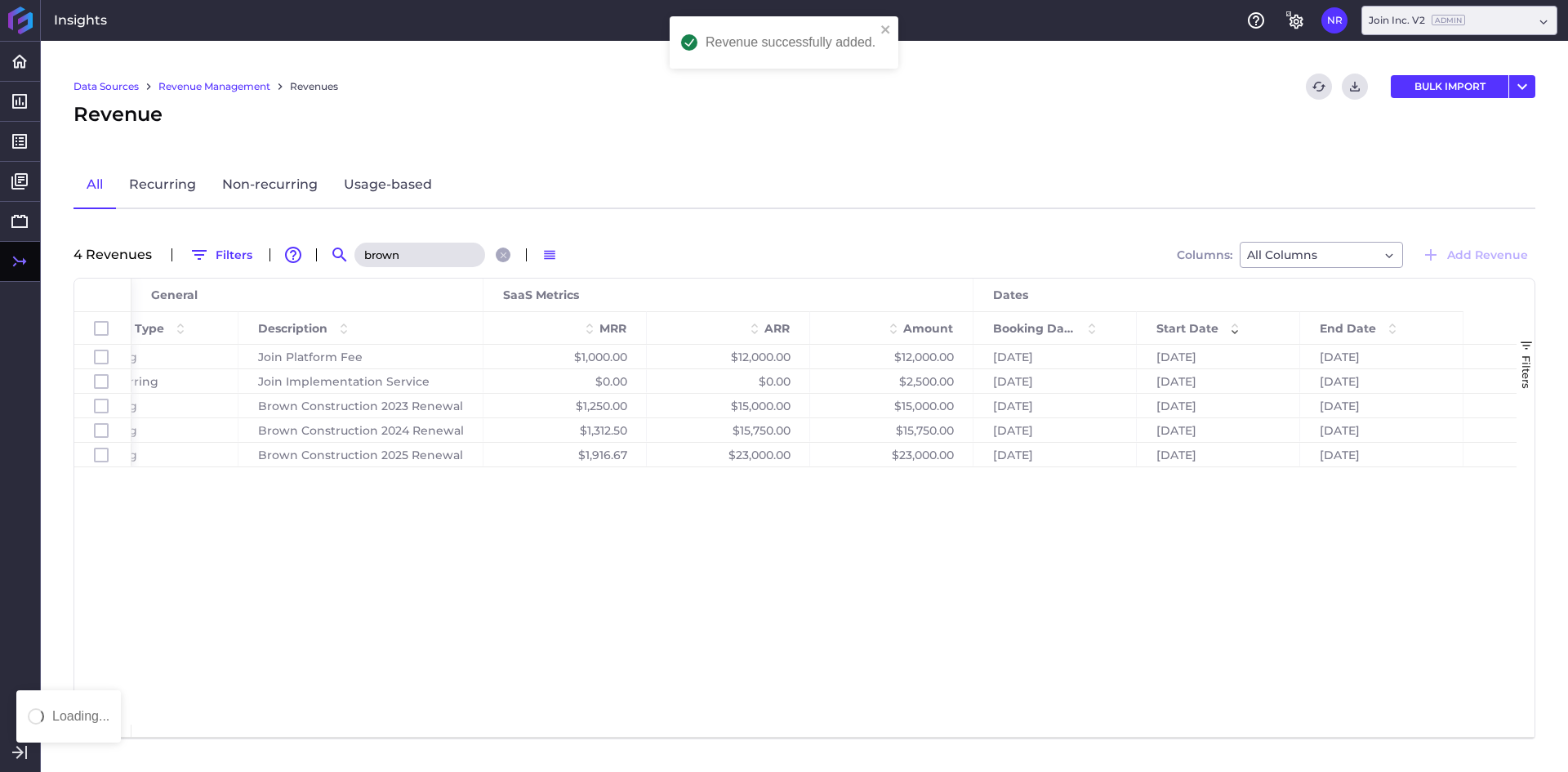
scroll to position [0, 0]
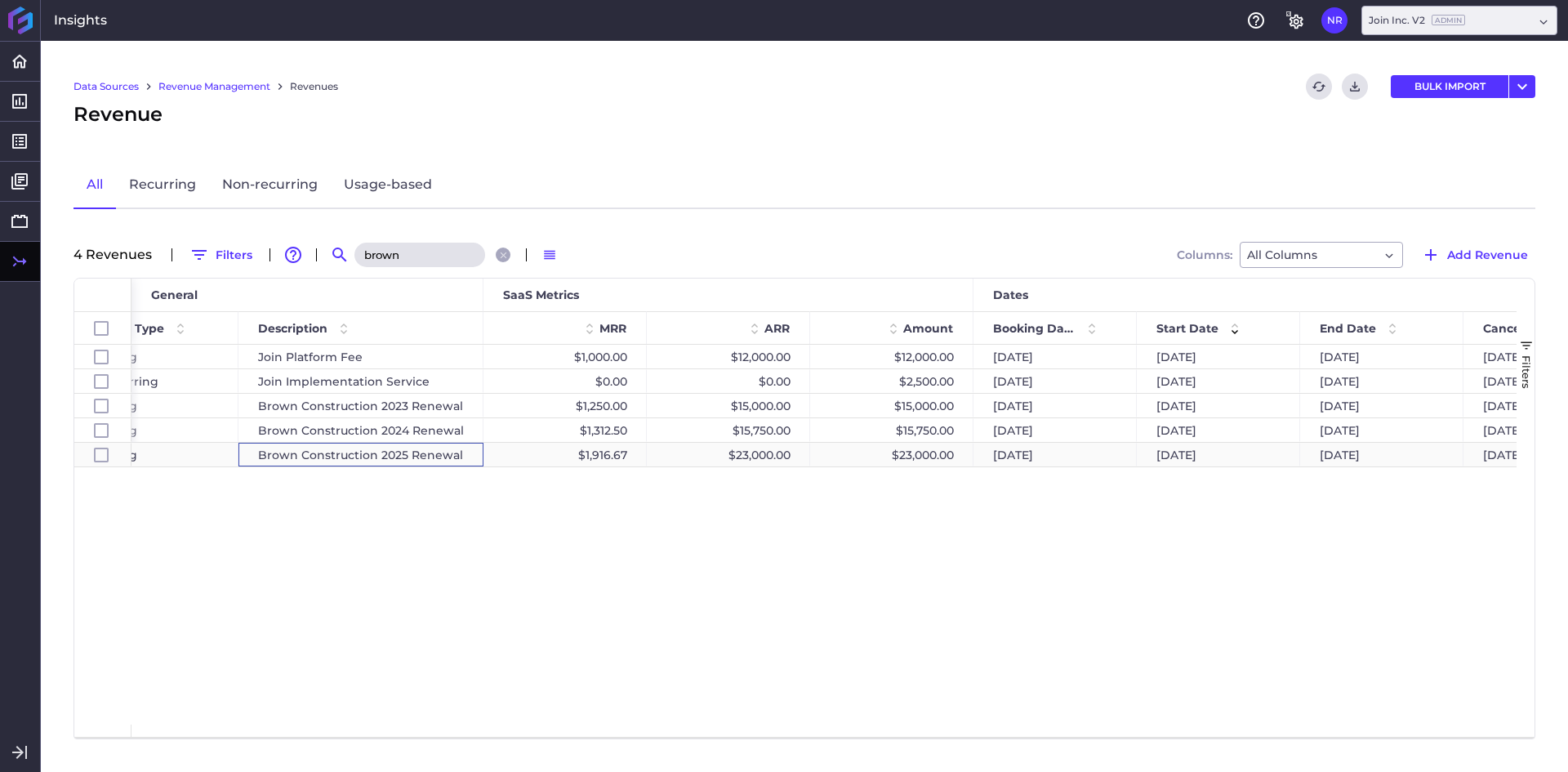
click at [389, 462] on div "Brown Construction 2025 Renewal" at bounding box center [361, 455] width 245 height 24
checkbox input "false"
checkbox input "true"
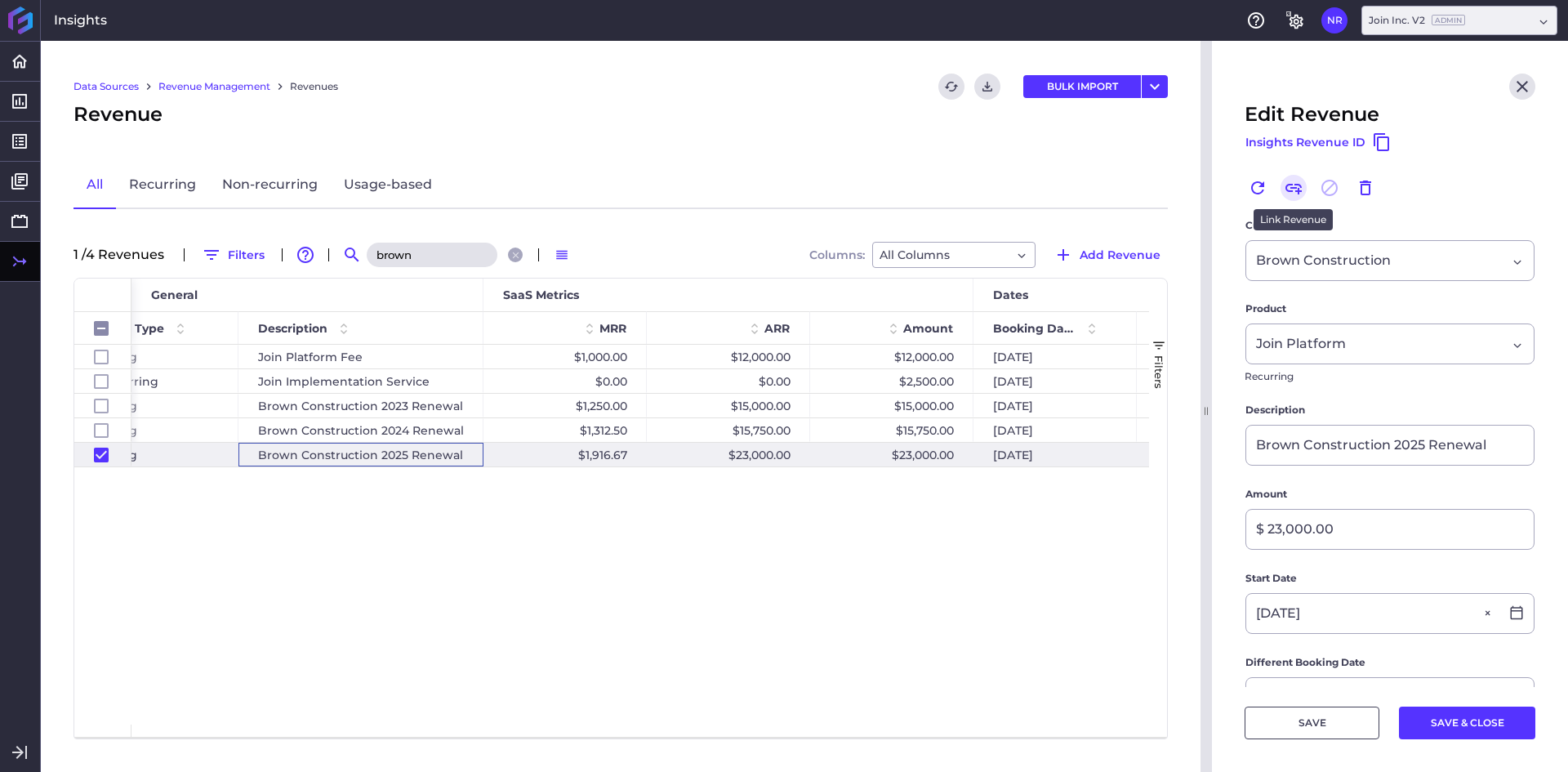
click at [1299, 193] on icon "Link" at bounding box center [1294, 189] width 17 height 10
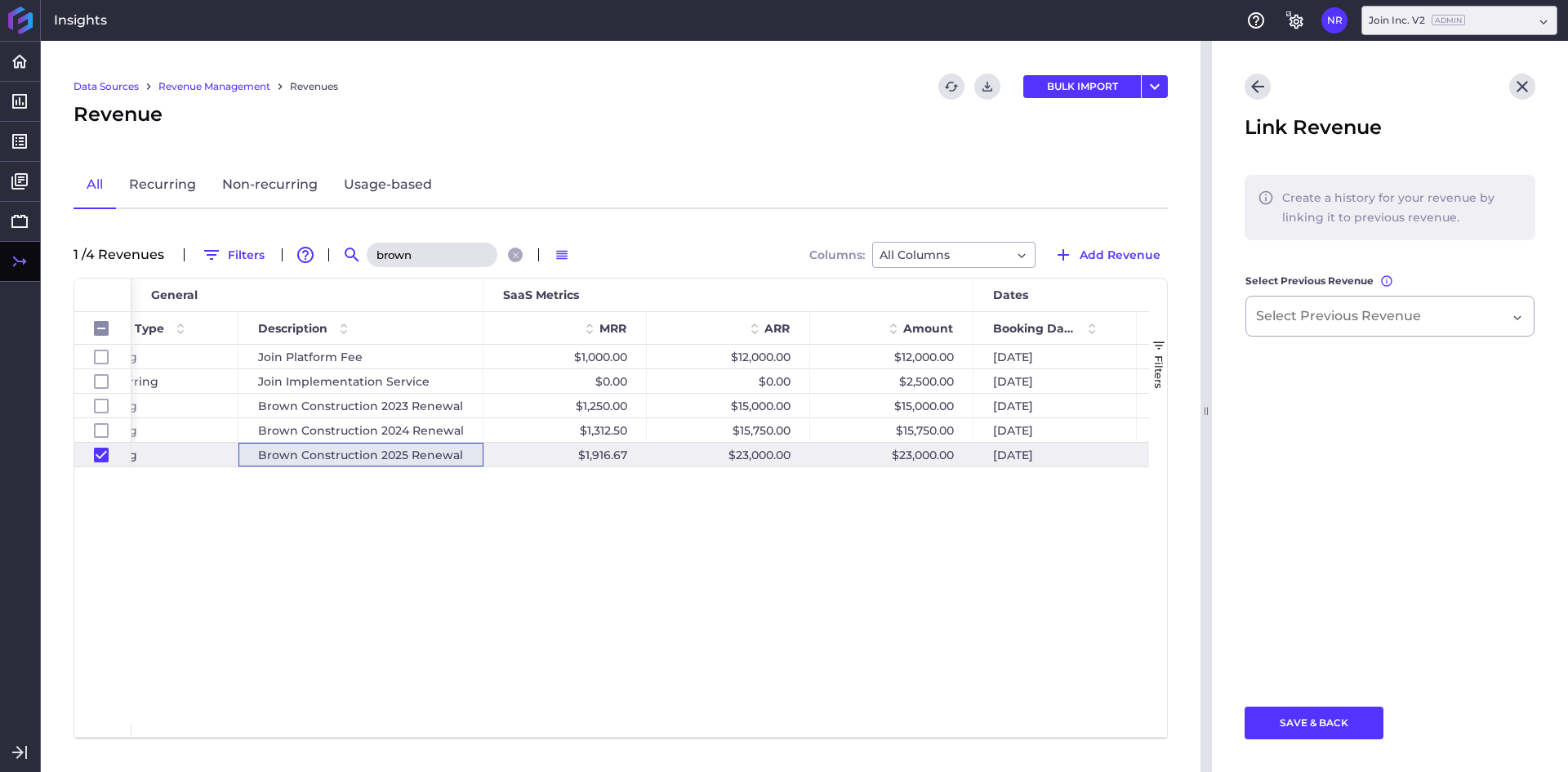
click at [1319, 346] on main "Create a history for your revenue by linking it to previous revenue. Select Pre…" at bounding box center [1389, 431] width 356 height 513
click at [1330, 333] on div "Dropdown select" at bounding box center [1390, 317] width 290 height 41
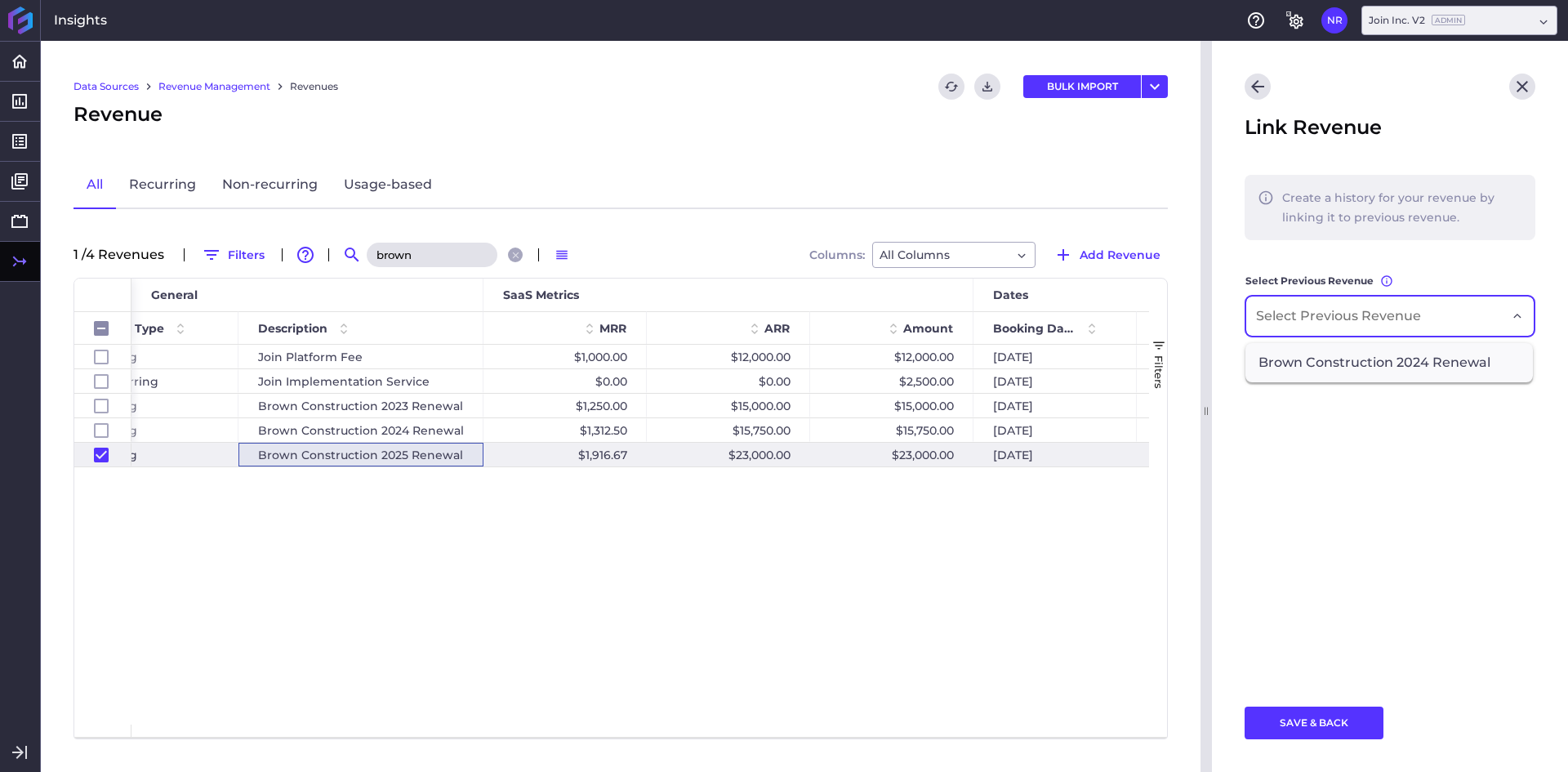
click at [1330, 360] on span "Brown Construction 2024 Renewal" at bounding box center [1389, 363] width 288 height 39
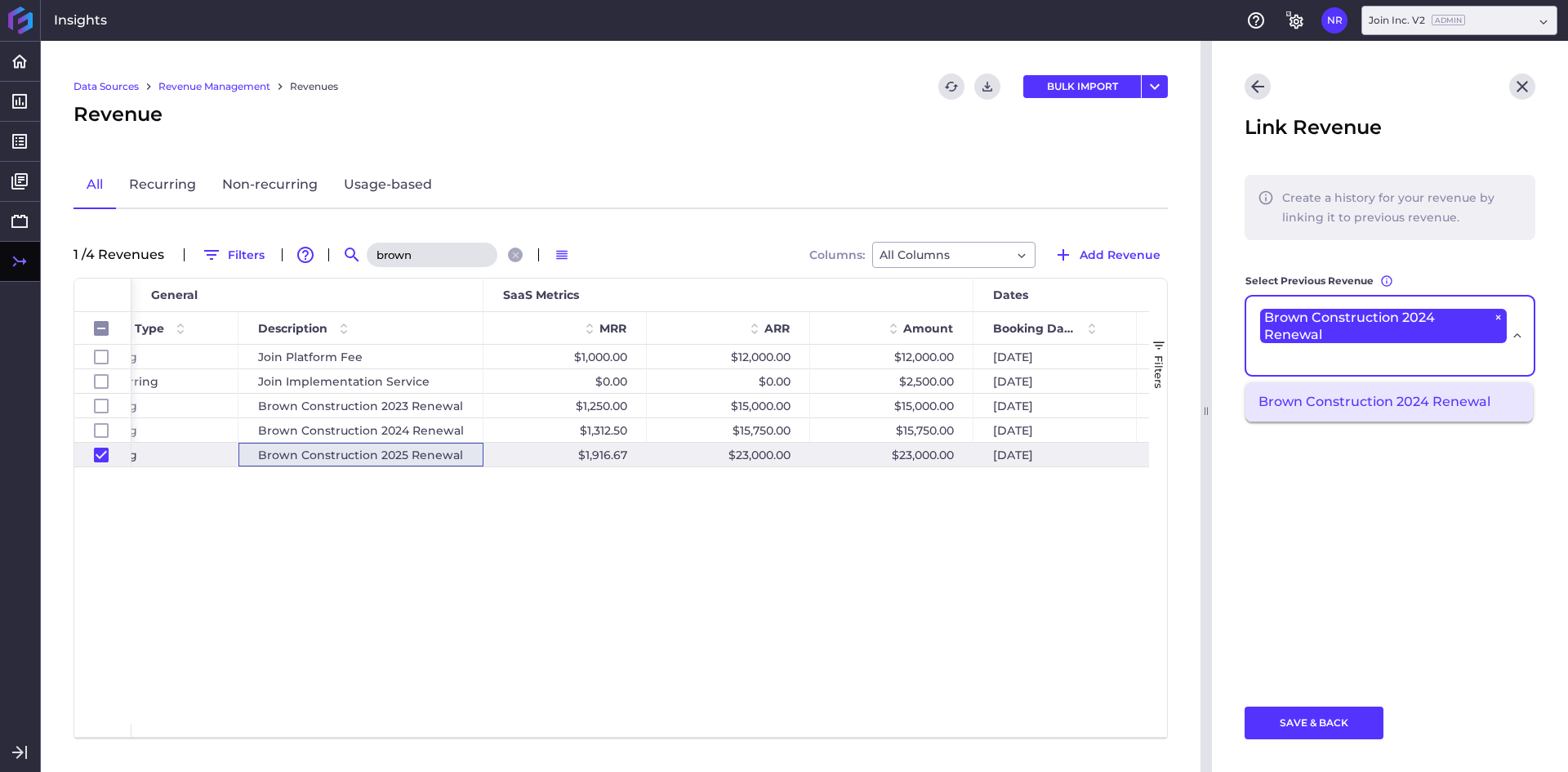
click at [1301, 743] on footer "SAVE & BACK" at bounding box center [1389, 730] width 356 height 85
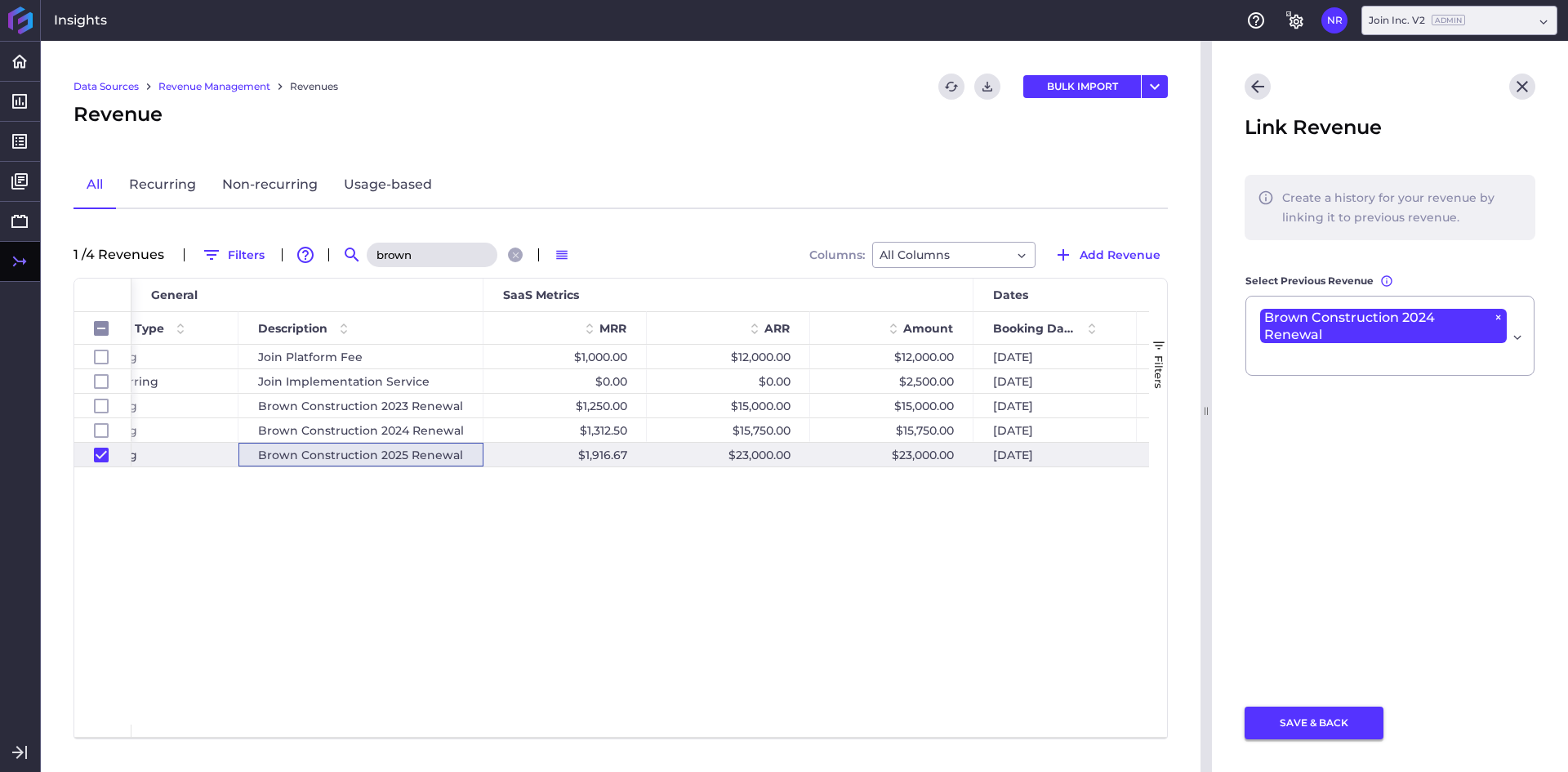
click at [1324, 730] on button "SAVE & BACK" at bounding box center [1315, 723] width 139 height 32
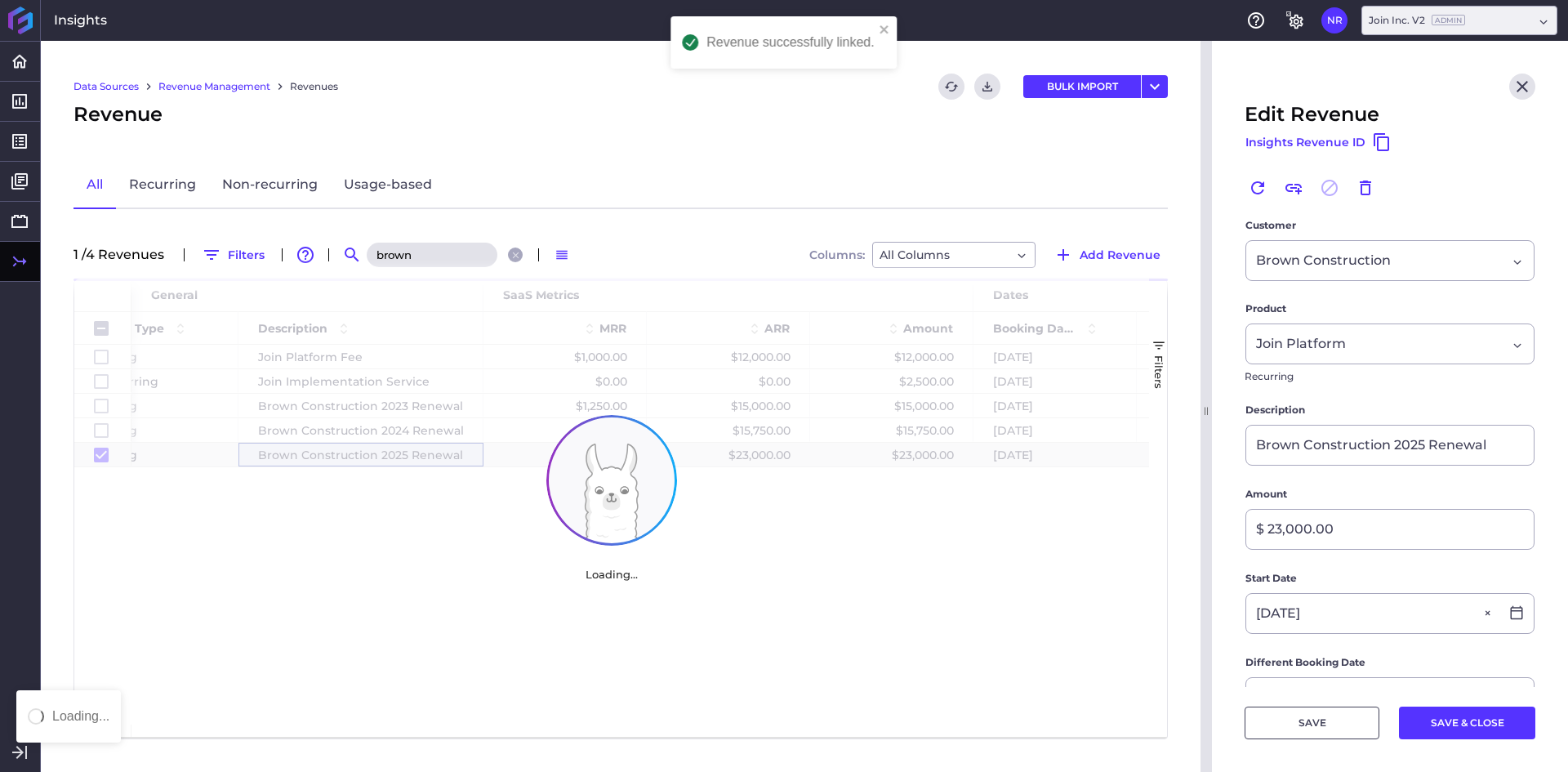
checkbox input "false"
checkbox input "true"
checkbox input "false"
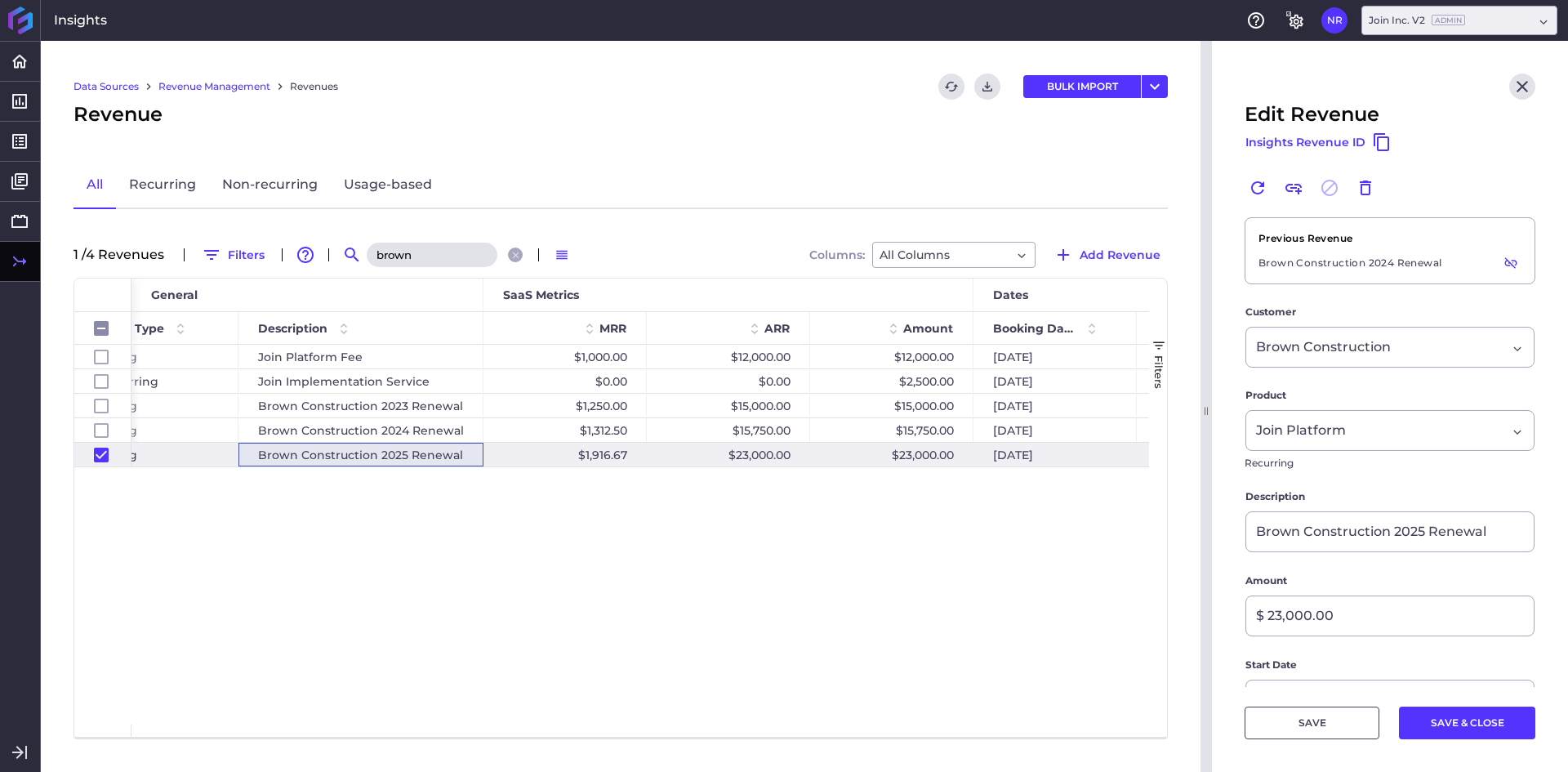
click at [568, 610] on div "Join Platform Fee $1,000.00 $12,000.00 $12,000.00 [DATE] [DATE] [DATE] Recurrin…" at bounding box center [640, 535] width 1018 height 380
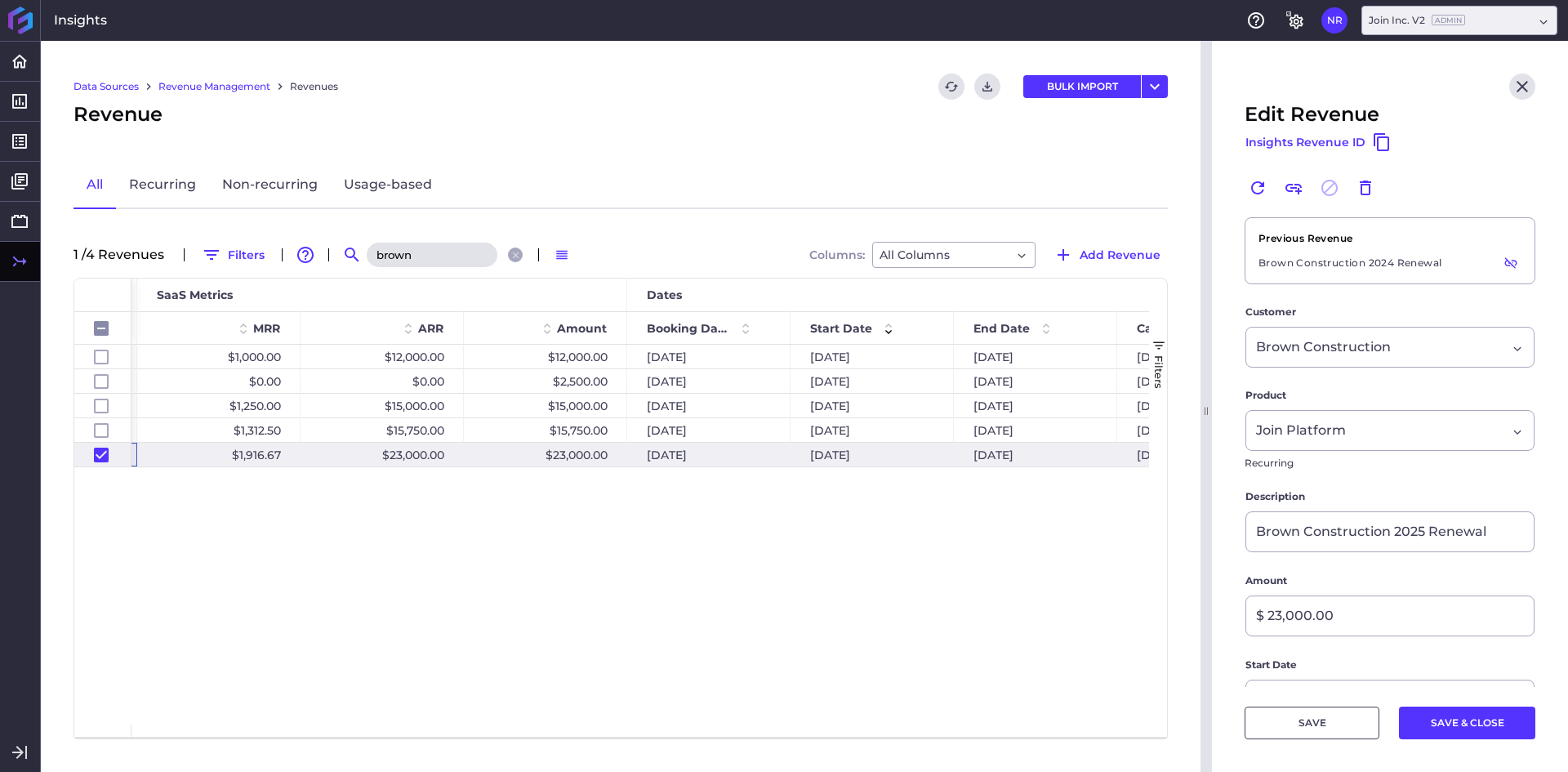
scroll to position [0, 847]
